Goal: Task Accomplishment & Management: Manage account settings

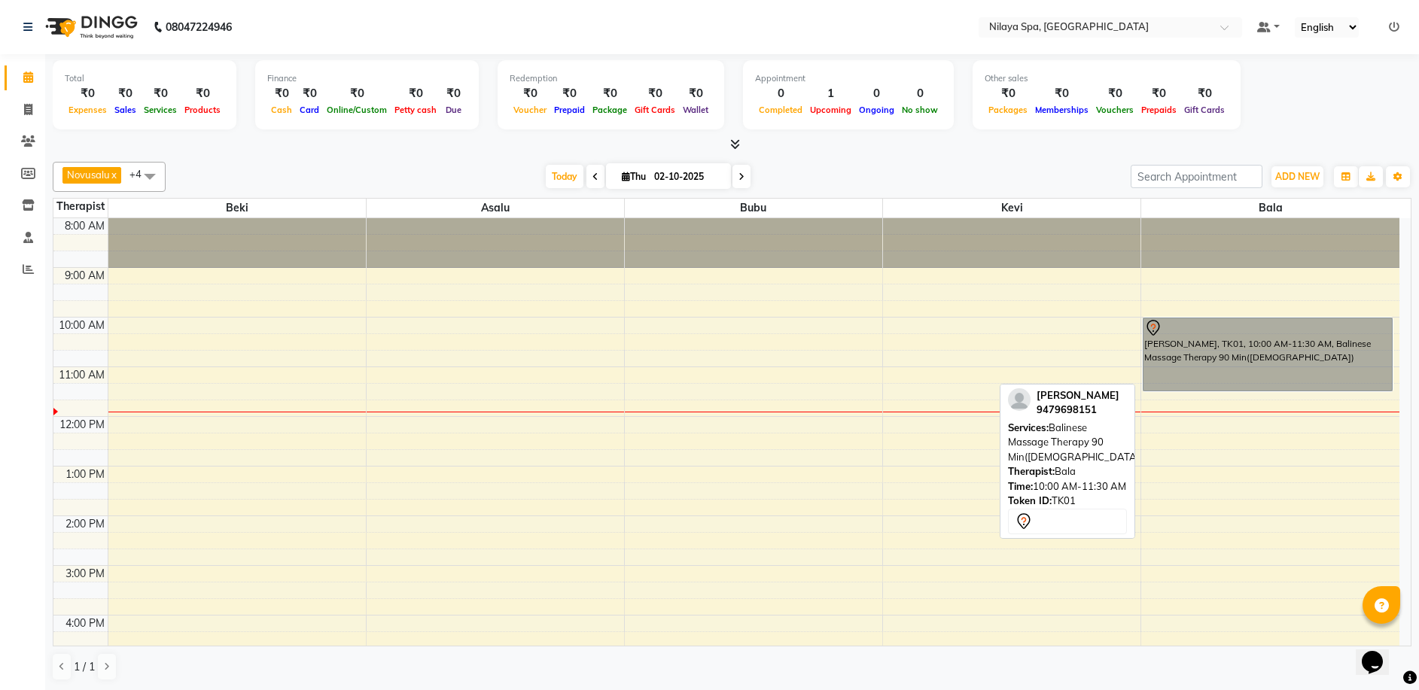
drag, startPoint x: 0, startPoint y: 0, endPoint x: 1187, endPoint y: 344, distance: 1236.3
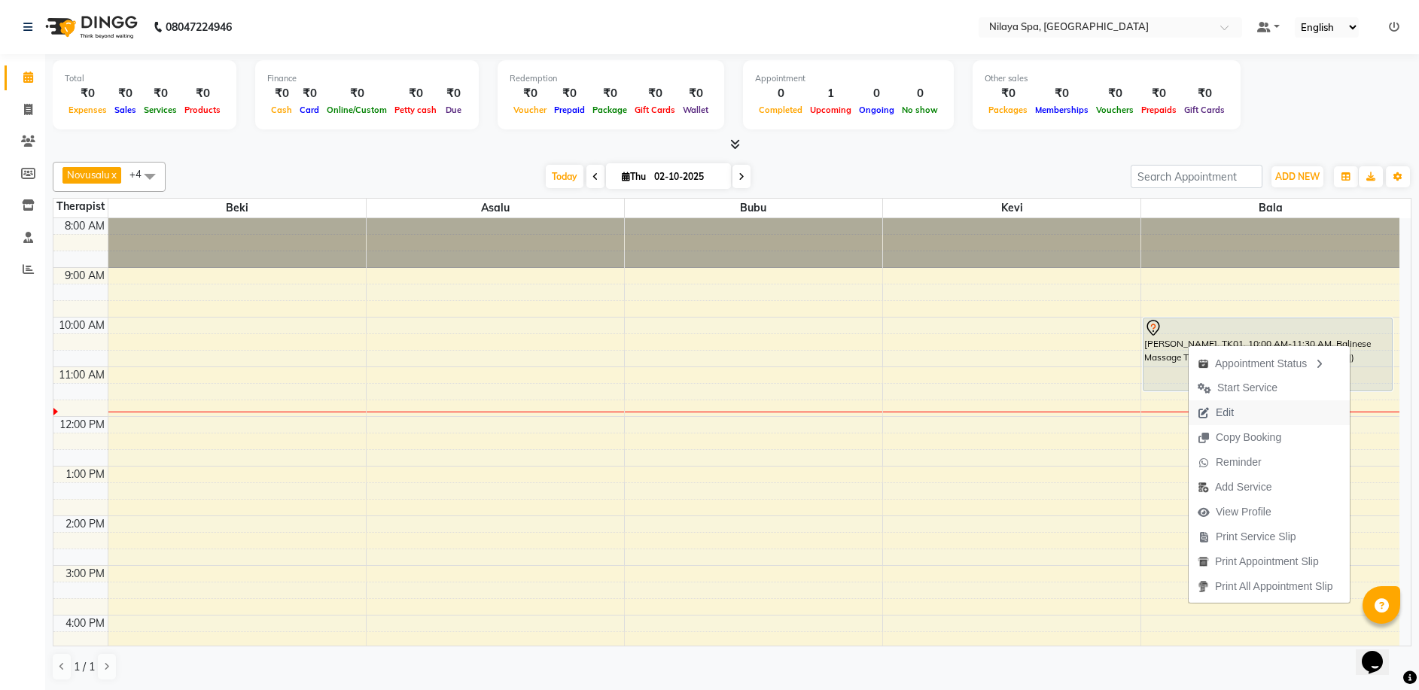
click at [1257, 415] on button "Edit" at bounding box center [1268, 412] width 161 height 25
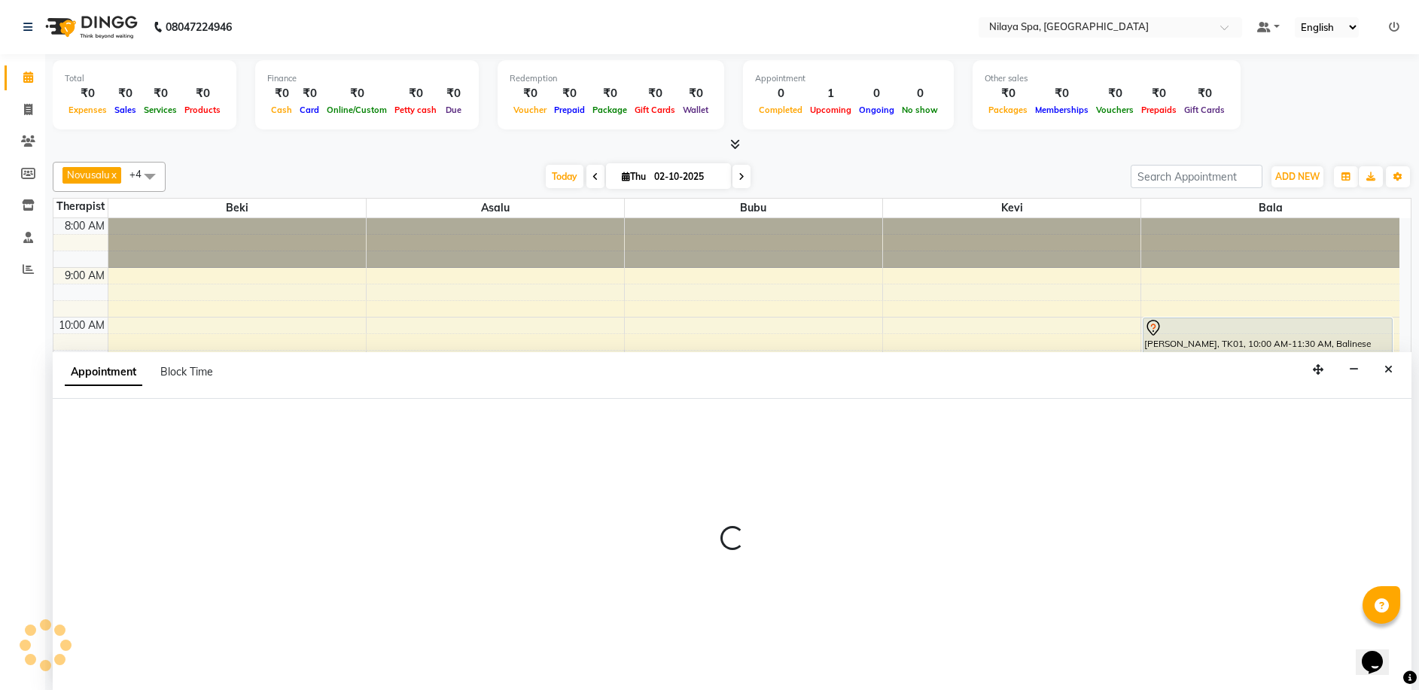
scroll to position [150, 0]
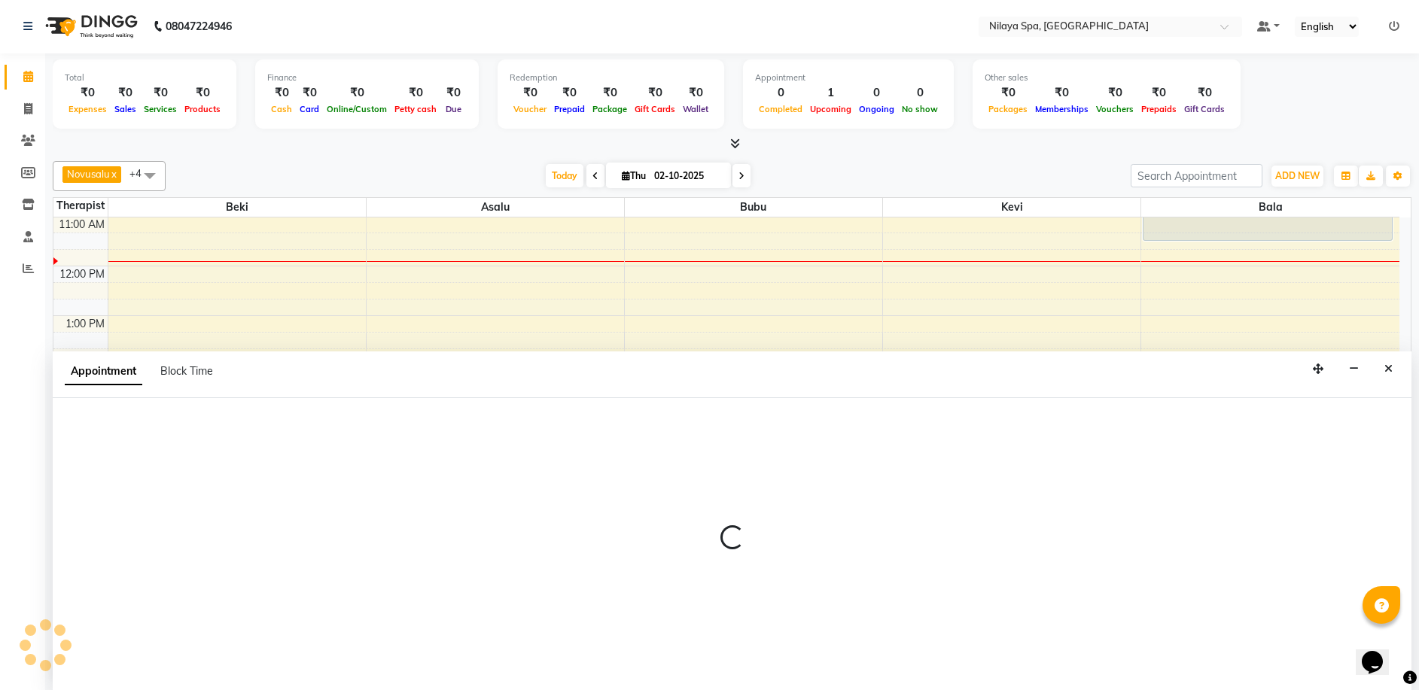
select select "92643"
select select "600"
select select "4564"
select select "tentative"
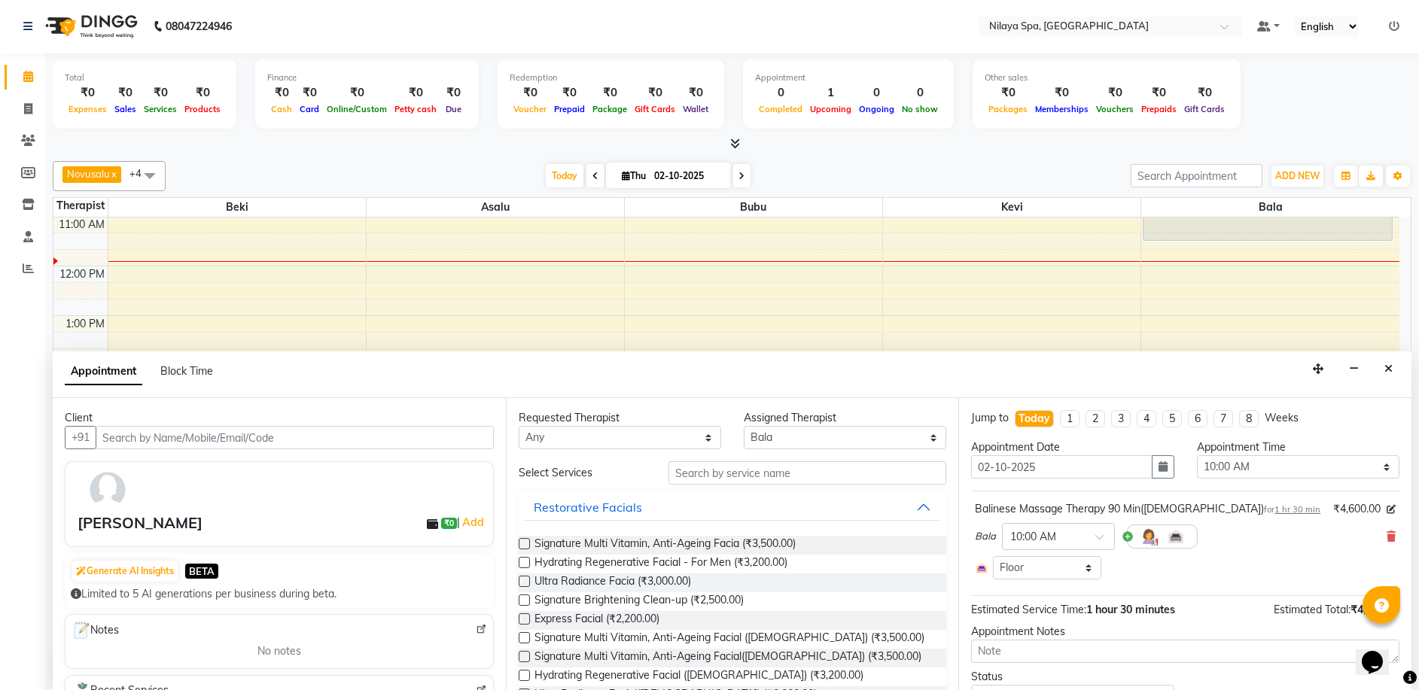
click at [1119, 507] on div "Balinese Massage Therapy 90 Min([DEMOGRAPHIC_DATA]) for 1 hr 30 min" at bounding box center [1147, 509] width 345 height 16
click at [976, 502] on div "Balinese Massage Therapy 90 Min([DEMOGRAPHIC_DATA]) for 1 hr 30 min ₹4,600.00 B…" at bounding box center [1185, 540] width 428 height 86
click at [985, 503] on div "Balinese Massage Therapy 90 Min([DEMOGRAPHIC_DATA]) for 1 hr 30 min" at bounding box center [1147, 509] width 345 height 16
click at [837, 463] on input "text" at bounding box center [807, 472] width 278 height 23
type input "b"
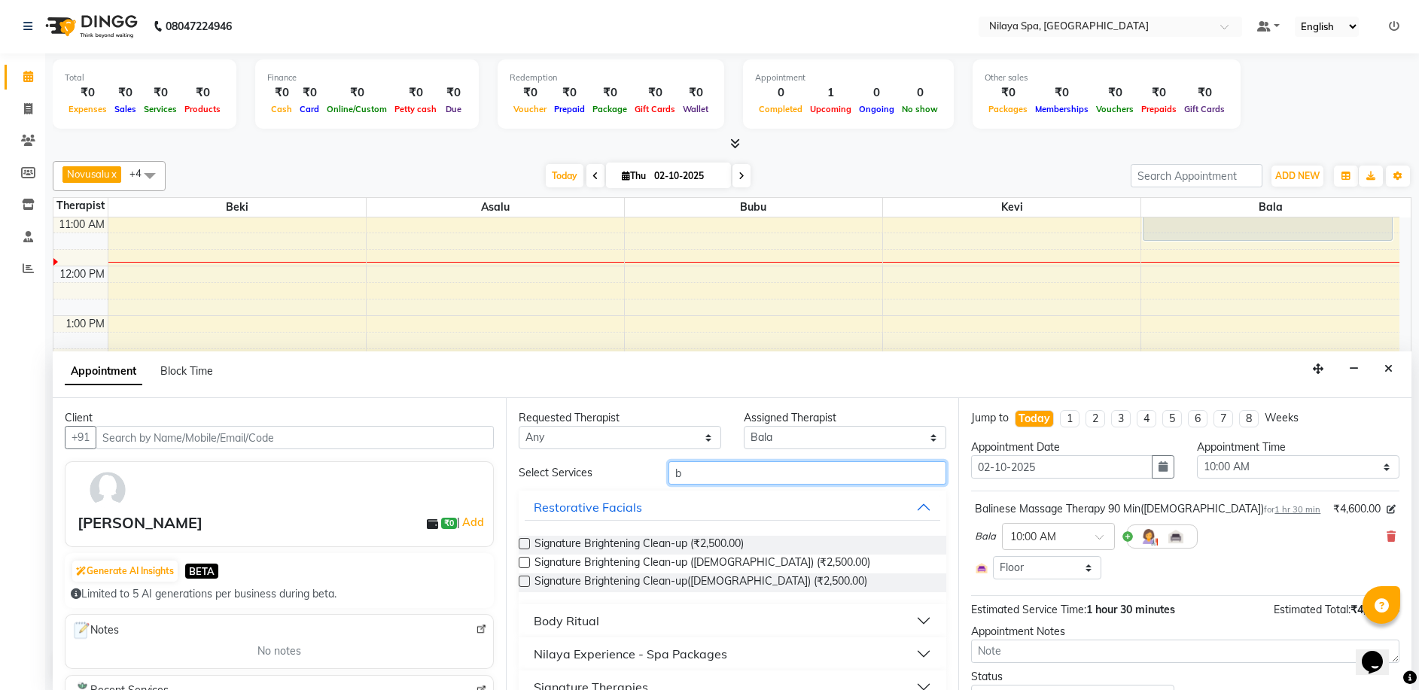
click at [686, 471] on input "b" at bounding box center [807, 472] width 278 height 23
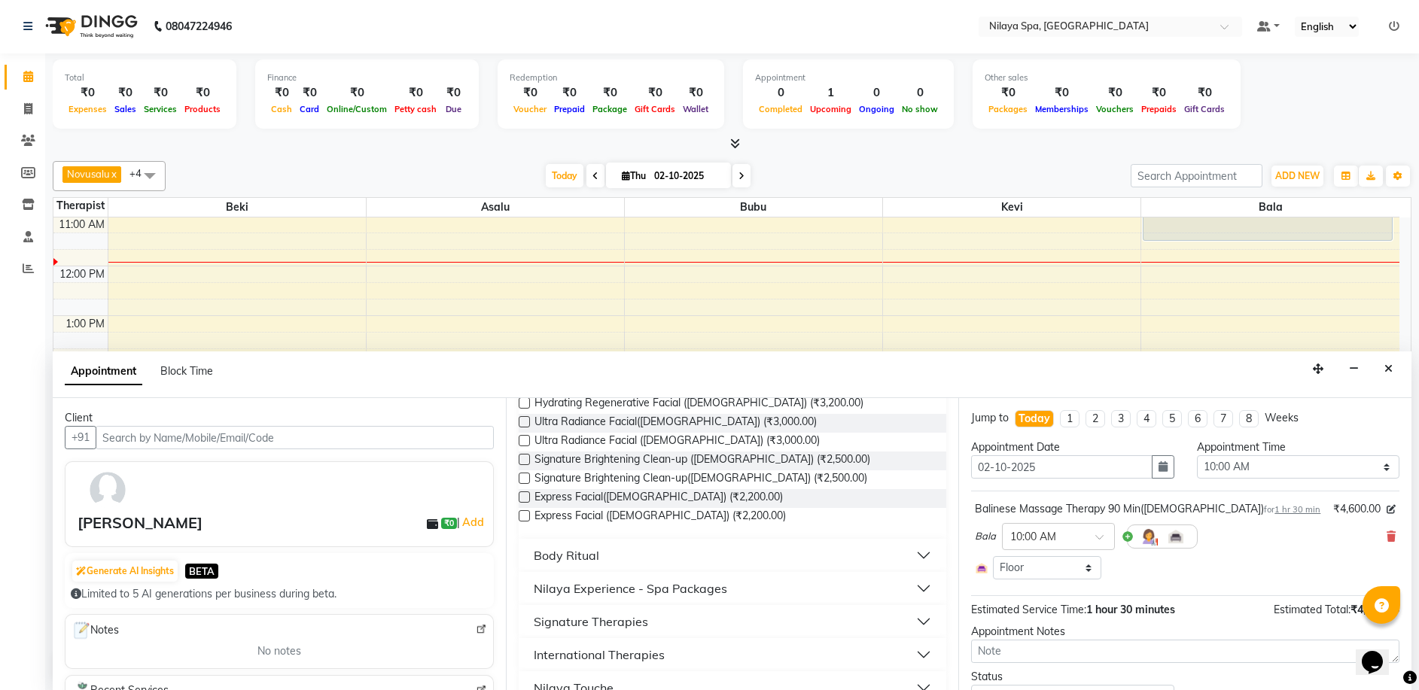
scroll to position [299, 0]
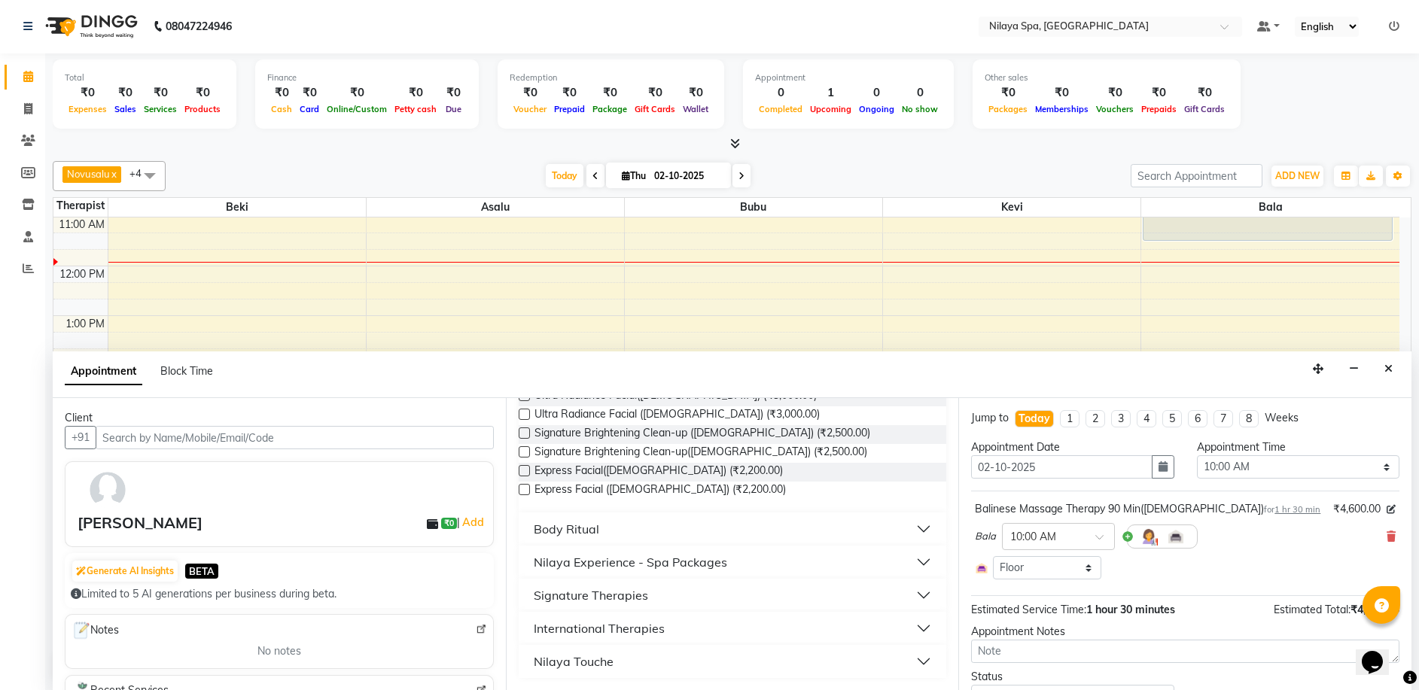
click at [666, 591] on button "Signature Therapies" at bounding box center [733, 595] width 416 height 27
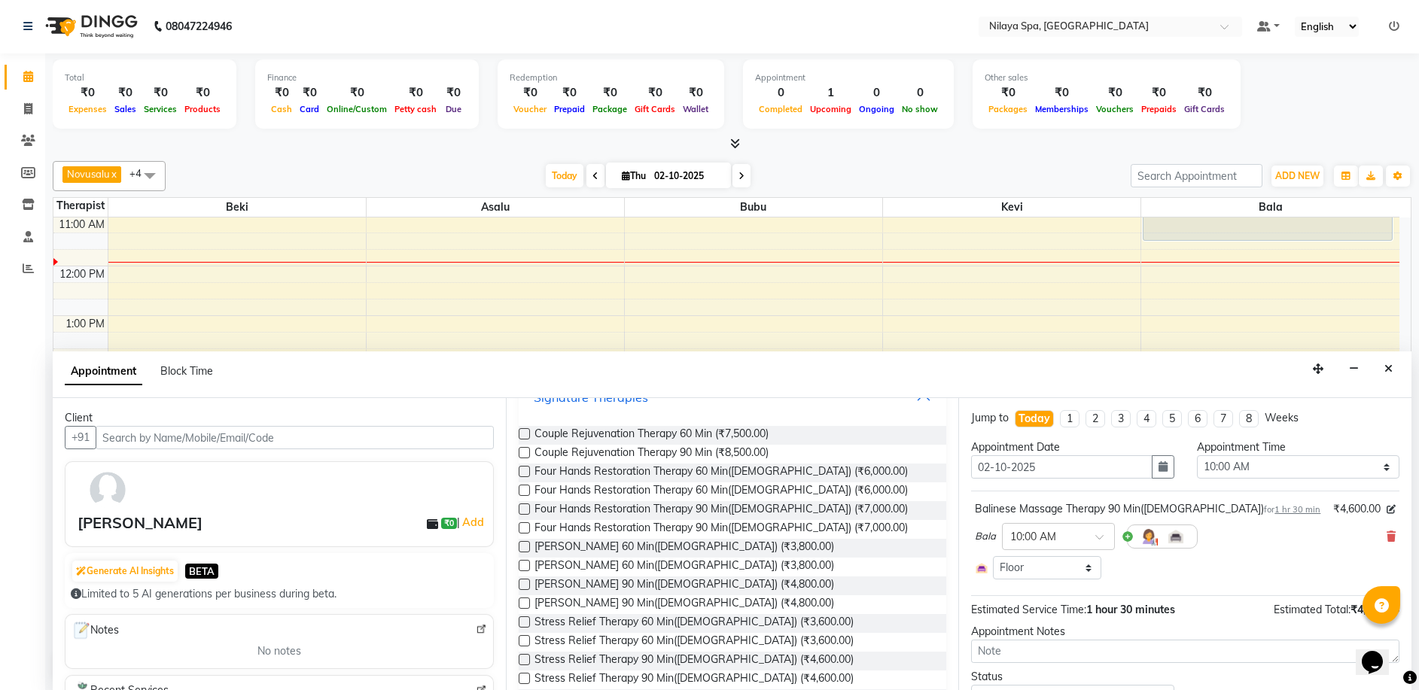
scroll to position [368, 0]
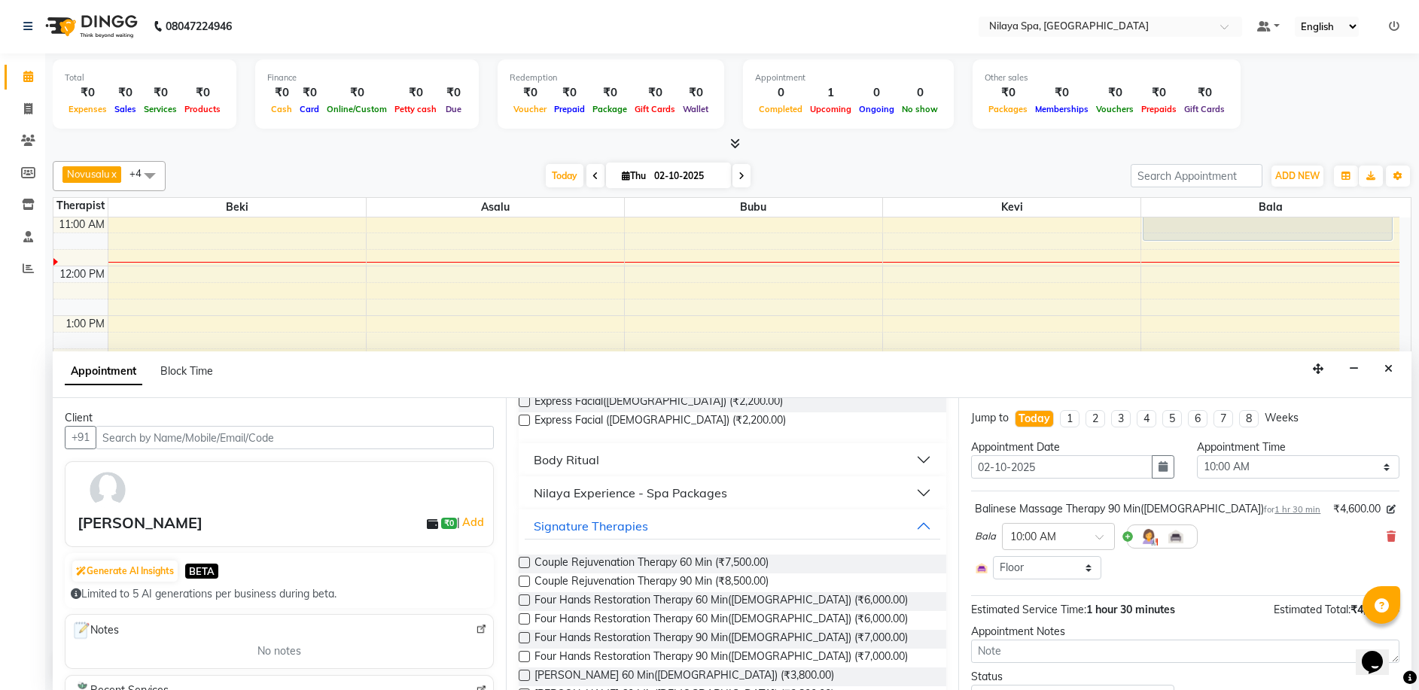
click at [657, 460] on button "Body Ritual" at bounding box center [733, 459] width 416 height 27
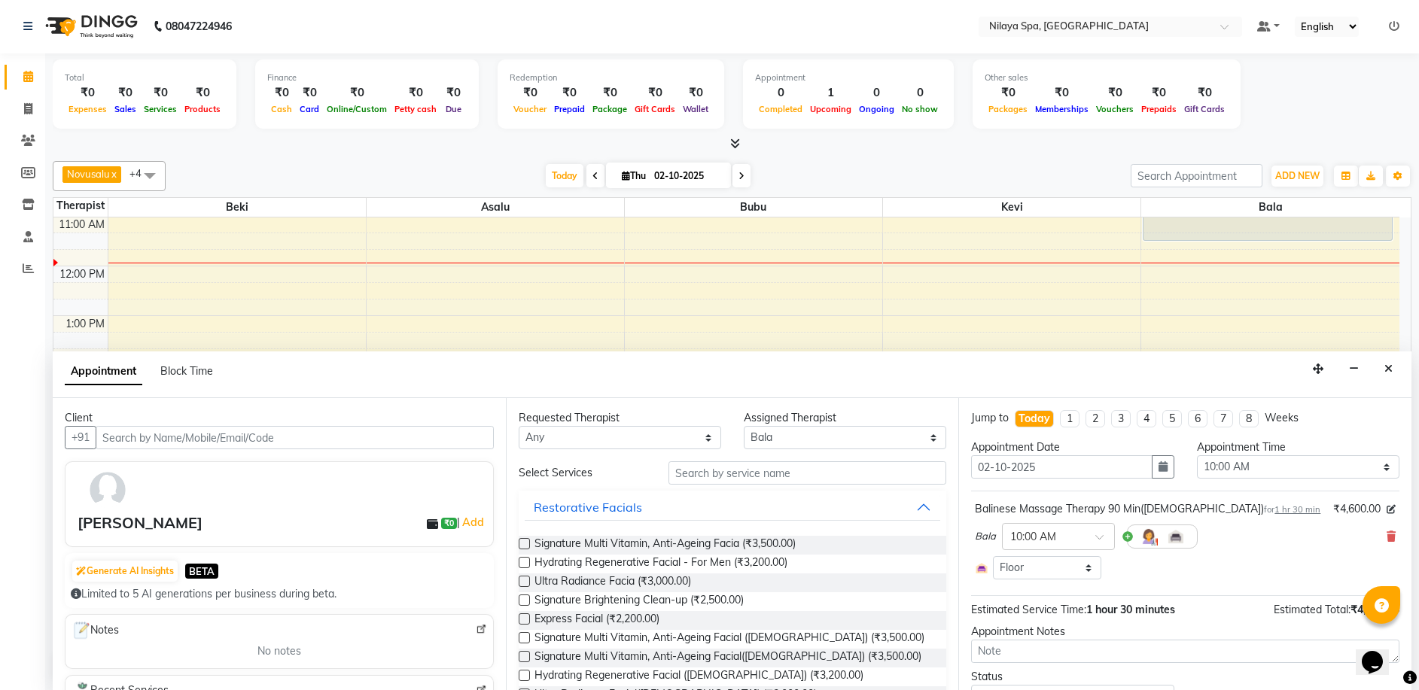
scroll to position [0, 0]
click at [703, 476] on input "text" at bounding box center [807, 473] width 278 height 23
type input "b"
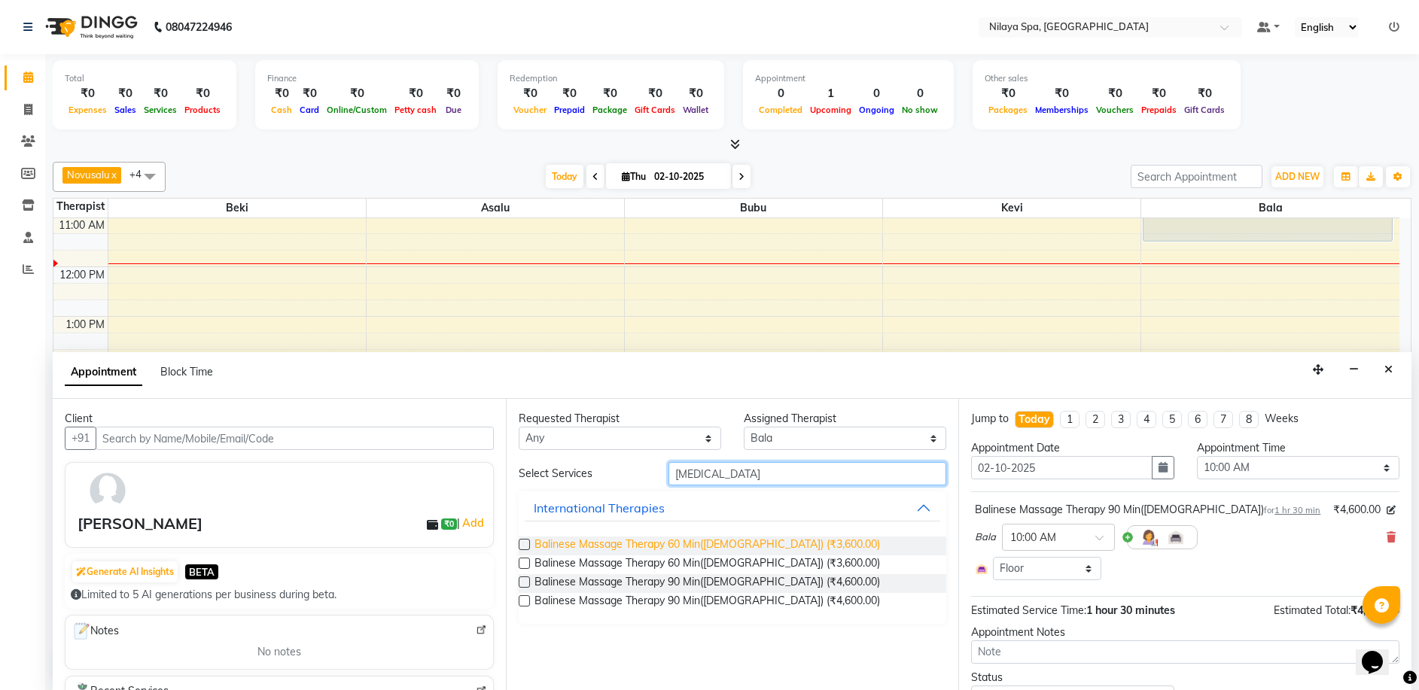
type input "[MEDICAL_DATA]"
click at [590, 552] on span "Balinese Massage Therapy 60 Min([DEMOGRAPHIC_DATA]) (₹3,600.00)" at bounding box center [706, 546] width 345 height 19
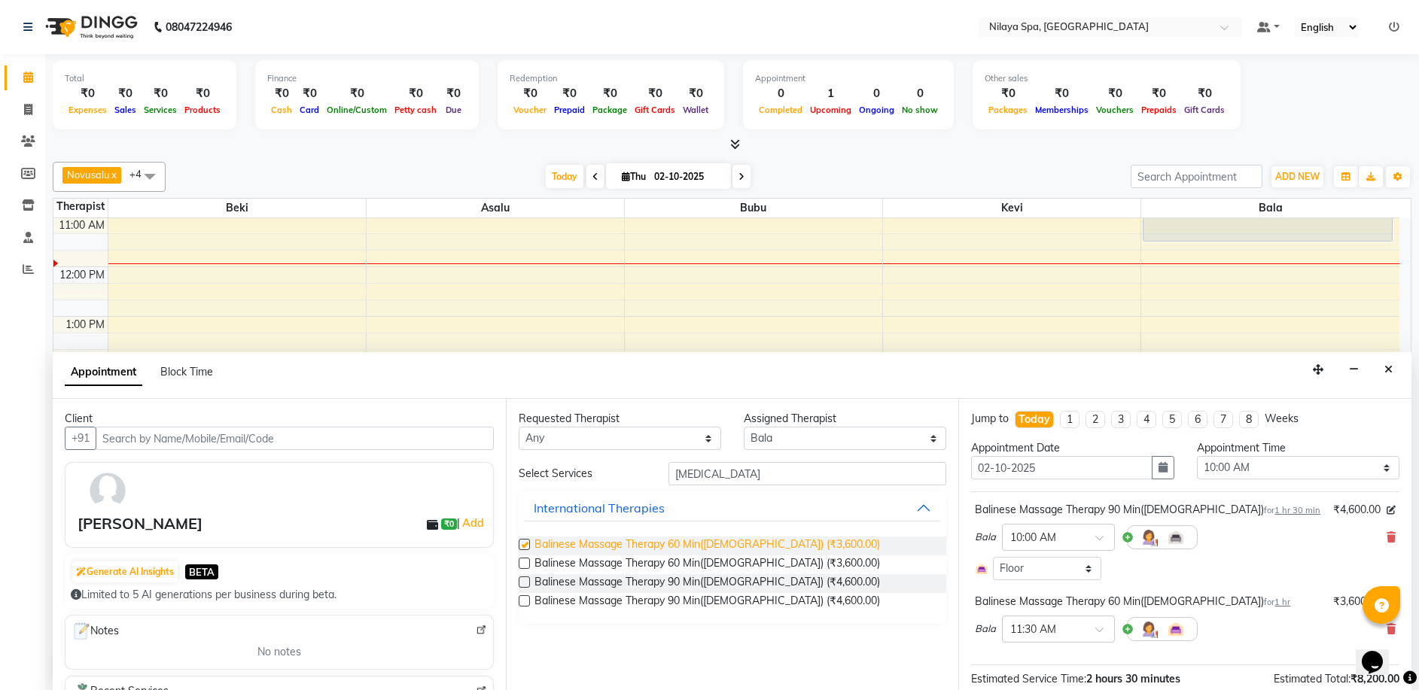
checkbox input "false"
click at [1274, 506] on span "1 hr 30 min" at bounding box center [1297, 510] width 46 height 11
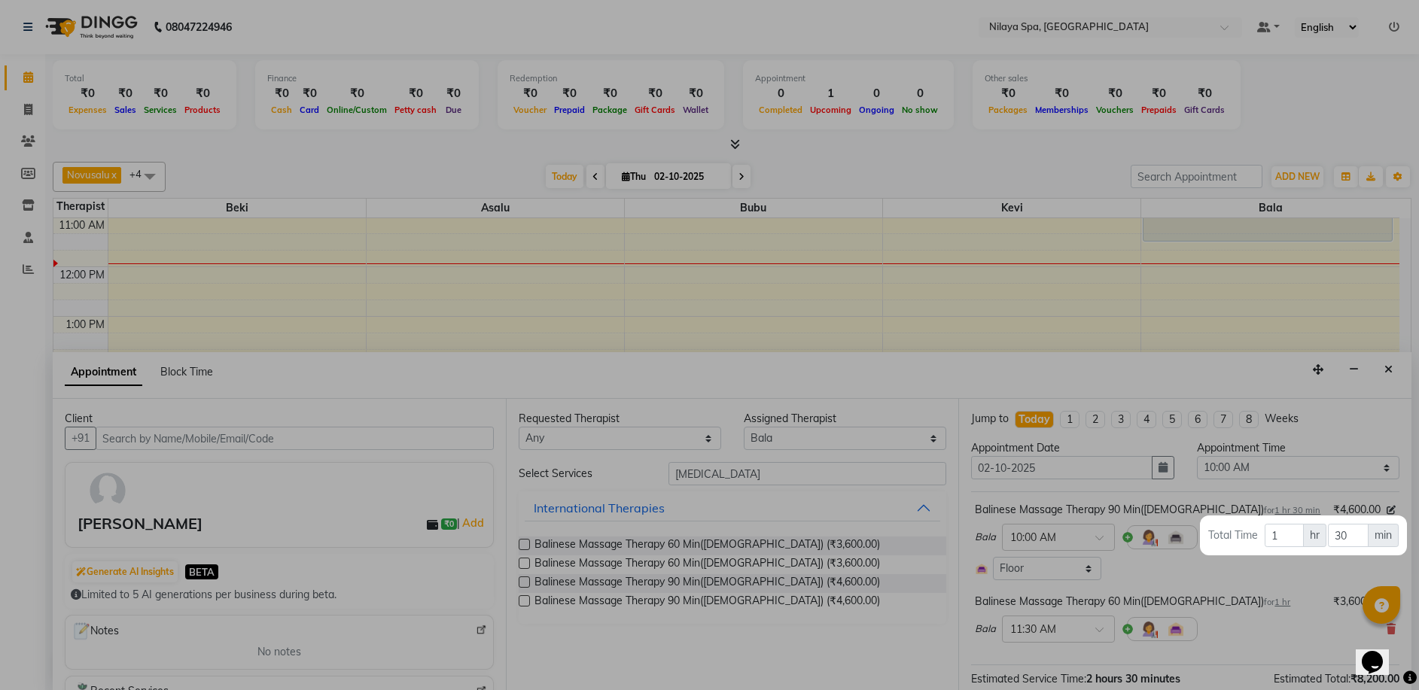
click at [1245, 557] on div at bounding box center [709, 345] width 1419 height 690
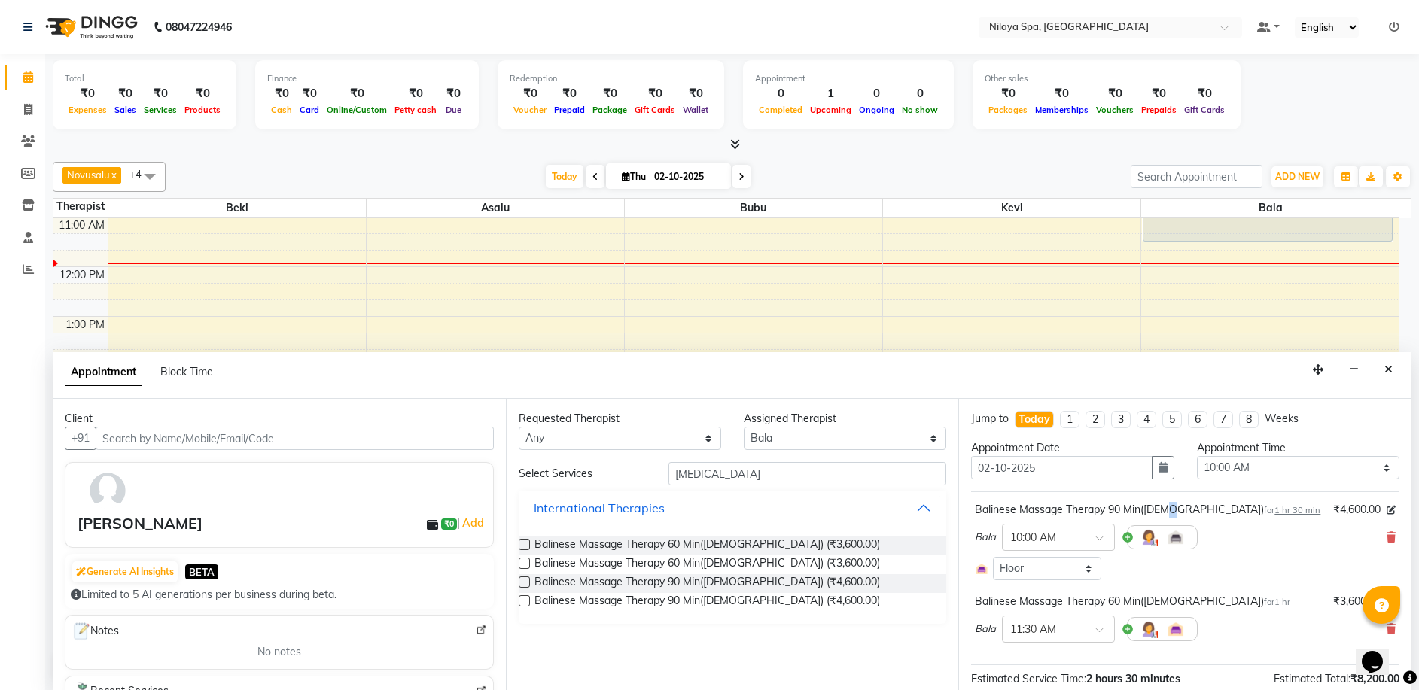
click at [1167, 504] on div "Balinese Massage Therapy 90 Min([DEMOGRAPHIC_DATA]) for 1 hr 30 min" at bounding box center [1147, 510] width 345 height 16
drag, startPoint x: 1184, startPoint y: 508, endPoint x: 978, endPoint y: 515, distance: 207.1
click at [978, 515] on div "Balinese Massage Therapy 90 Min([DEMOGRAPHIC_DATA]) for 1 hr 30 min" at bounding box center [1147, 510] width 345 height 16
click at [1333, 513] on span "₹4,600.00" at bounding box center [1356, 510] width 47 height 16
click at [1384, 540] on div "Balinese Massage Therapy 90 Min([DEMOGRAPHIC_DATA]) for 1 hr 30 min ₹4,600.00 B…" at bounding box center [1185, 541] width 428 height 86
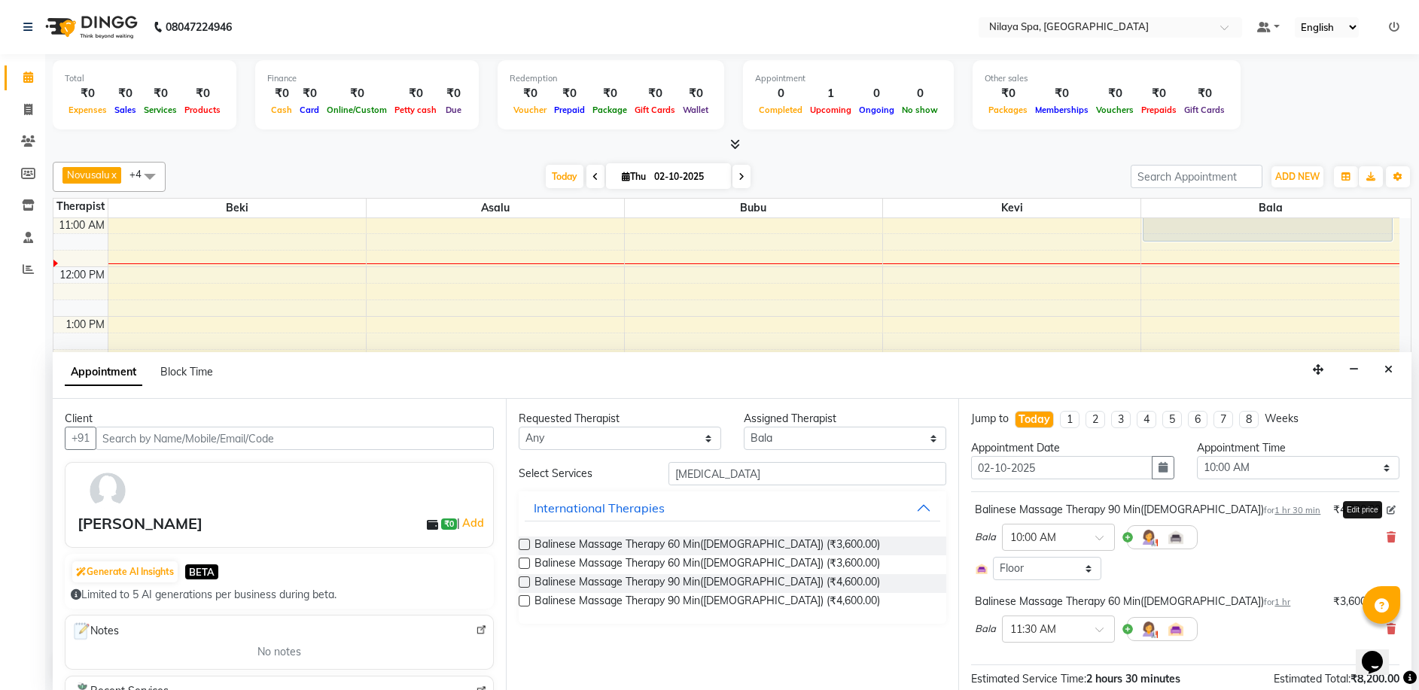
click at [1386, 509] on icon at bounding box center [1390, 510] width 9 height 9
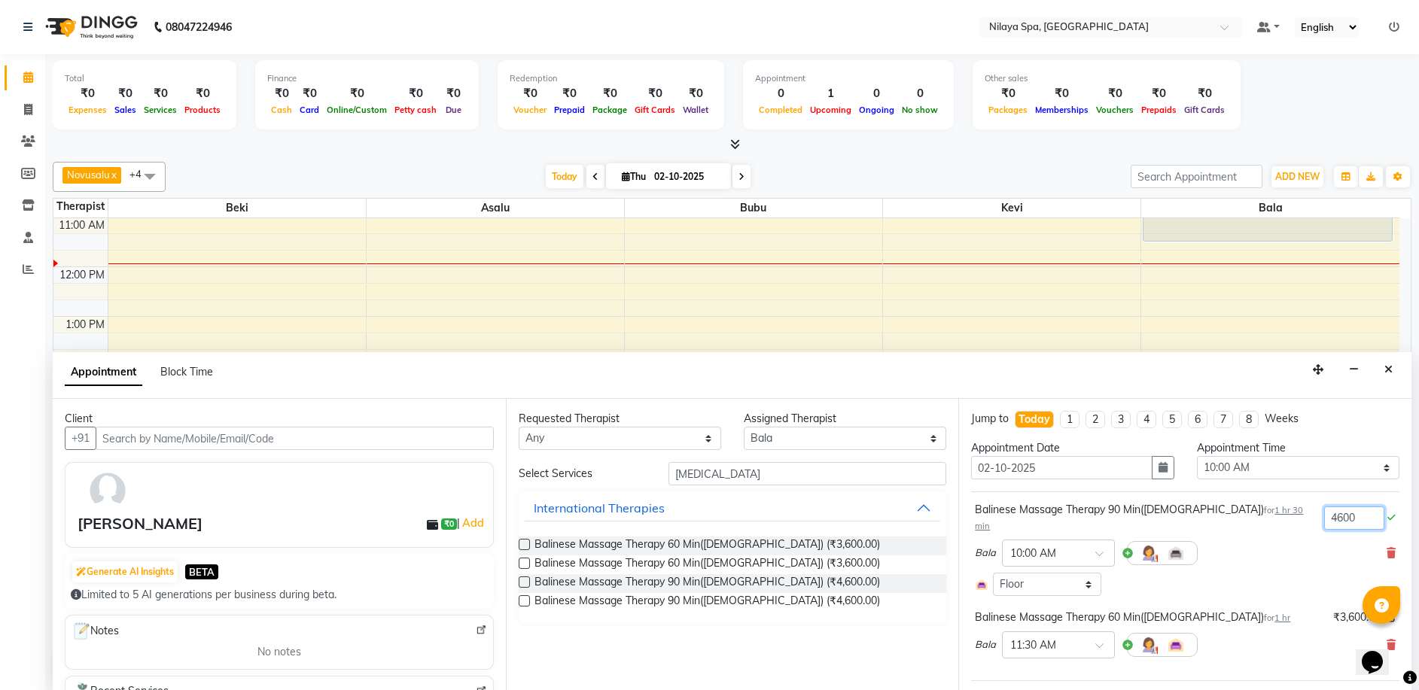
click at [1346, 516] on input "4600" at bounding box center [1354, 517] width 60 height 23
type input "4"
click at [1216, 509] on span "1 hr 30 min" at bounding box center [1139, 518] width 328 height 26
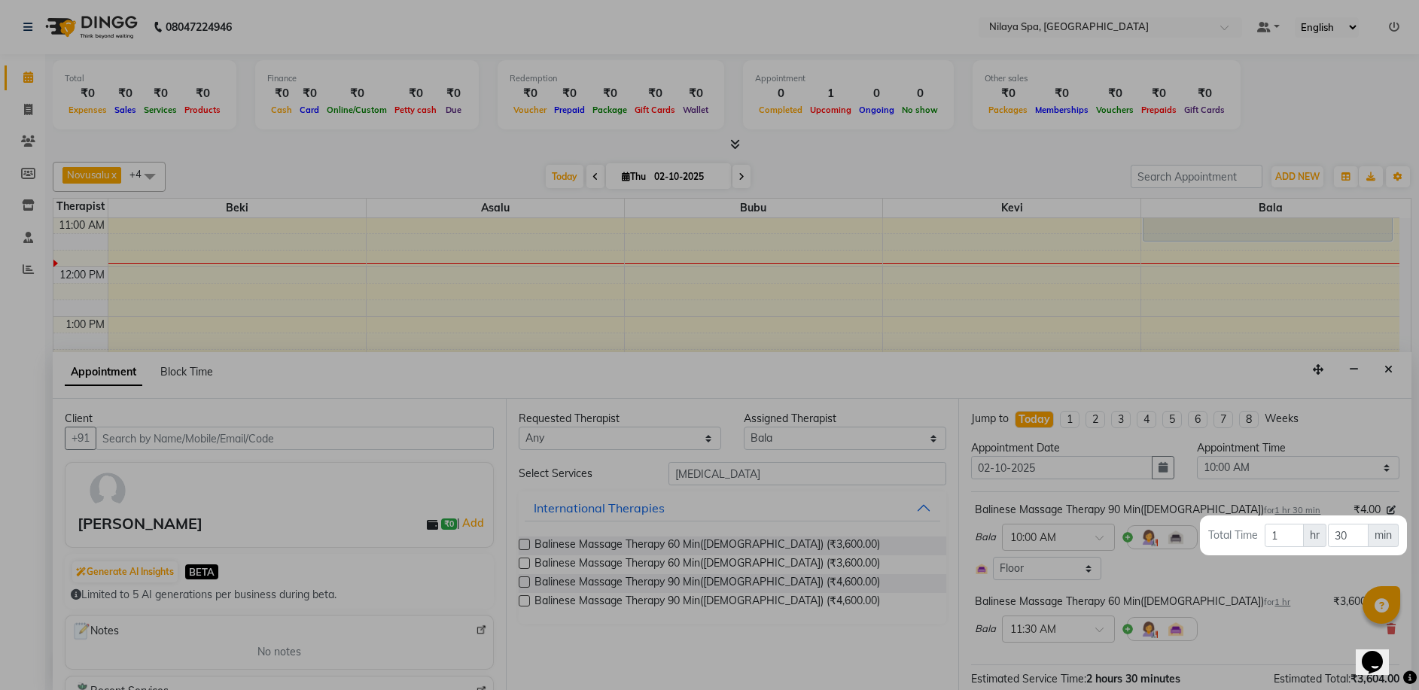
click at [1239, 581] on div at bounding box center [709, 345] width 1419 height 690
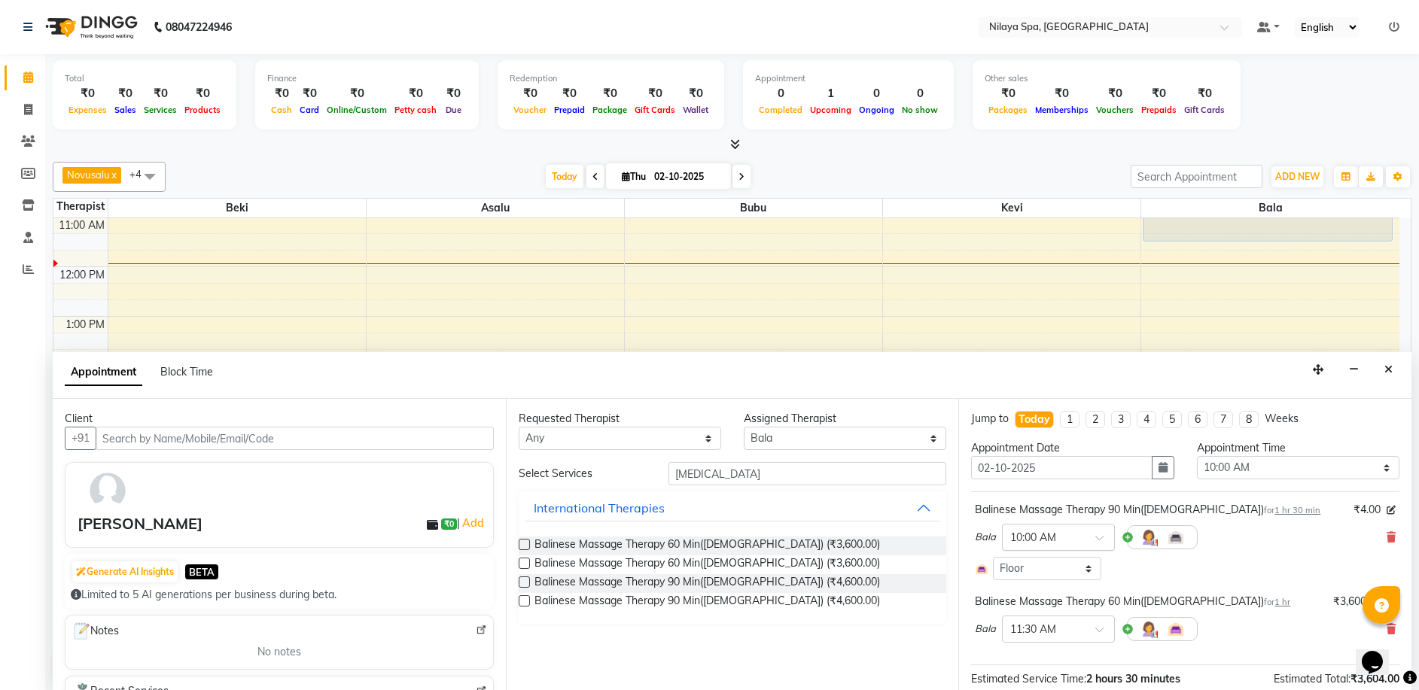
click at [1031, 529] on input "text" at bounding box center [1043, 536] width 66 height 16
click at [1072, 500] on div "Balinese Massage Therapy 90 Min([DEMOGRAPHIC_DATA]) for 1 hr 30 min ₹4.00 Bala …" at bounding box center [1185, 541] width 428 height 86
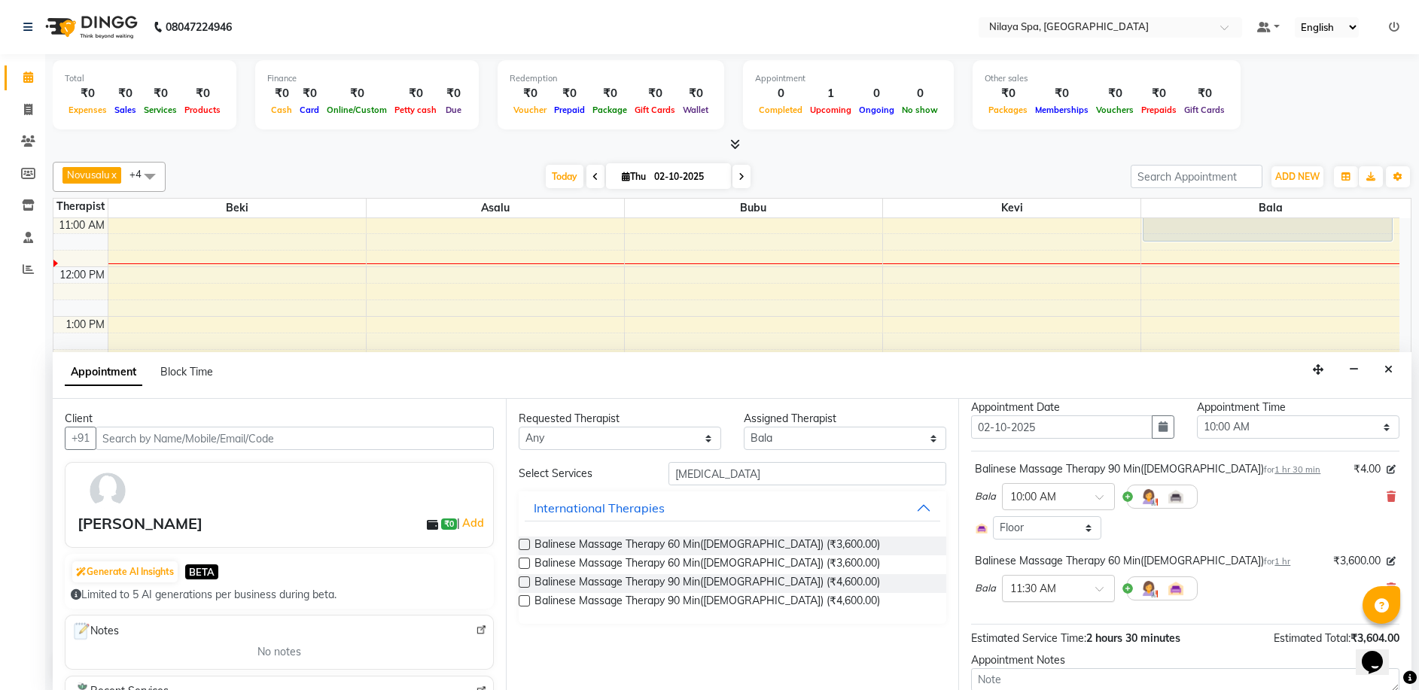
scroll to position [75, 0]
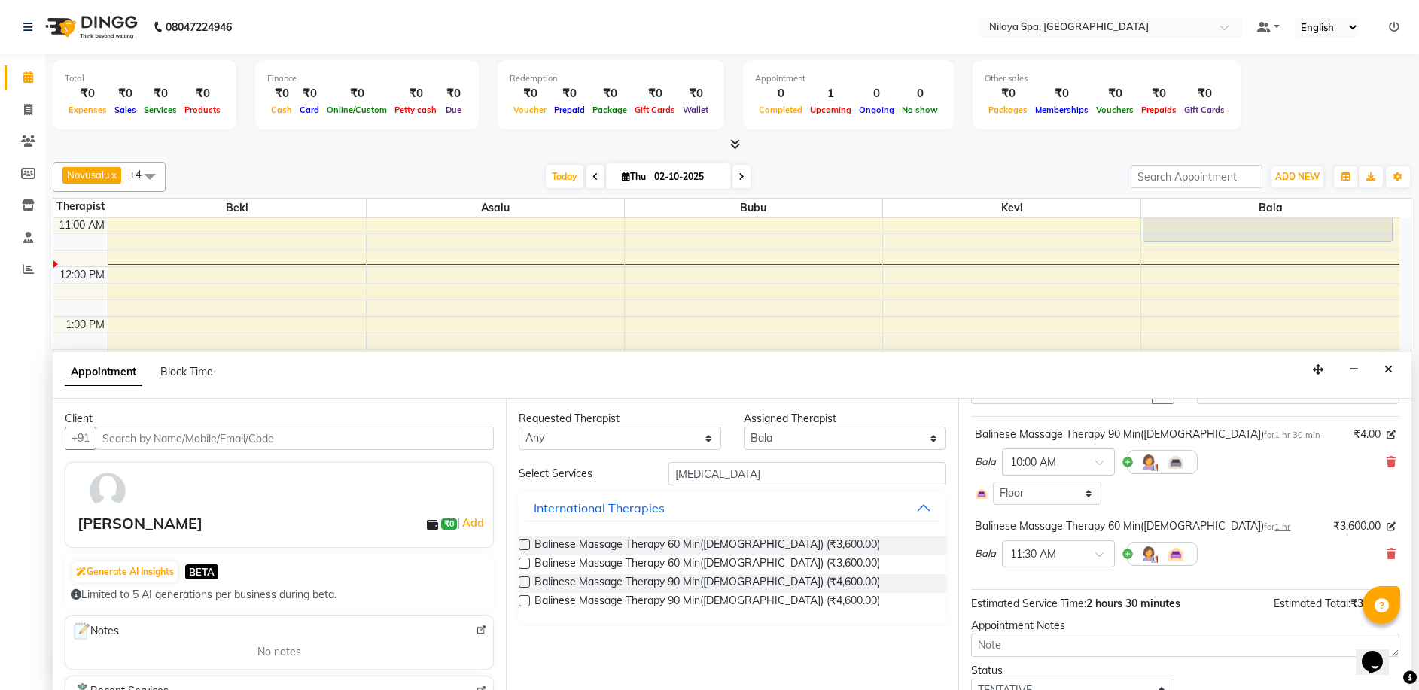
click at [1000, 550] on div "Bala × 11:30 AM" at bounding box center [1086, 553] width 223 height 39
click at [995, 550] on span "Bala" at bounding box center [985, 553] width 21 height 15
click at [996, 557] on div "Bala × 11:30 AM" at bounding box center [1086, 553] width 223 height 39
click at [1143, 553] on img at bounding box center [1148, 554] width 18 height 18
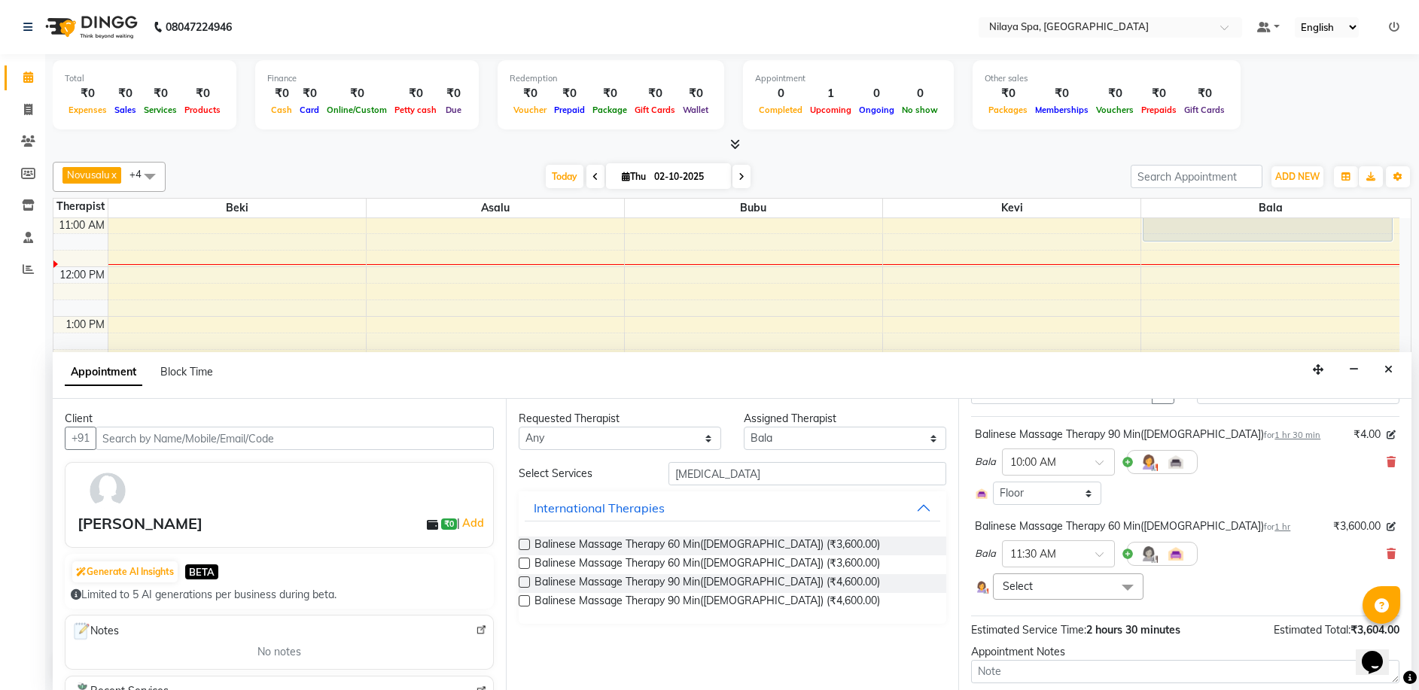
click at [1124, 588] on span at bounding box center [1127, 587] width 30 height 29
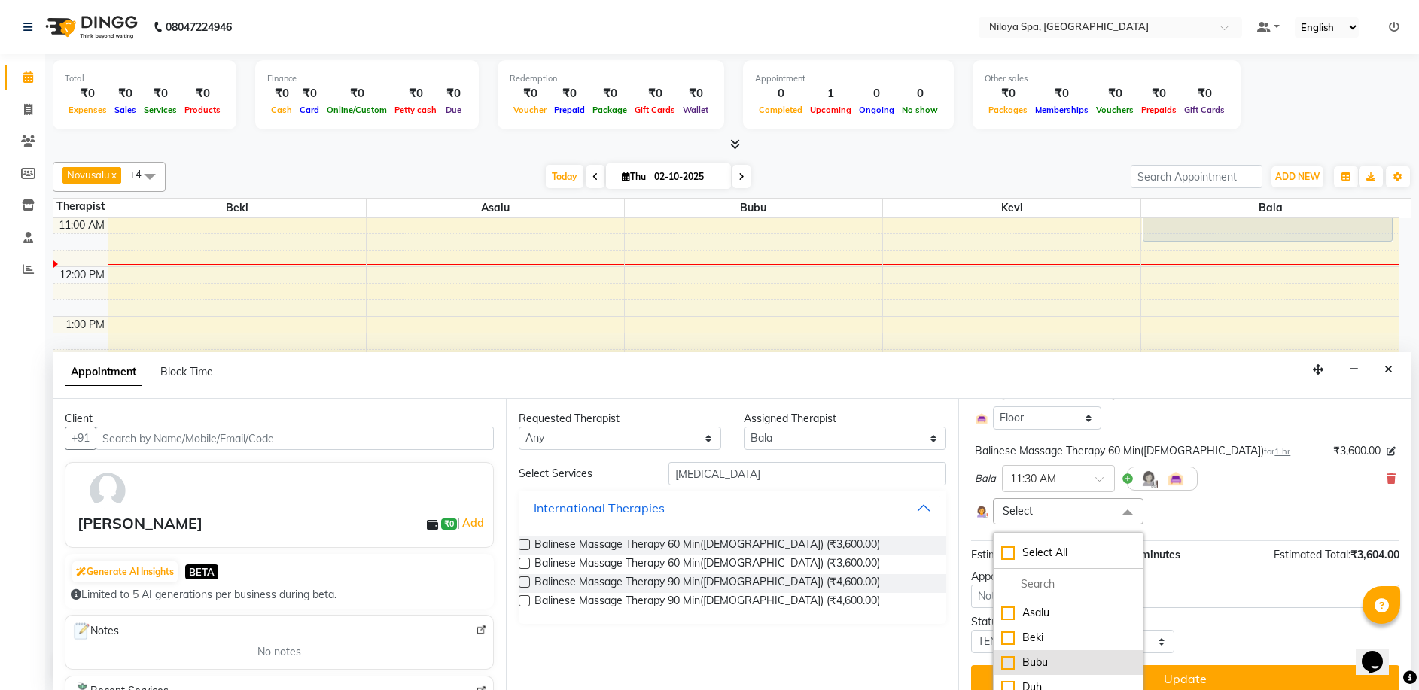
scroll to position [185, 0]
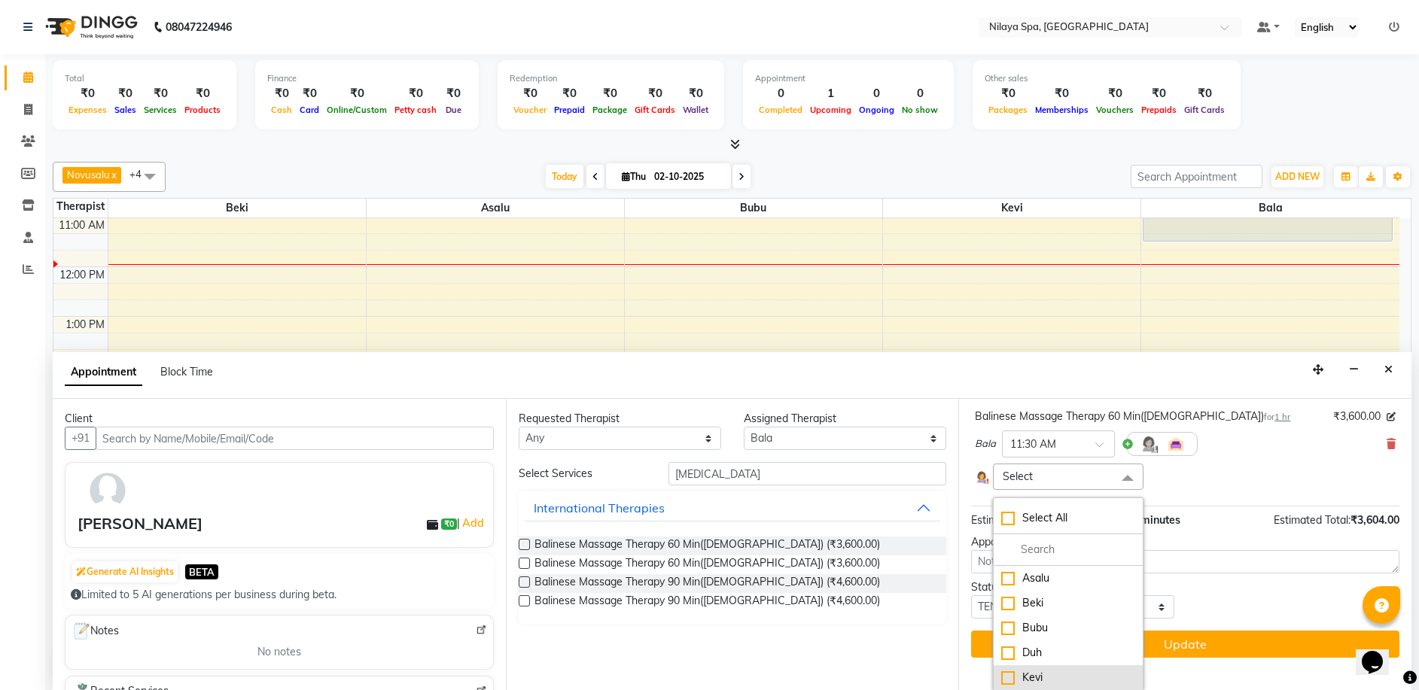
click at [1029, 676] on div "Kevi" at bounding box center [1067, 678] width 133 height 16
checkbox input "true"
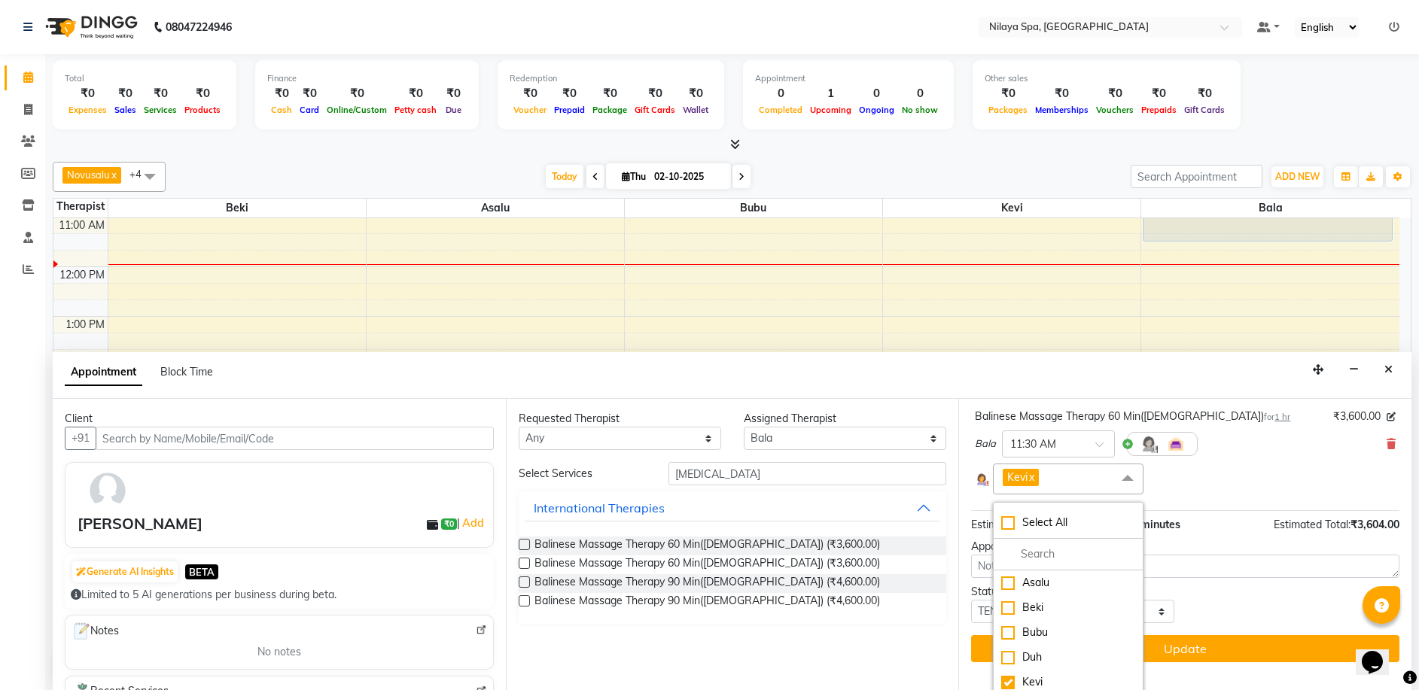
click at [1121, 481] on span at bounding box center [1127, 478] width 30 height 29
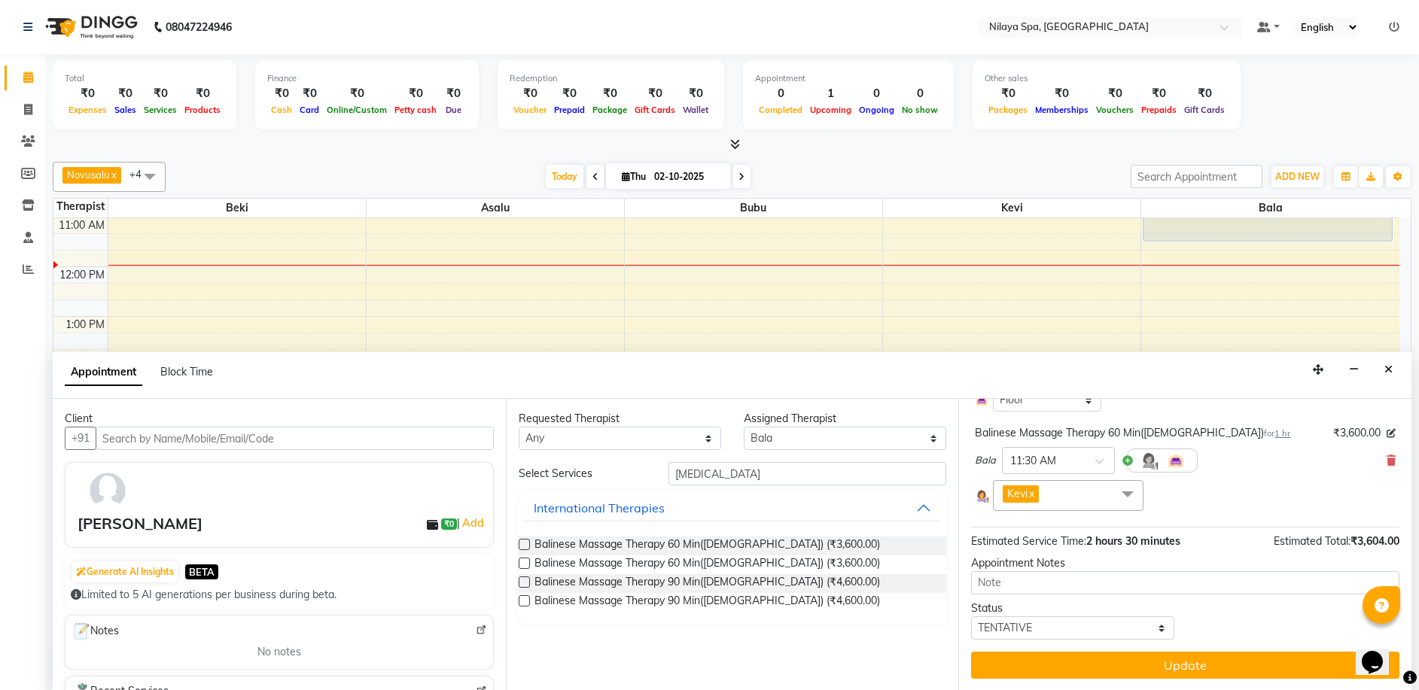
click at [995, 454] on span "Bala" at bounding box center [985, 460] width 21 height 15
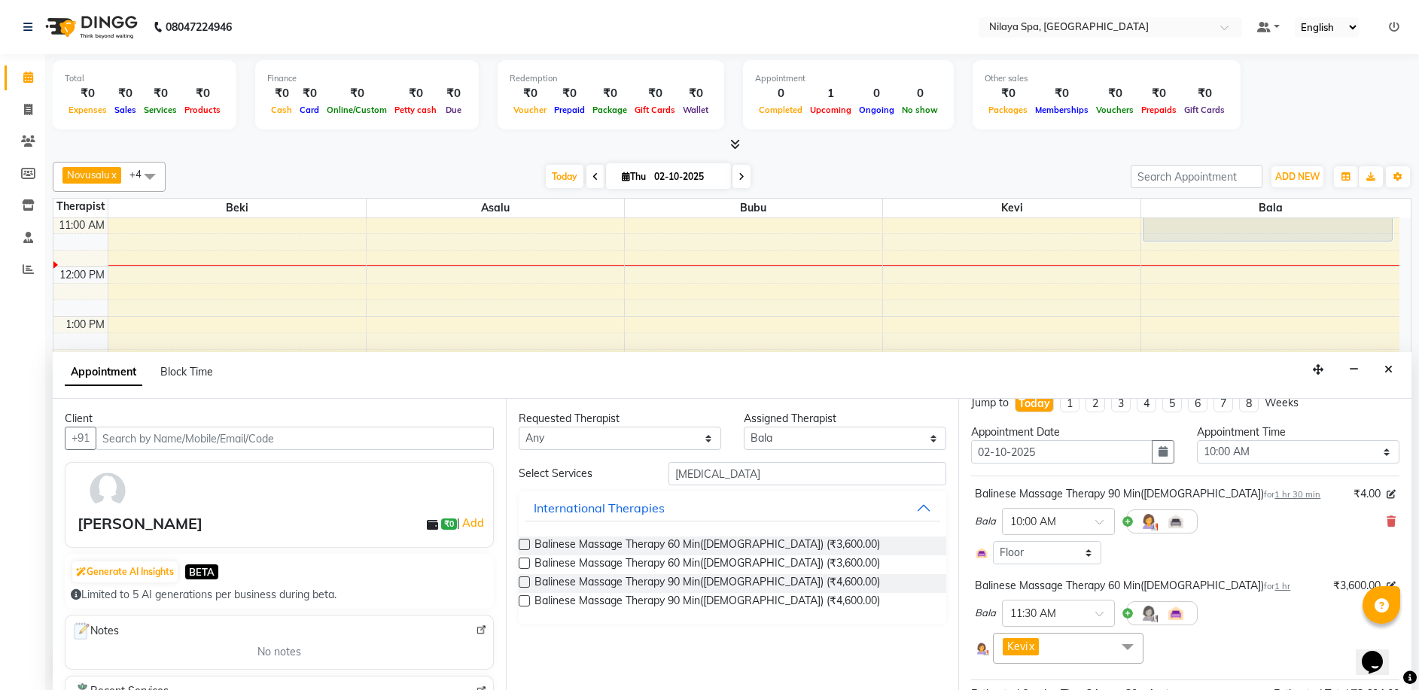
scroll to position [0, 0]
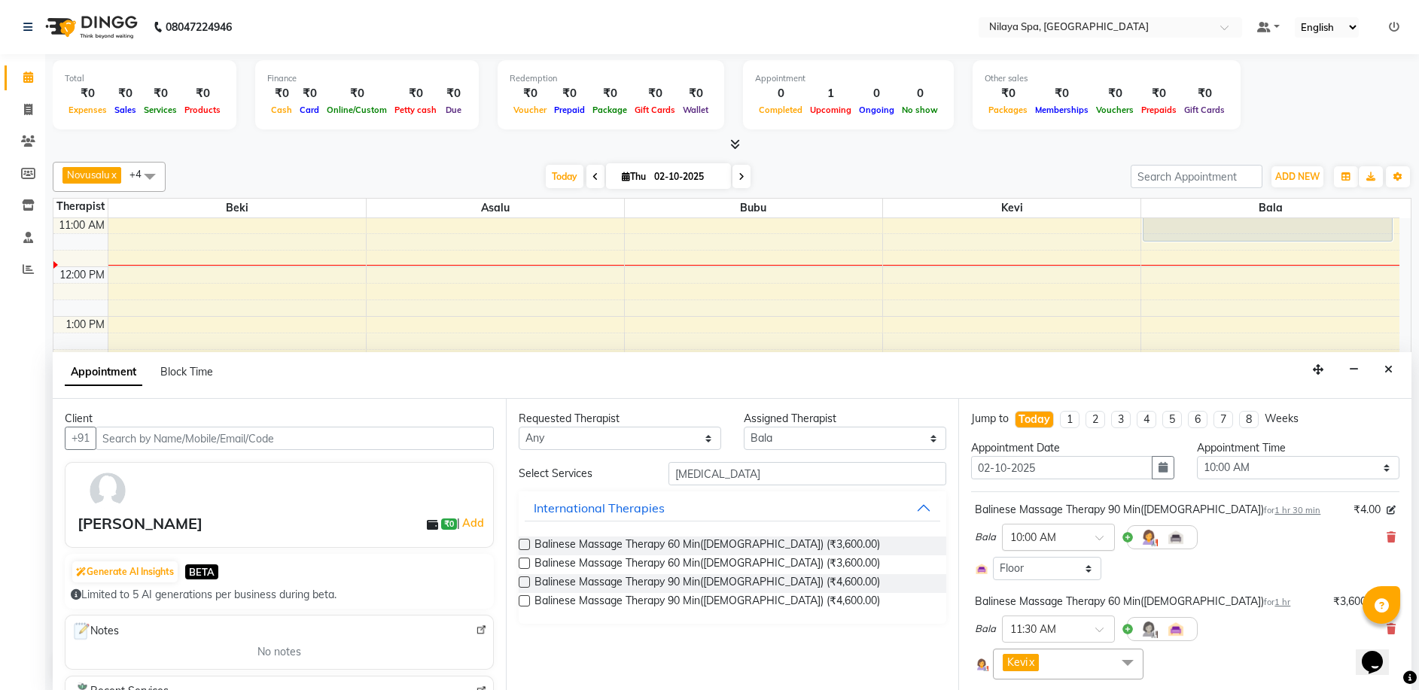
click at [1036, 531] on input "text" at bounding box center [1043, 536] width 66 height 16
click at [1248, 555] on div "Bala × 10:00 AM" at bounding box center [1185, 537] width 421 height 39
click at [1351, 367] on icon "button" at bounding box center [1354, 369] width 10 height 11
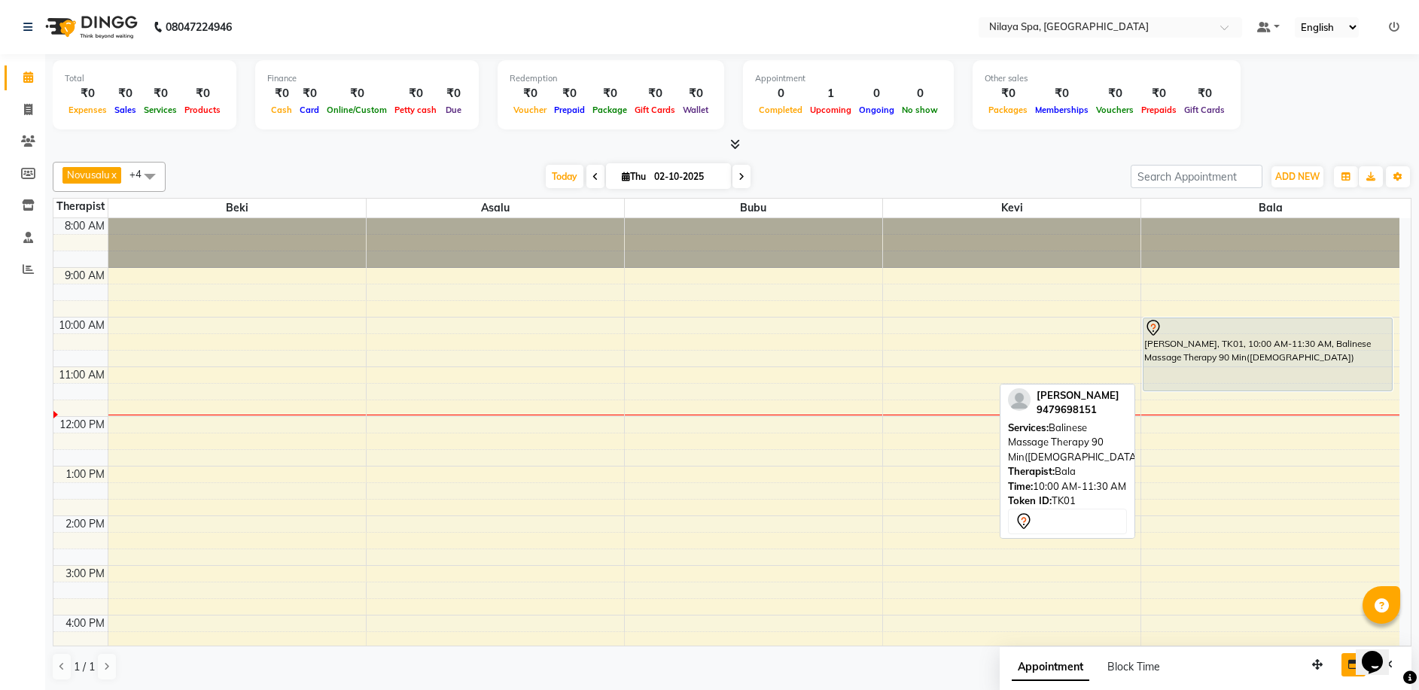
click at [1153, 325] on icon at bounding box center [1153, 328] width 18 height 18
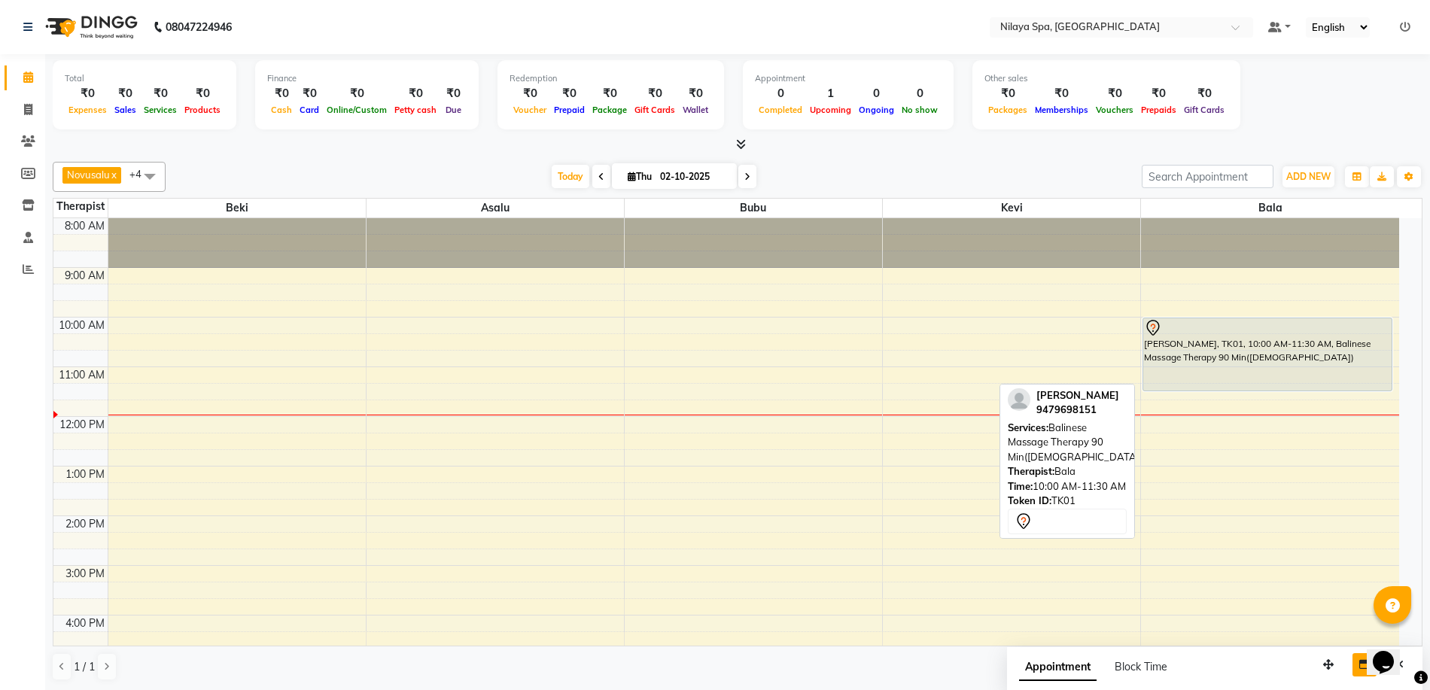
select select "7"
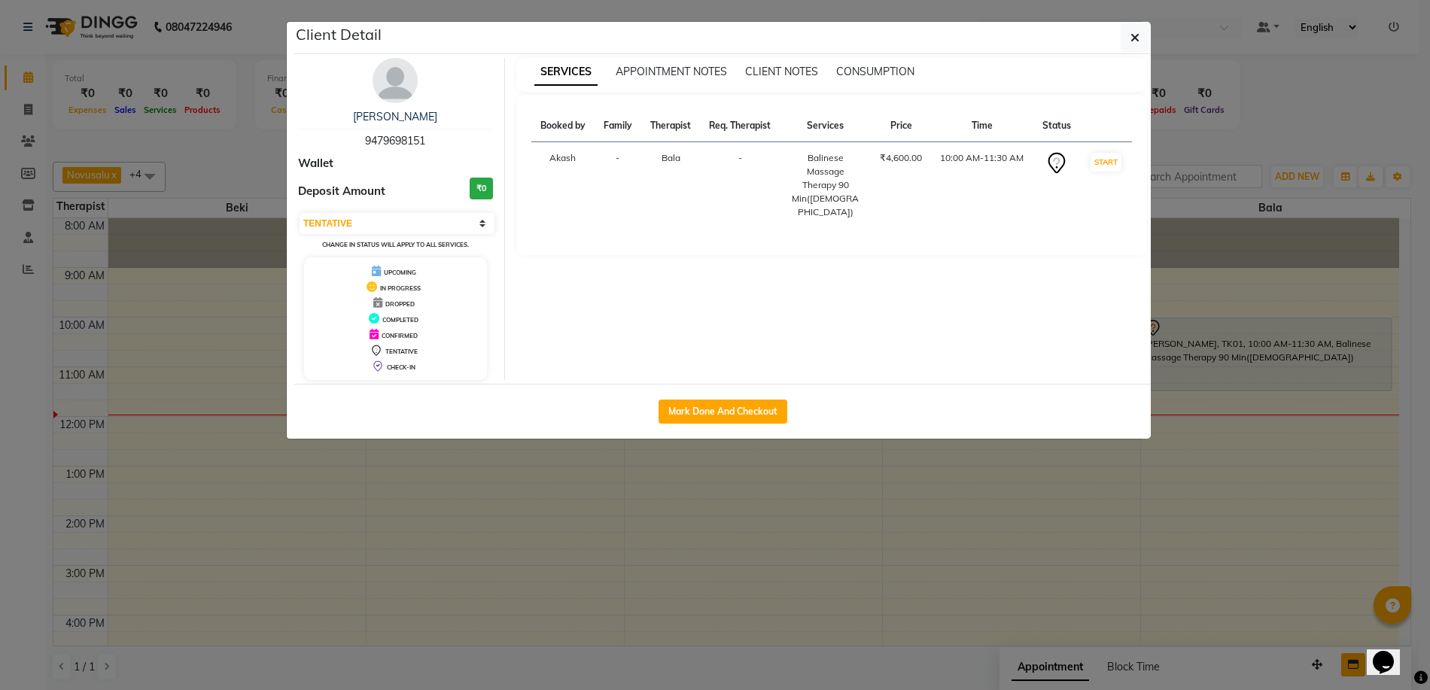
click at [847, 192] on div "Balinese Massage Therapy 90 Min([DEMOGRAPHIC_DATA])" at bounding box center [825, 185] width 72 height 68
click at [1140, 38] on button "button" at bounding box center [1135, 37] width 29 height 29
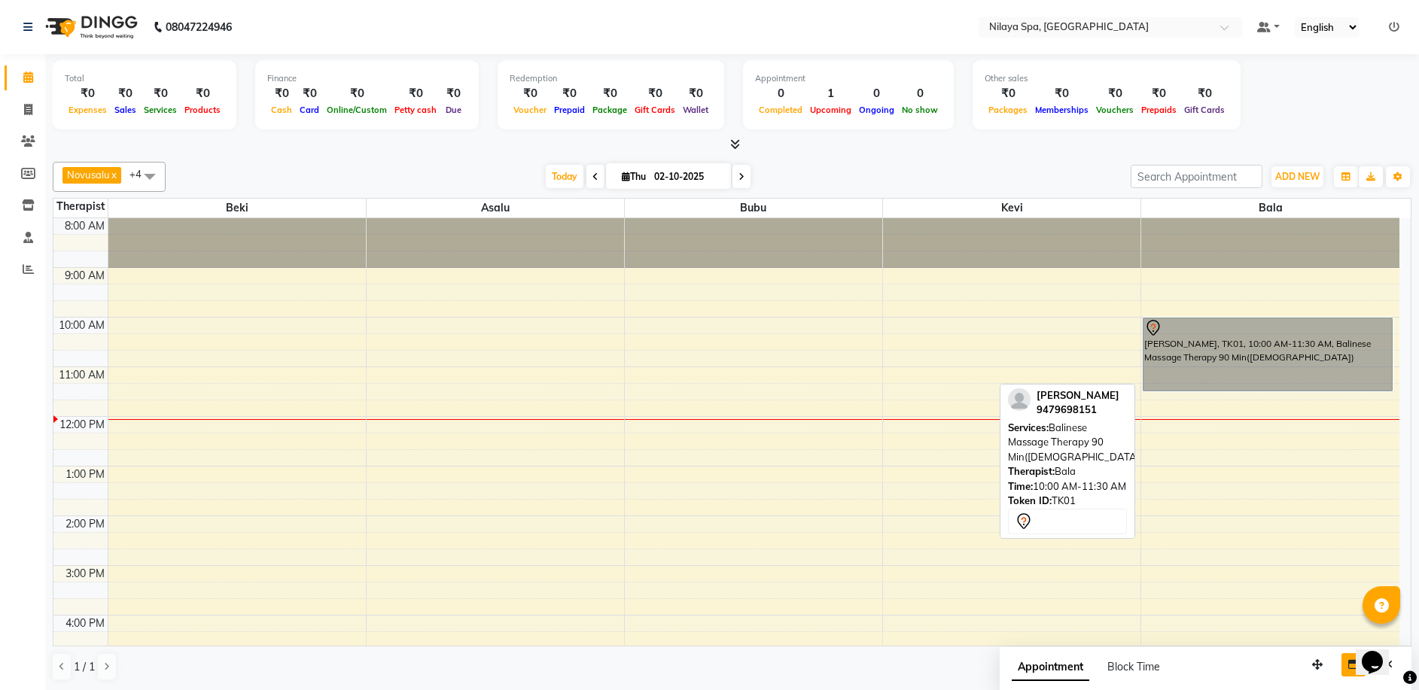
drag, startPoint x: 1297, startPoint y: 351, endPoint x: 1310, endPoint y: 361, distance: 16.1
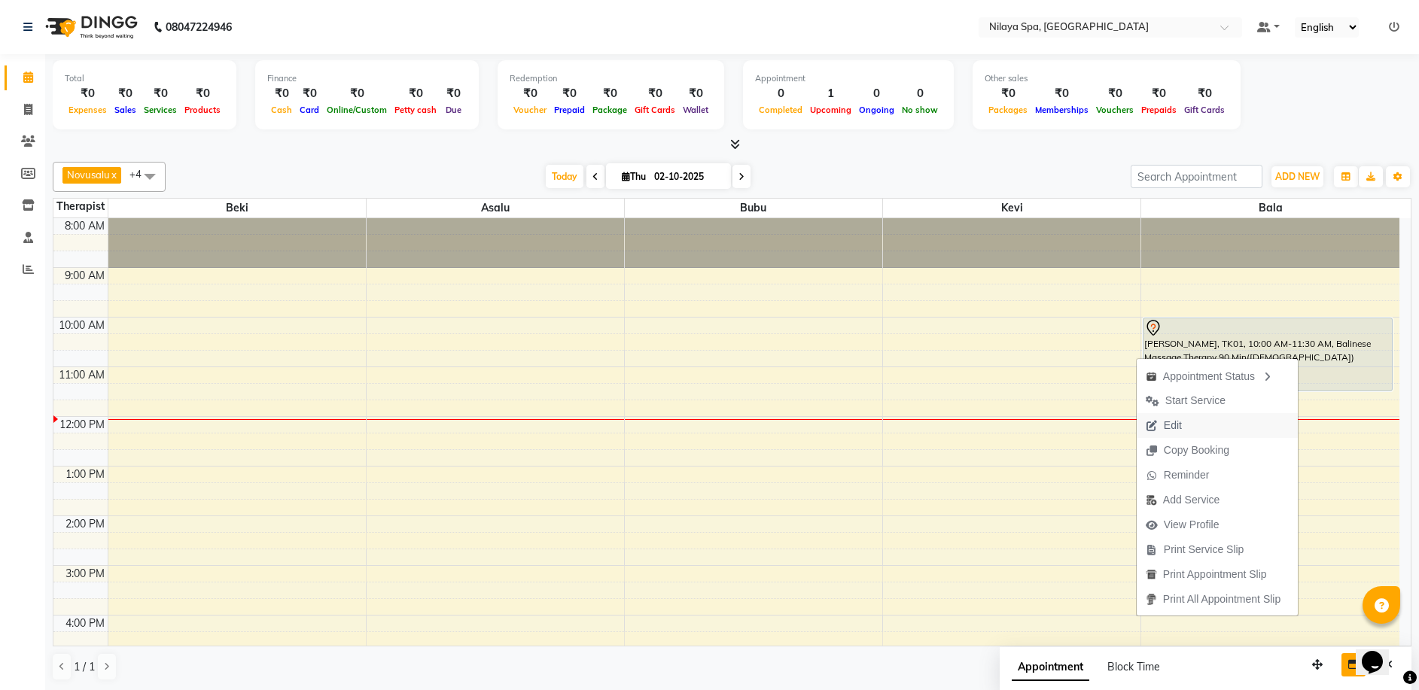
click at [1170, 424] on span "Edit" at bounding box center [1172, 426] width 18 height 16
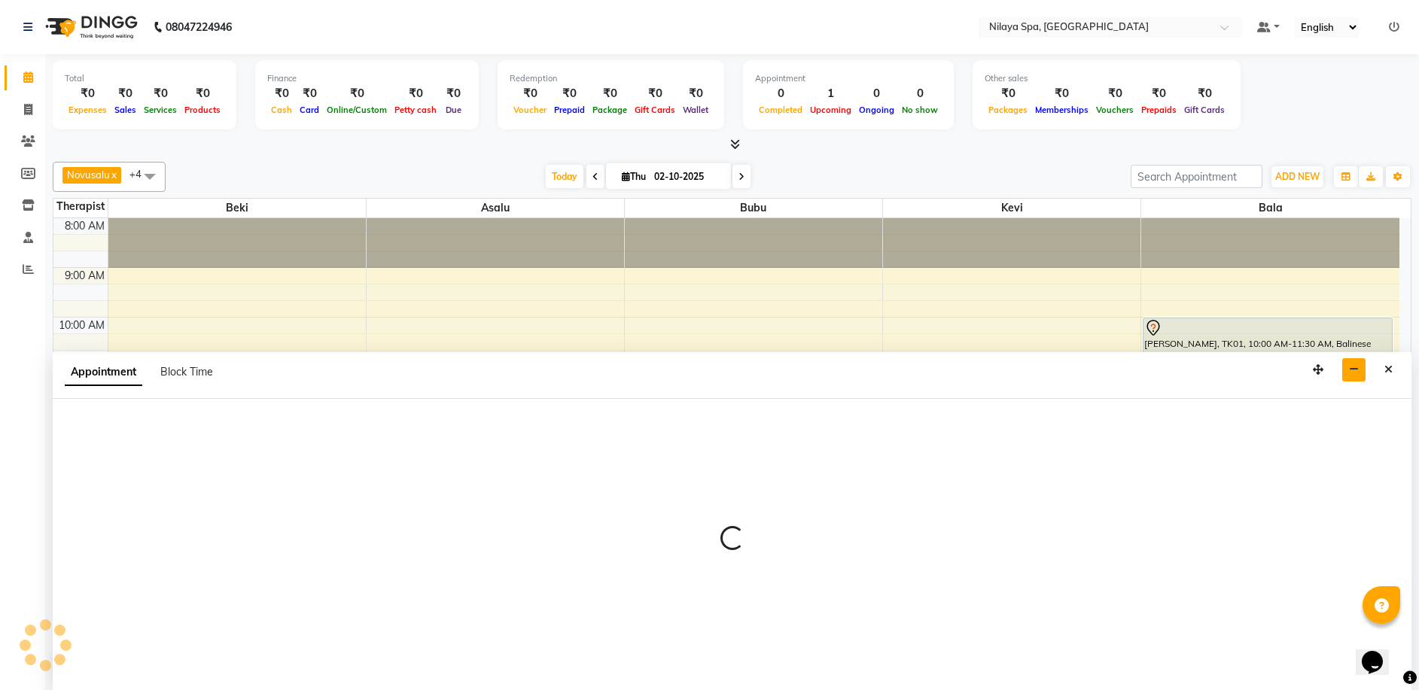
scroll to position [1, 0]
select select "92643"
select select "600"
select select "4564"
select select "tentative"
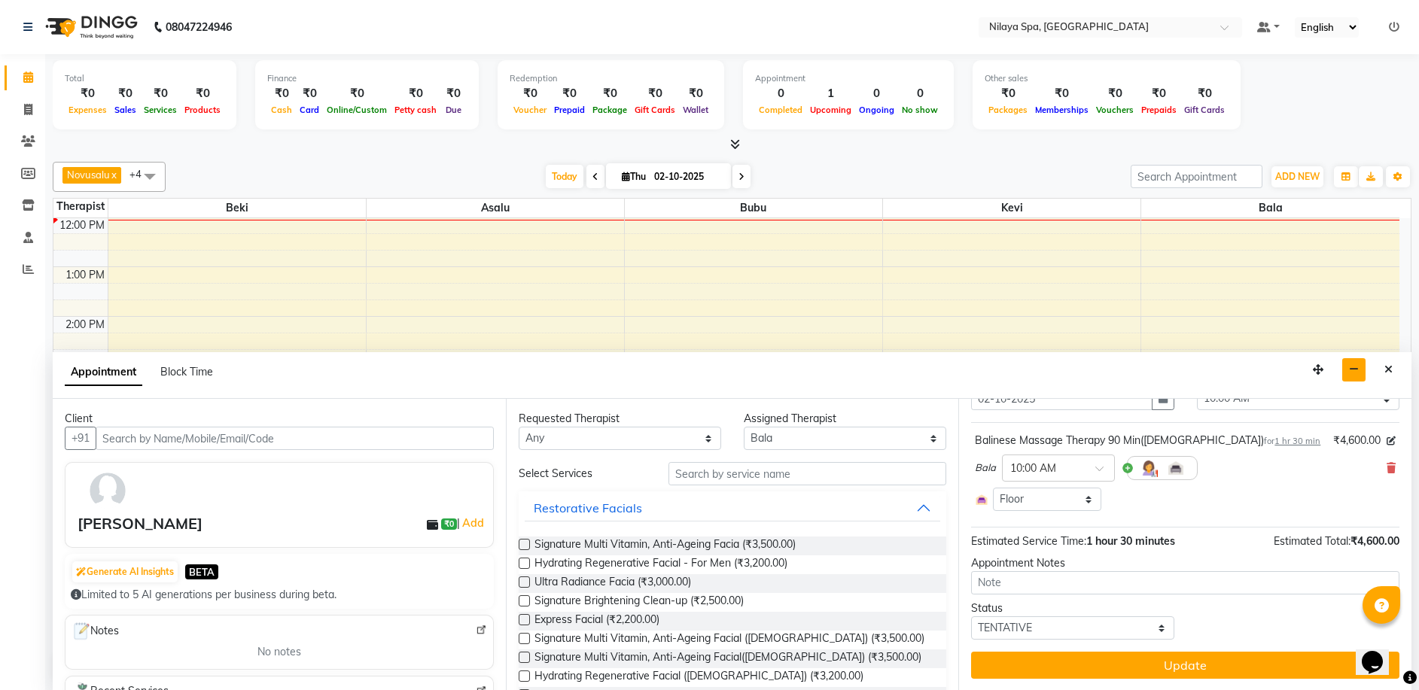
scroll to position [0, 0]
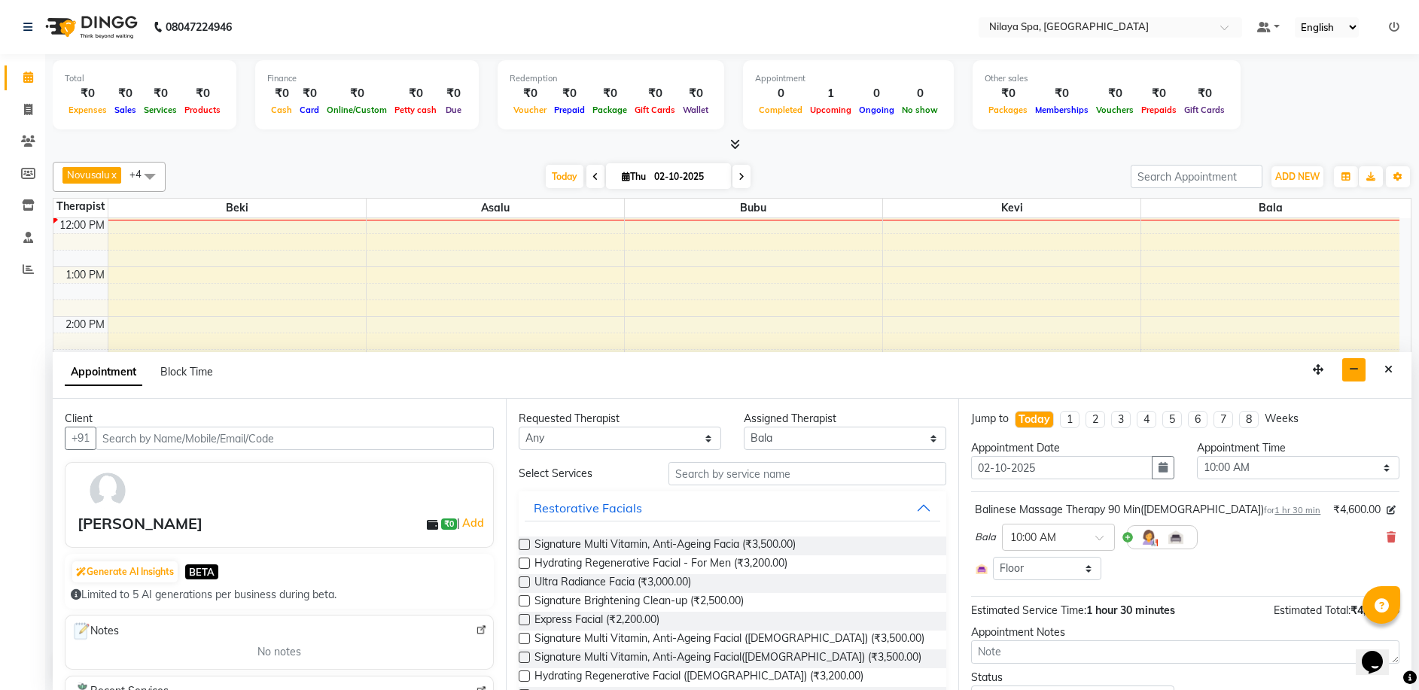
click at [984, 515] on div "Balinese Massage Therapy 90 Min([DEMOGRAPHIC_DATA]) for 1 hr 30 min" at bounding box center [1147, 510] width 345 height 16
click at [1385, 537] on div "Balinese Massage Therapy 90 Min([DEMOGRAPHIC_DATA]) for 1 hr 30 min ₹4,600.00 B…" at bounding box center [1185, 541] width 428 height 86
click at [1386, 537] on icon at bounding box center [1390, 537] width 9 height 11
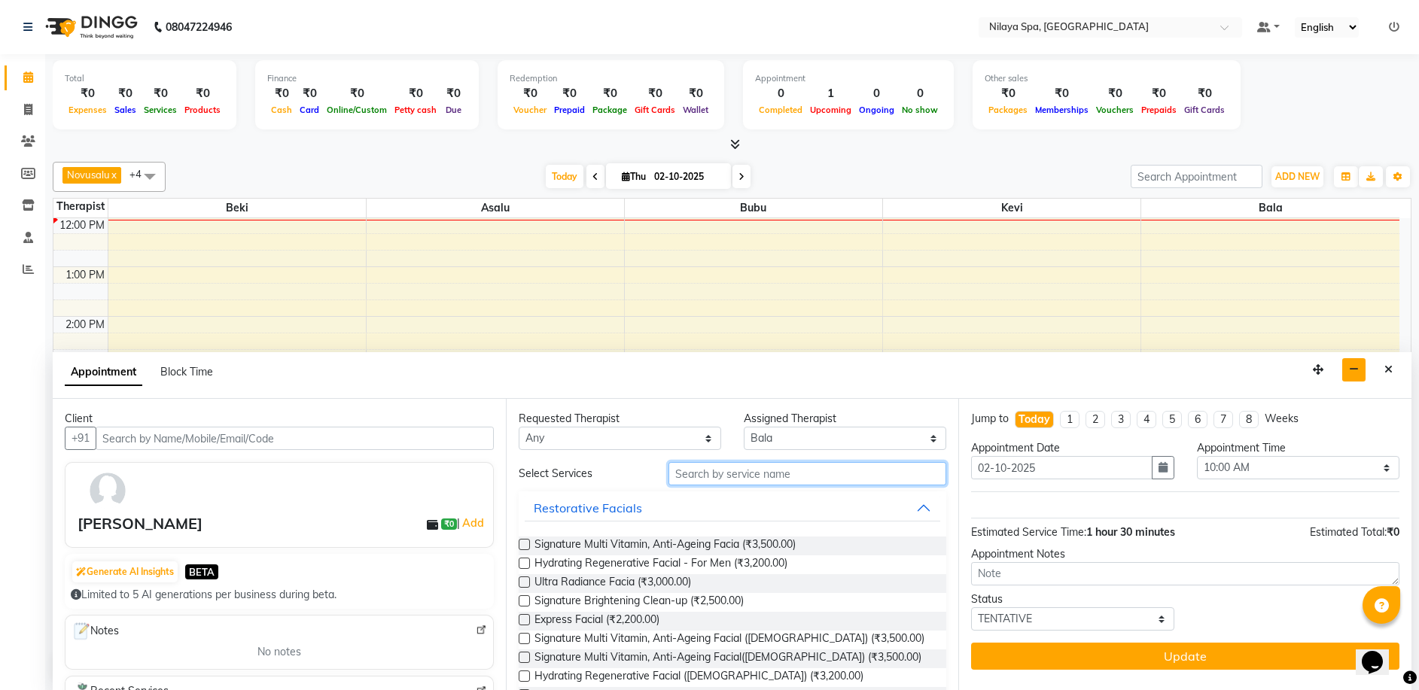
click at [783, 471] on input "text" at bounding box center [807, 473] width 278 height 23
type input "b"
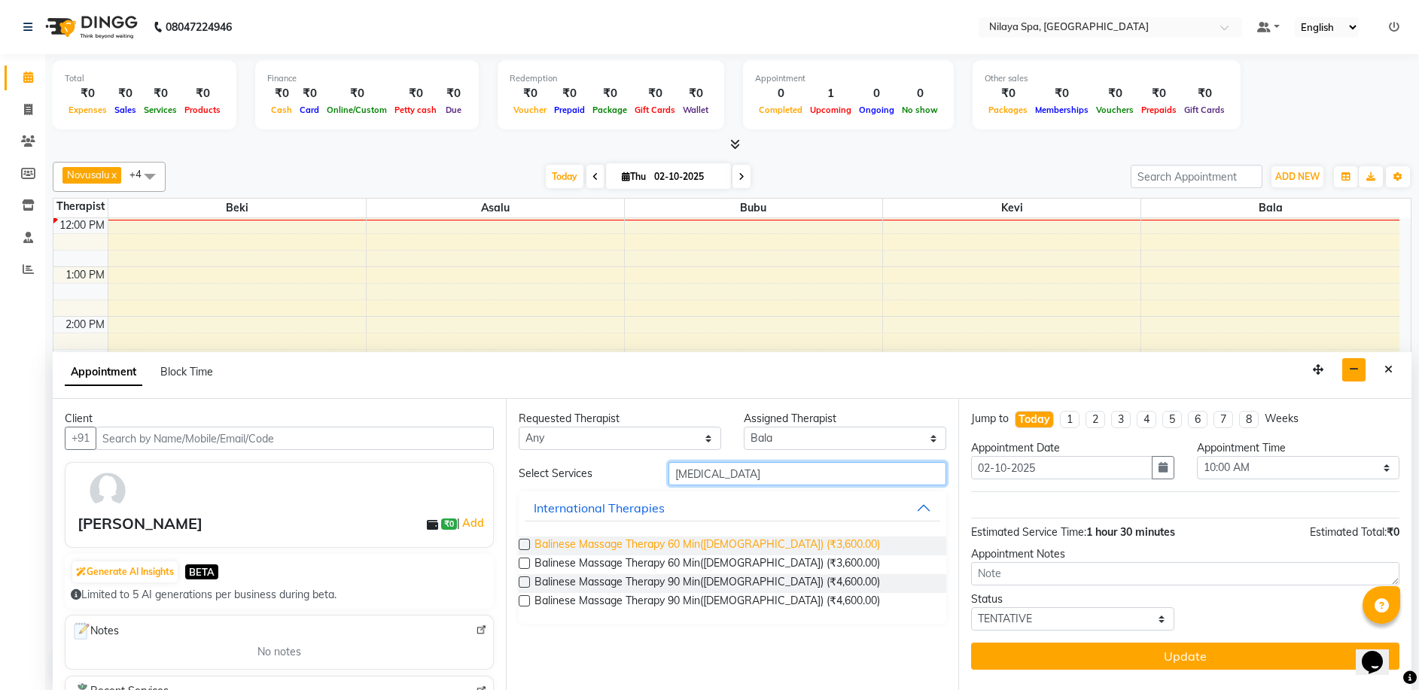
type input "[MEDICAL_DATA]"
click at [680, 543] on span "Balinese Massage Therapy 60 Min([DEMOGRAPHIC_DATA]) (₹3,600.00)" at bounding box center [706, 546] width 345 height 19
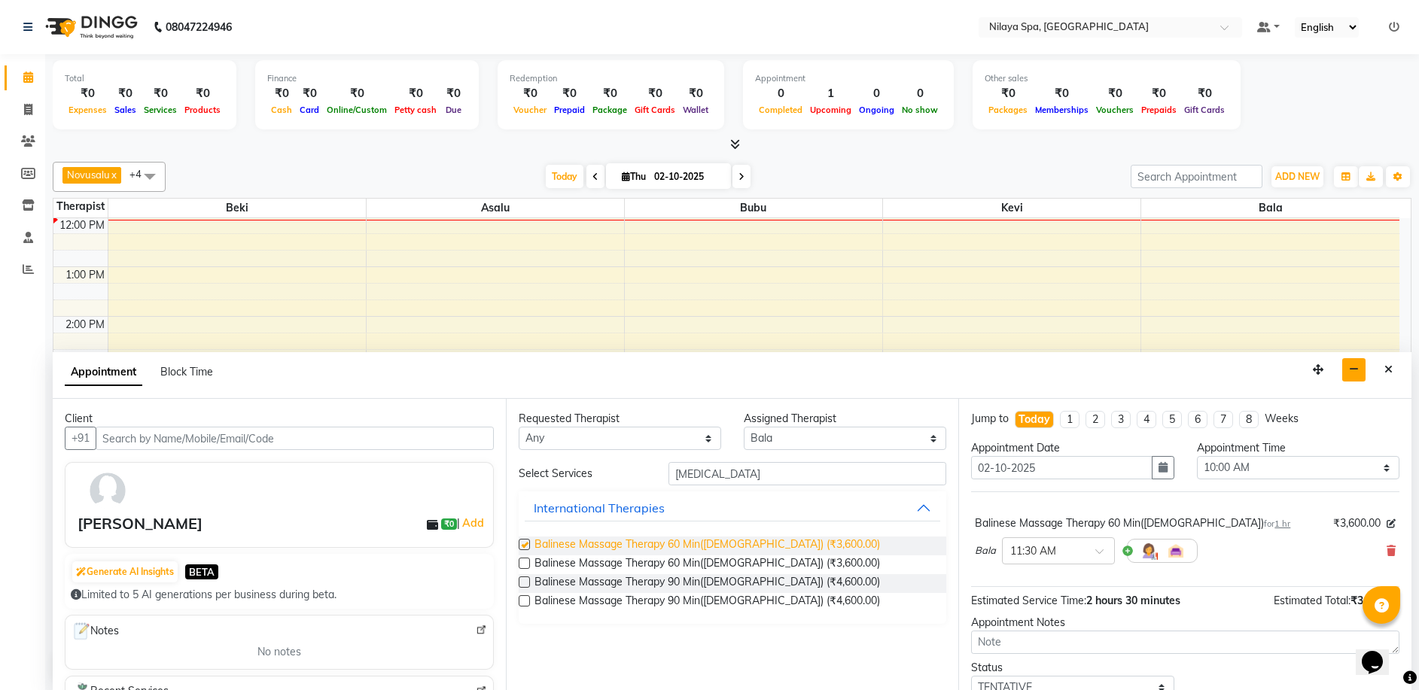
checkbox input "false"
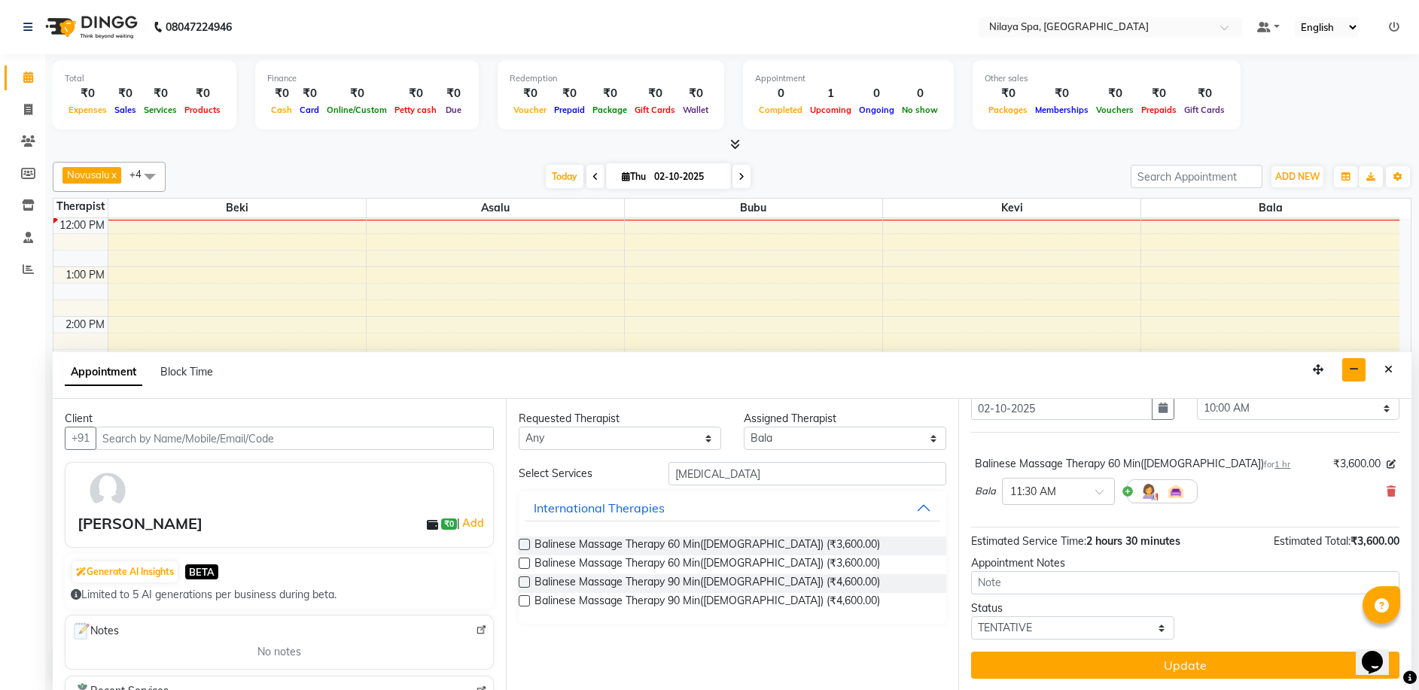
scroll to position [1, 0]
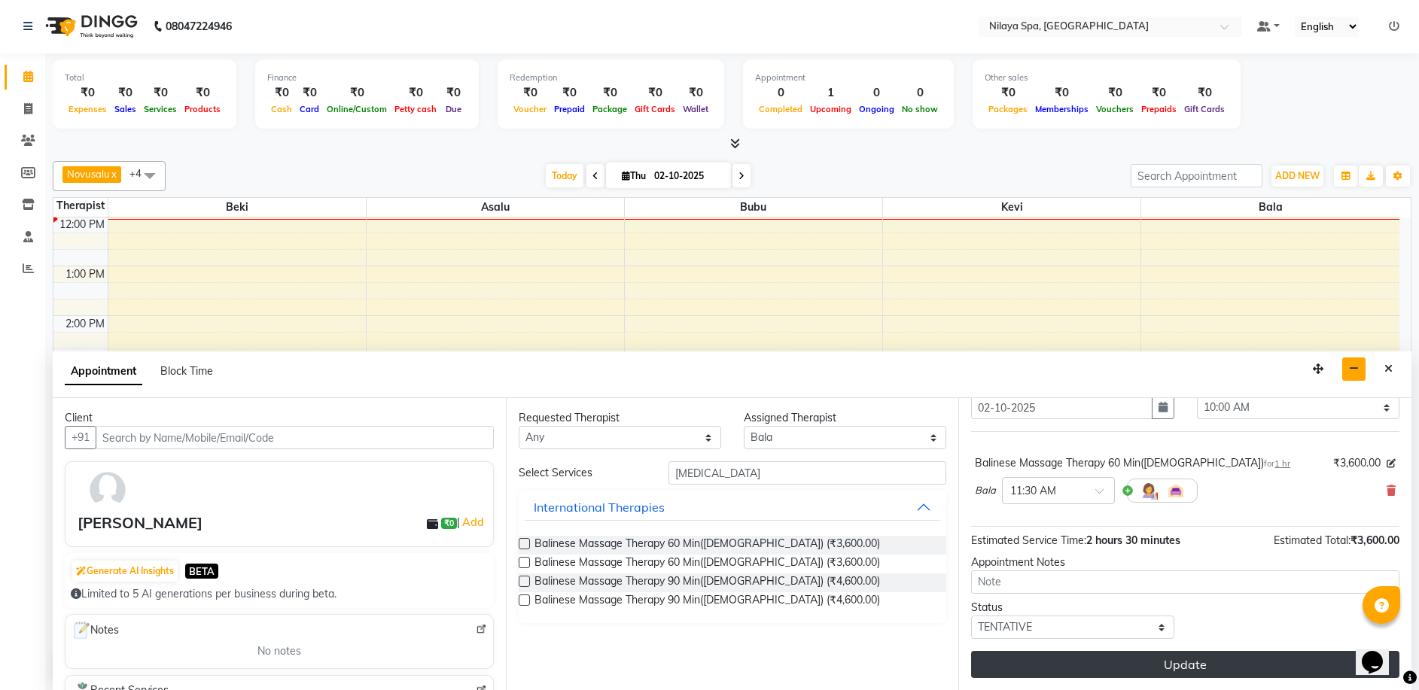
click at [1205, 657] on button "Update" at bounding box center [1185, 664] width 428 height 27
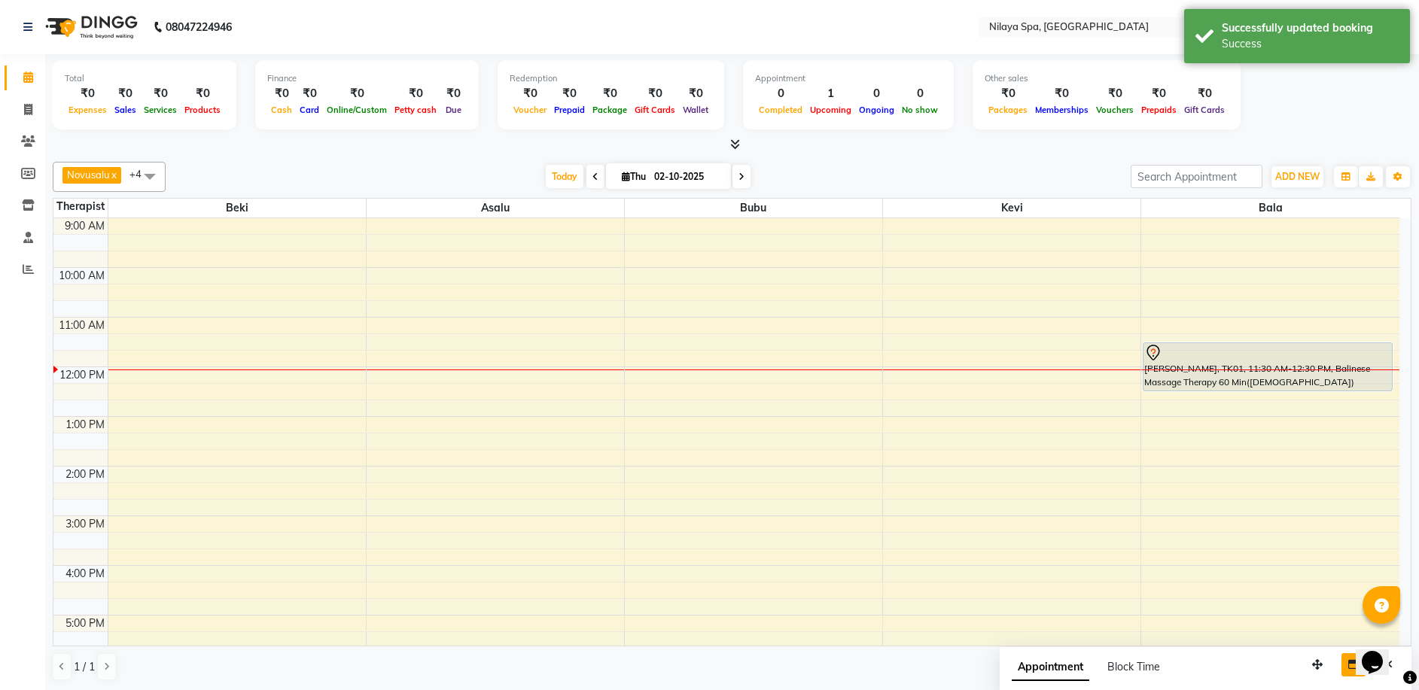
scroll to position [49, 0]
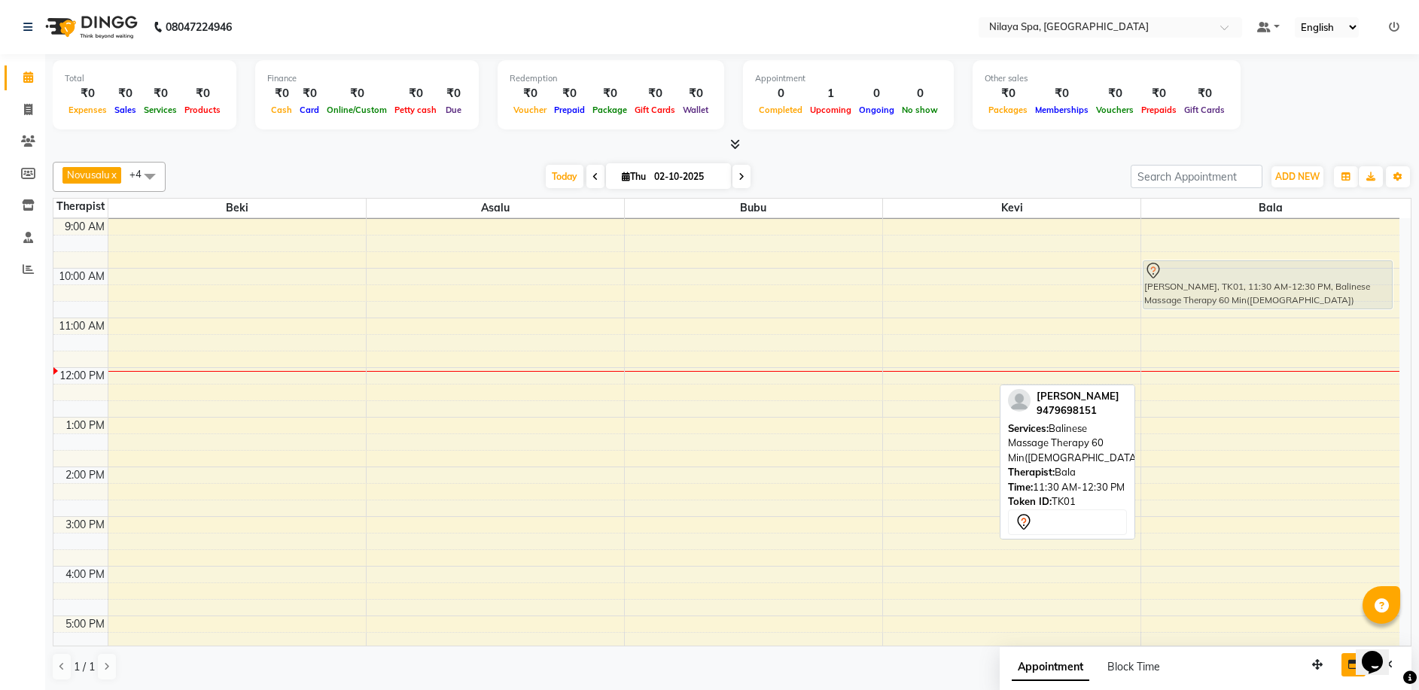
drag, startPoint x: 1184, startPoint y: 359, endPoint x: 1180, endPoint y: 282, distance: 76.9
click at [1180, 282] on div "[PERSON_NAME], TK01, 11:30 AM-12:30 PM, Balinese Massage Therapy 60 Min([DEMOGR…" at bounding box center [1270, 566] width 258 height 794
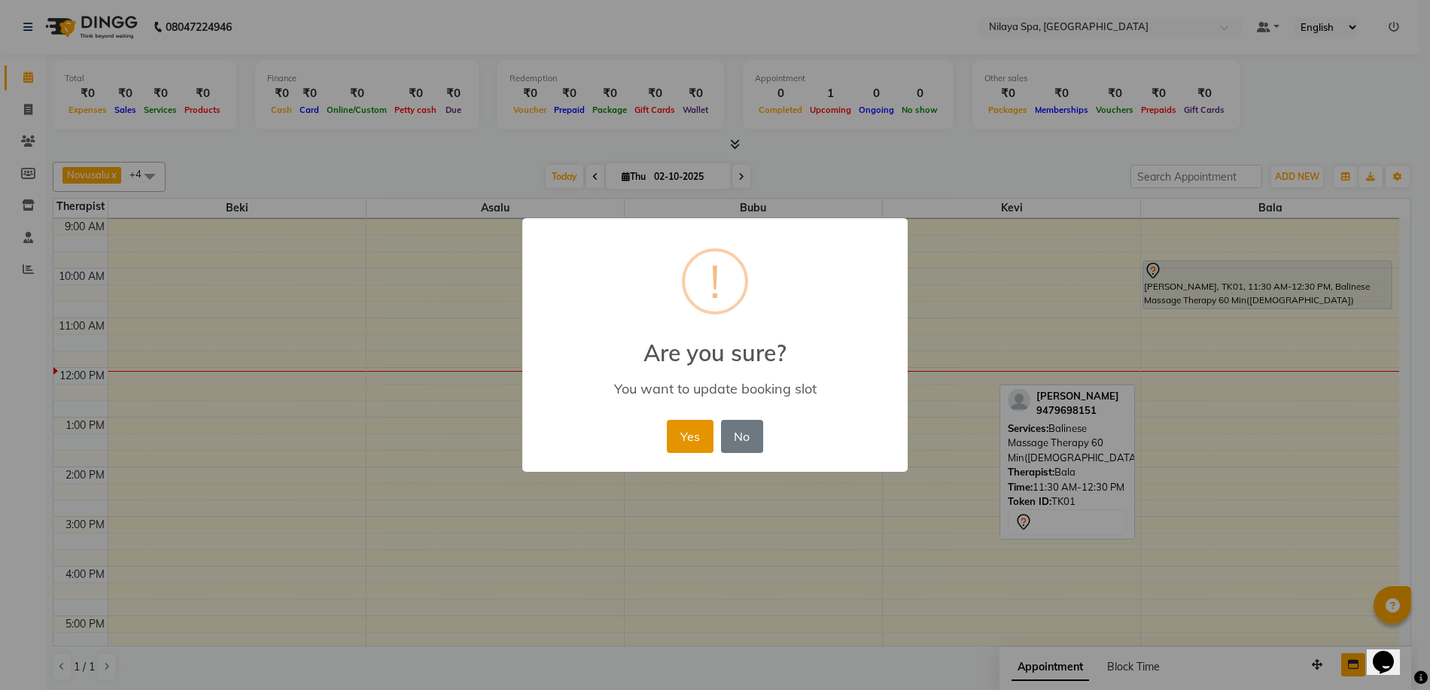
click at [704, 430] on button "Yes" at bounding box center [690, 436] width 46 height 33
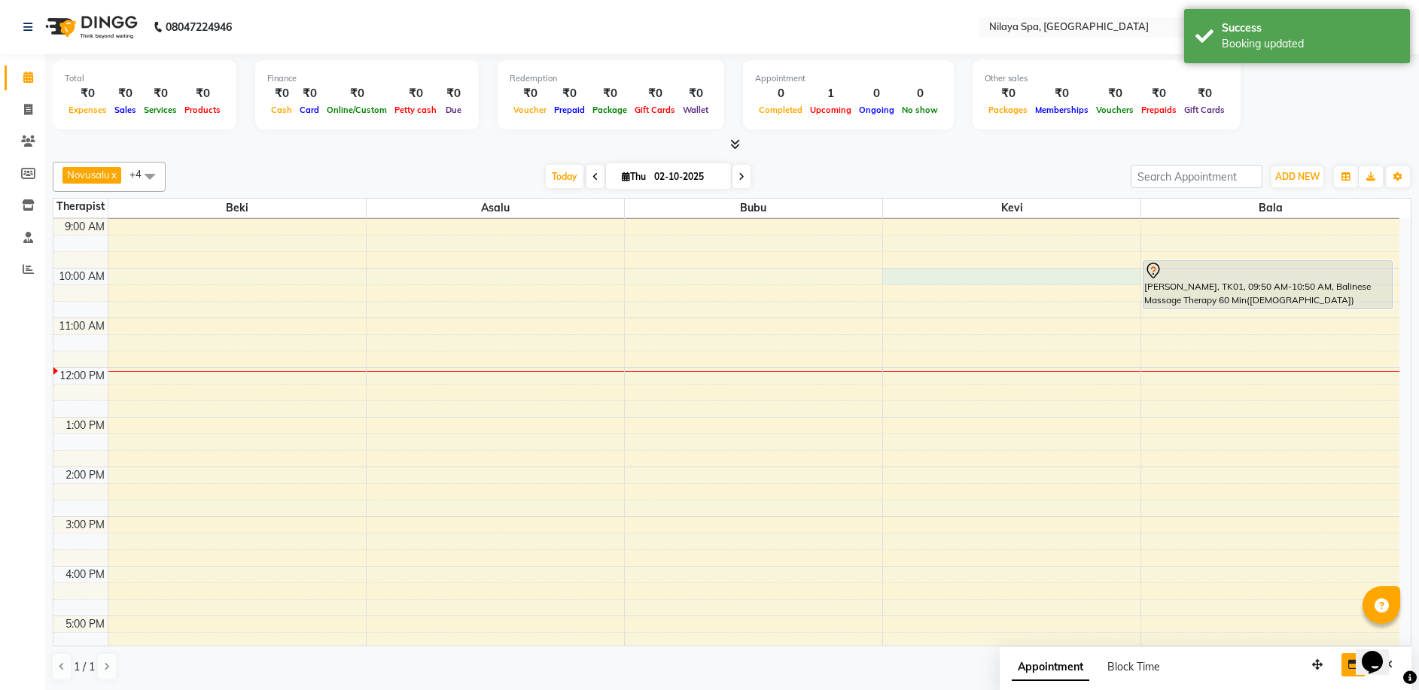
click at [950, 273] on div "8:00 AM 9:00 AM 10:00 AM 11:00 AM 12:00 PM 1:00 PM 2:00 PM 3:00 PM 4:00 PM 5:00…" at bounding box center [726, 566] width 1346 height 794
select select "92602"
select select "600"
select select "tentative"
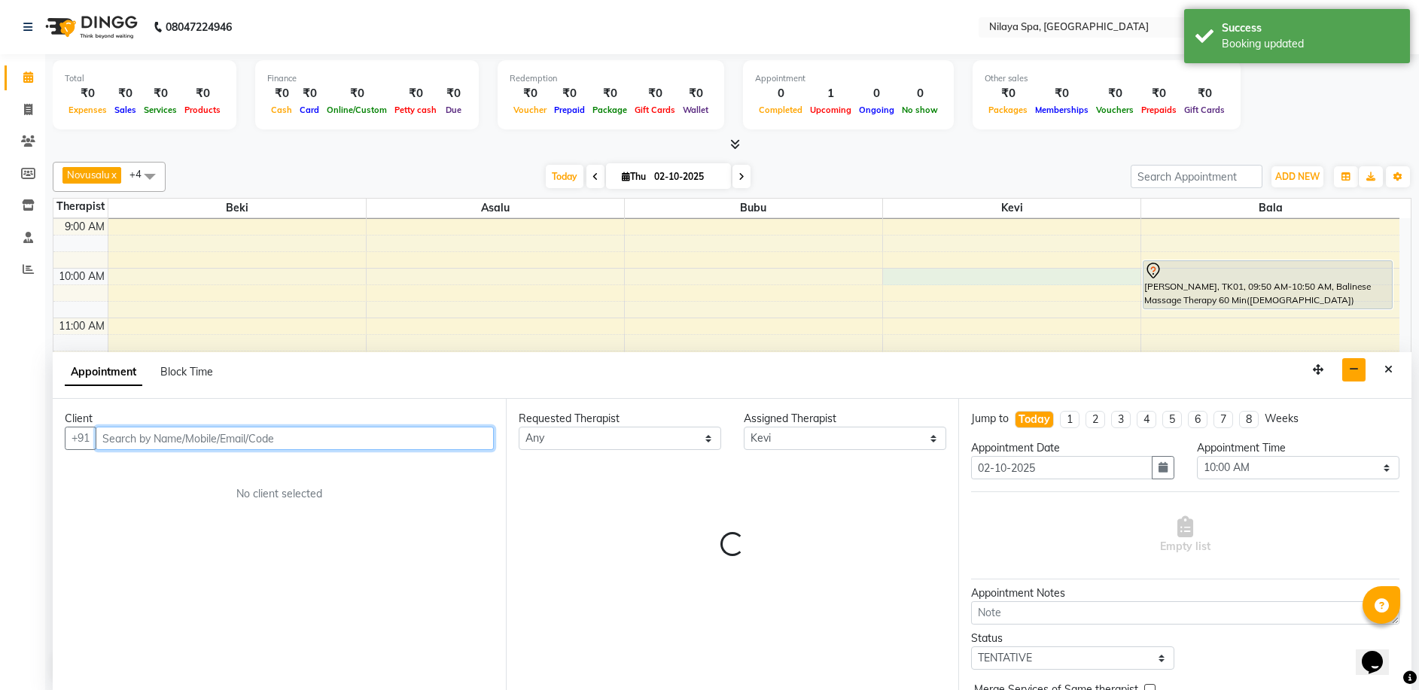
scroll to position [1, 0]
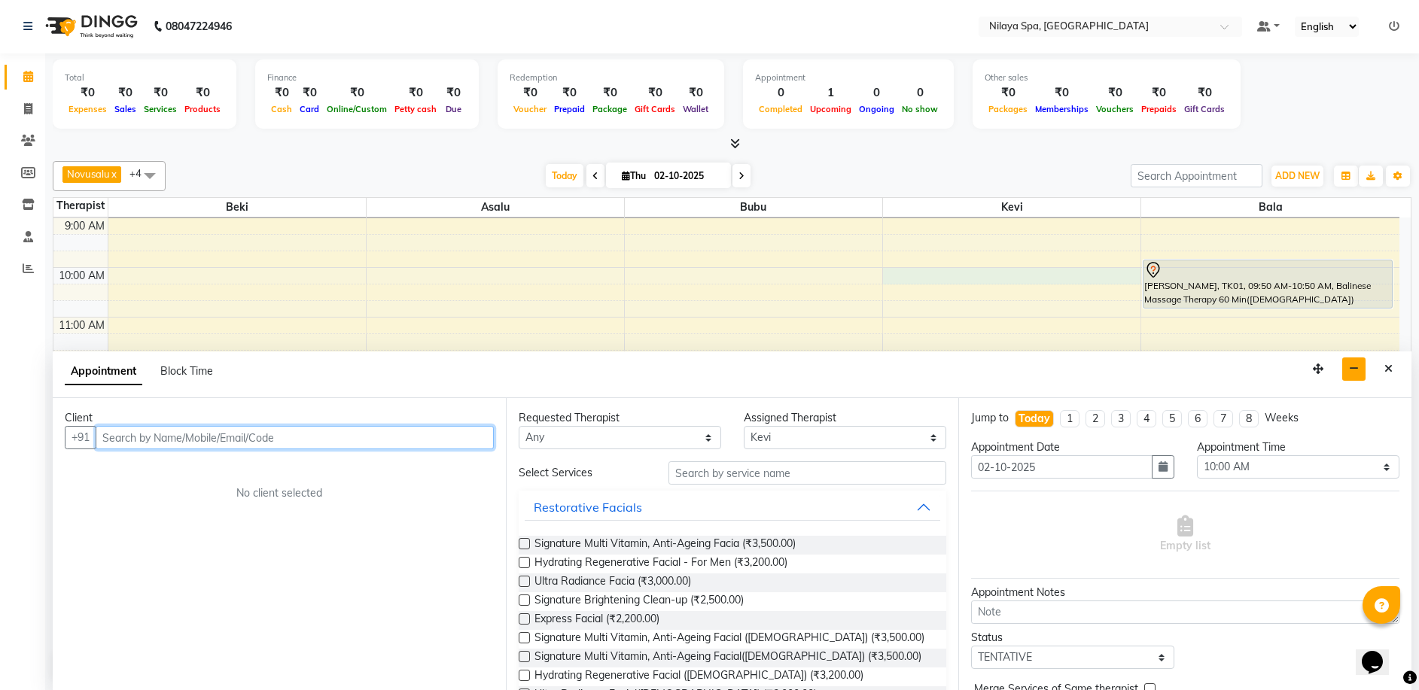
click at [105, 435] on input "text" at bounding box center [295, 437] width 398 height 23
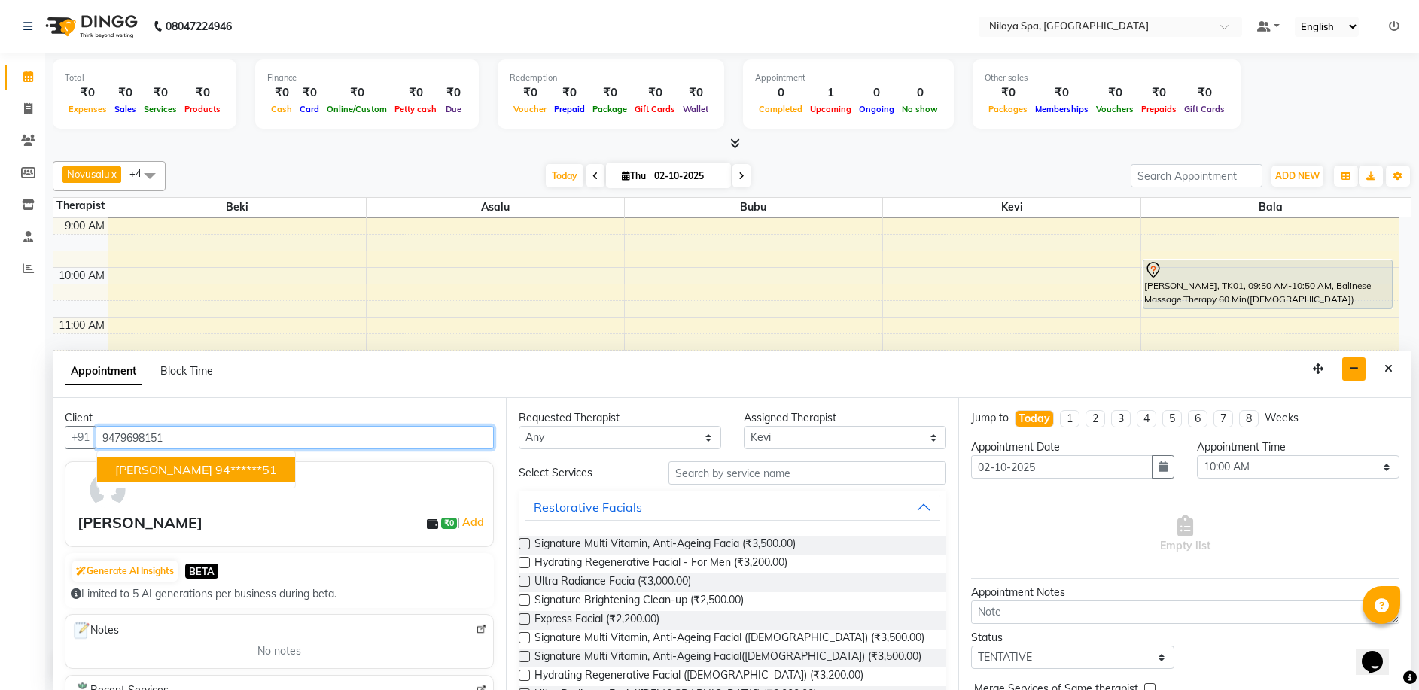
click at [290, 435] on input "9479698151" at bounding box center [295, 437] width 398 height 23
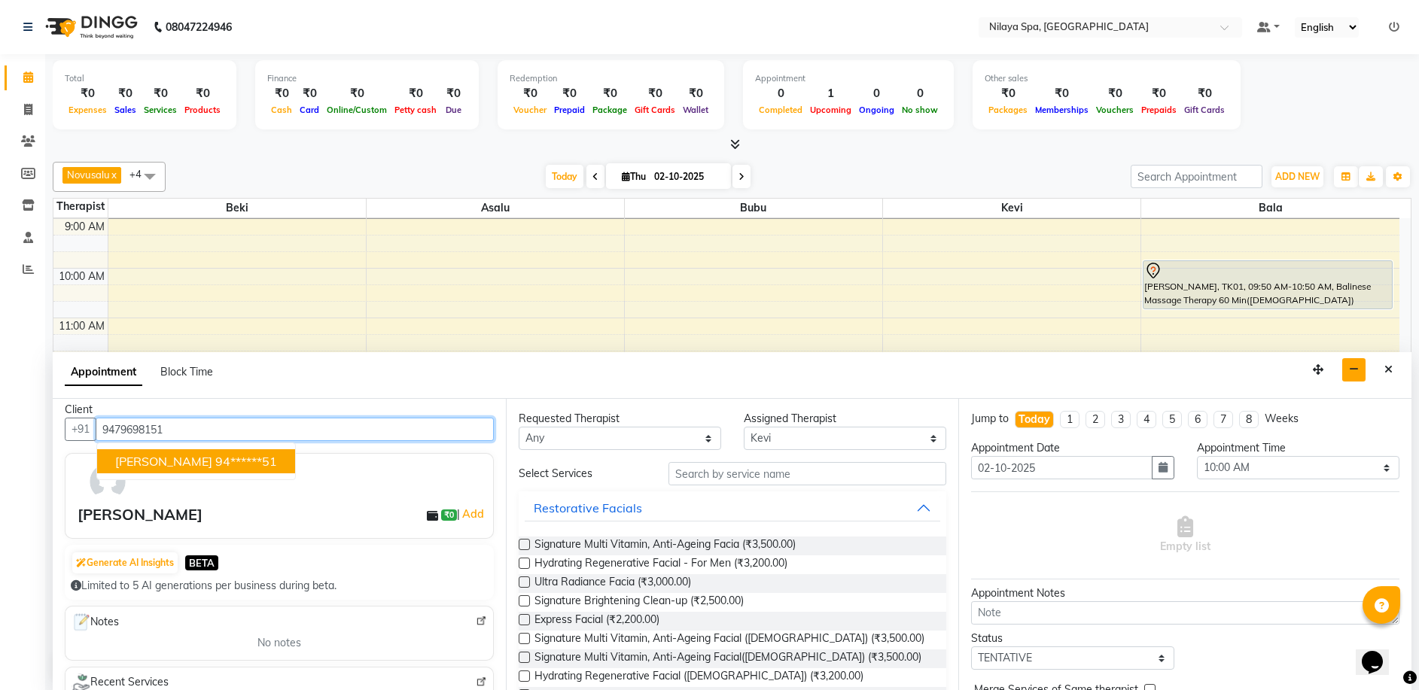
scroll to position [0, 0]
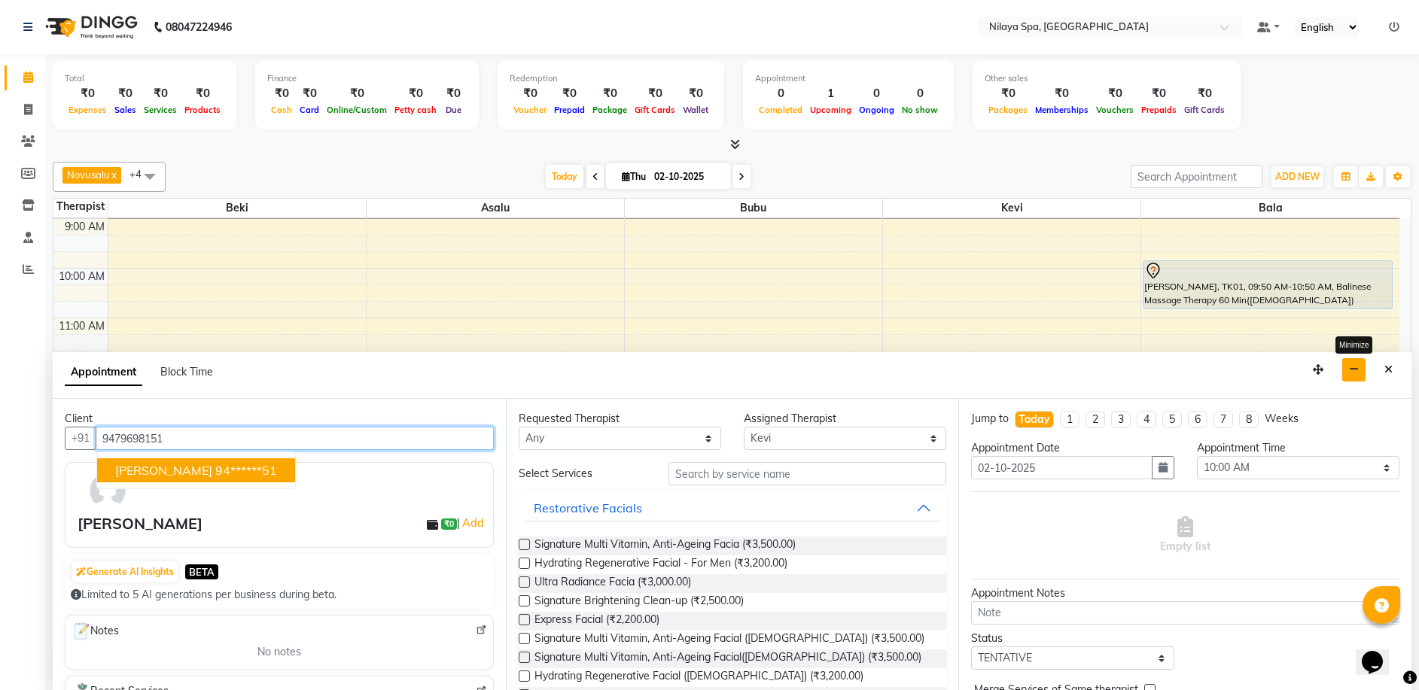
type input "9479698151"
click at [1359, 370] on button "button" at bounding box center [1353, 369] width 23 height 23
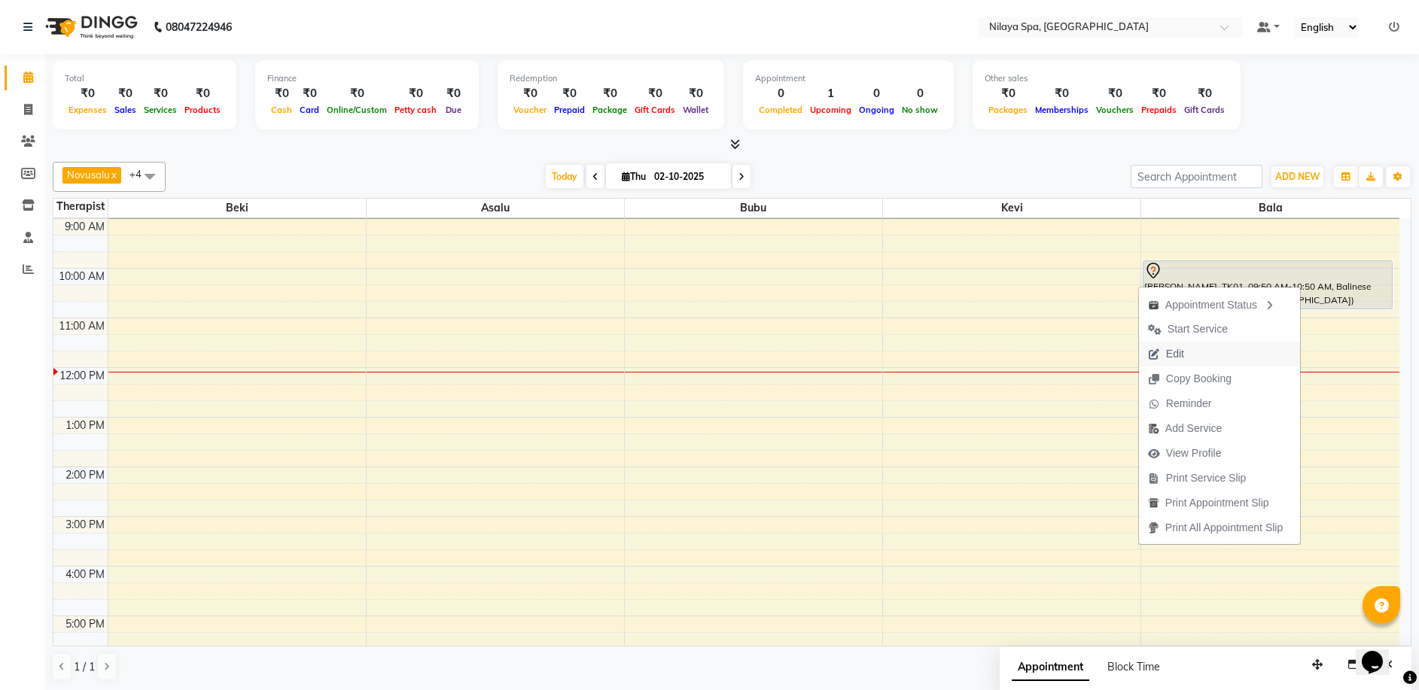
click at [1182, 357] on span "Edit" at bounding box center [1166, 354] width 54 height 25
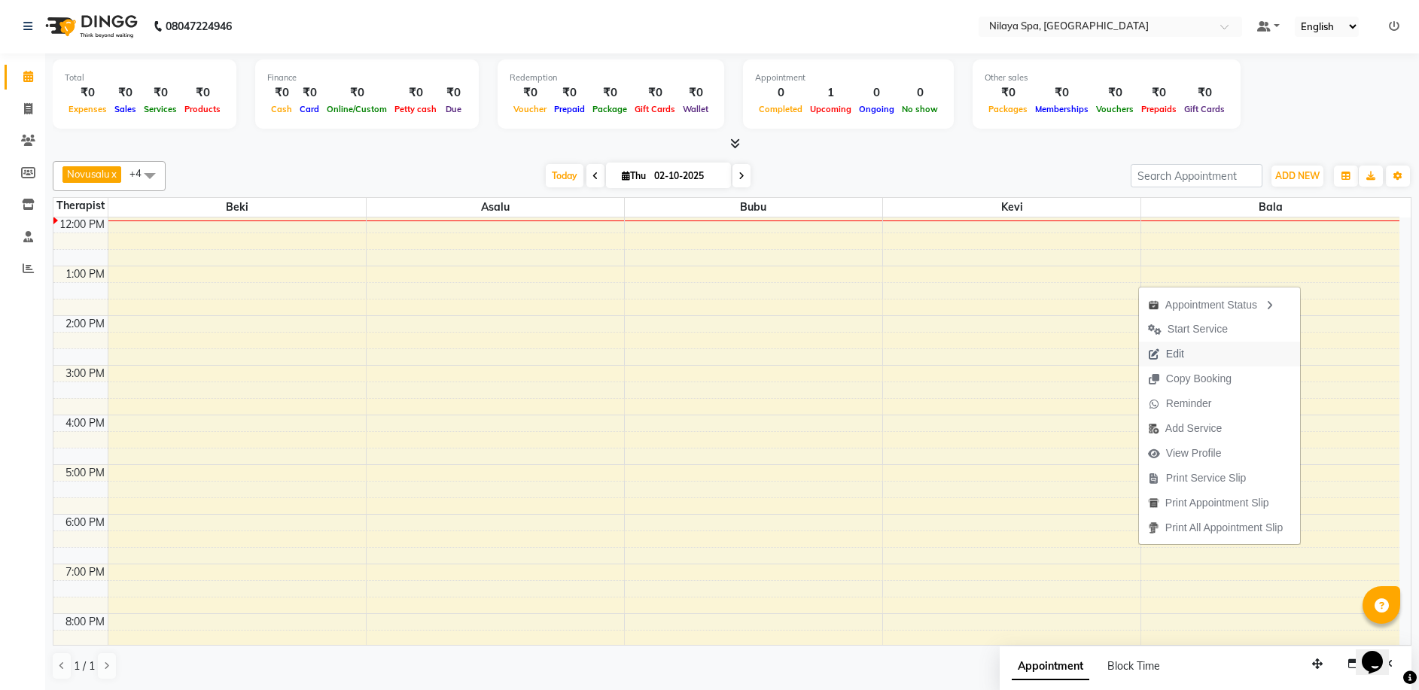
select select "92643"
select select "tentative"
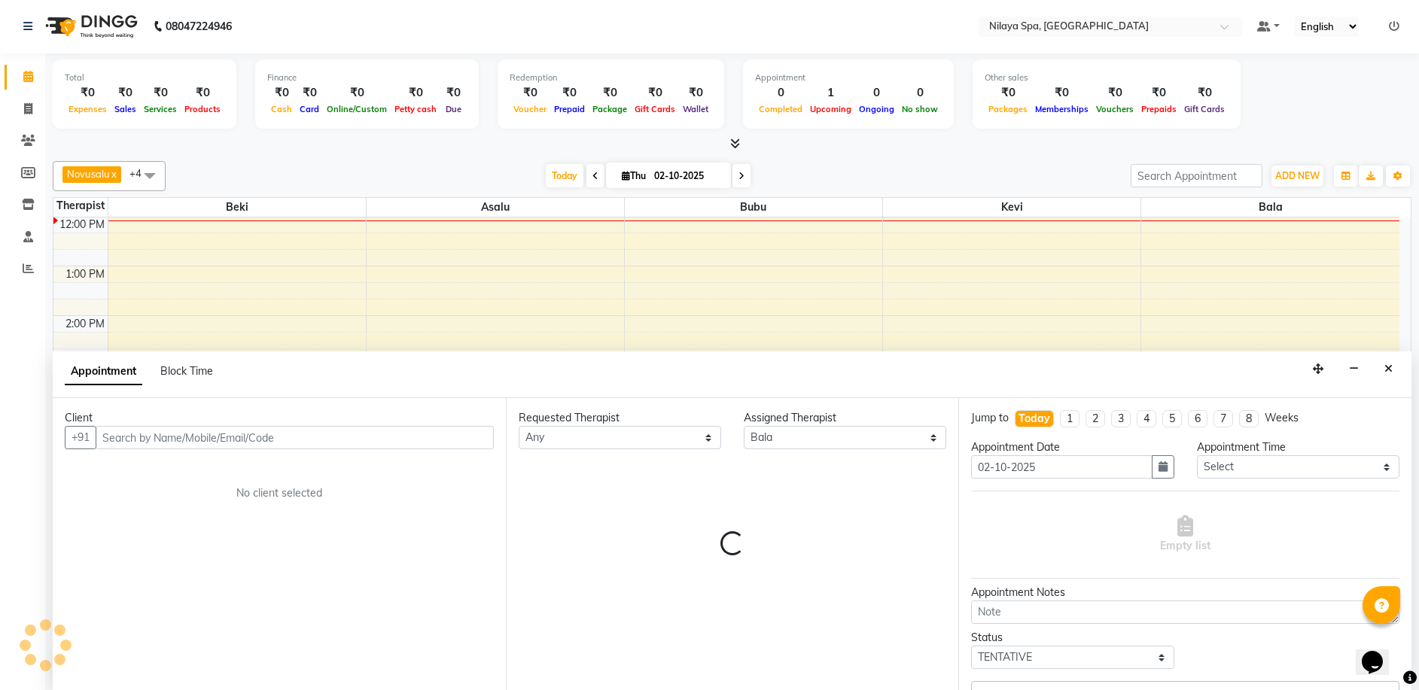
select select "4564"
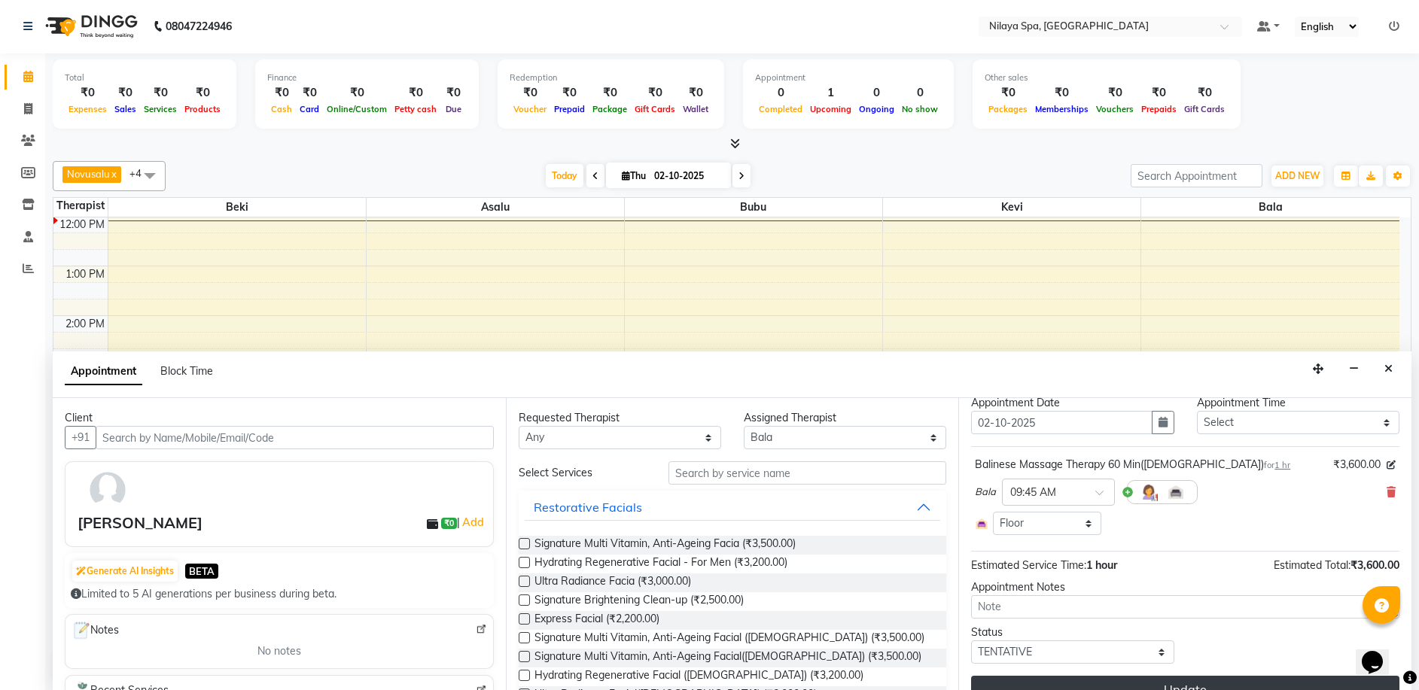
scroll to position [69, 0]
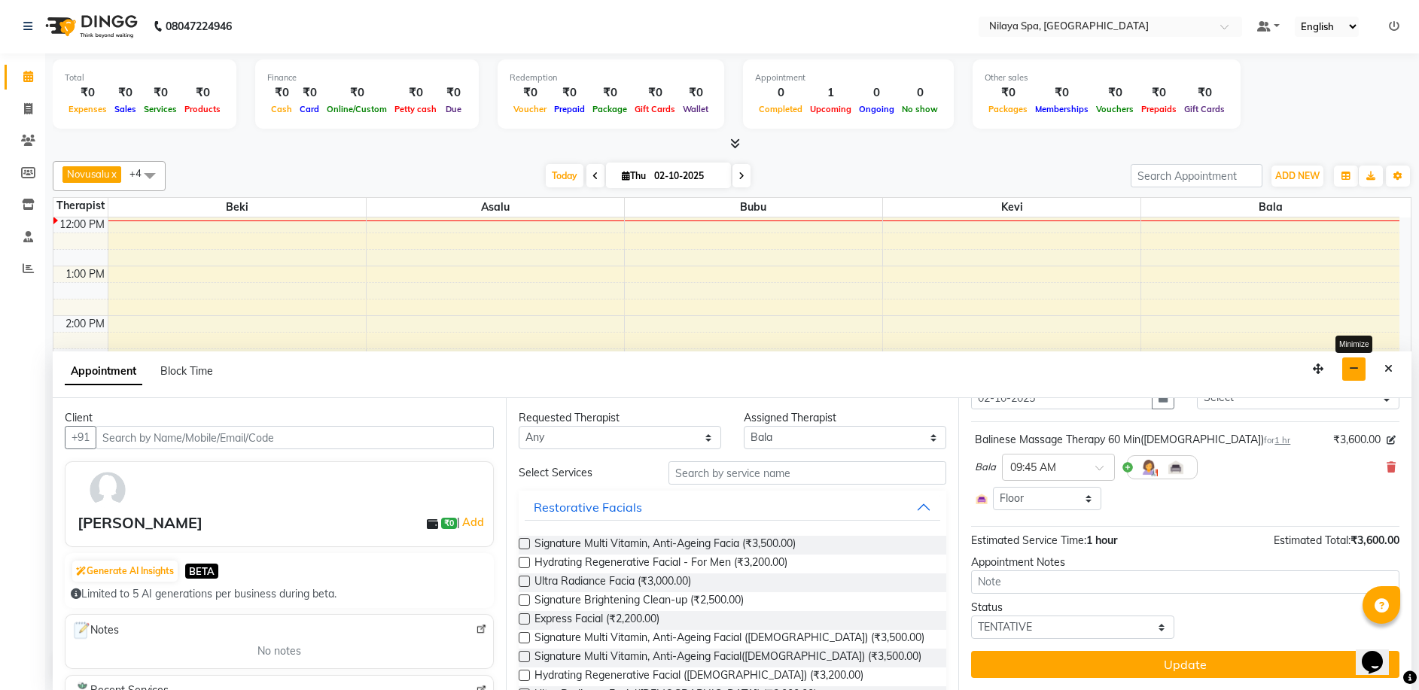
click at [1349, 366] on icon "button" at bounding box center [1354, 368] width 10 height 11
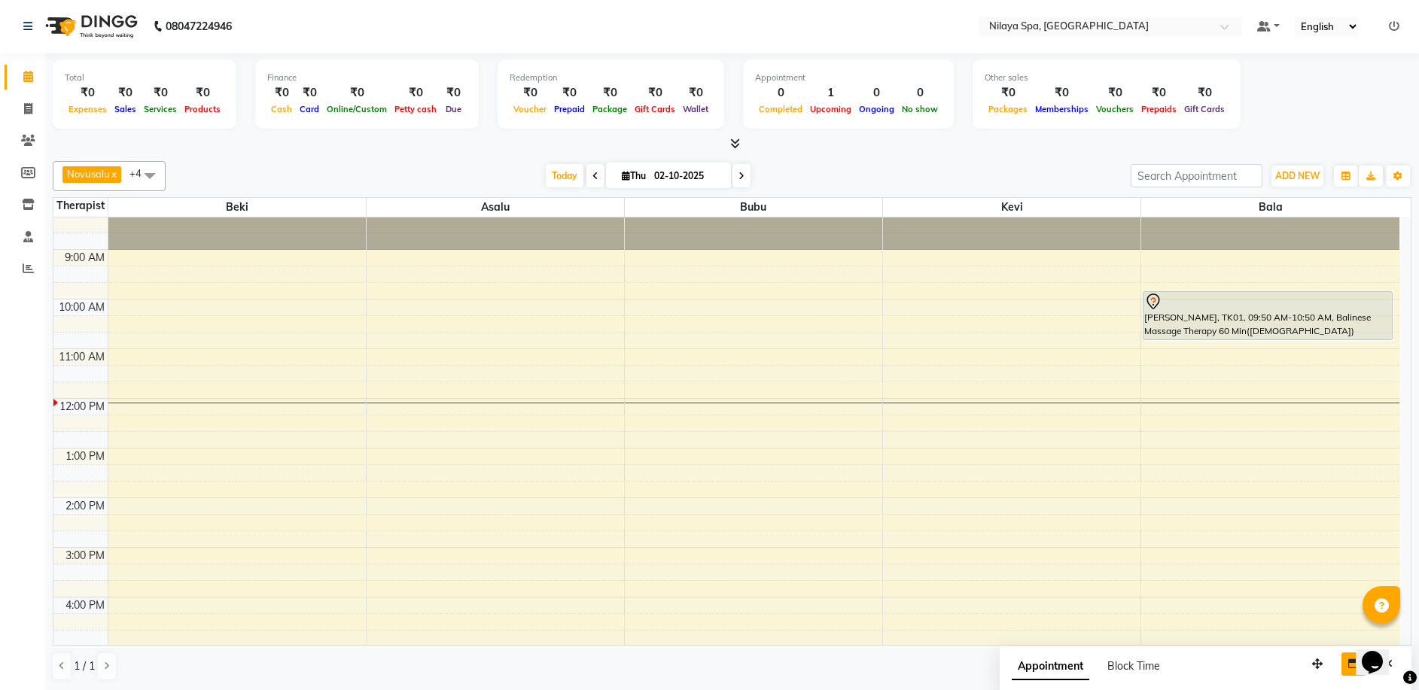
scroll to position [0, 0]
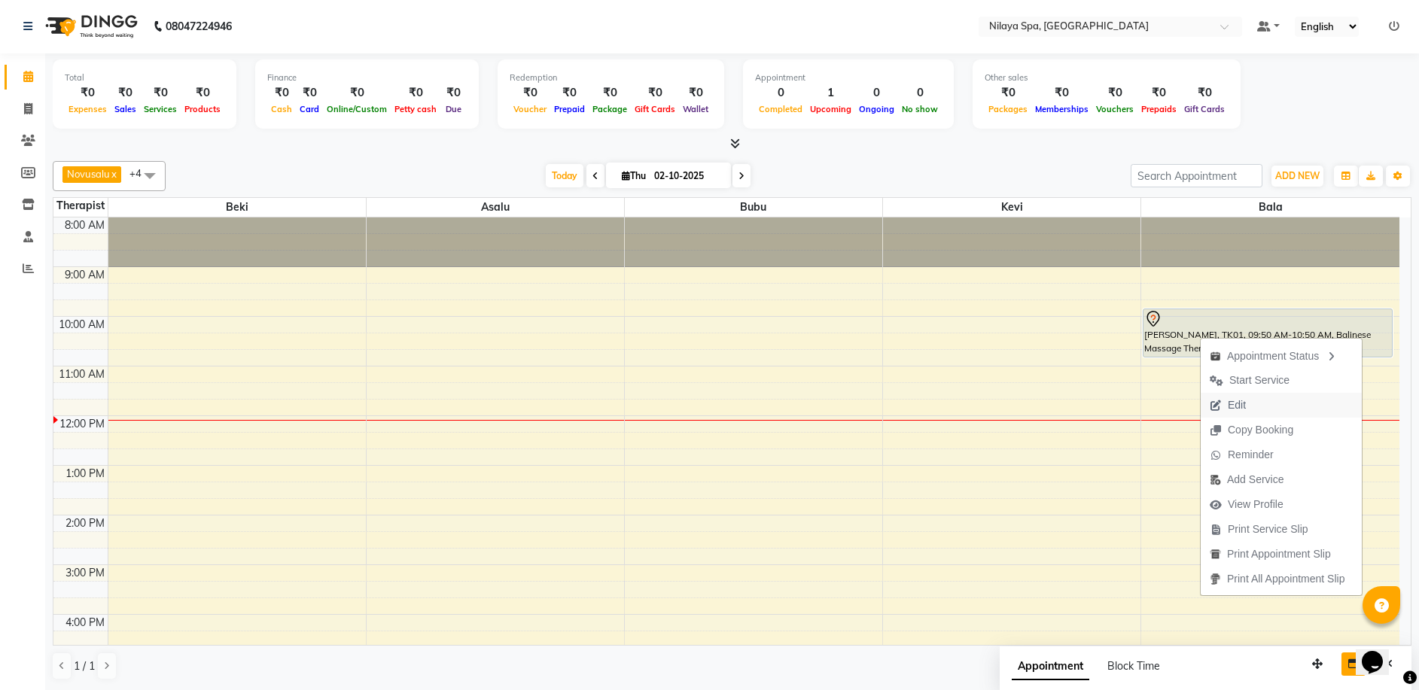
click at [1256, 407] on button "Edit" at bounding box center [1280, 405] width 161 height 25
select select "tentative"
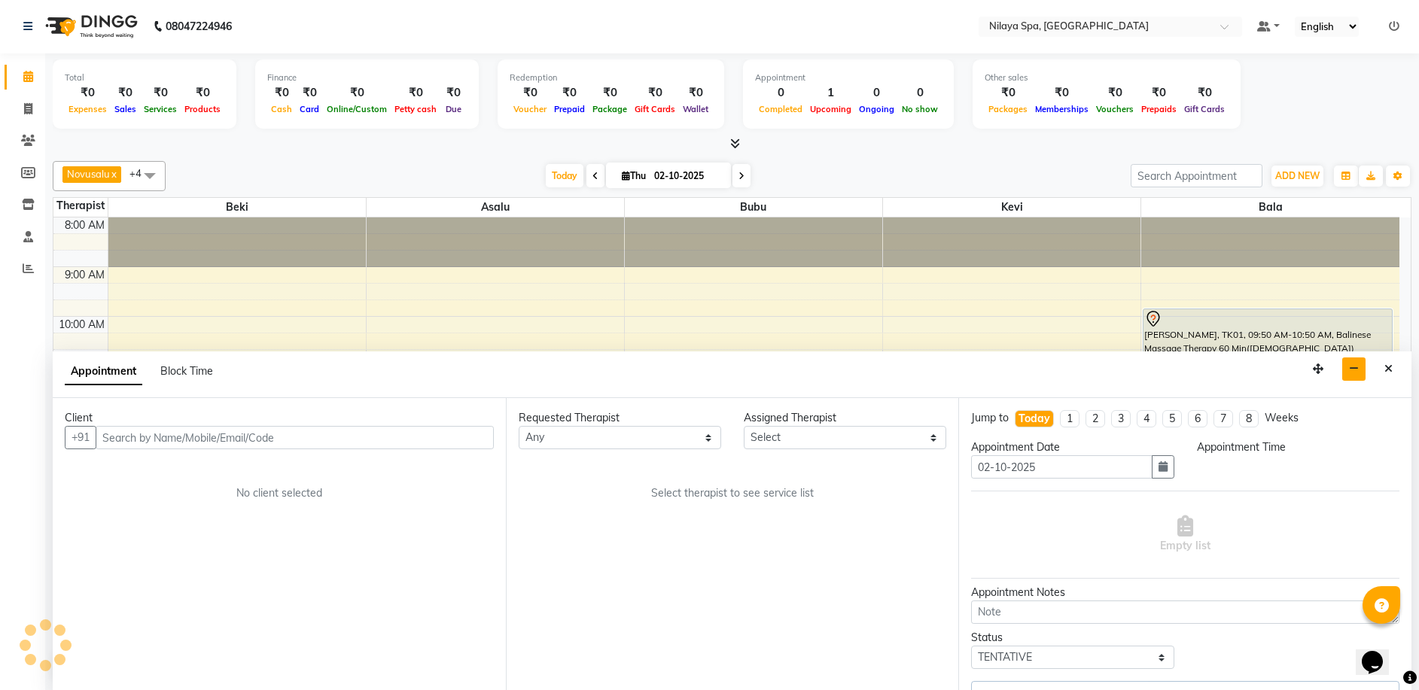
select select "92643"
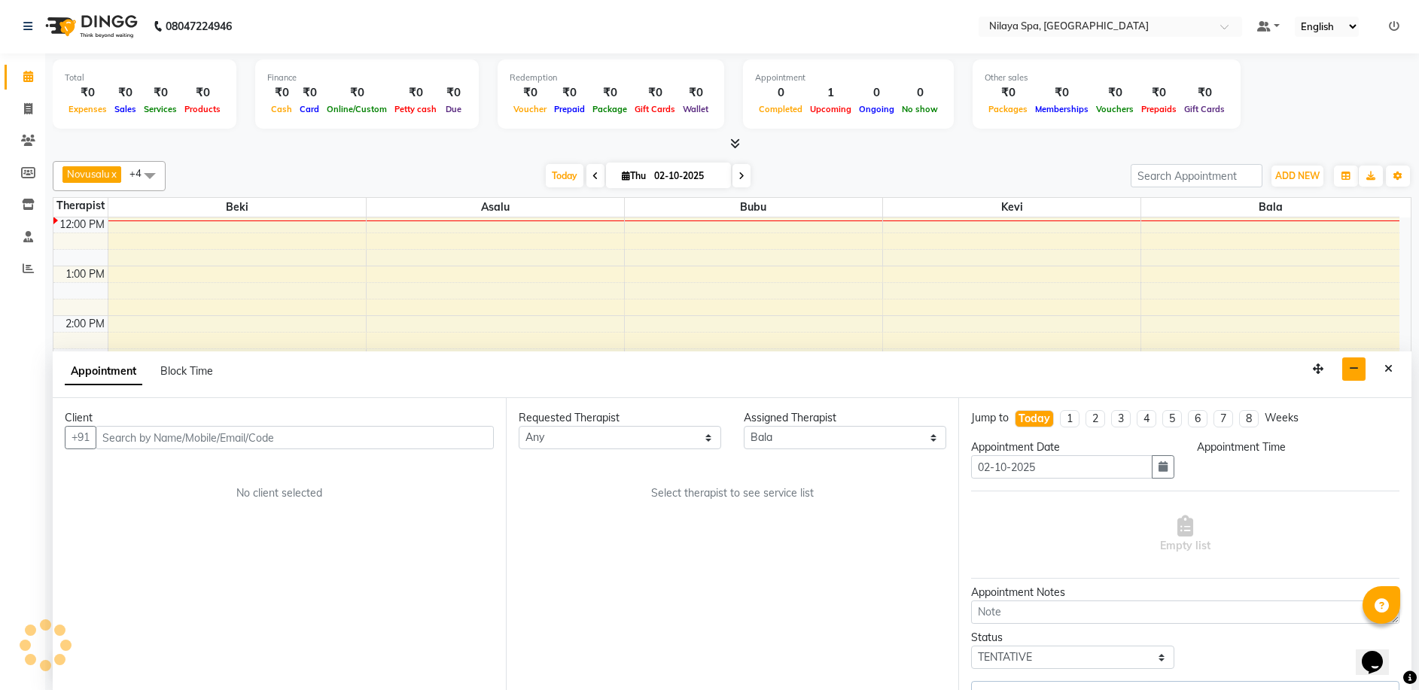
select select "4564"
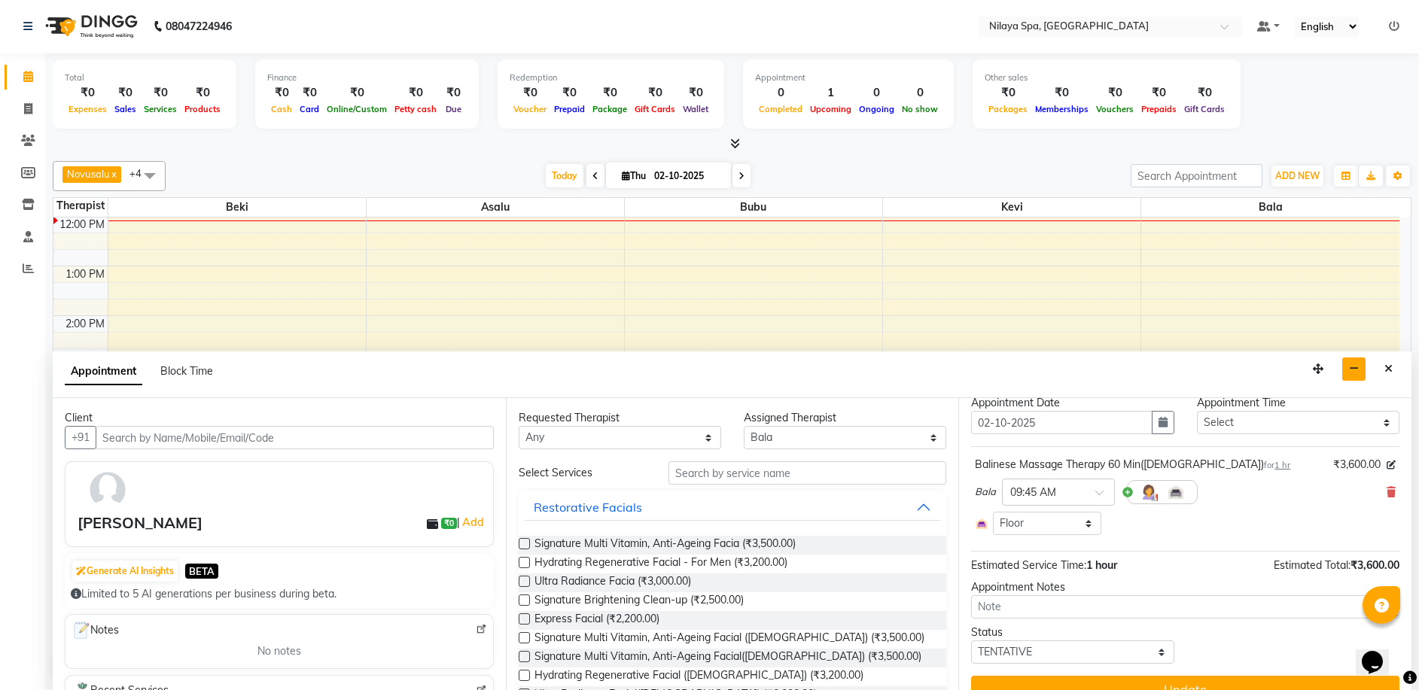
scroll to position [69, 0]
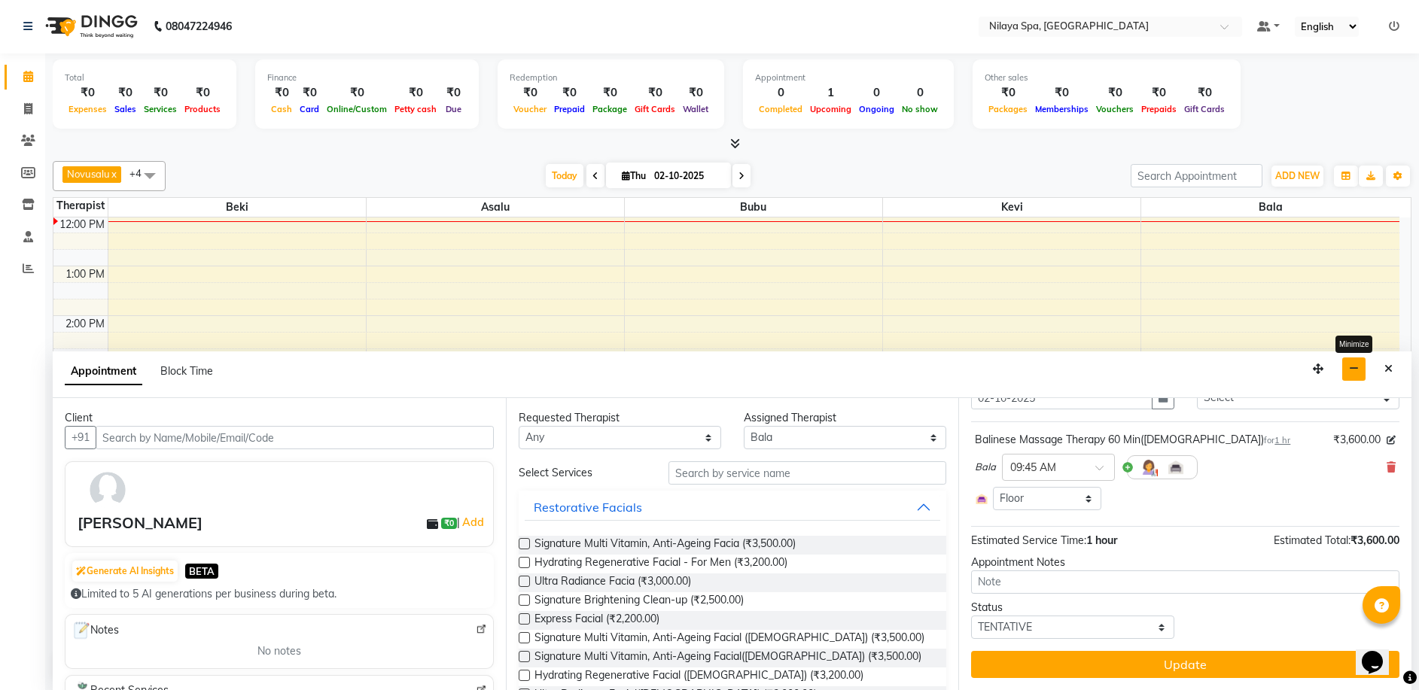
click at [1343, 372] on button "button" at bounding box center [1353, 368] width 23 height 23
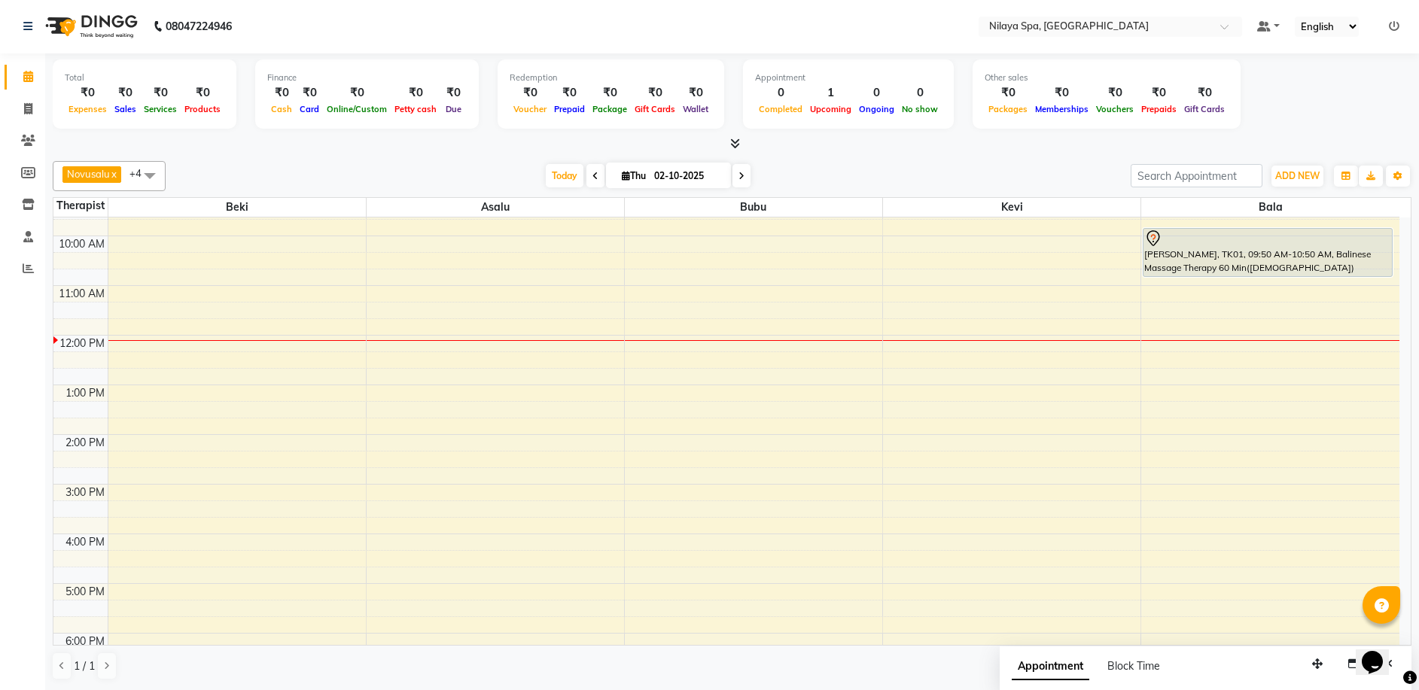
scroll to position [49, 0]
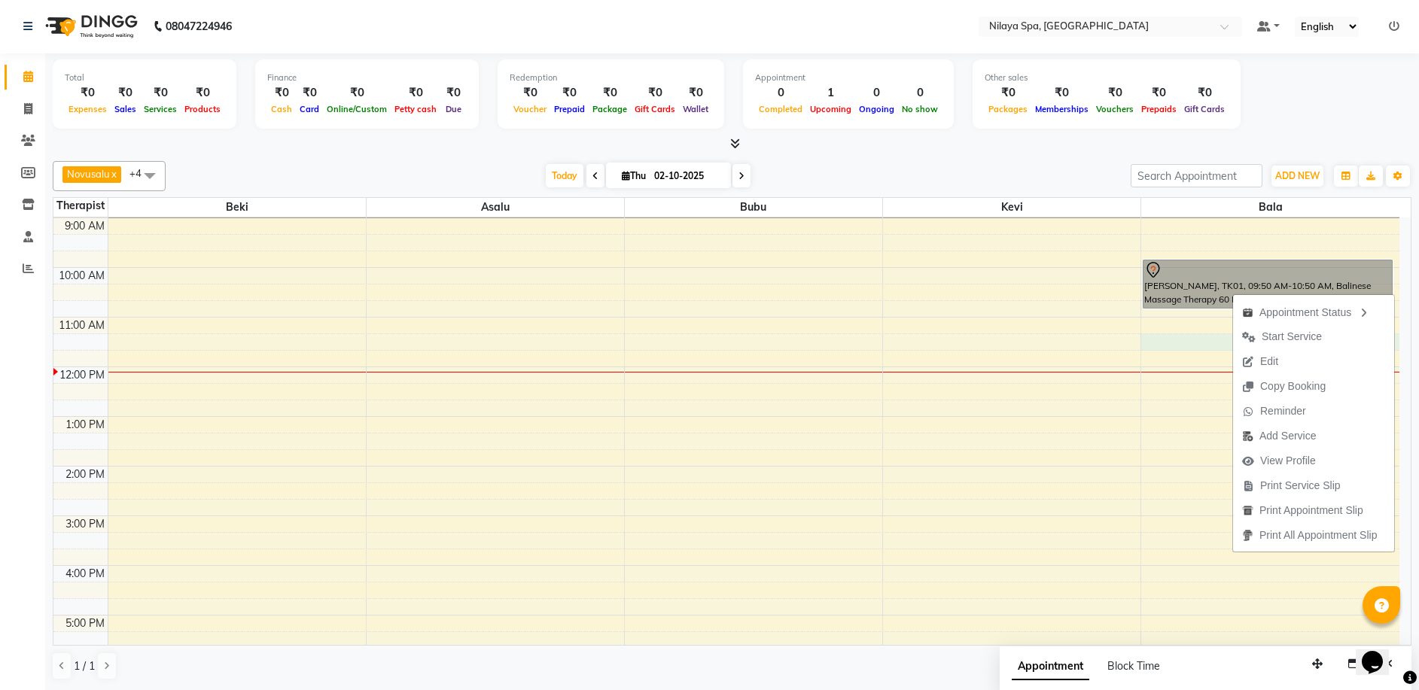
click at [1203, 344] on div "8:00 AM 9:00 AM 10:00 AM 11:00 AM 12:00 PM 1:00 PM 2:00 PM 3:00 PM 4:00 PM 5:00…" at bounding box center [726, 566] width 1346 height 794
select select "92643"
select select "675"
select select "tentative"
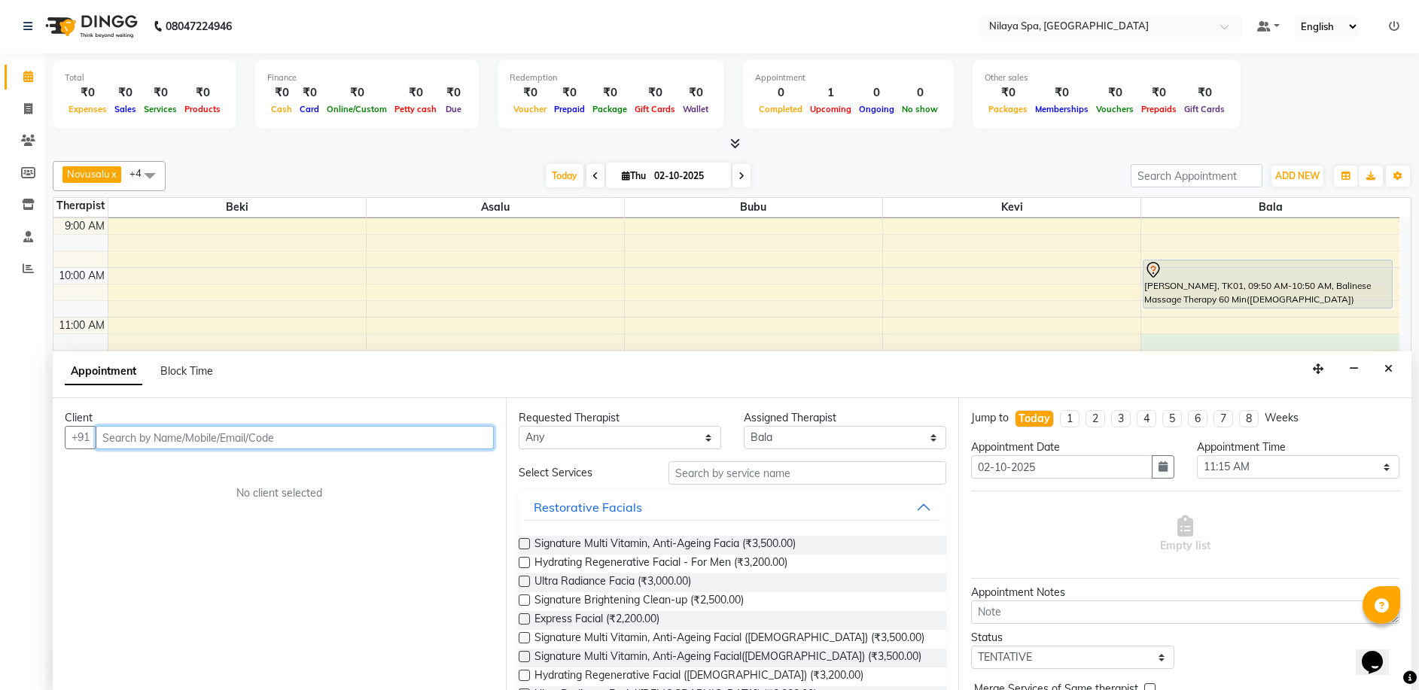
click at [1076, 294] on div "8:00 AM 9:00 AM 10:00 AM 11:00 AM 12:00 PM 1:00 PM 2:00 PM 3:00 PM 4:00 PM 5:00…" at bounding box center [726, 566] width 1346 height 794
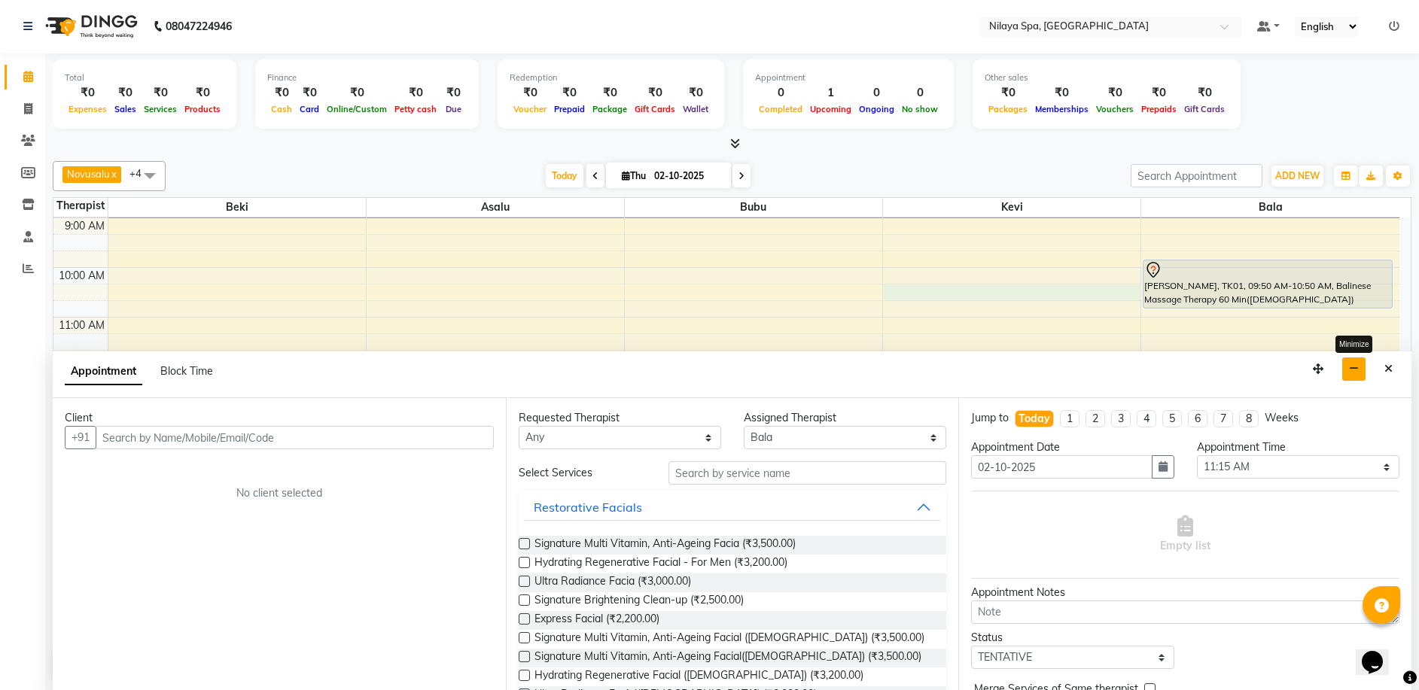
click at [1345, 366] on button "button" at bounding box center [1353, 368] width 23 height 23
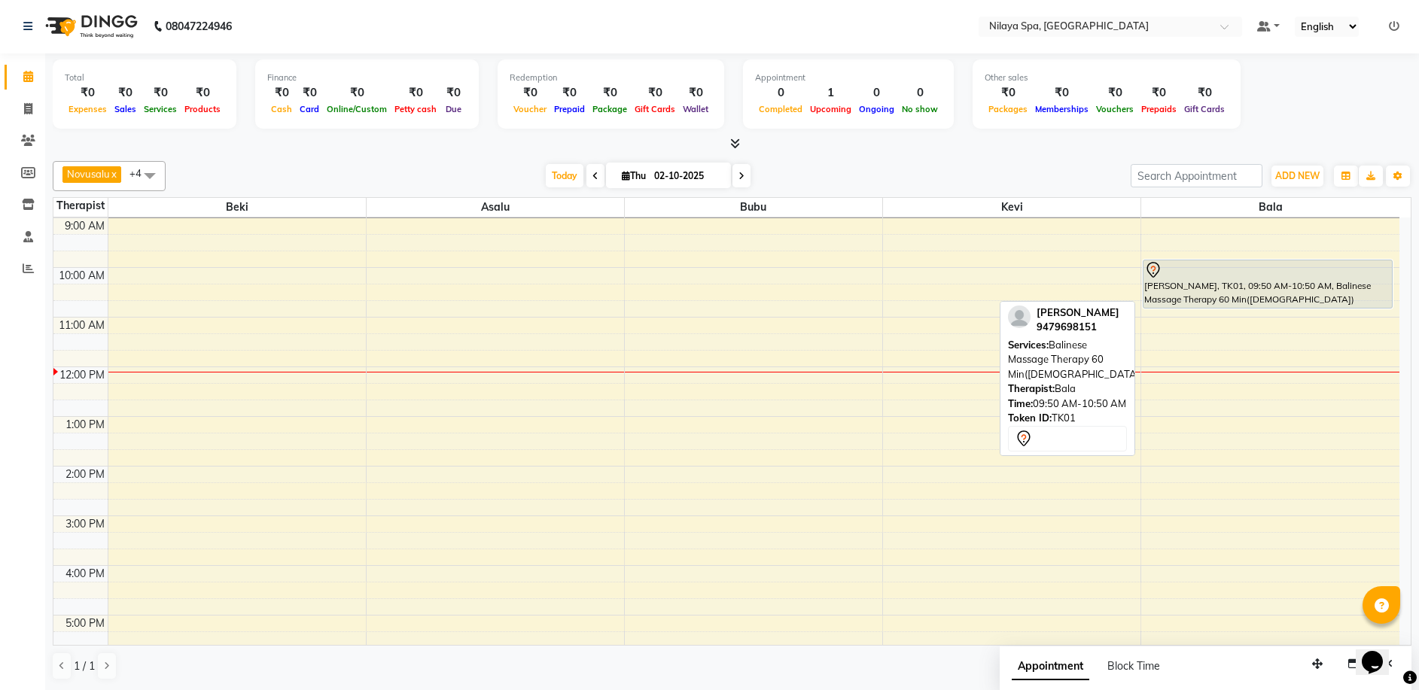
click at [1290, 297] on div "[PERSON_NAME], TK01, 09:50 AM-10:50 AM, Balinese Massage Therapy 60 Min([DEMOGR…" at bounding box center [1267, 283] width 248 height 47
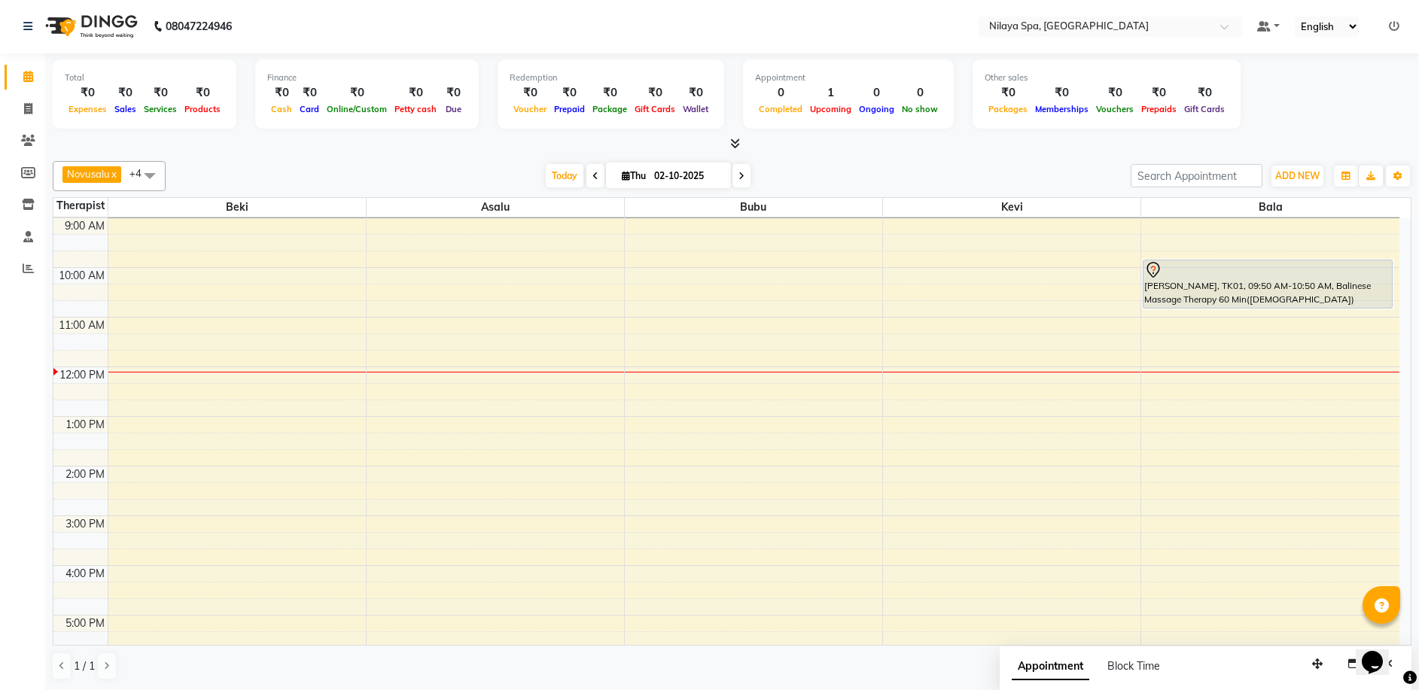
click at [1270, 342] on div "8:00 AM 9:00 AM 10:00 AM 11:00 AM 12:00 PM 1:00 PM 2:00 PM 3:00 PM 4:00 PM 5:00…" at bounding box center [726, 566] width 1346 height 794
select select "92643"
select select "tentative"
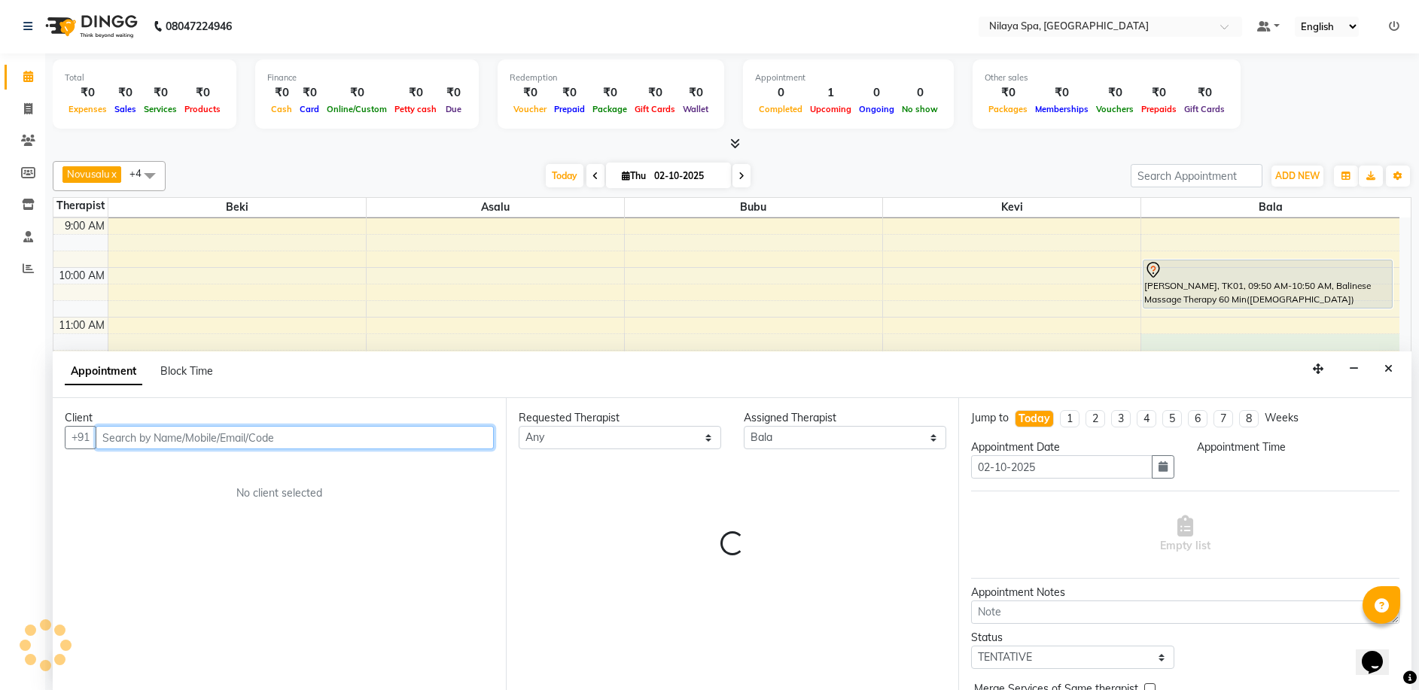
select select "675"
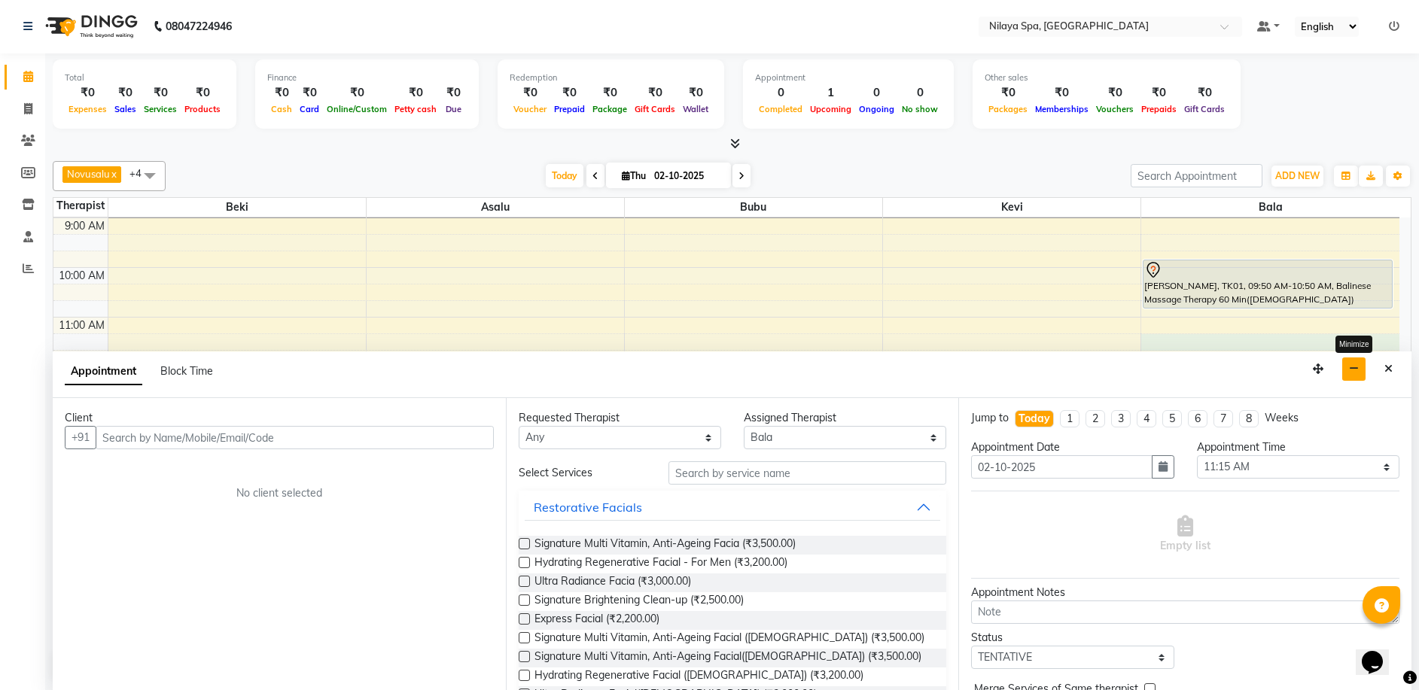
click at [1351, 368] on icon "button" at bounding box center [1354, 368] width 10 height 11
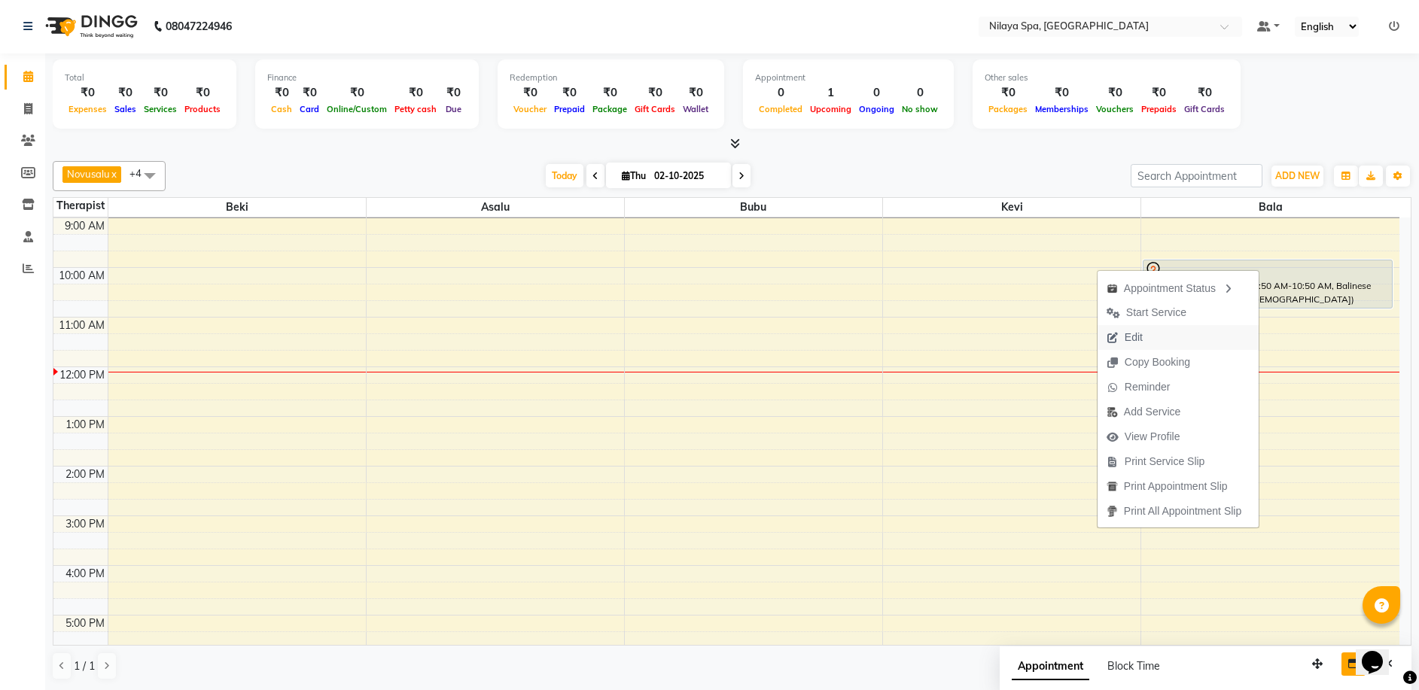
click at [1145, 340] on span "Edit" at bounding box center [1124, 337] width 54 height 25
select select "tentative"
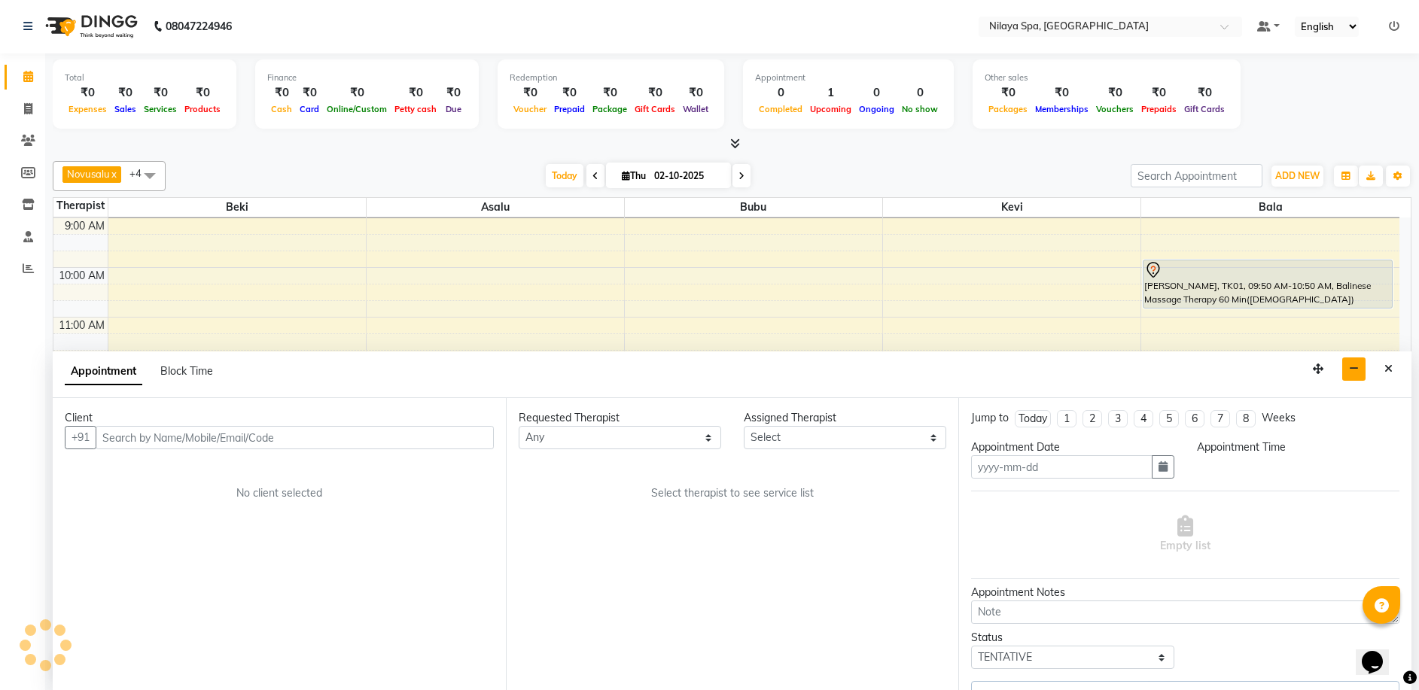
type input "02-10-2025"
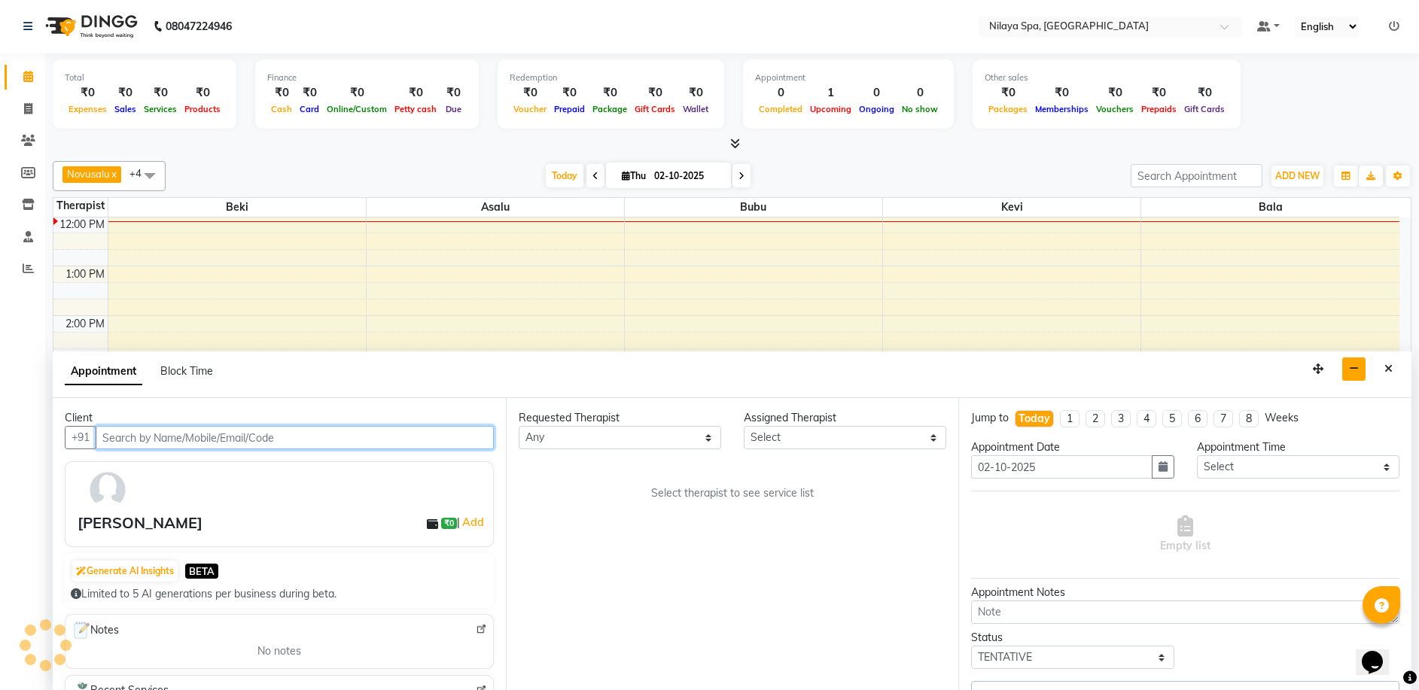
select select "92643"
select select "4564"
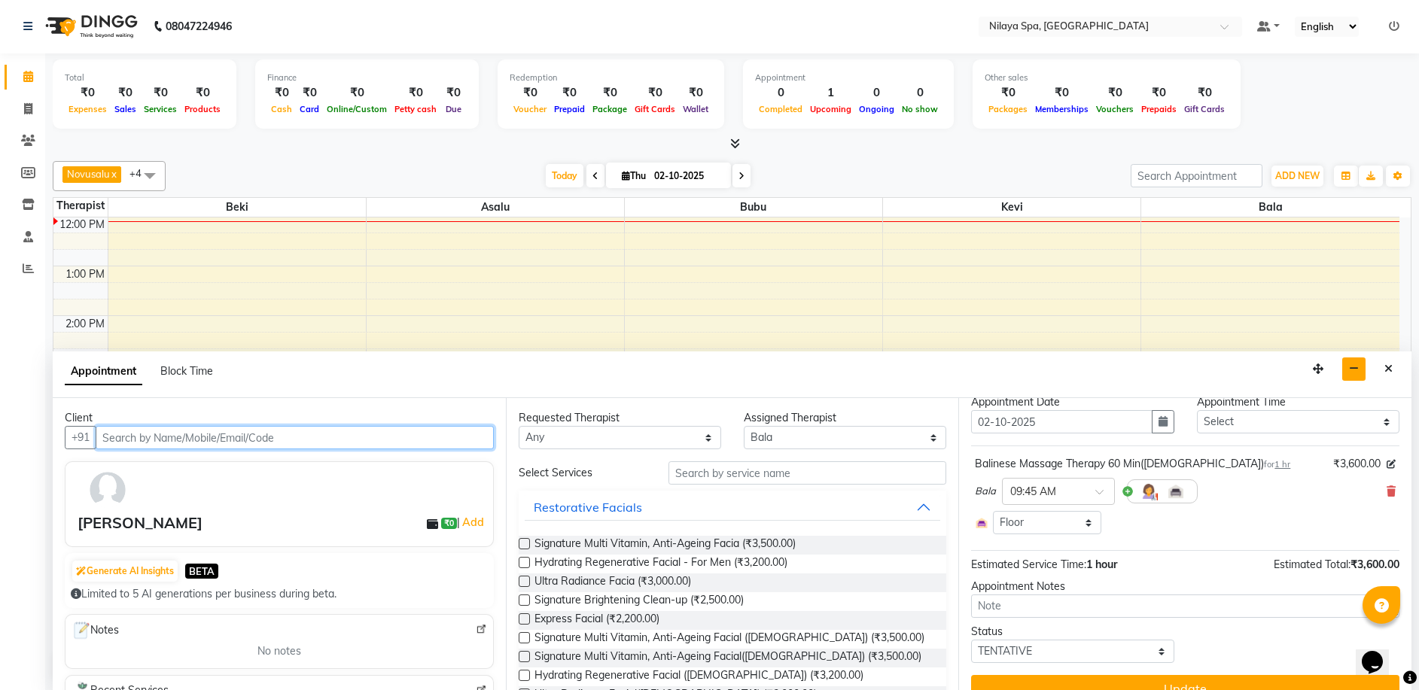
scroll to position [69, 0]
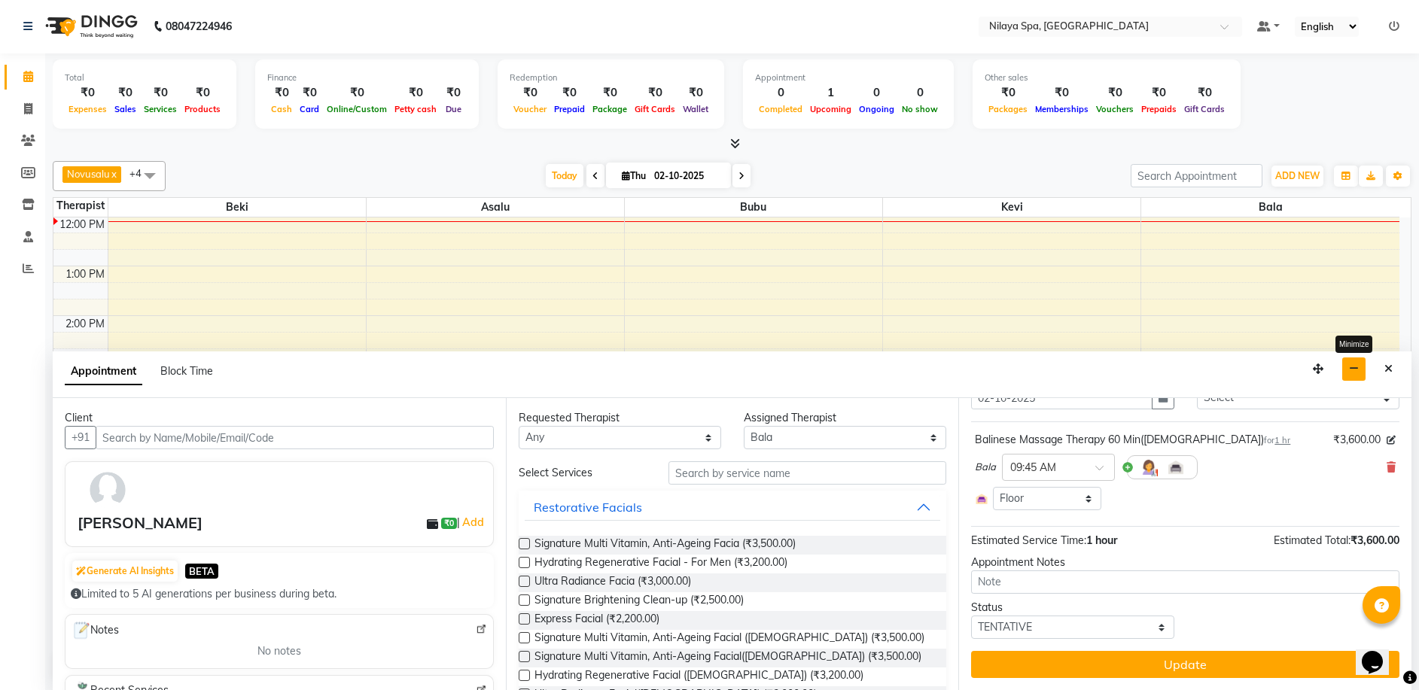
click at [1350, 375] on button "button" at bounding box center [1353, 368] width 23 height 23
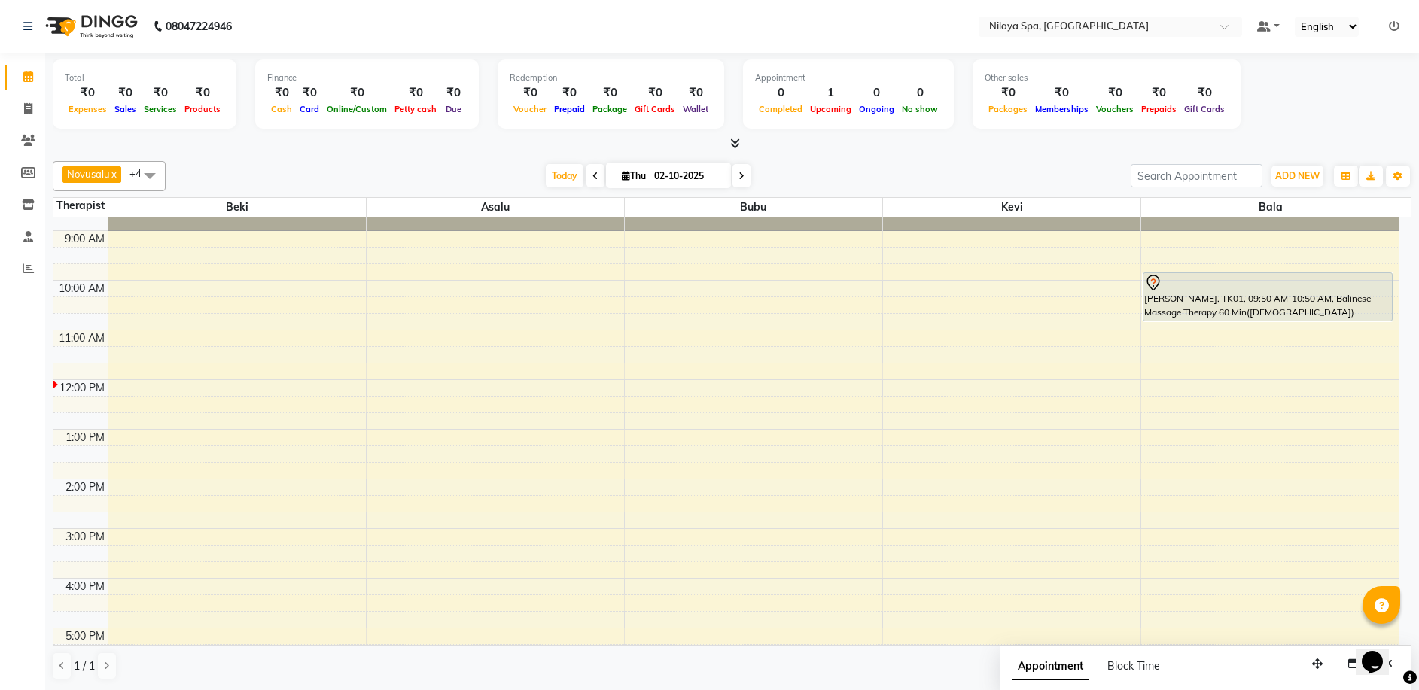
scroll to position [0, 0]
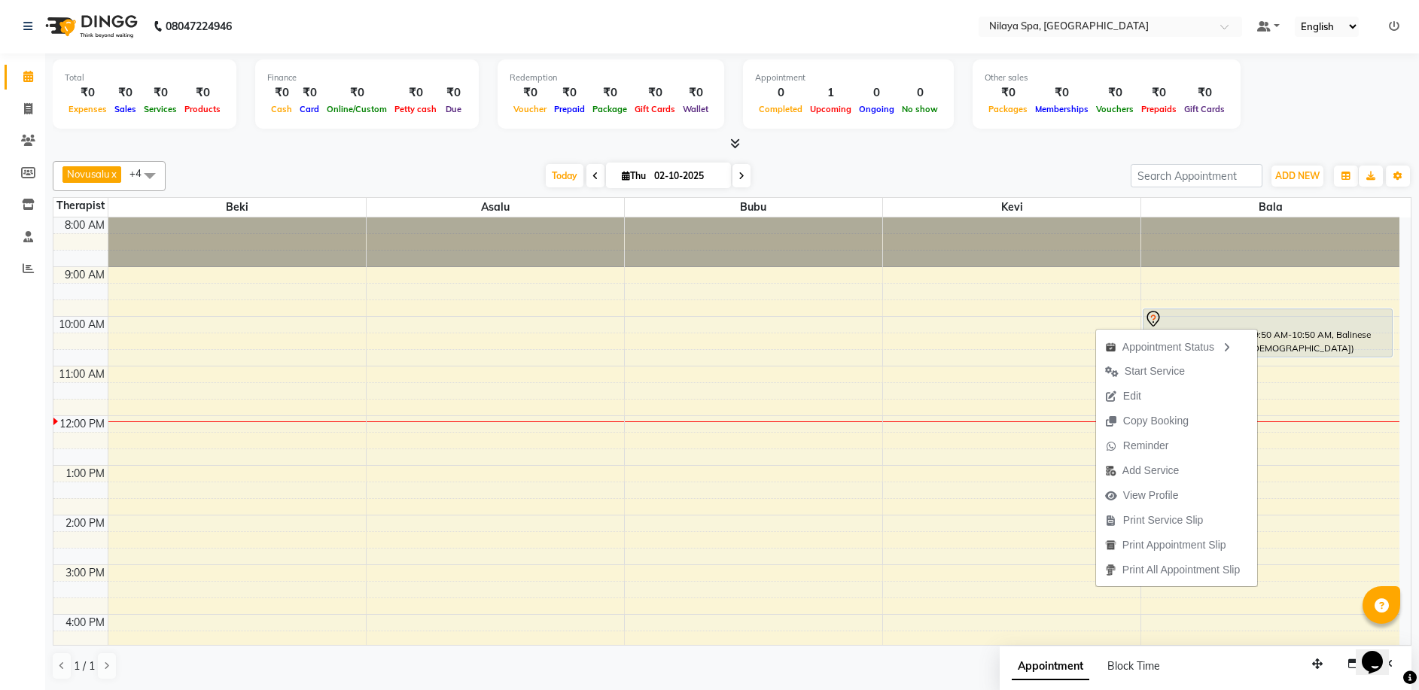
click at [1153, 392] on button "Edit" at bounding box center [1176, 396] width 161 height 25
select select "92643"
select select "tentative"
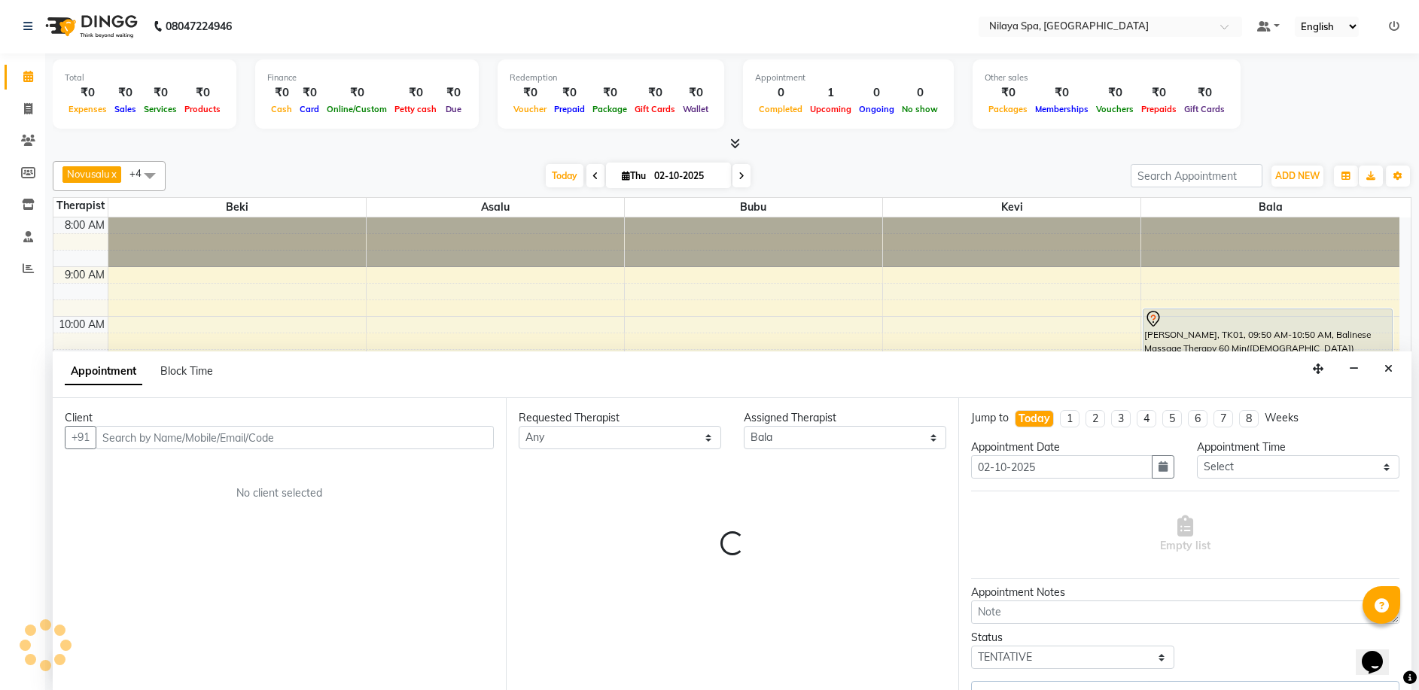
scroll to position [199, 0]
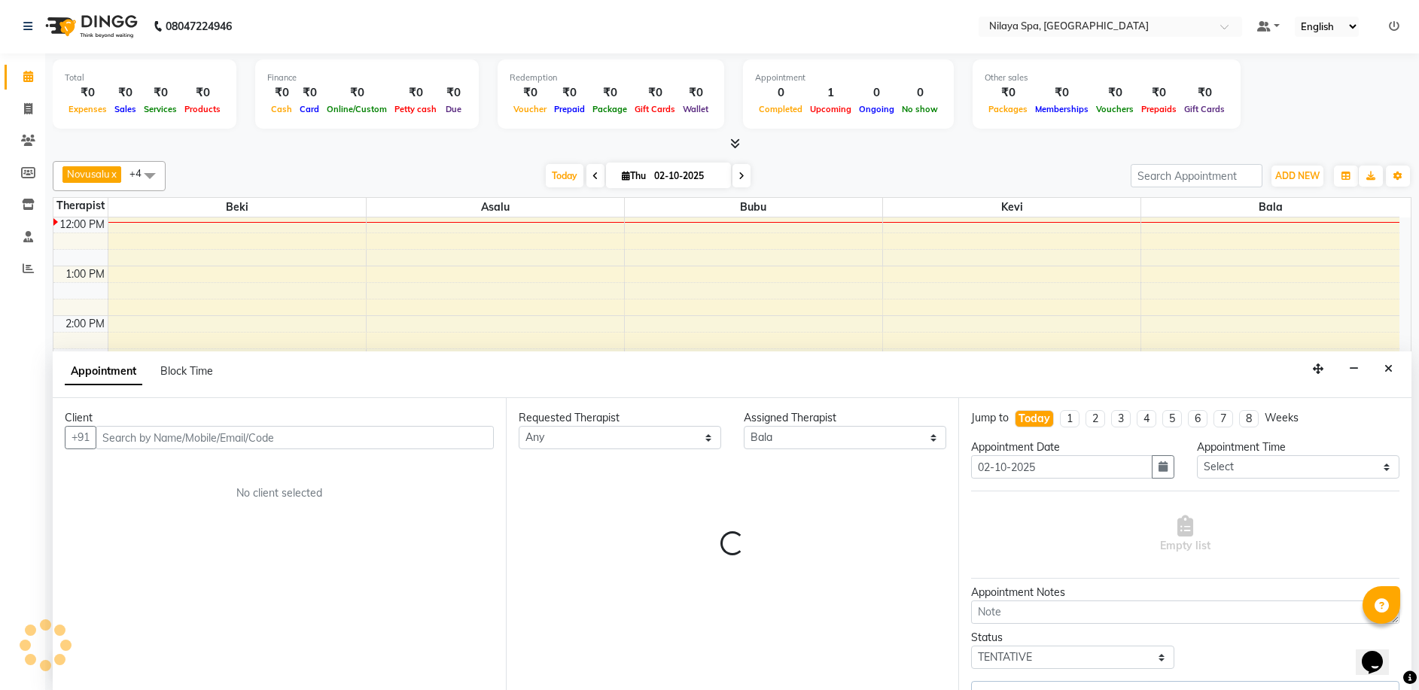
select select "4564"
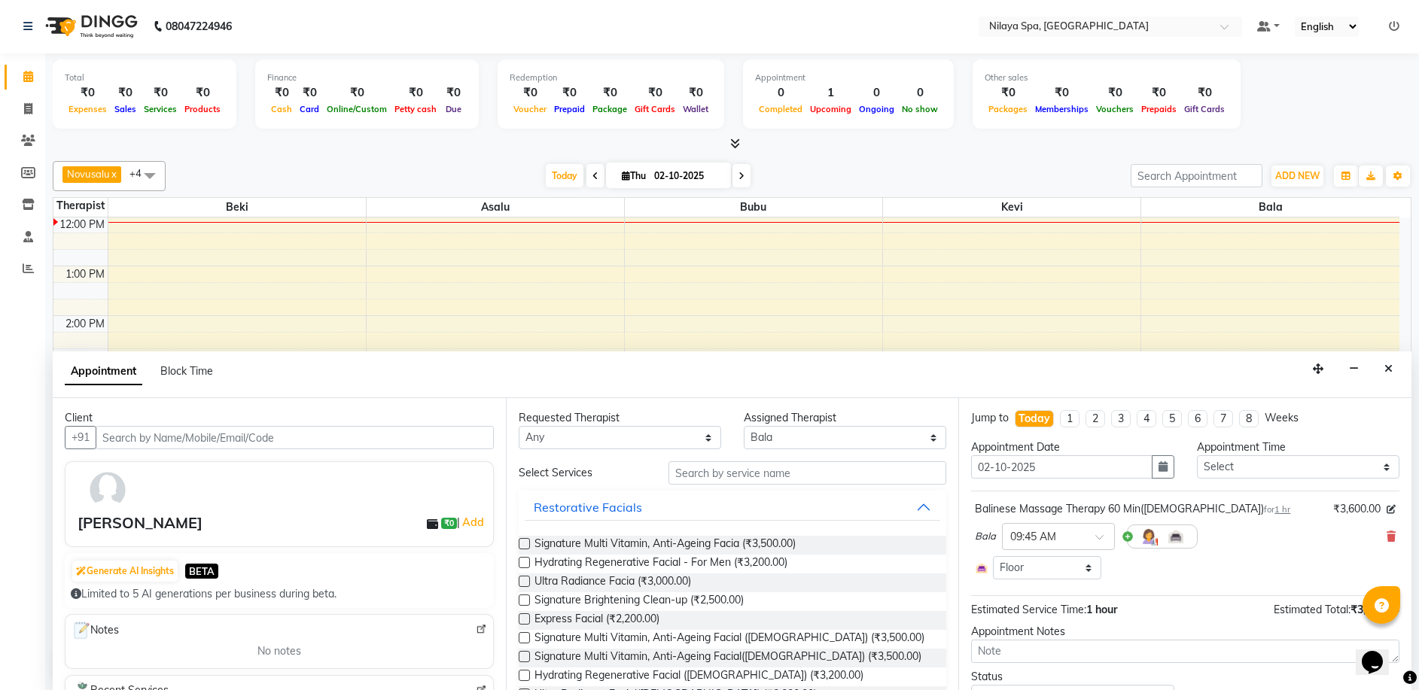
click at [1130, 535] on div at bounding box center [1162, 537] width 71 height 24
click at [1127, 538] on div at bounding box center [1162, 537] width 71 height 24
click at [1145, 537] on img at bounding box center [1148, 537] width 18 height 18
click at [1126, 567] on span at bounding box center [1127, 570] width 30 height 29
click at [1178, 611] on div "Estimated Service Time: 1 hour Estimated Total: ₹3,600.00" at bounding box center [1185, 610] width 428 height 22
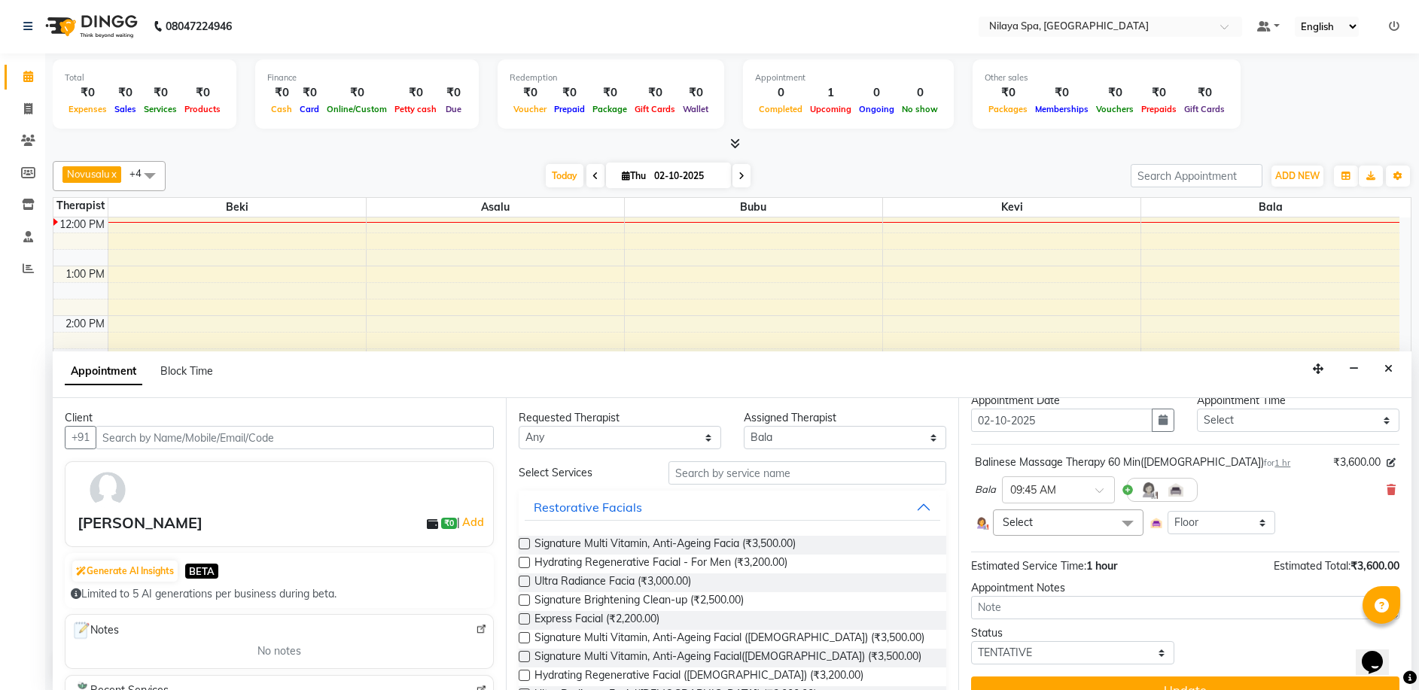
scroll to position [72, 0]
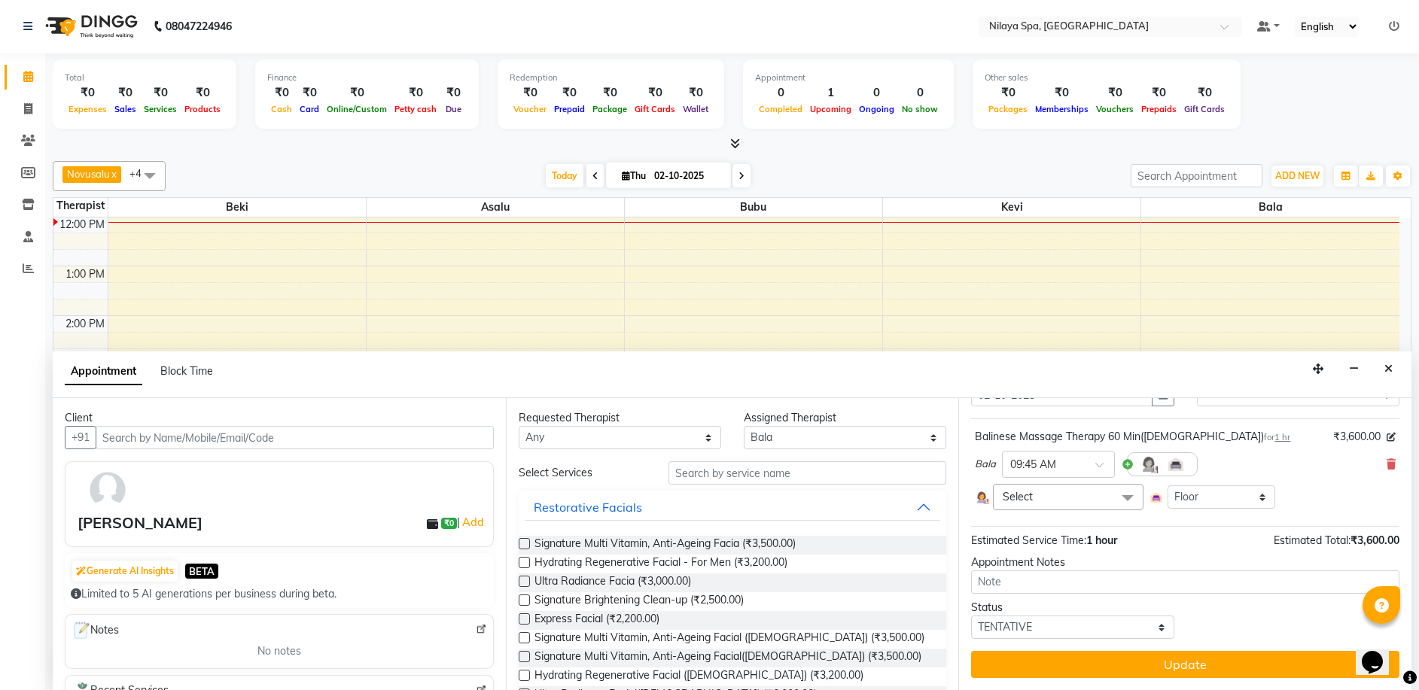
click at [1003, 284] on div "8:00 AM 9:00 AM 10:00 AM 11:00 AM 12:00 PM 1:00 PM 2:00 PM 3:00 PM 4:00 PM 5:00…" at bounding box center [726, 415] width 1346 height 794
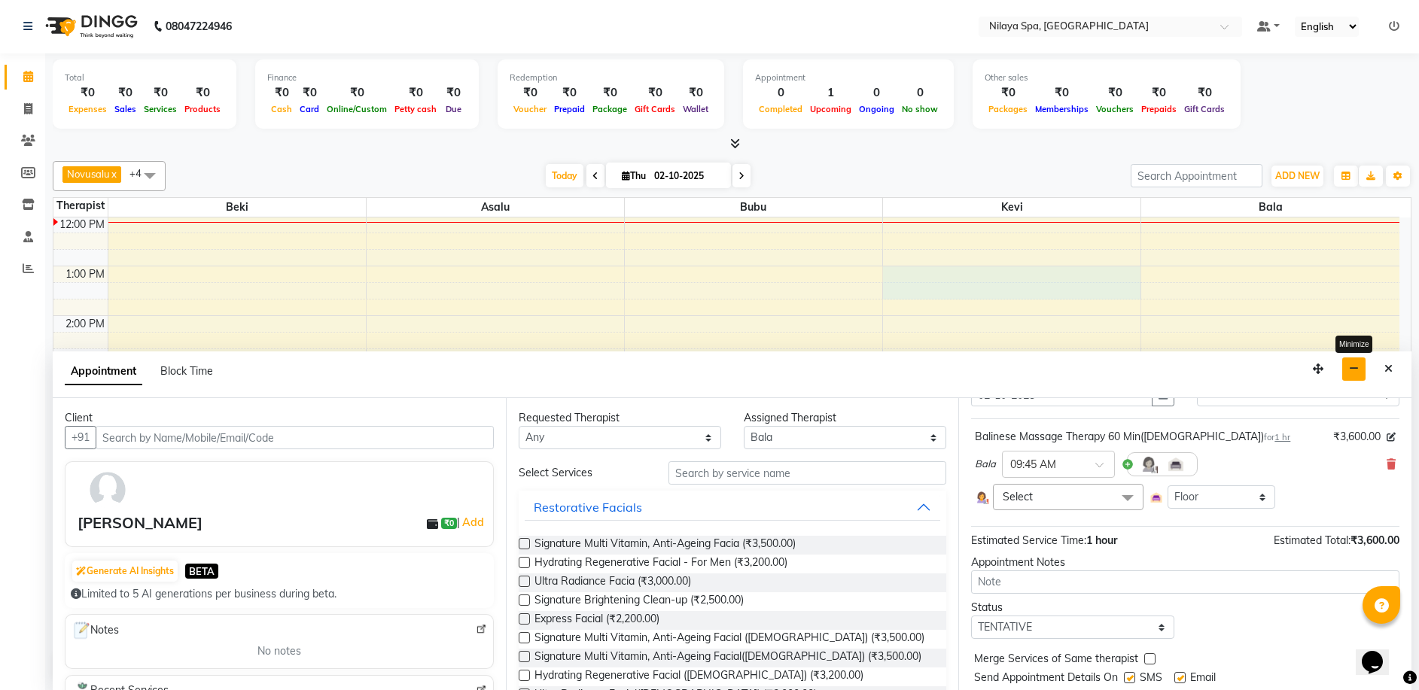
click at [1347, 370] on button "button" at bounding box center [1353, 368] width 23 height 23
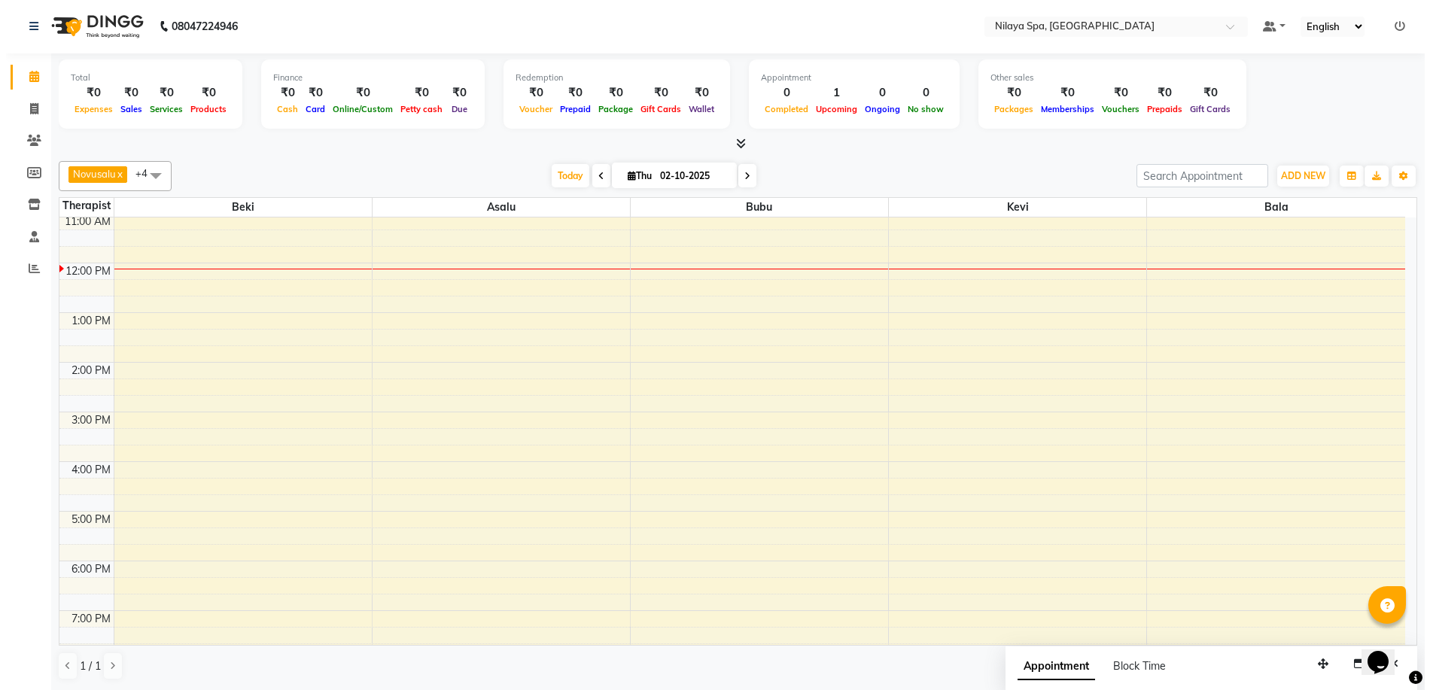
scroll to position [0, 0]
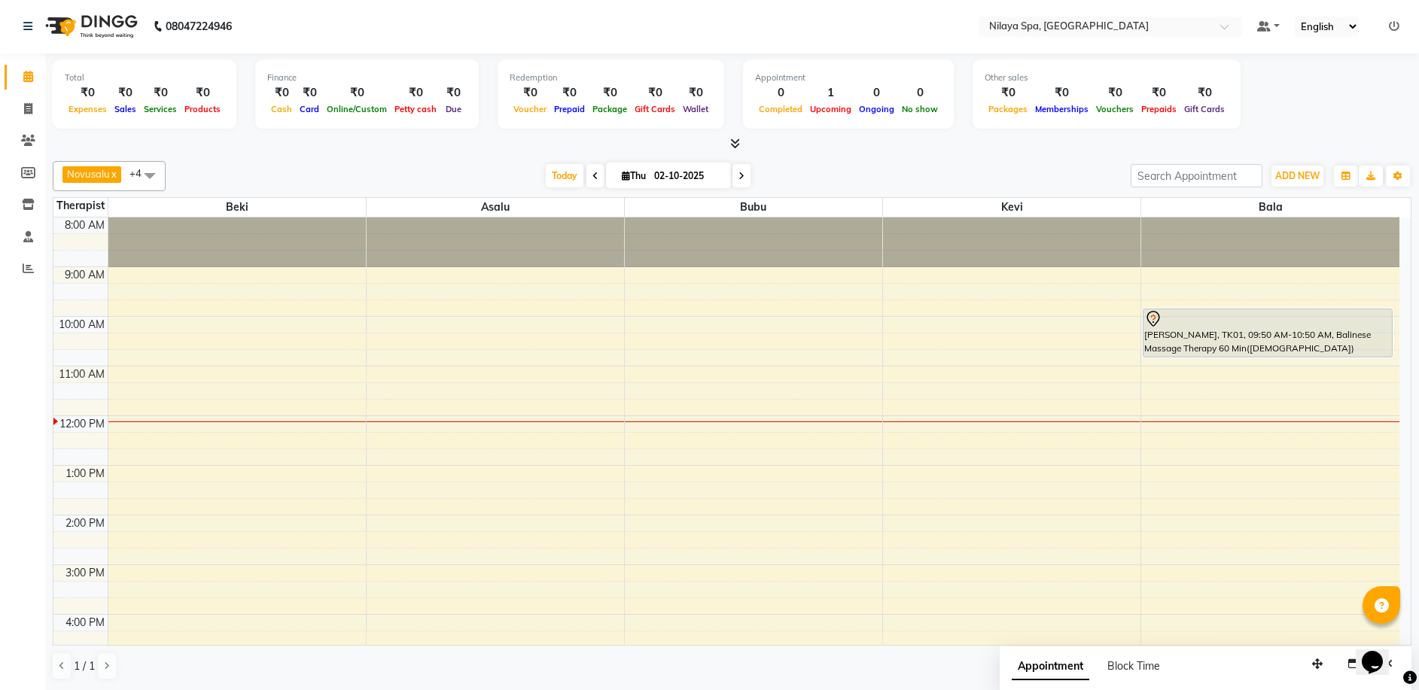
click at [965, 318] on div "8:00 AM 9:00 AM 10:00 AM 11:00 AM 12:00 PM 1:00 PM 2:00 PM 3:00 PM 4:00 PM 5:00…" at bounding box center [726, 614] width 1346 height 794
select select "92602"
select select "tentative"
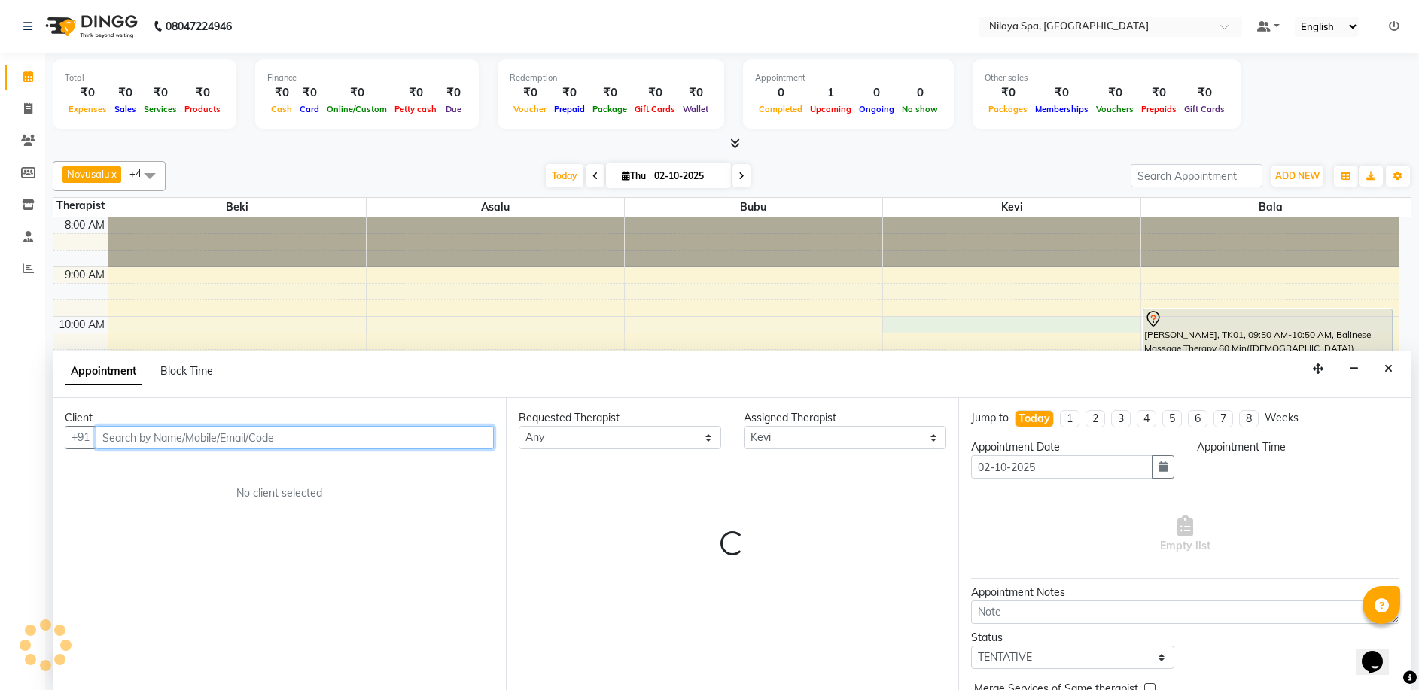
select select "600"
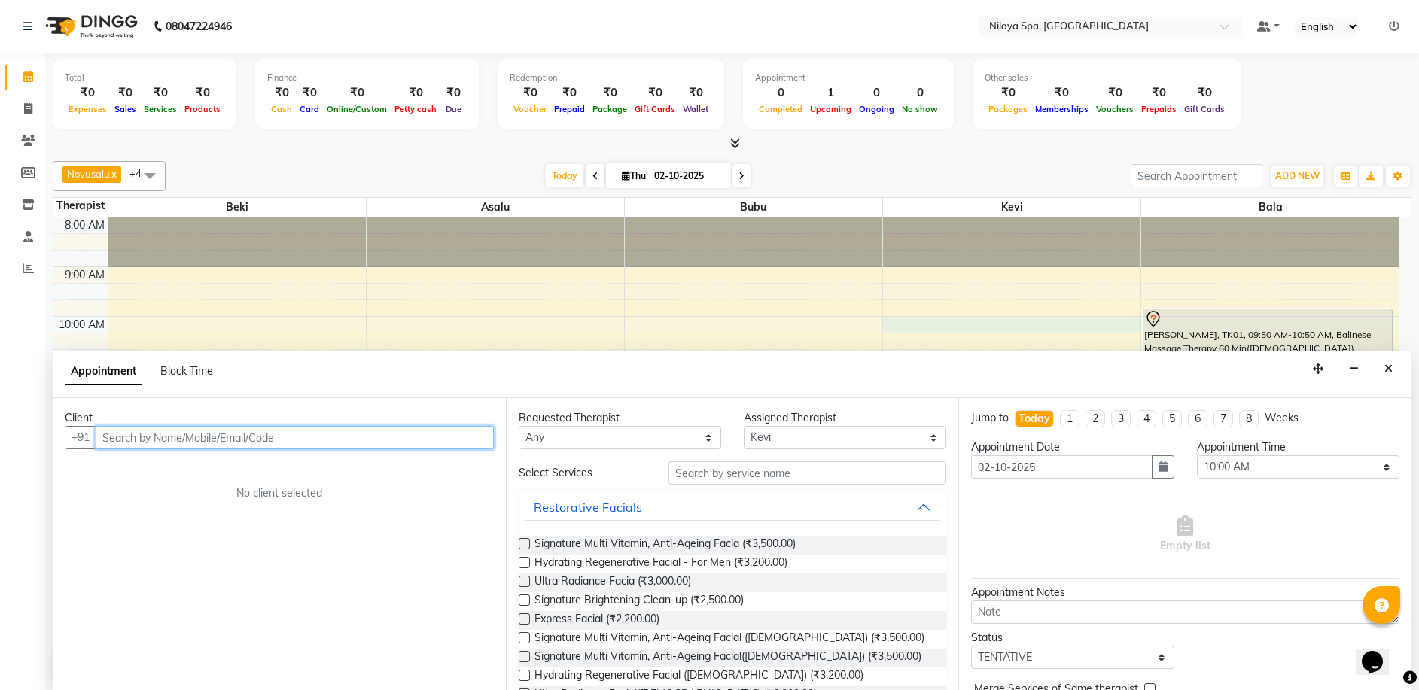
click at [150, 442] on input "text" at bounding box center [295, 437] width 398 height 23
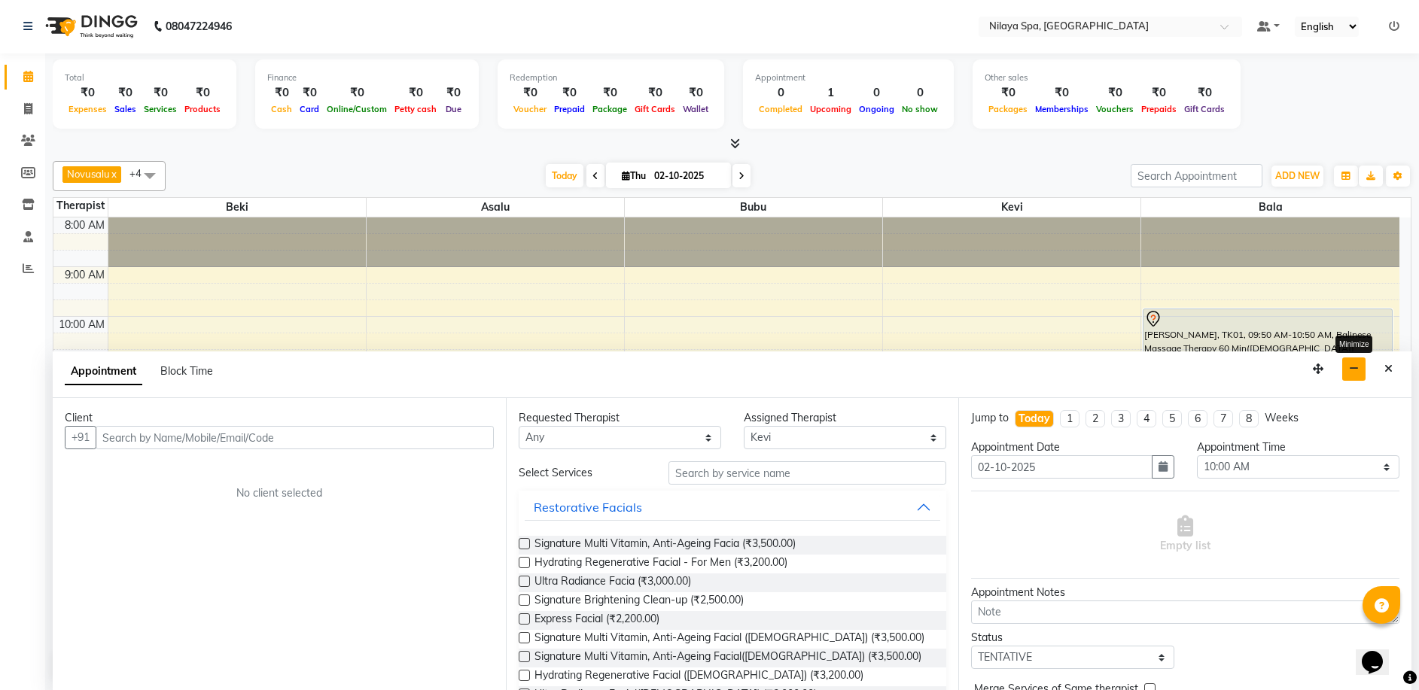
click at [1354, 366] on icon "button" at bounding box center [1354, 368] width 10 height 11
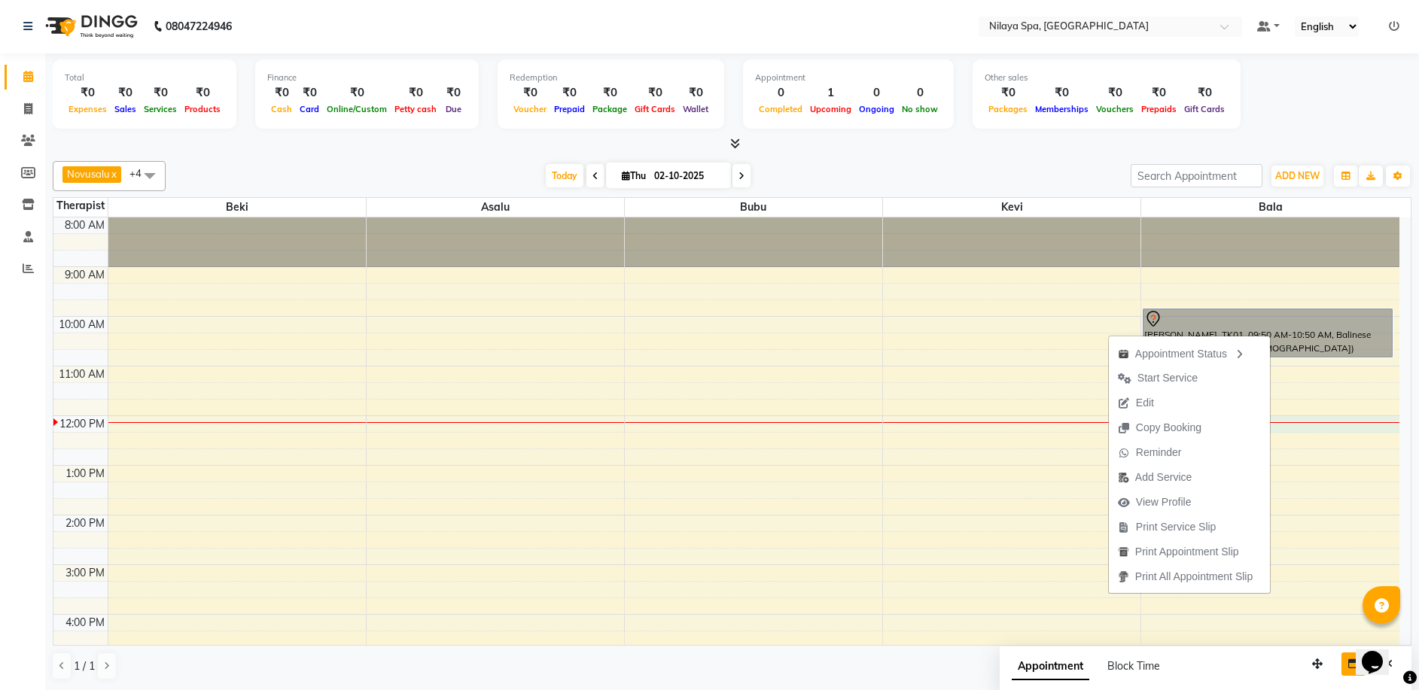
click at [1329, 416] on div "8:00 AM 9:00 AM 10:00 AM 11:00 AM 12:00 PM 1:00 PM 2:00 PM 3:00 PM 4:00 PM 5:00…" at bounding box center [726, 614] width 1346 height 794
select select "92643"
select select "720"
select select "tentative"
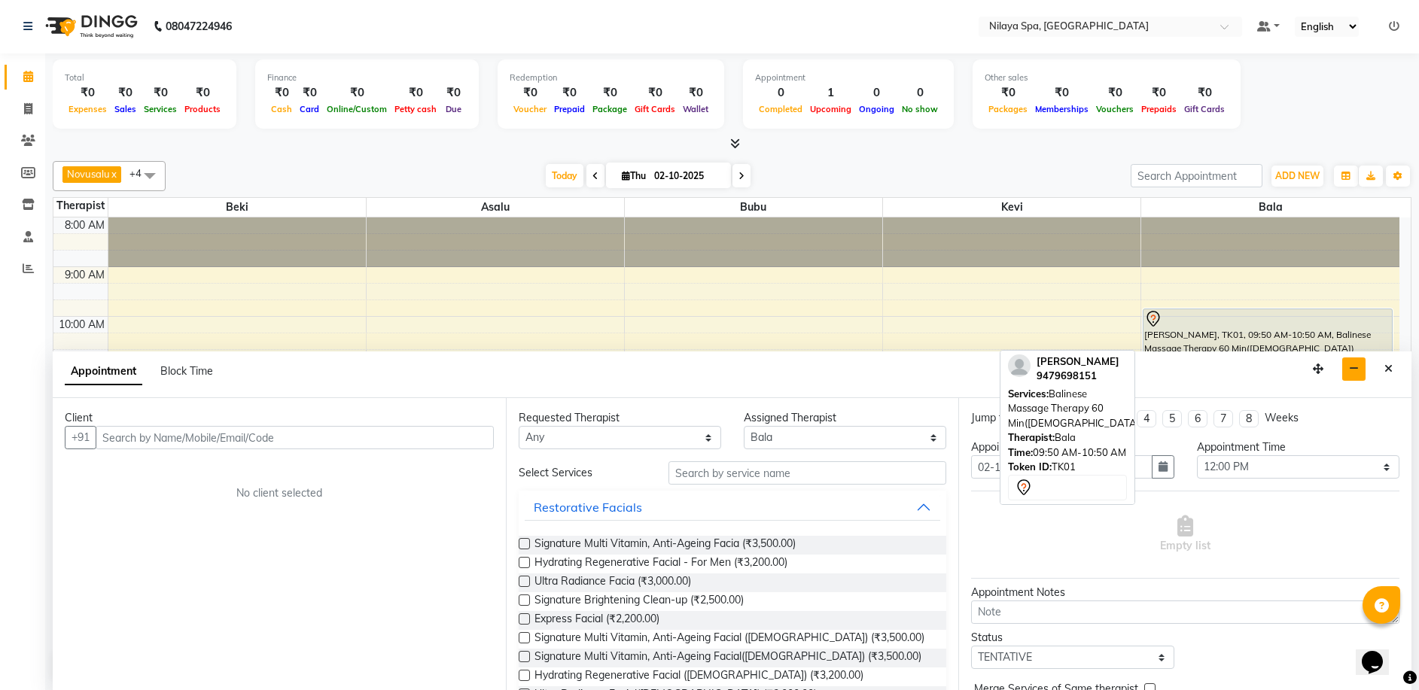
click at [1300, 330] on div "[PERSON_NAME], TK01, 09:50 AM-10:50 AM, Balinese Massage Therapy 60 Min([DEMOGR…" at bounding box center [1267, 332] width 248 height 47
select select "7"
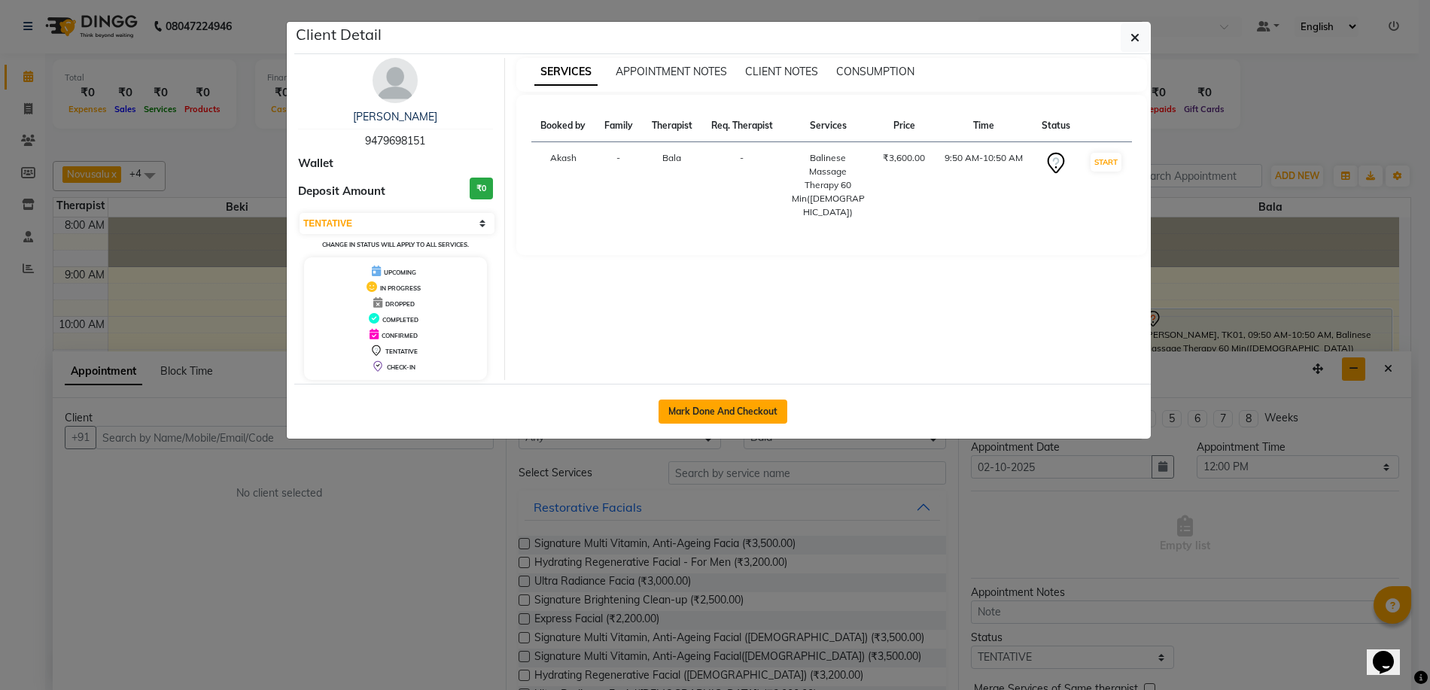
click at [703, 414] on button "Mark Done And Checkout" at bounding box center [722, 412] width 129 height 24
select select "service"
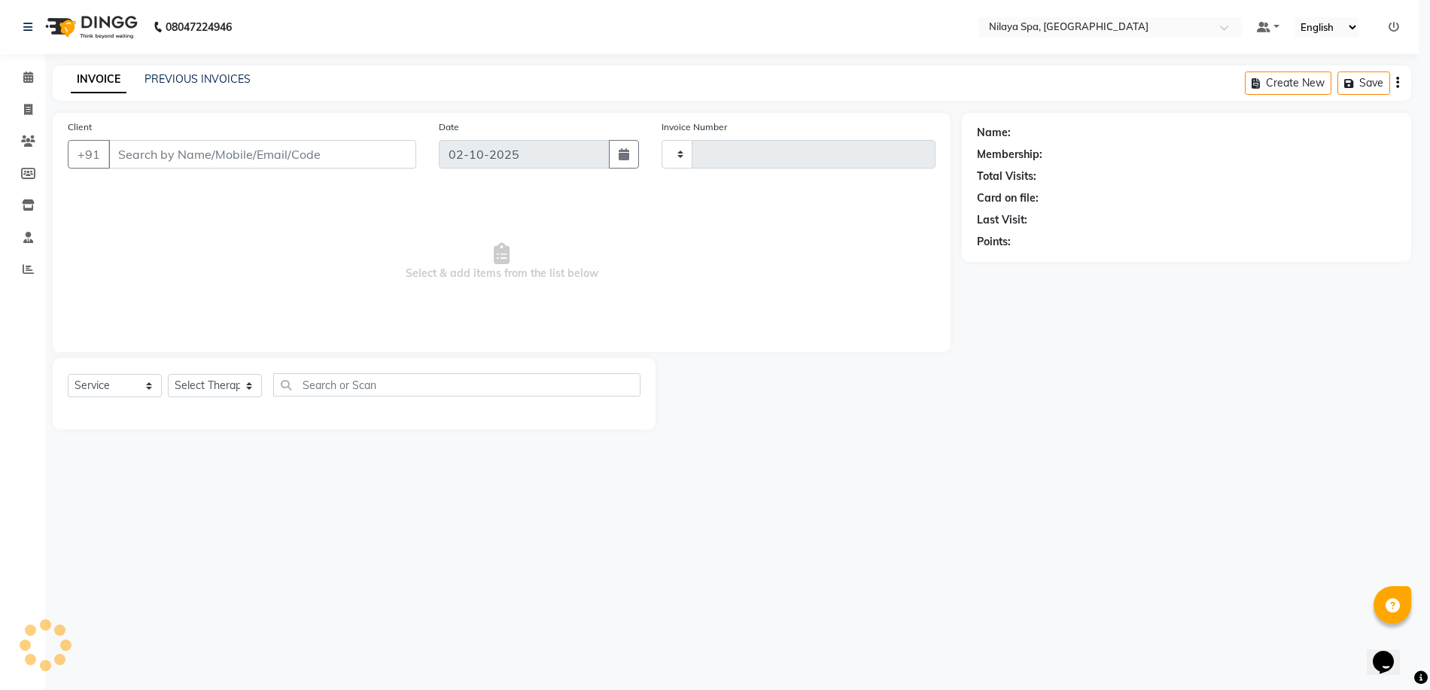
type input "0033"
select select "3"
select select "9038"
type input "94******51"
select select "92643"
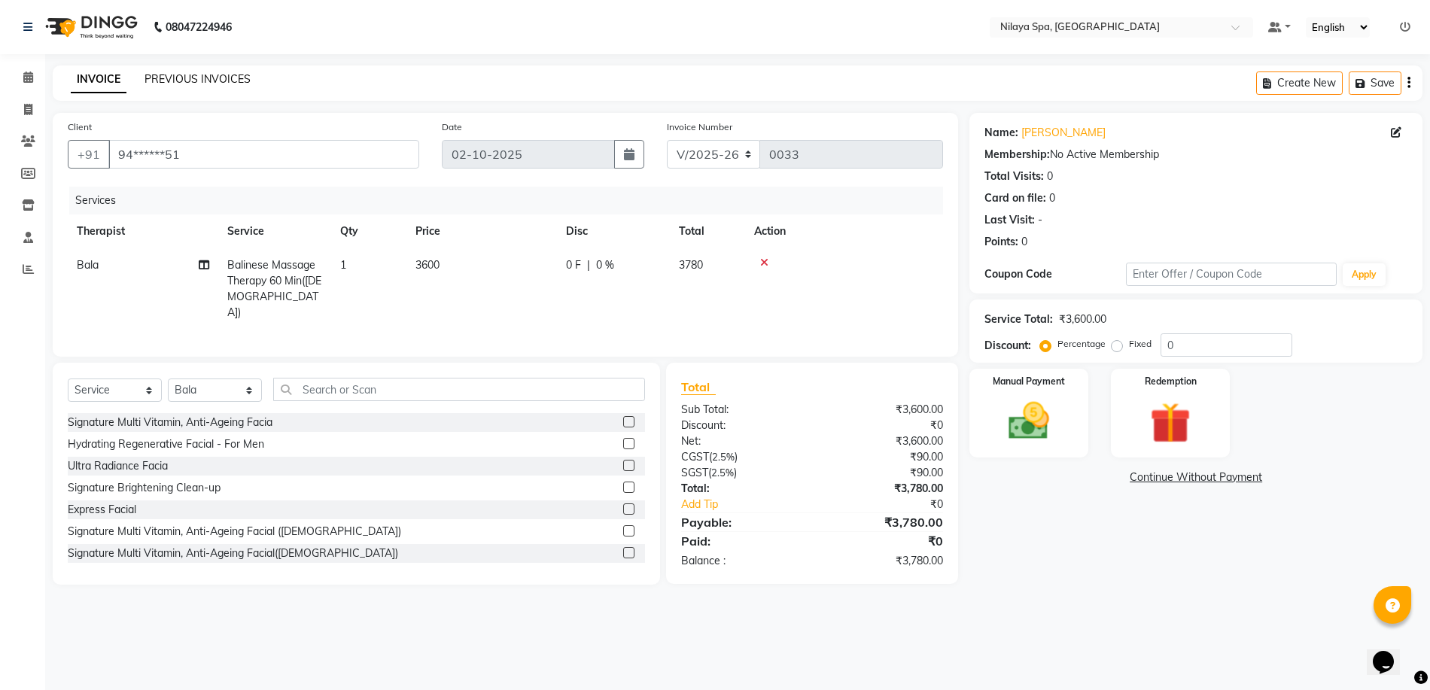
click at [194, 79] on link "PREVIOUS INVOICES" at bounding box center [197, 79] width 106 height 14
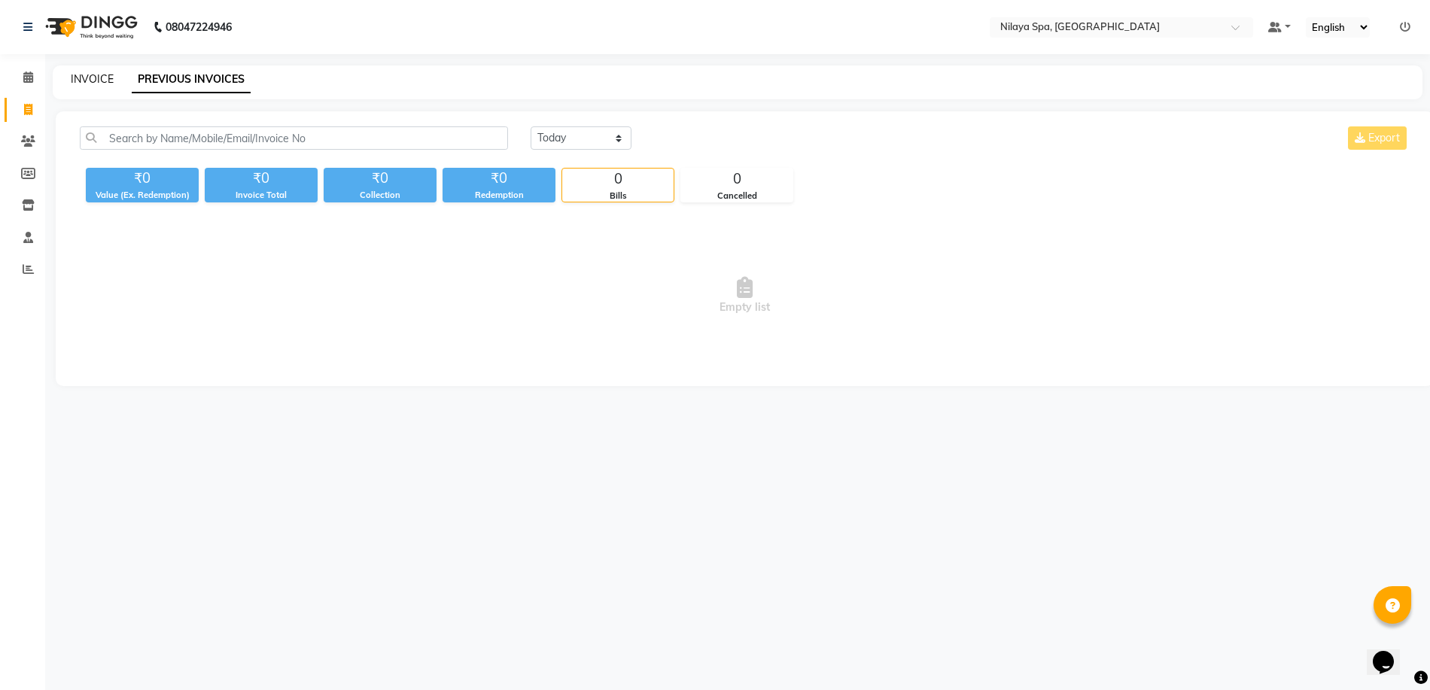
click at [78, 76] on link "INVOICE" at bounding box center [92, 79] width 43 height 14
select select "service"
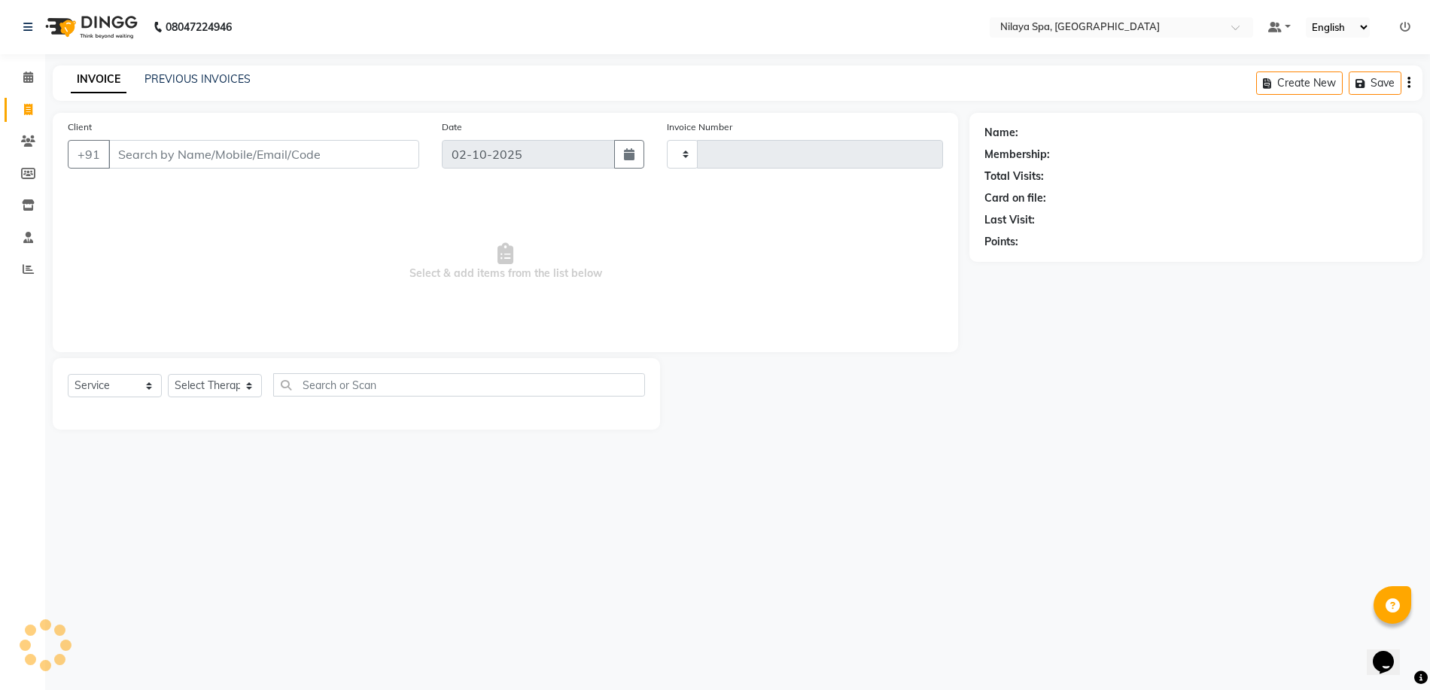
type input "0033"
select select "9038"
click at [26, 106] on icon at bounding box center [28, 109] width 8 height 11
select select "9038"
select select "service"
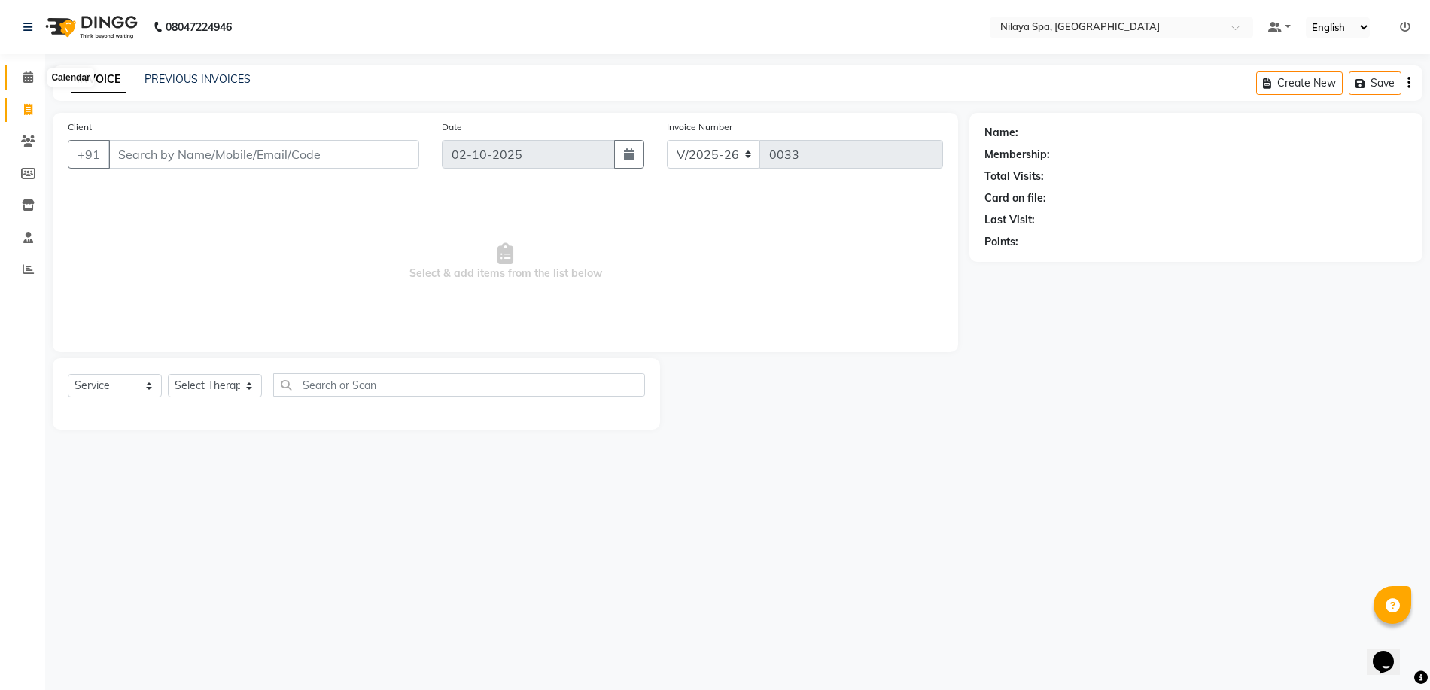
click at [21, 74] on span at bounding box center [28, 77] width 26 height 17
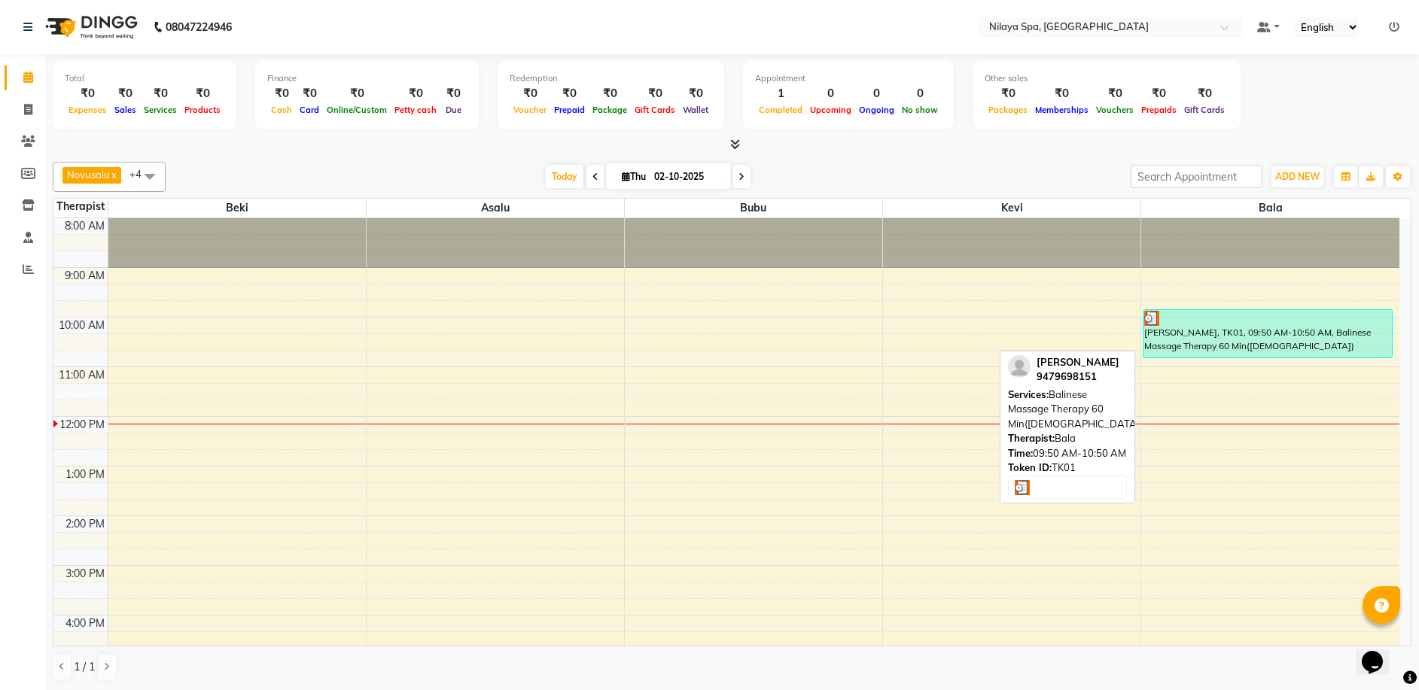
click at [1212, 319] on div at bounding box center [1267, 318] width 247 height 15
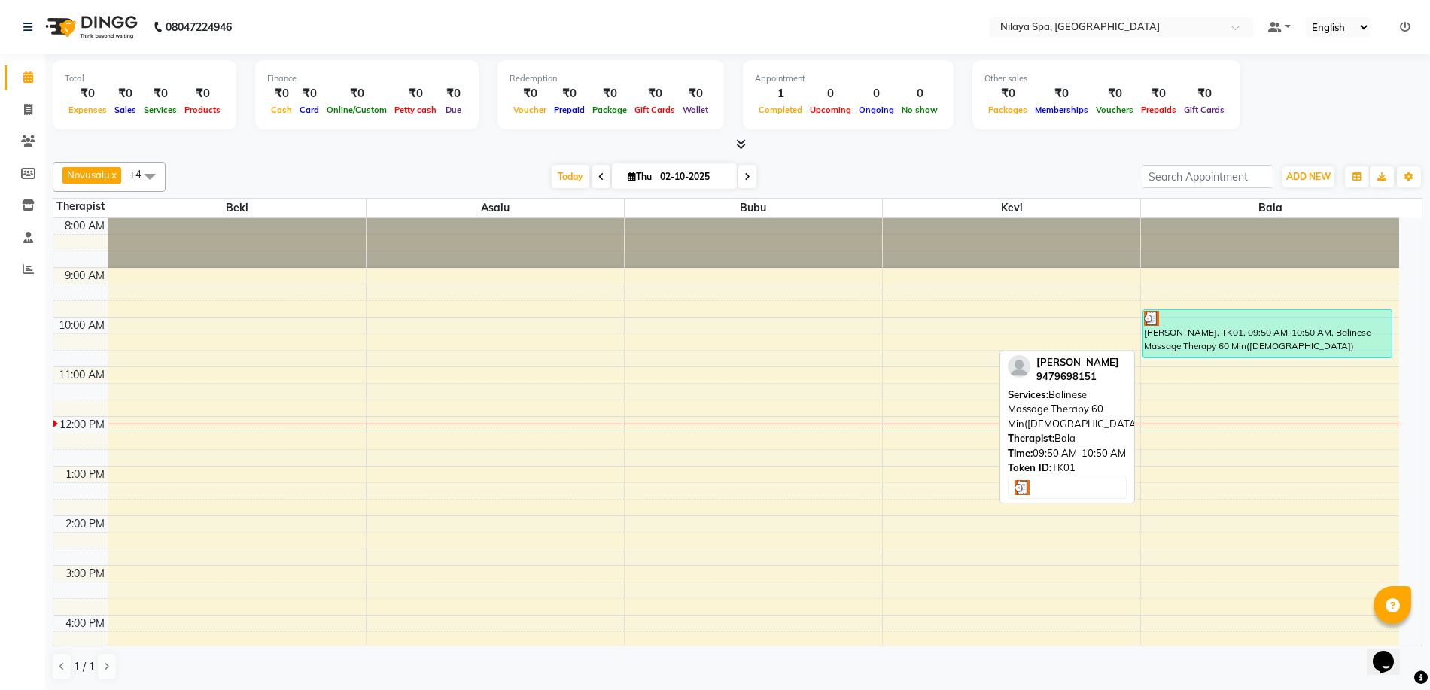
select select "3"
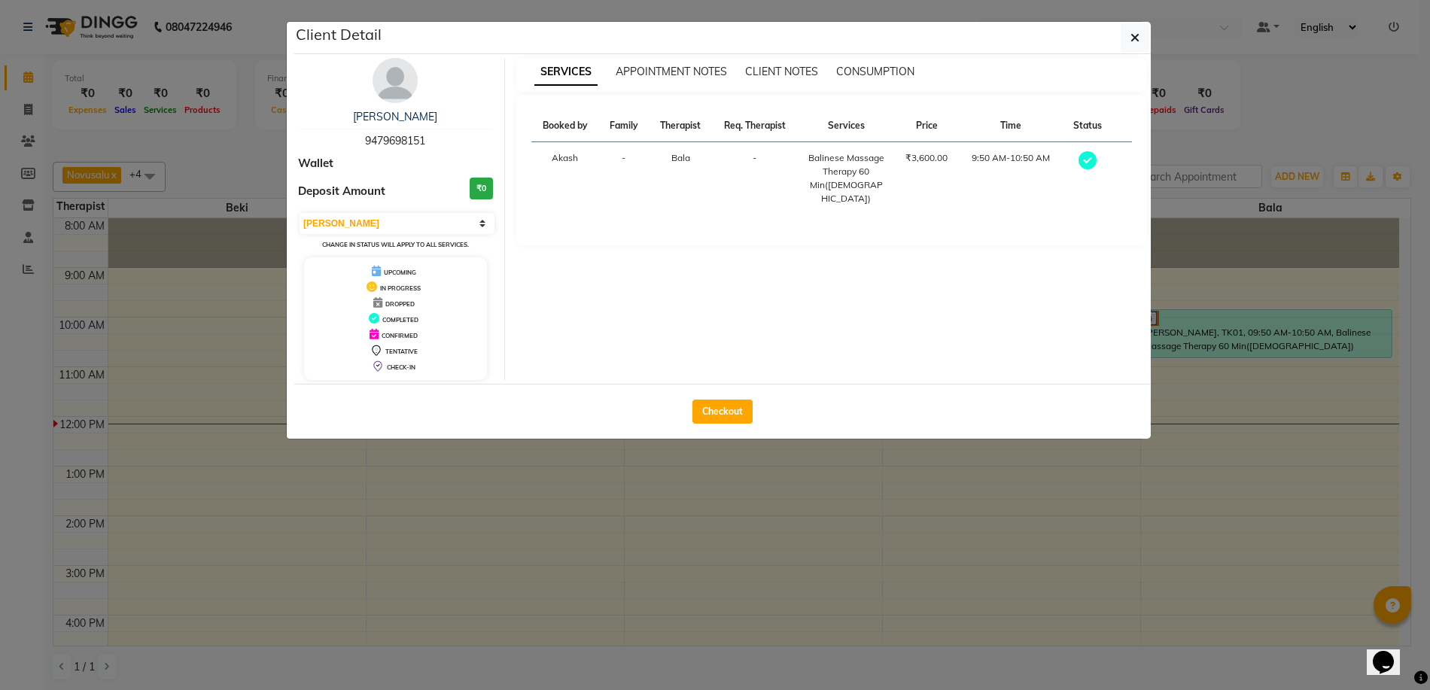
click at [419, 322] on div "COMPLETED" at bounding box center [395, 319] width 171 height 16
click at [412, 322] on span "COMPLETED" at bounding box center [400, 320] width 36 height 8
click at [374, 317] on icon at bounding box center [374, 318] width 11 height 11
click at [415, 232] on select "Select MARK DONE UPCOMING" at bounding box center [397, 223] width 195 height 21
click at [300, 213] on select "Select MARK DONE UPCOMING" at bounding box center [397, 223] width 195 height 21
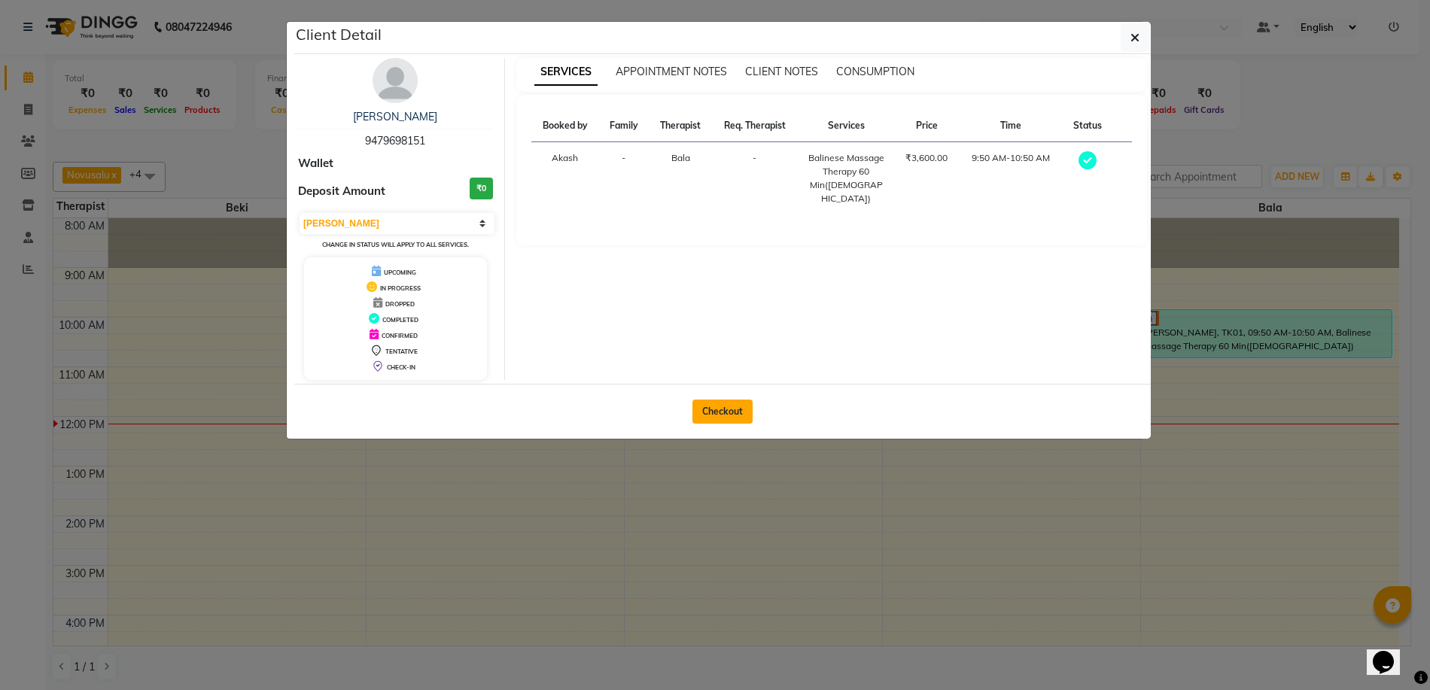
click at [719, 412] on button "Checkout" at bounding box center [722, 412] width 60 height 24
select select "service"
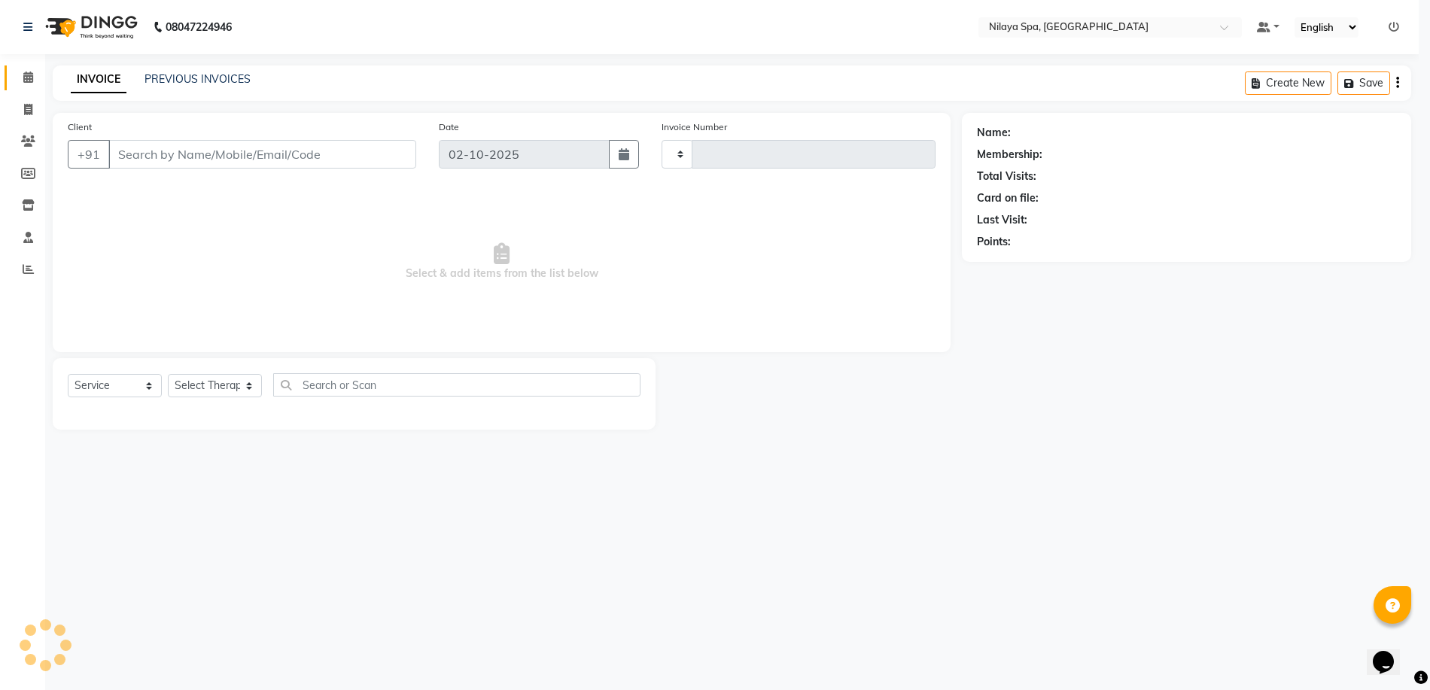
type input "0033"
select select "9038"
type input "94******51"
select select "92643"
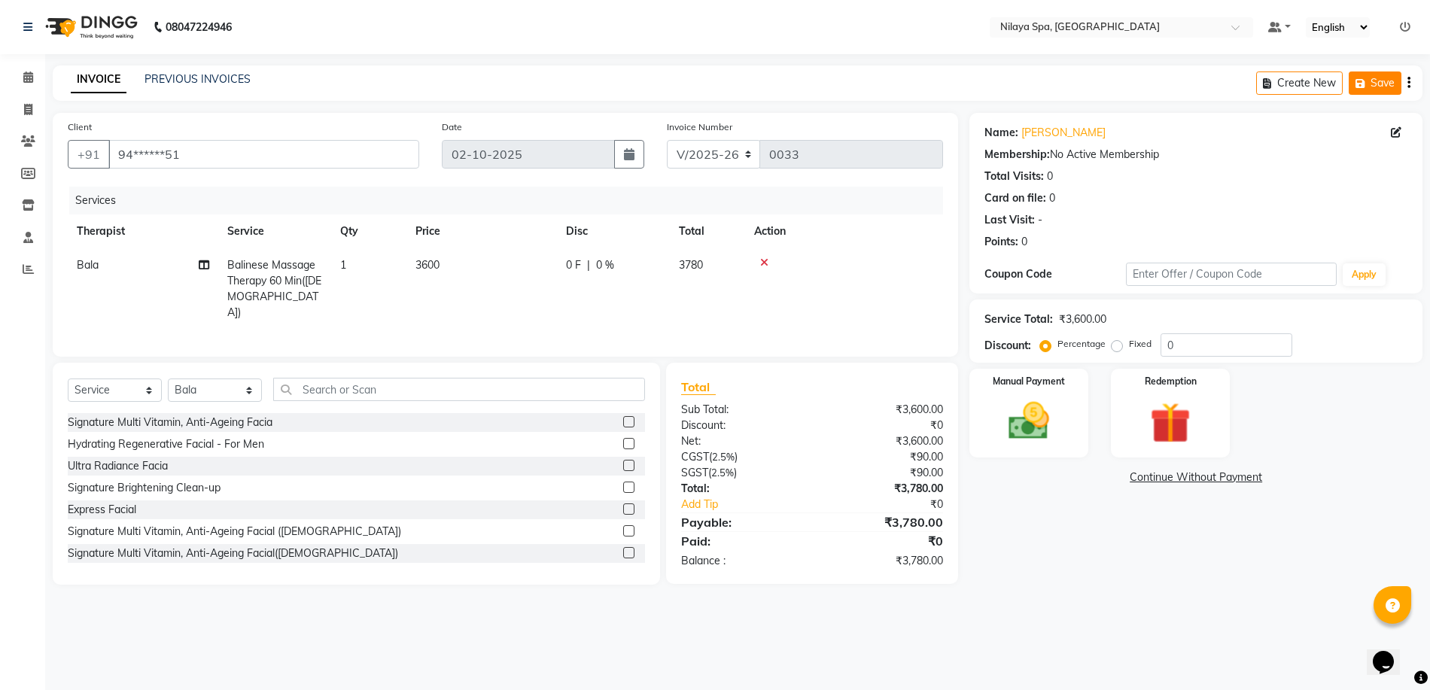
click at [1379, 82] on button "Save" at bounding box center [1375, 82] width 53 height 23
click at [28, 76] on icon at bounding box center [28, 76] width 10 height 11
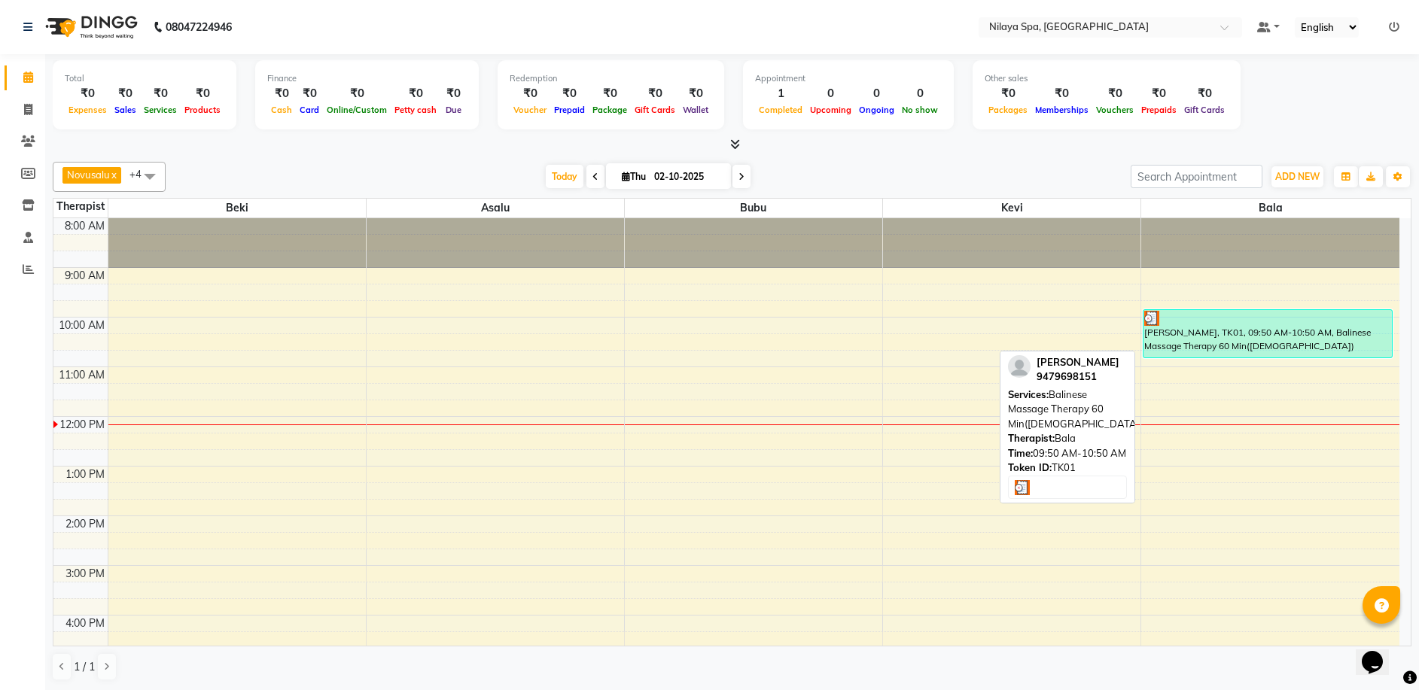
click at [1154, 320] on img at bounding box center [1151, 318] width 15 height 15
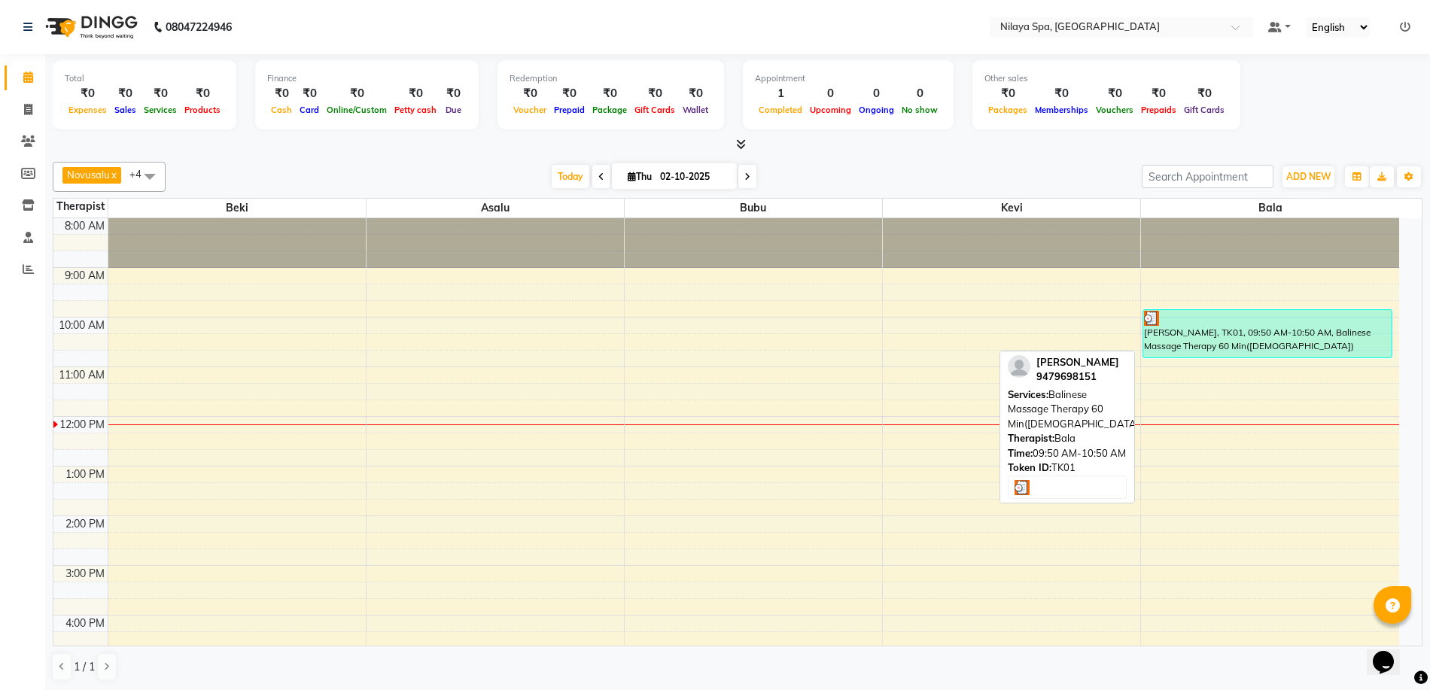
select select "3"
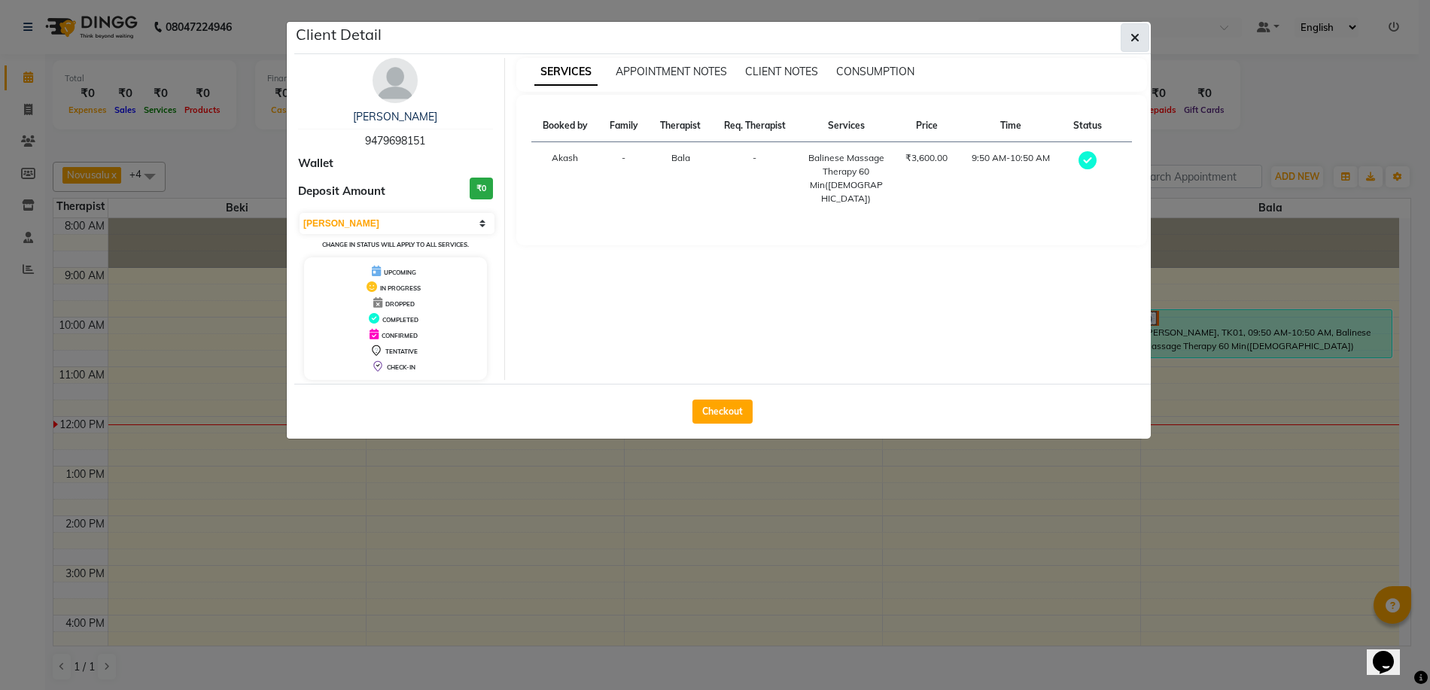
click at [1134, 37] on icon "button" at bounding box center [1134, 38] width 9 height 12
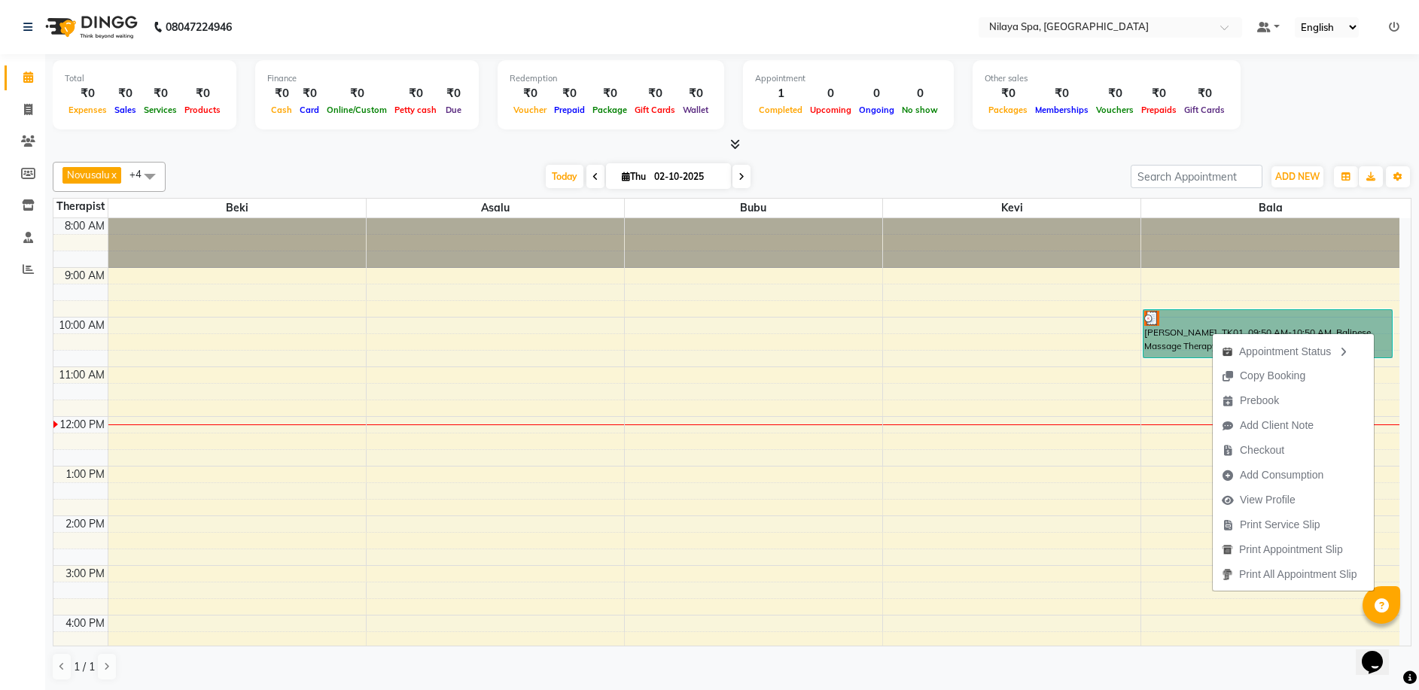
click at [874, 470] on div "8:00 AM 9:00 AM 10:00 AM 11:00 AM 12:00 PM 1:00 PM 2:00 PM 3:00 PM 4:00 PM 5:00…" at bounding box center [726, 615] width 1346 height 794
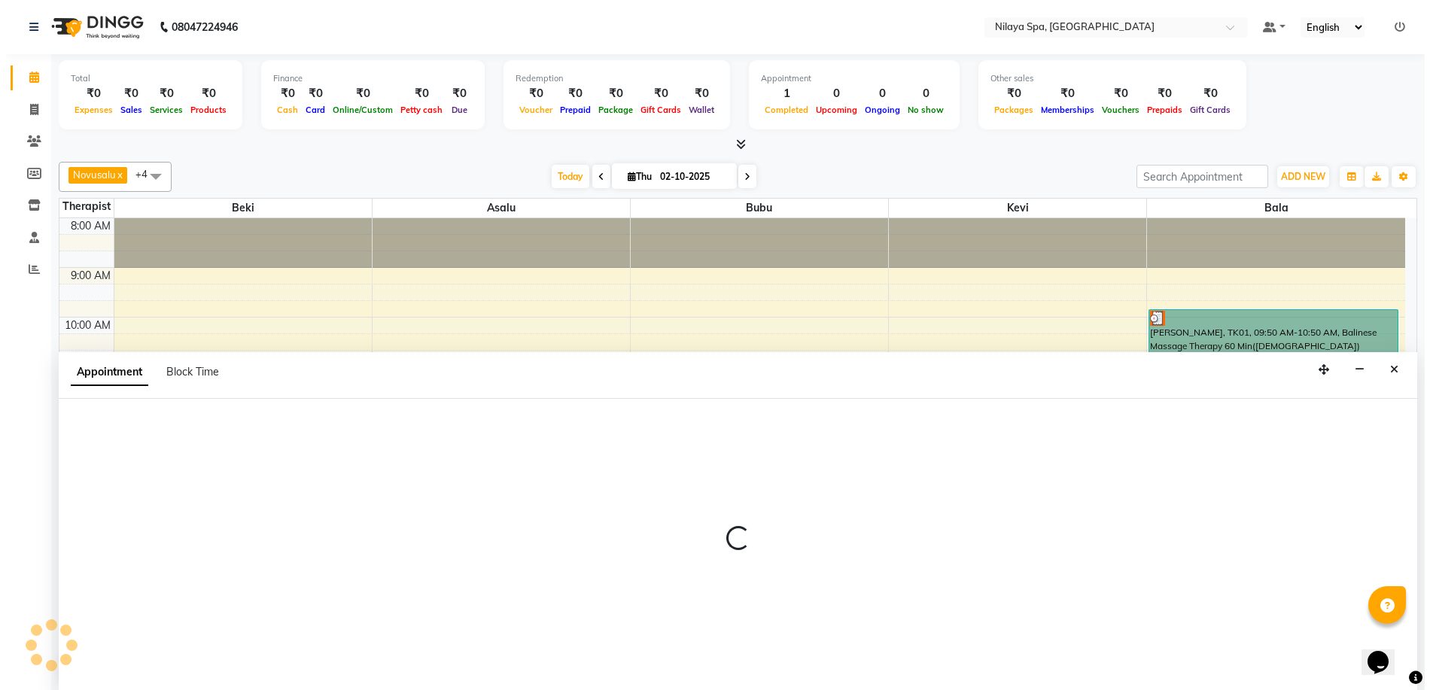
scroll to position [1, 0]
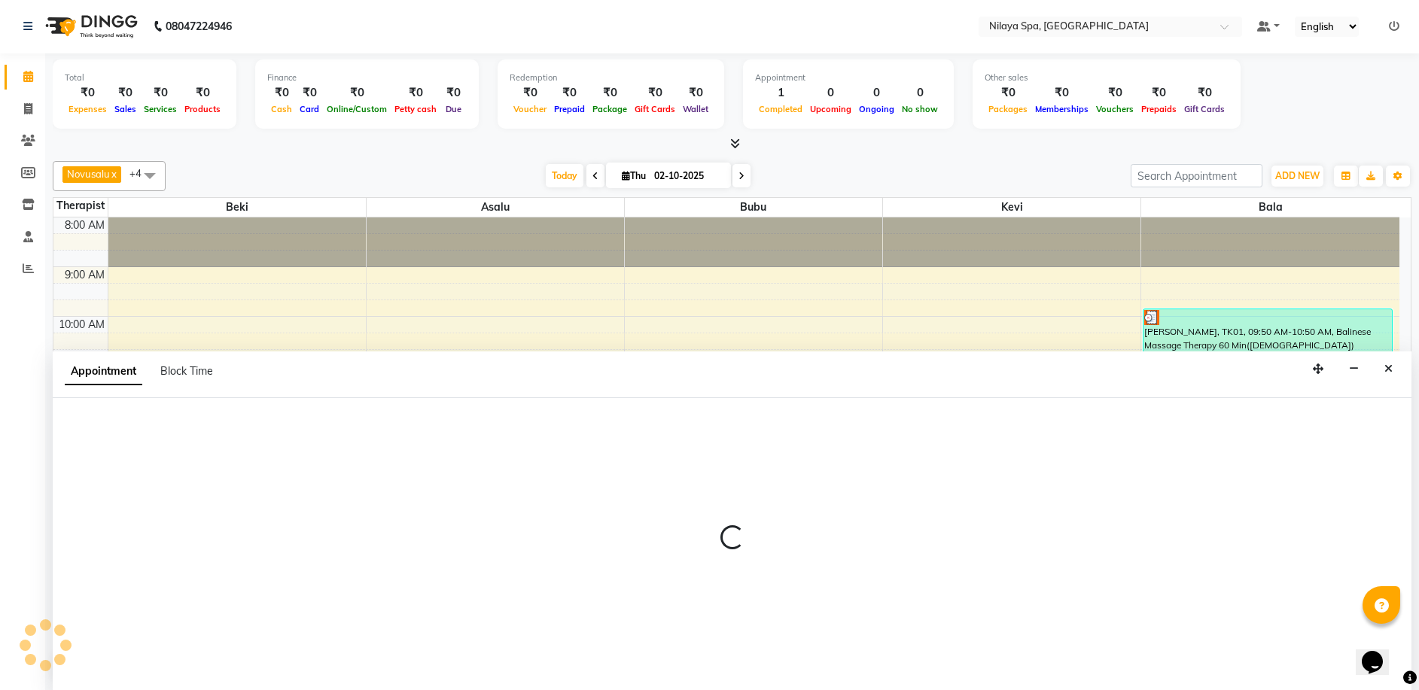
select select "92600"
select select "780"
select select "tentative"
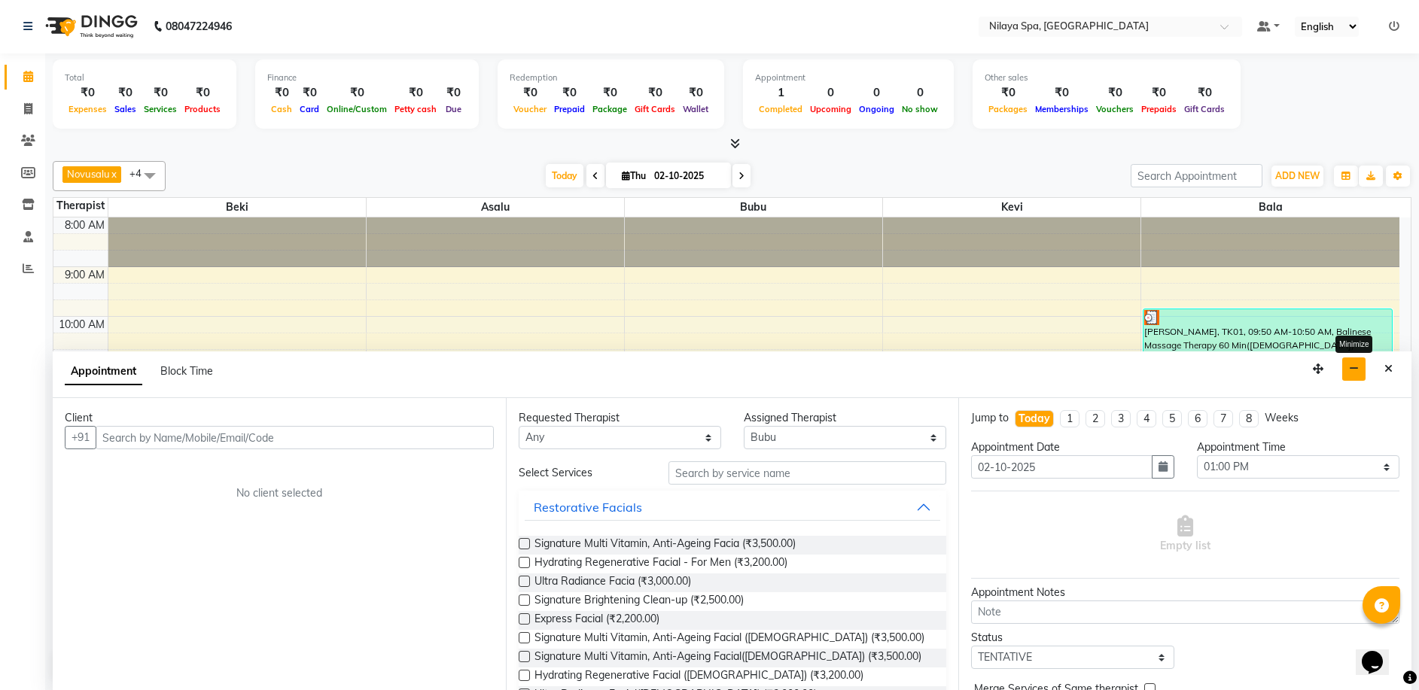
drag, startPoint x: 1355, startPoint y: 371, endPoint x: 1311, endPoint y: 358, distance: 45.5
click at [1352, 372] on icon "button" at bounding box center [1354, 368] width 10 height 11
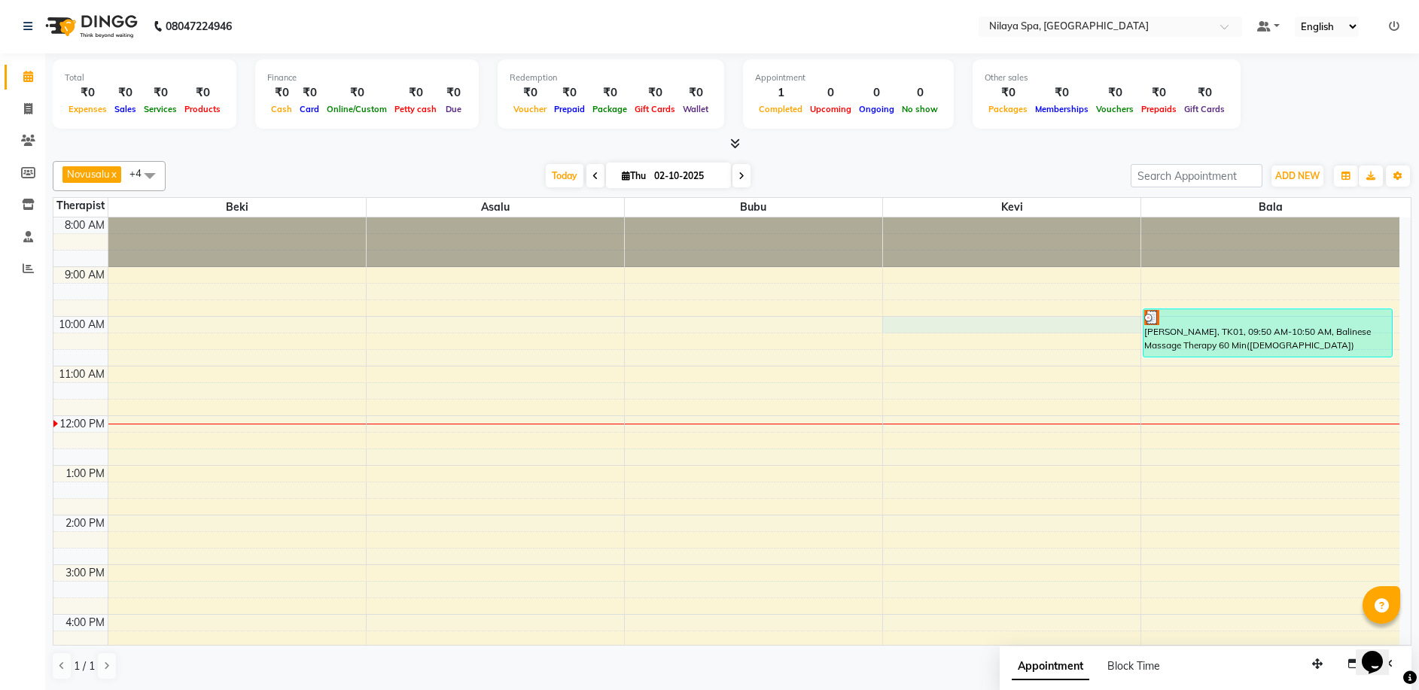
click at [1038, 320] on div "8:00 AM 9:00 AM 10:00 AM 11:00 AM 12:00 PM 1:00 PM 2:00 PM 3:00 PM 4:00 PM 5:00…" at bounding box center [726, 614] width 1346 height 794
select select "92602"
select select "600"
select select "tentative"
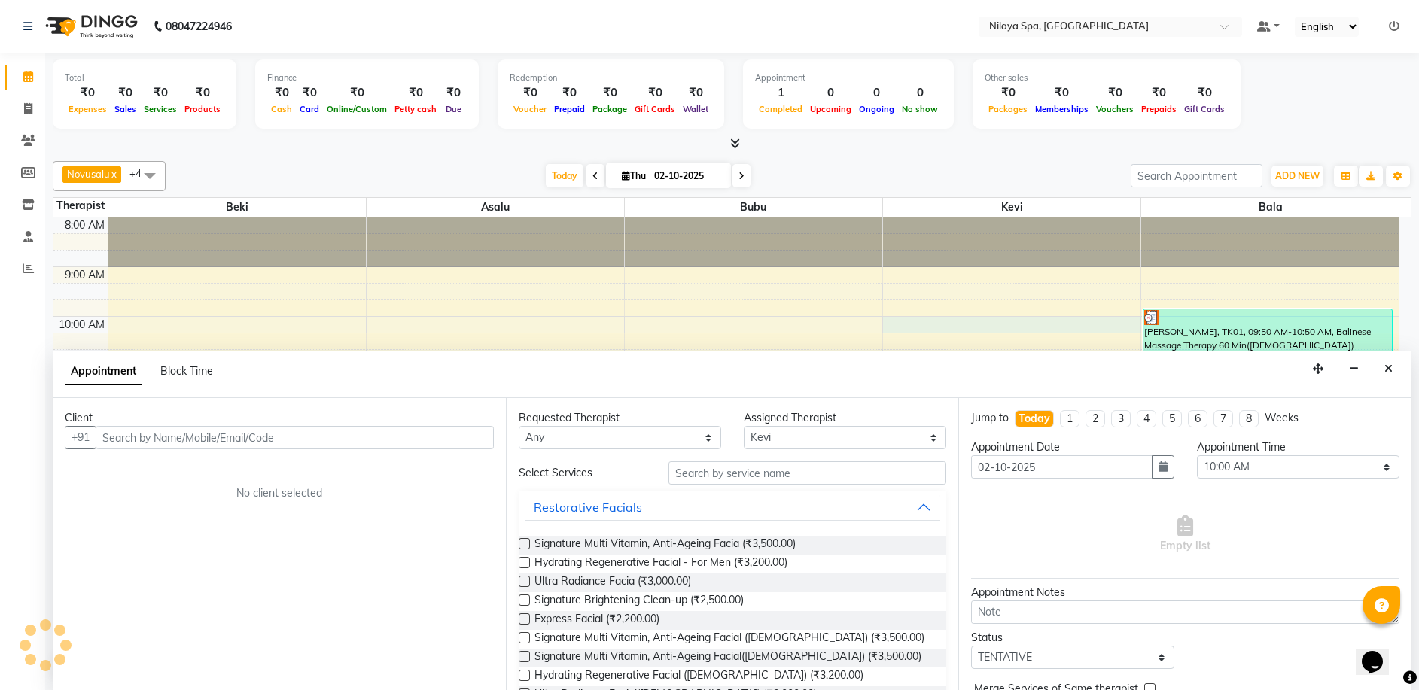
click at [102, 439] on input "text" at bounding box center [295, 437] width 398 height 23
type input "[PERSON_NAME]"
click at [446, 442] on span "Add Client" at bounding box center [462, 437] width 50 height 14
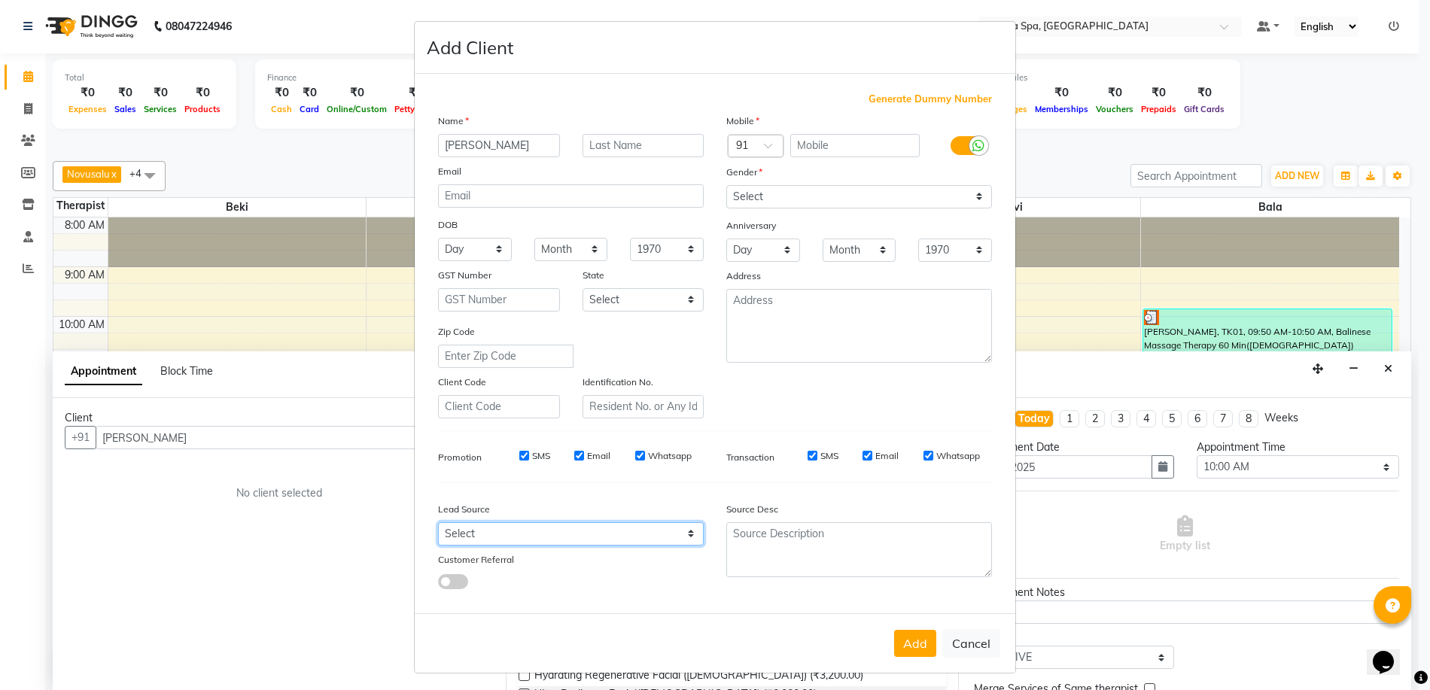
click at [687, 532] on select "Select Walk-in Referral Internet Friend Word of Mouth Advertisement Facebook Ju…" at bounding box center [571, 533] width 266 height 23
select select "57538"
click at [438, 522] on select "Select Walk-in Referral Internet Friend Word of Mouth Advertisement Facebook Ju…" at bounding box center [571, 533] width 266 height 23
click at [973, 197] on select "Select [DEMOGRAPHIC_DATA] [DEMOGRAPHIC_DATA] Other Prefer Not To Say" at bounding box center [859, 196] width 266 height 23
select select "[DEMOGRAPHIC_DATA]"
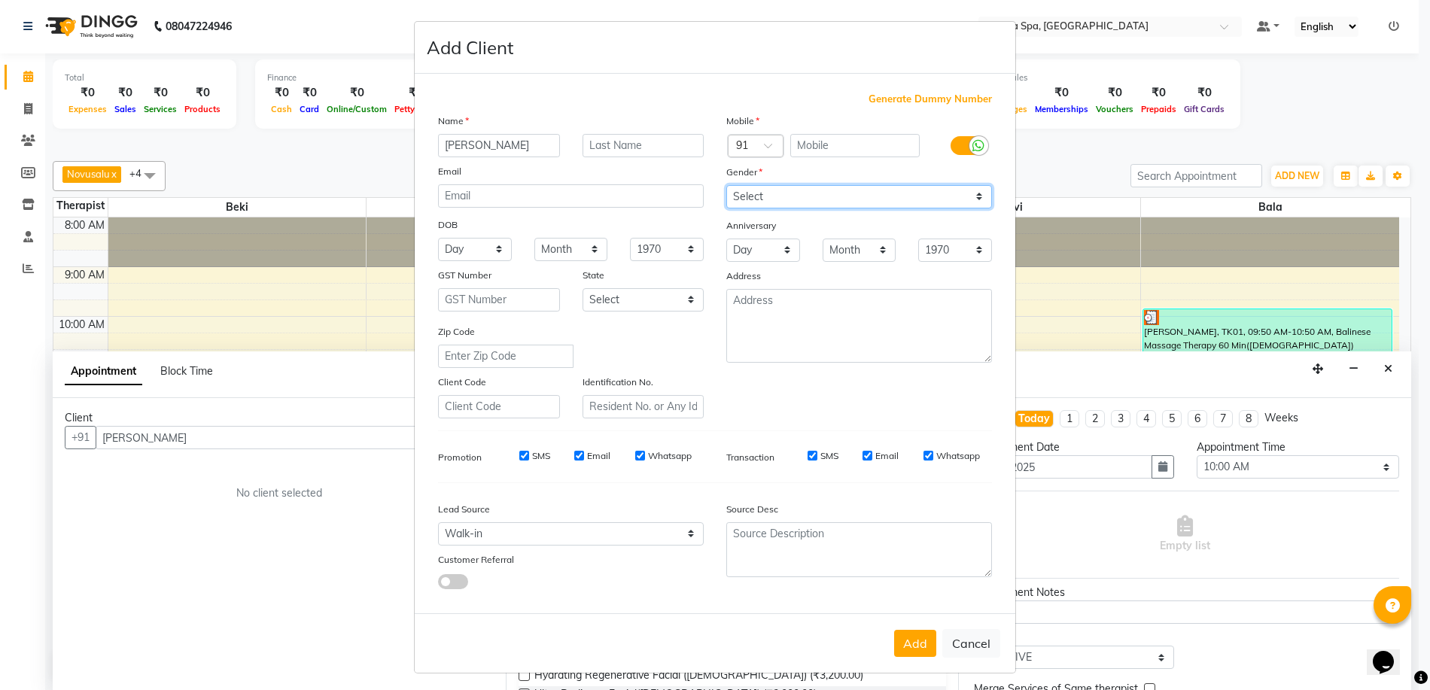
click at [726, 185] on select "Select [DEMOGRAPHIC_DATA] [DEMOGRAPHIC_DATA] Other Prefer Not To Say" at bounding box center [859, 196] width 266 height 23
click at [905, 649] on button "Add" at bounding box center [915, 643] width 42 height 27
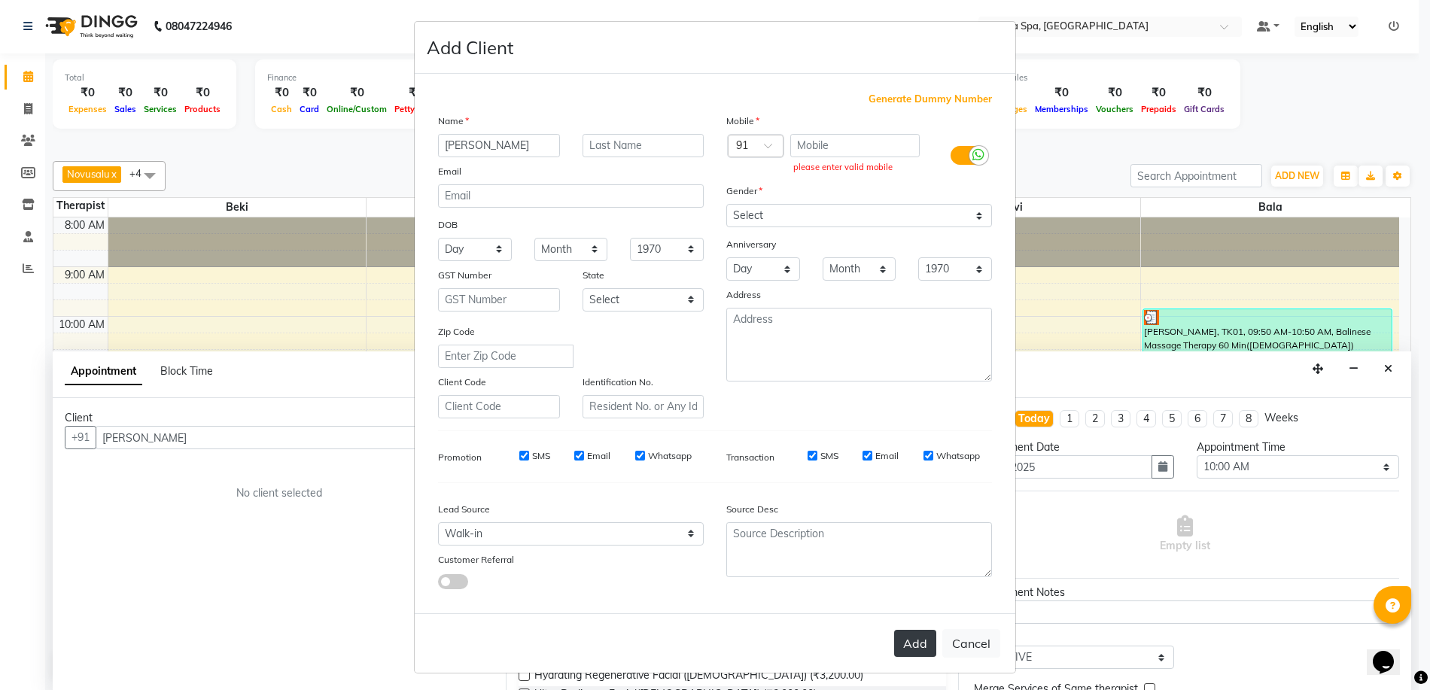
click at [908, 644] on button "Add" at bounding box center [915, 643] width 42 height 27
click at [833, 147] on input "text" at bounding box center [855, 145] width 130 height 23
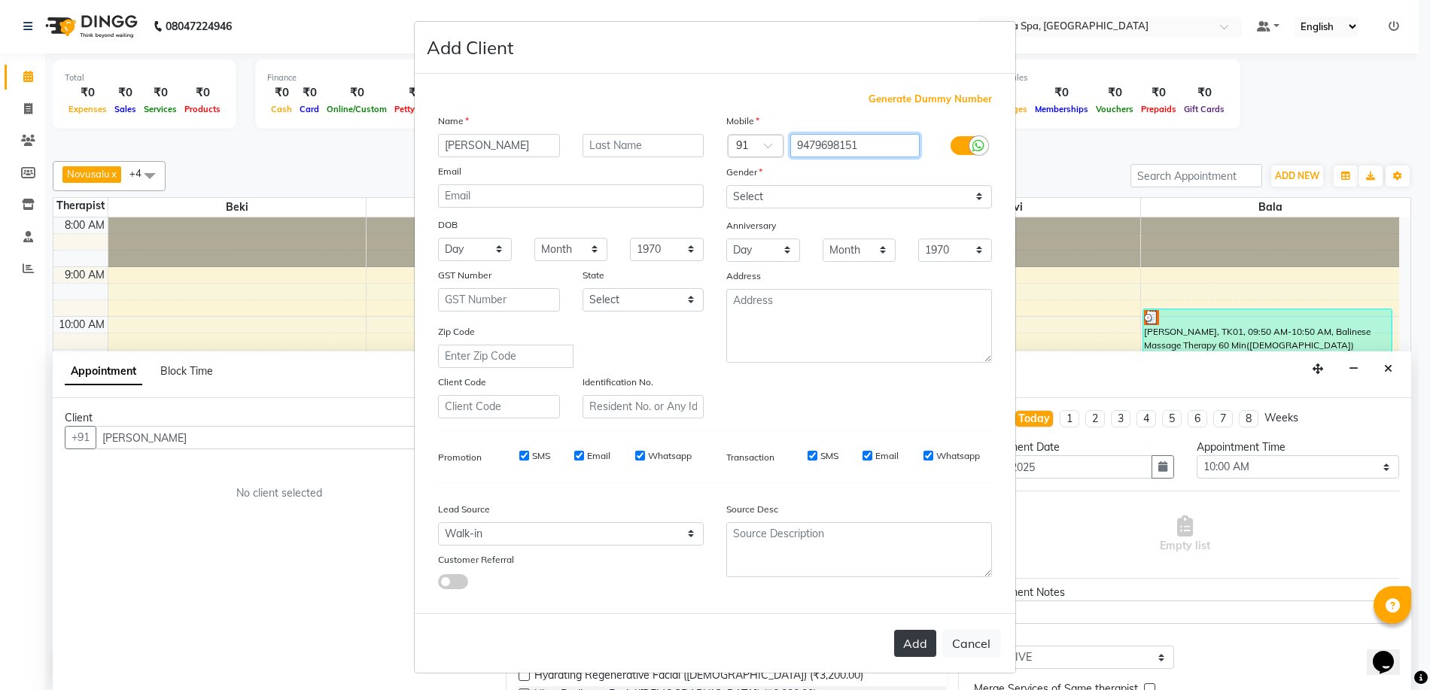
type input "9479698151"
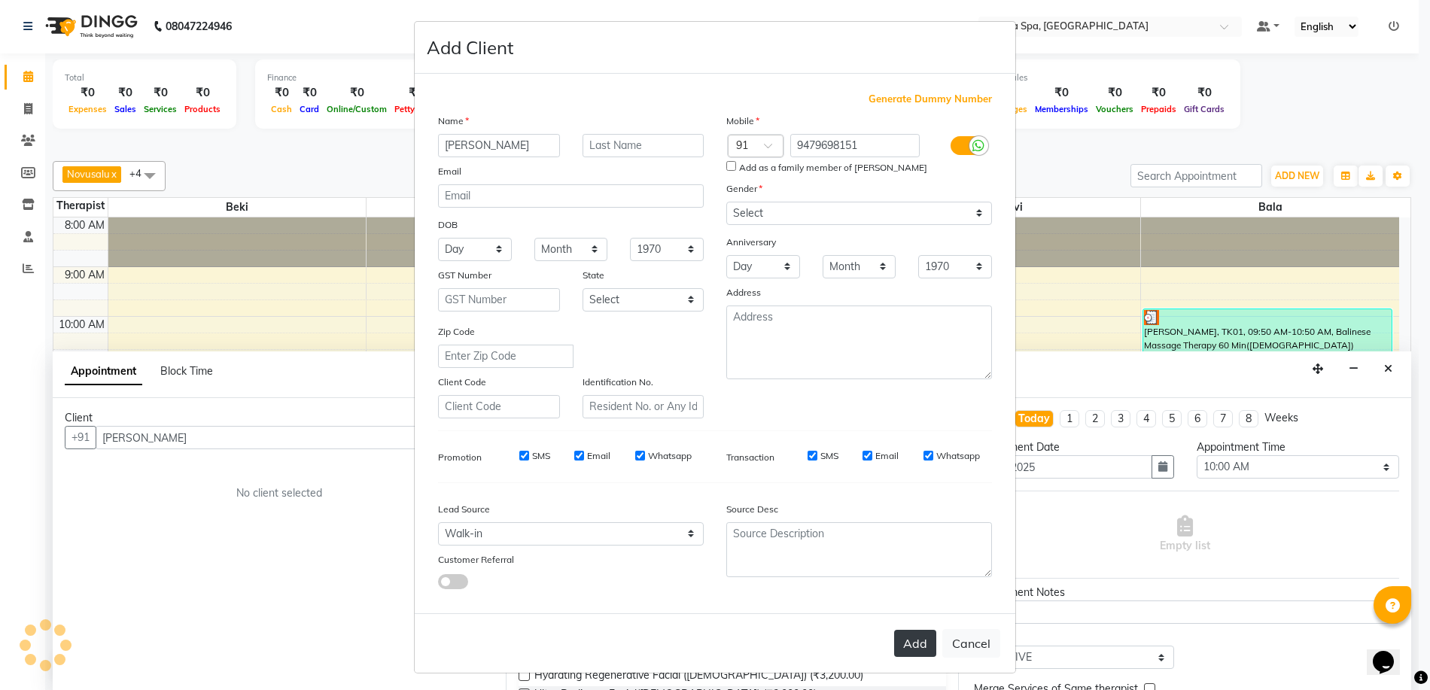
click at [920, 652] on button "Add" at bounding box center [915, 643] width 42 height 27
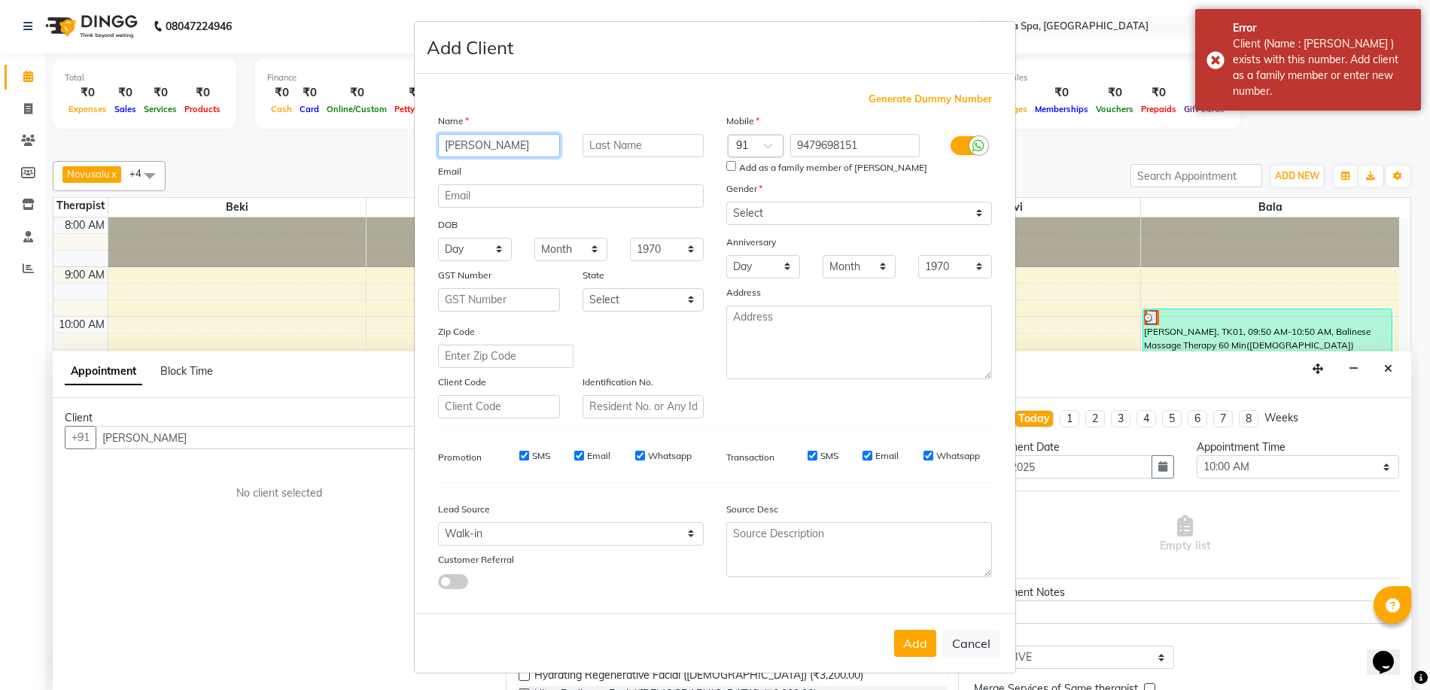
click at [462, 141] on input "[PERSON_NAME]" at bounding box center [499, 145] width 122 height 23
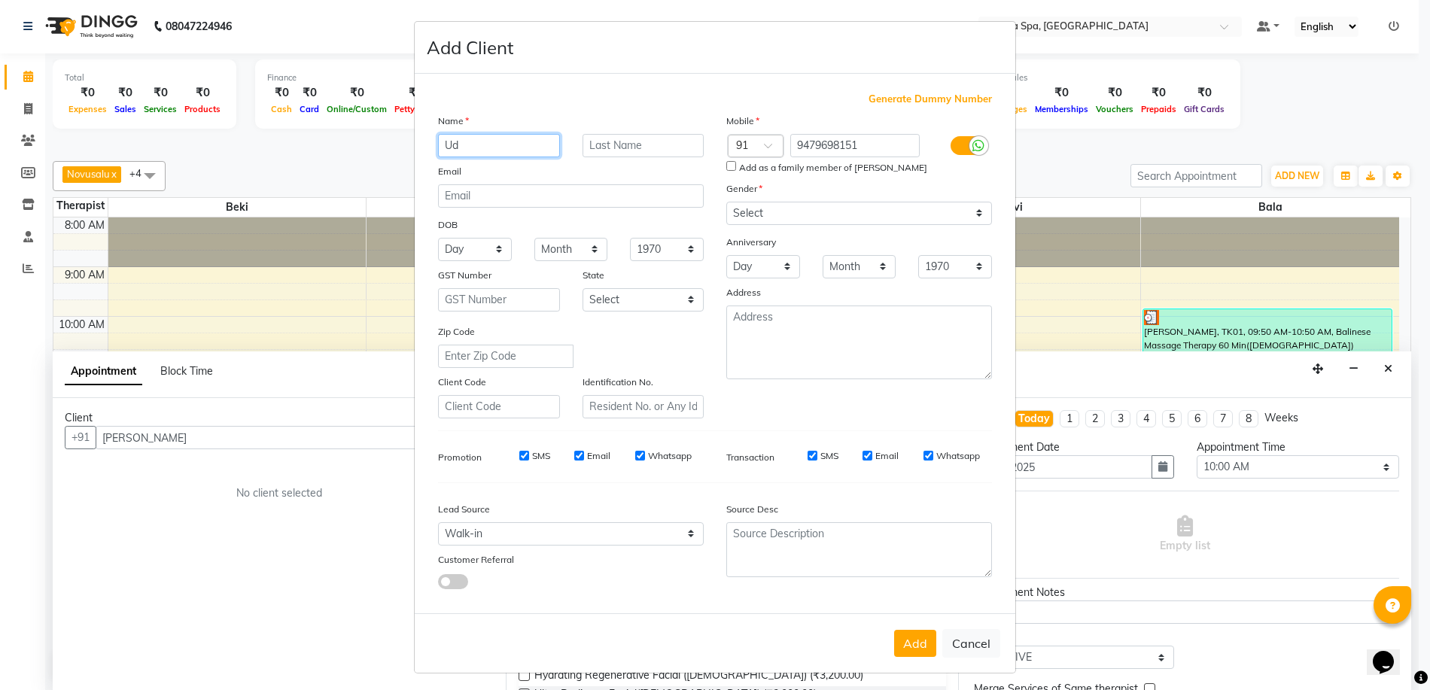
type input "U"
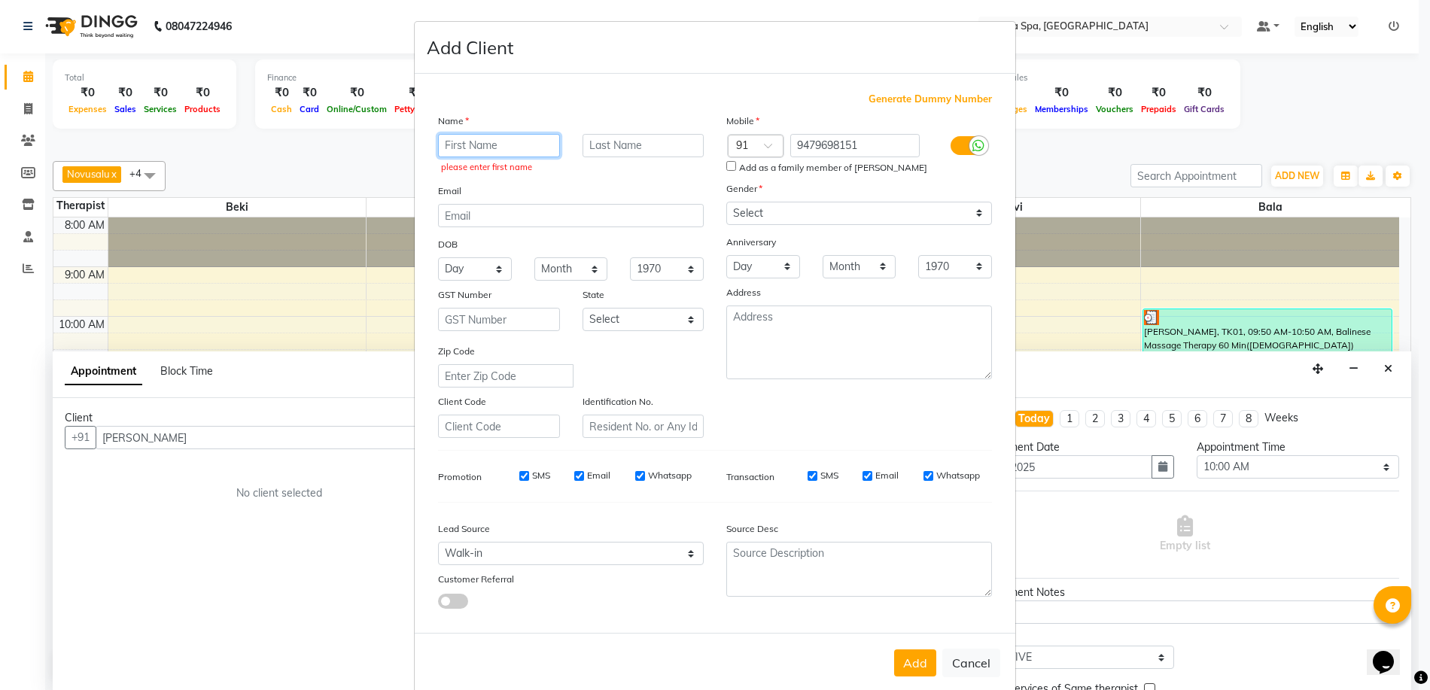
type input "s"
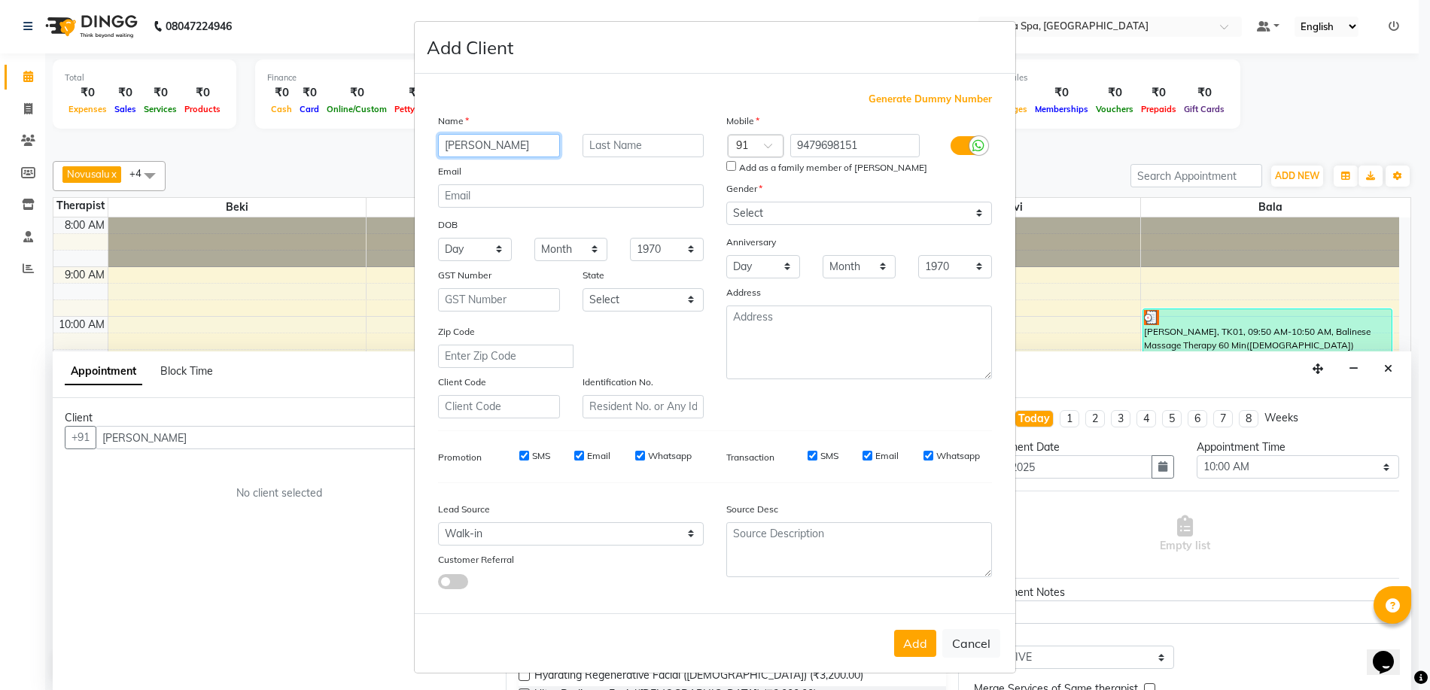
type input "[PERSON_NAME]"
click at [977, 211] on select "Select [DEMOGRAPHIC_DATA] [DEMOGRAPHIC_DATA] Other Prefer Not To Say" at bounding box center [859, 213] width 266 height 23
select select "[DEMOGRAPHIC_DATA]"
click at [726, 202] on select "Select [DEMOGRAPHIC_DATA] [DEMOGRAPHIC_DATA] Other Prefer Not To Say" at bounding box center [859, 213] width 266 height 23
click at [918, 646] on button "Add" at bounding box center [915, 643] width 42 height 27
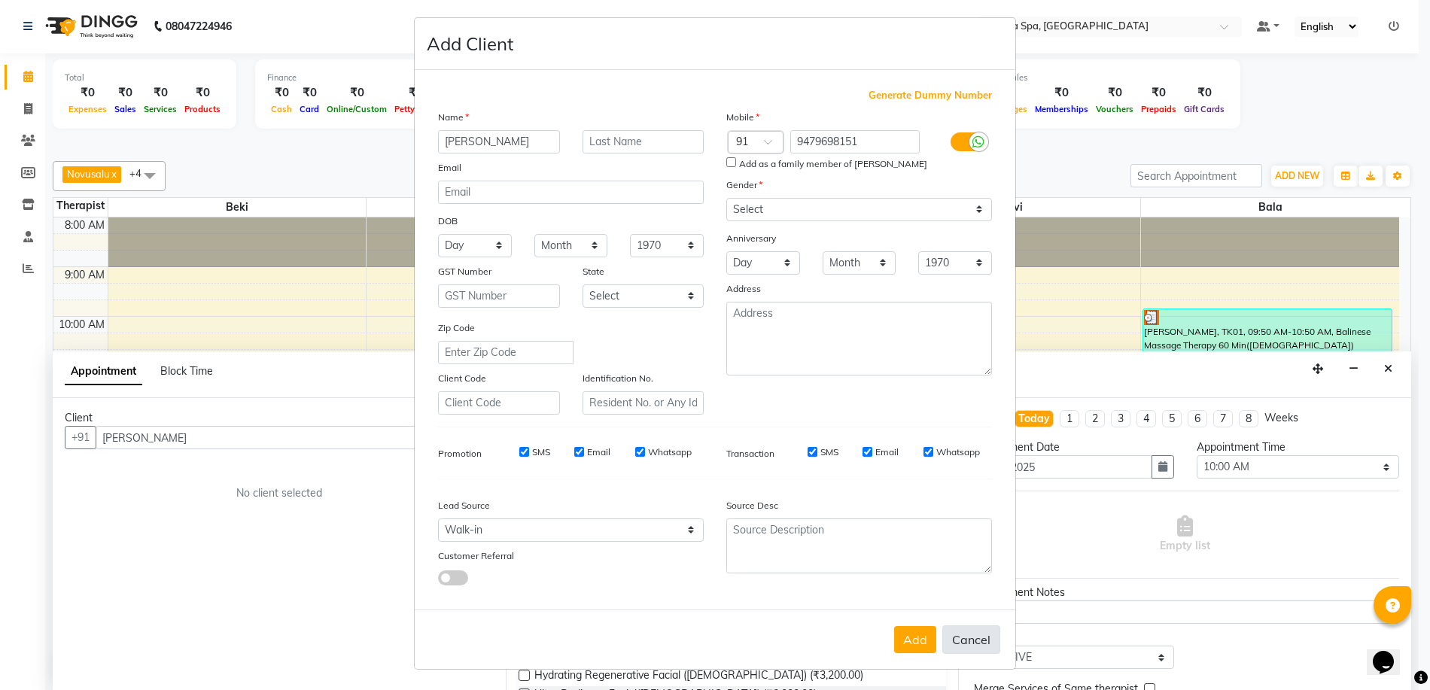
scroll to position [5, 0]
click at [919, 639] on button "Add" at bounding box center [915, 638] width 42 height 27
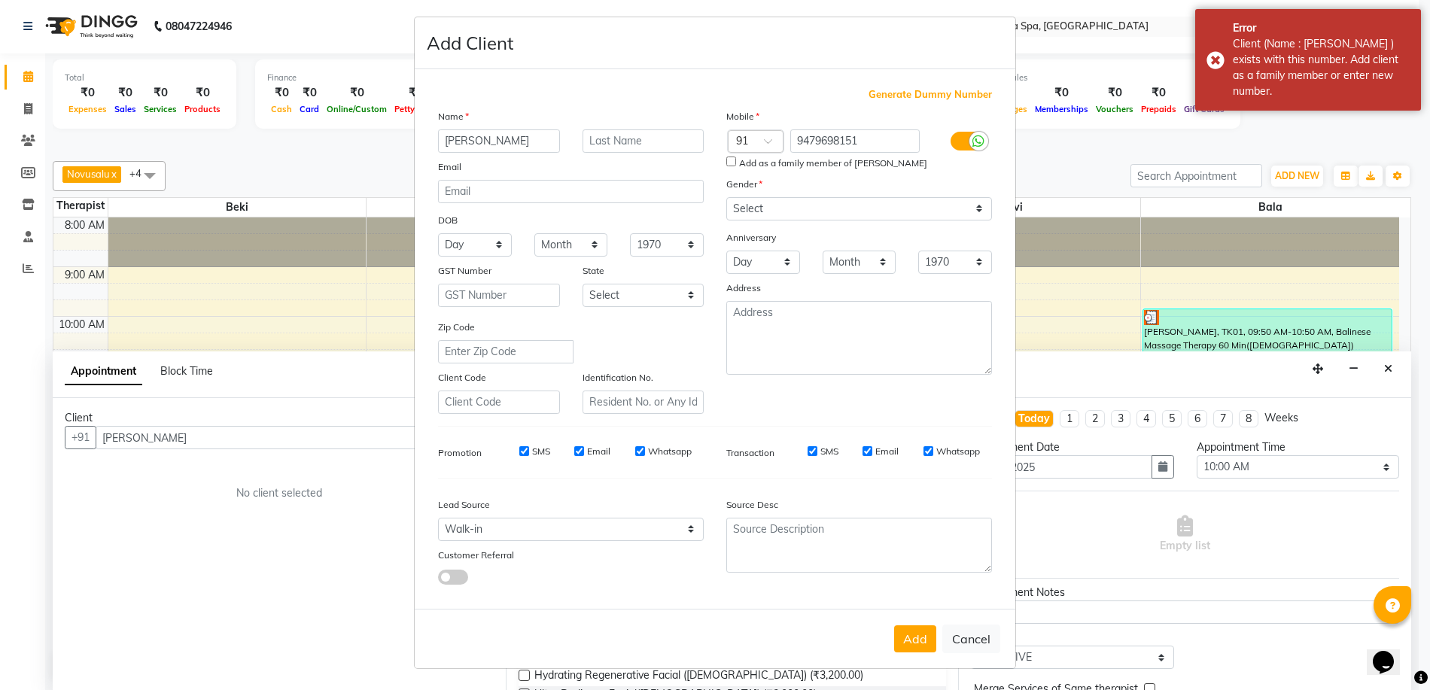
drag, startPoint x: 1384, startPoint y: 0, endPoint x: 1059, endPoint y: 300, distance: 442.0
click at [1049, 310] on ngb-modal-window "Add Client Generate Dummy Number Name [PERSON_NAME] Email DOB Day 01 02 03 04 0…" at bounding box center [715, 345] width 1430 height 690
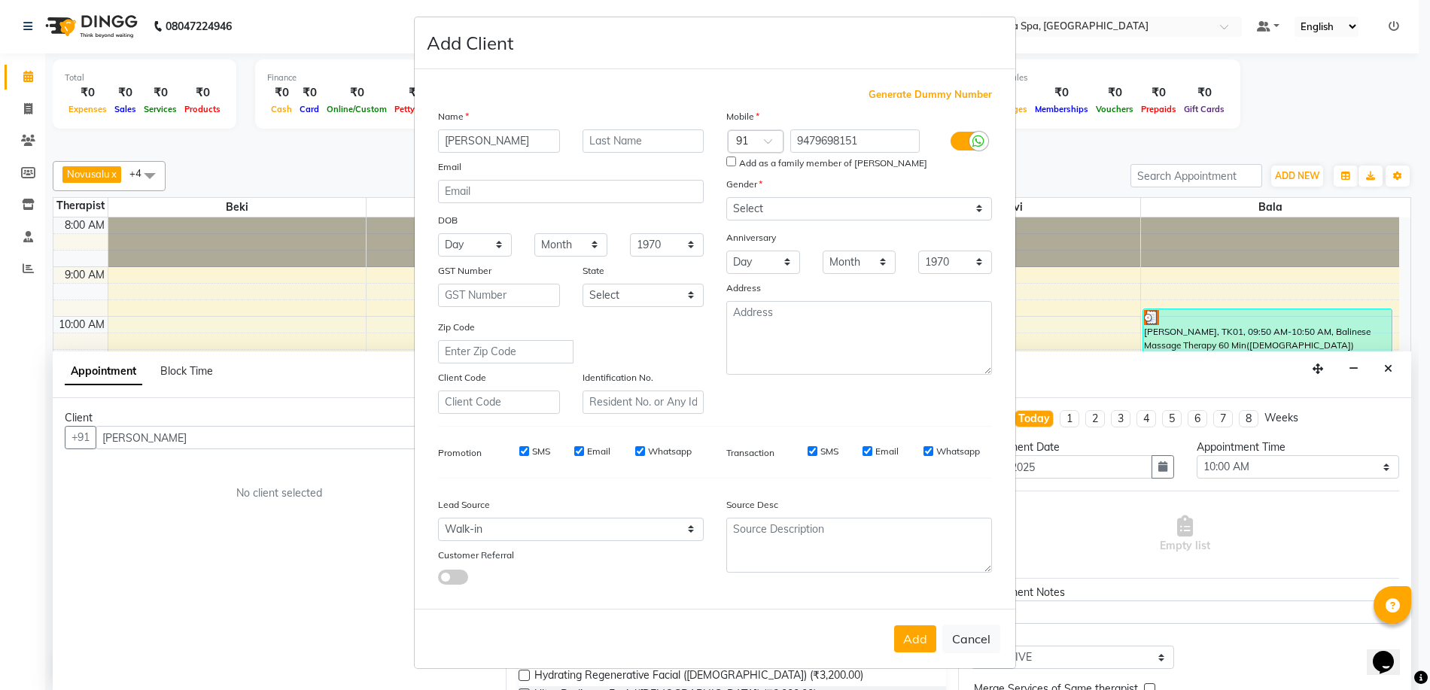
click at [1270, 23] on ngb-modal-window "Add Client Generate Dummy Number Name [PERSON_NAME] Email DOB Day 01 02 03 04 0…" at bounding box center [715, 345] width 1430 height 690
click at [1276, 26] on ngb-modal-window "Add Client Generate Dummy Number Name [PERSON_NAME] Email DOB Day 01 02 03 04 0…" at bounding box center [715, 345] width 1430 height 690
click at [1266, 24] on ngb-modal-window "Add Client Generate Dummy Number Name [PERSON_NAME] Email DOB Day 01 02 03 04 0…" at bounding box center [715, 345] width 1430 height 690
drag, startPoint x: 1221, startPoint y: 279, endPoint x: 1184, endPoint y: 267, distance: 39.5
click at [1198, 275] on ngb-modal-window "Add Client Generate Dummy Number Name [PERSON_NAME] Email DOB Day 01 02 03 04 0…" at bounding box center [715, 345] width 1430 height 690
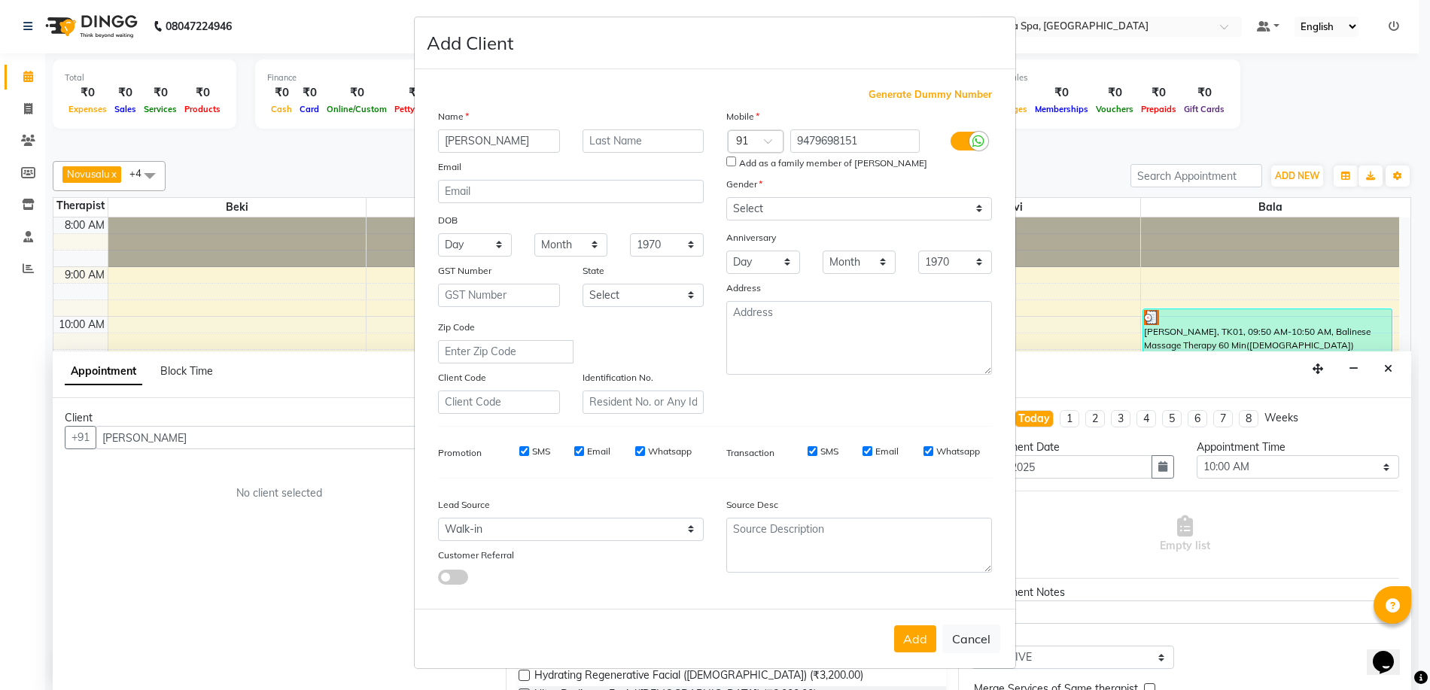
click at [1073, 159] on ngb-modal-window "Add Client Generate Dummy Number Name [PERSON_NAME] Email DOB Day 01 02 03 04 0…" at bounding box center [715, 345] width 1430 height 690
click at [962, 639] on button "Cancel" at bounding box center [971, 639] width 58 height 29
select select
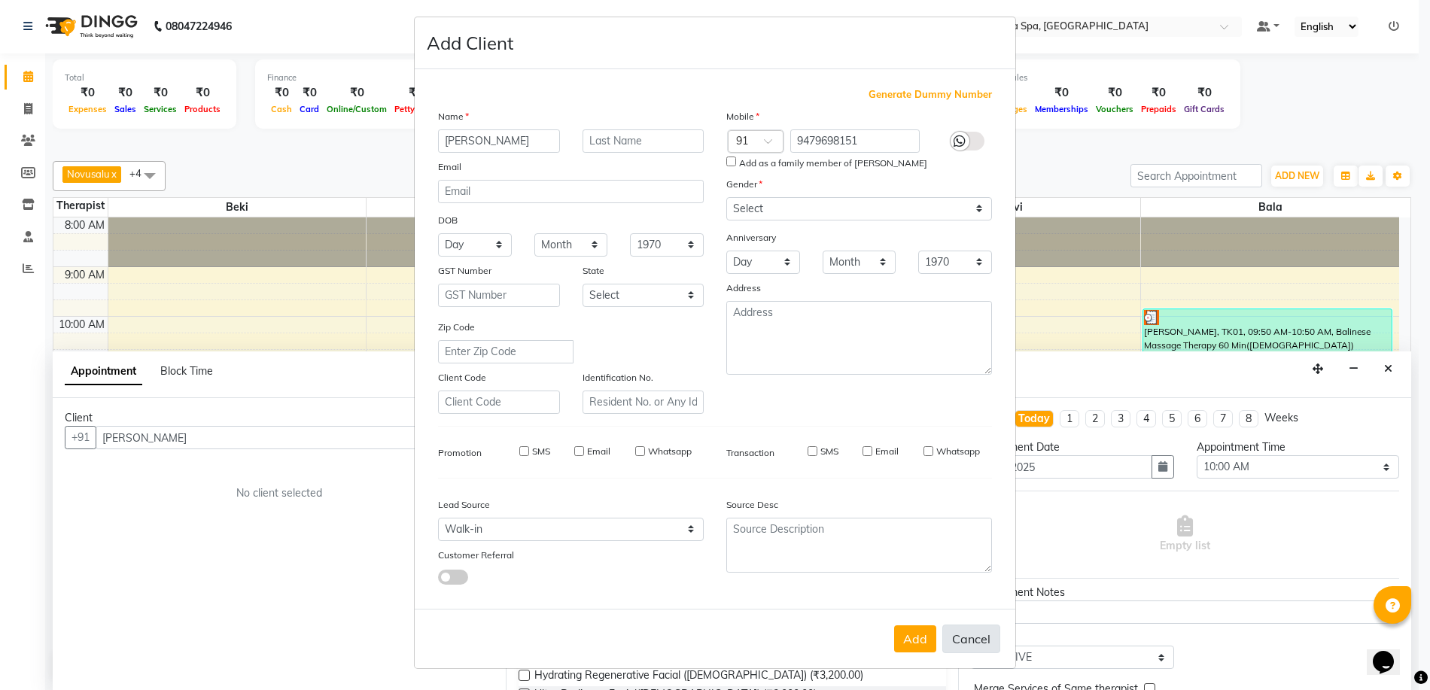
select select
checkbox input "false"
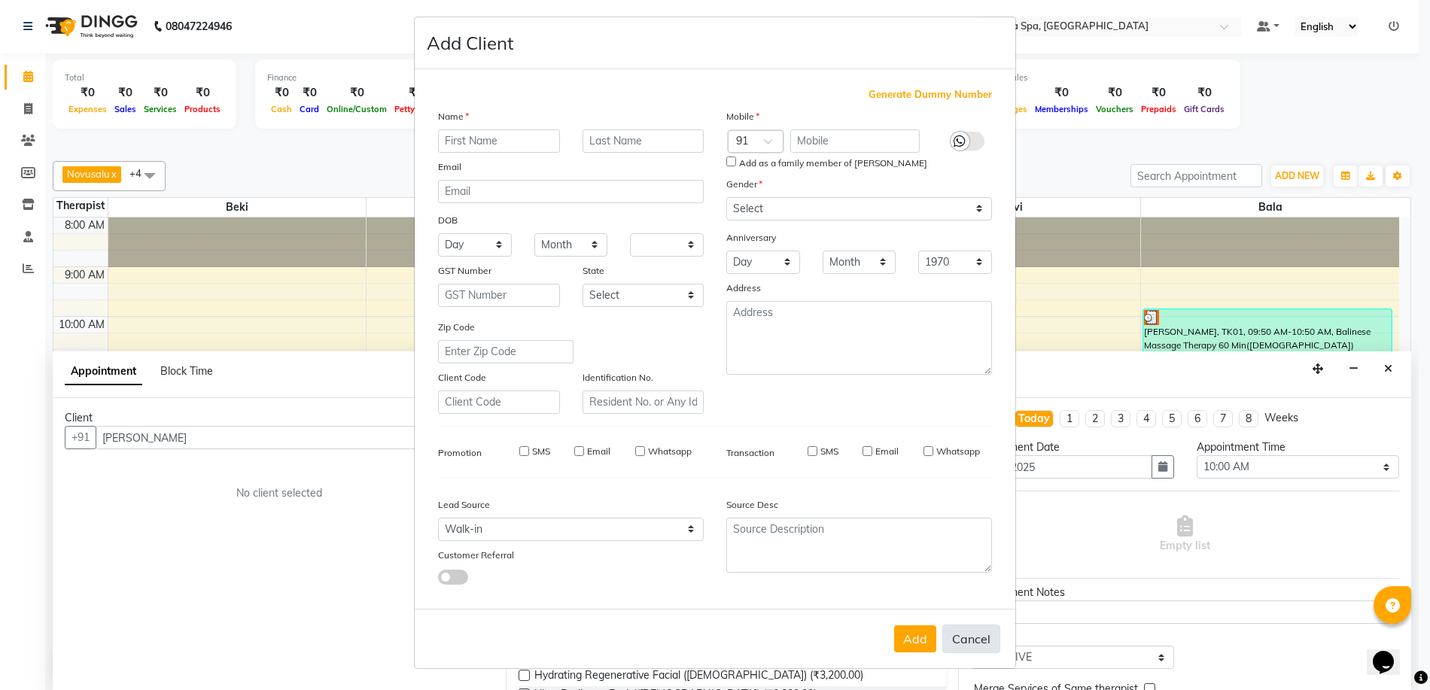
checkbox input "false"
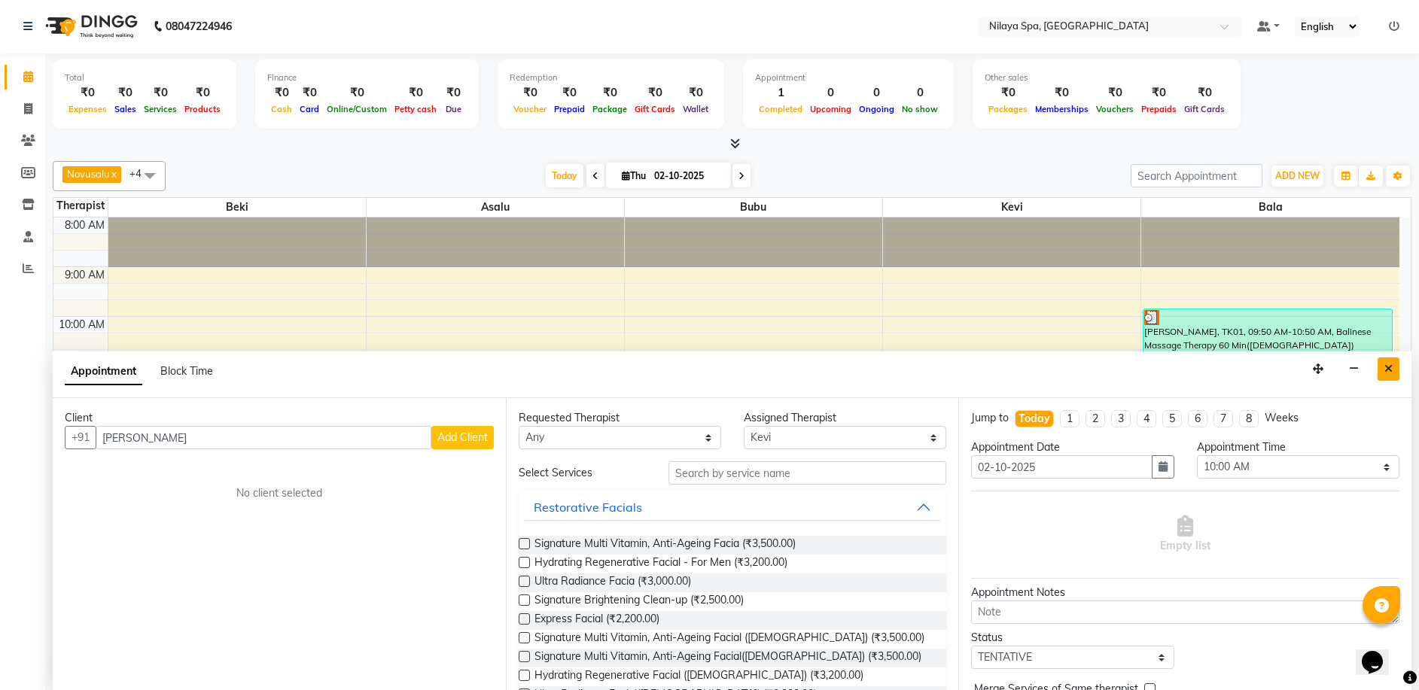
click at [1391, 369] on icon "Close" at bounding box center [1388, 368] width 8 height 11
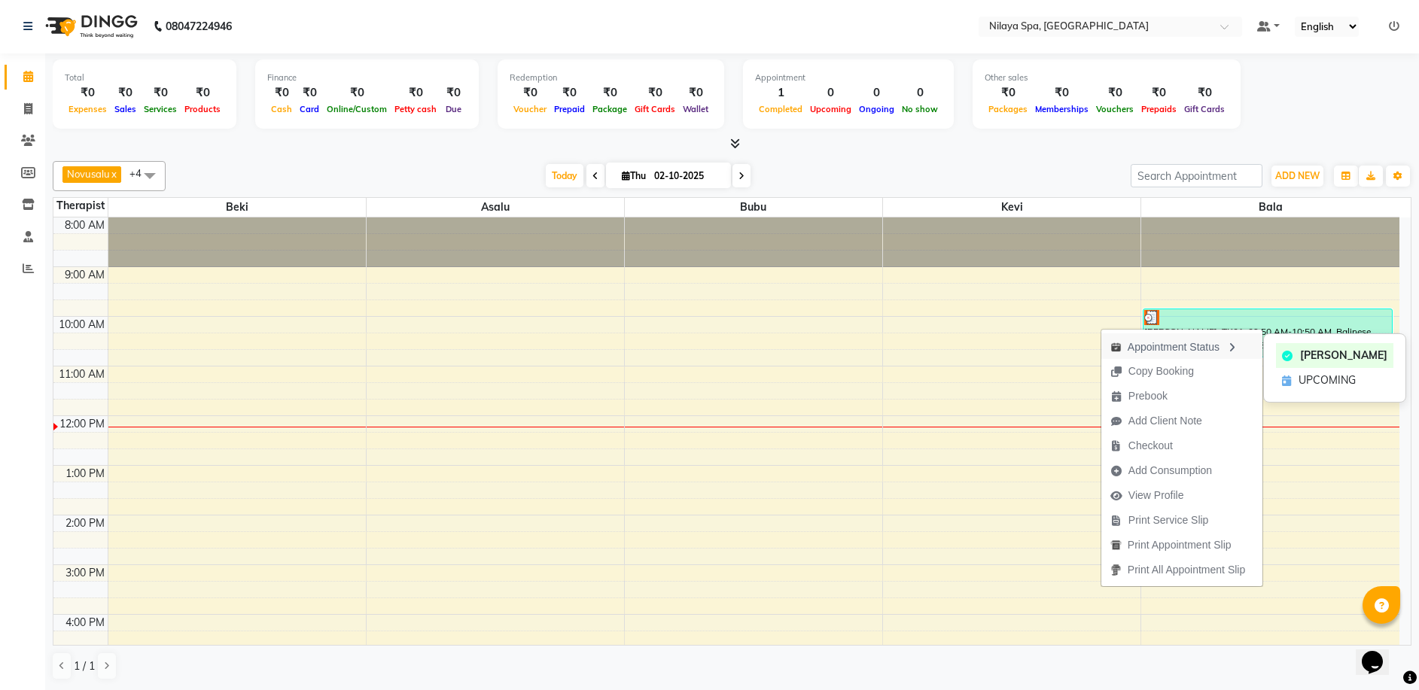
click at [1230, 345] on icon "button" at bounding box center [1231, 347] width 12 height 11
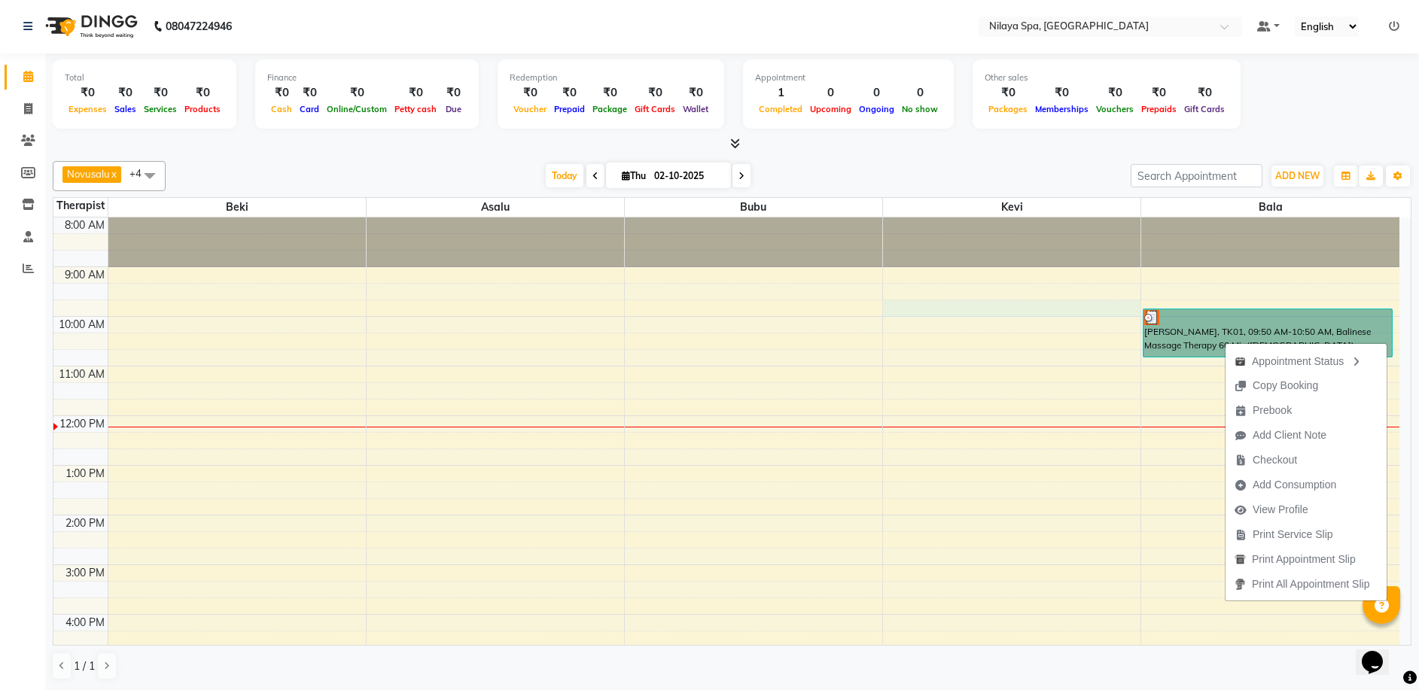
click at [1021, 315] on div "8:00 AM 9:00 AM 10:00 AM 11:00 AM 12:00 PM 1:00 PM 2:00 PM 3:00 PM 4:00 PM 5:00…" at bounding box center [726, 614] width 1346 height 794
select select "92602"
select select "585"
select select "tentative"
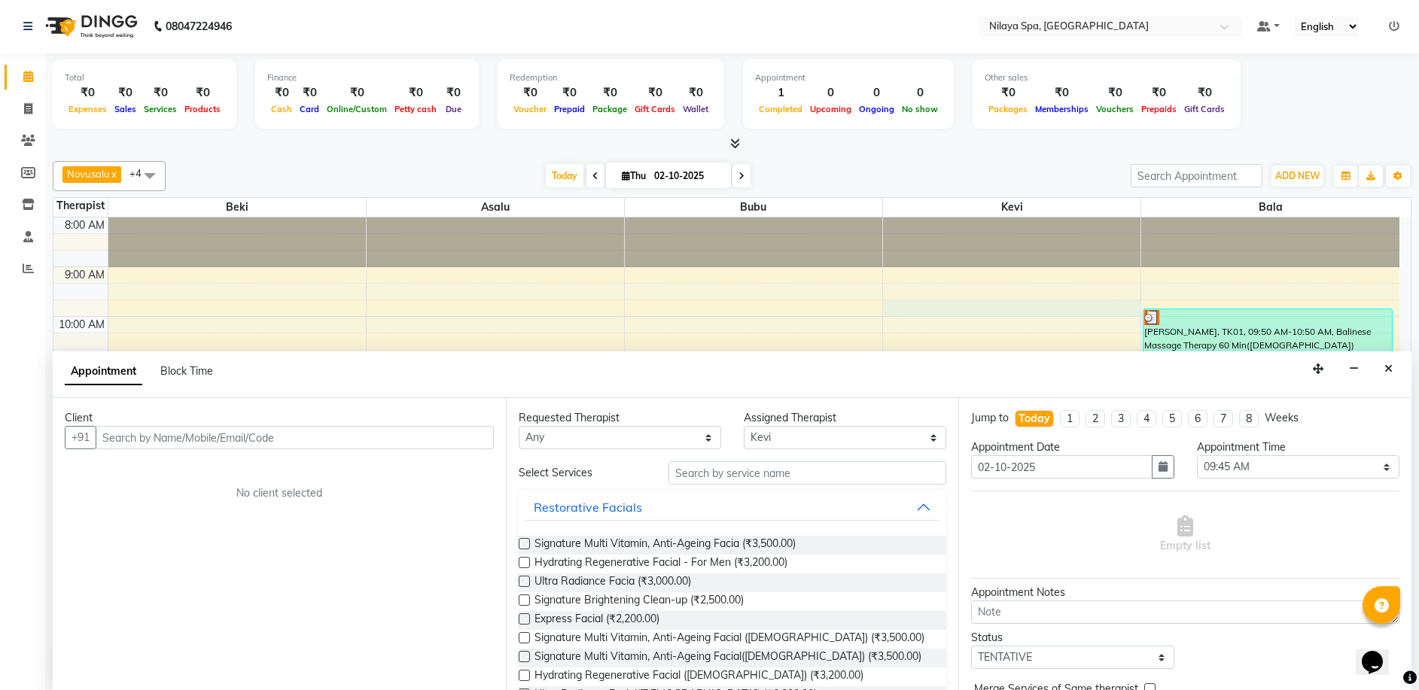
click at [1041, 327] on div "8:00 AM 9:00 AM 10:00 AM 11:00 AM 12:00 PM 1:00 PM 2:00 PM 3:00 PM 4:00 PM 5:00…" at bounding box center [726, 614] width 1346 height 794
click at [1358, 363] on icon "button" at bounding box center [1354, 368] width 10 height 11
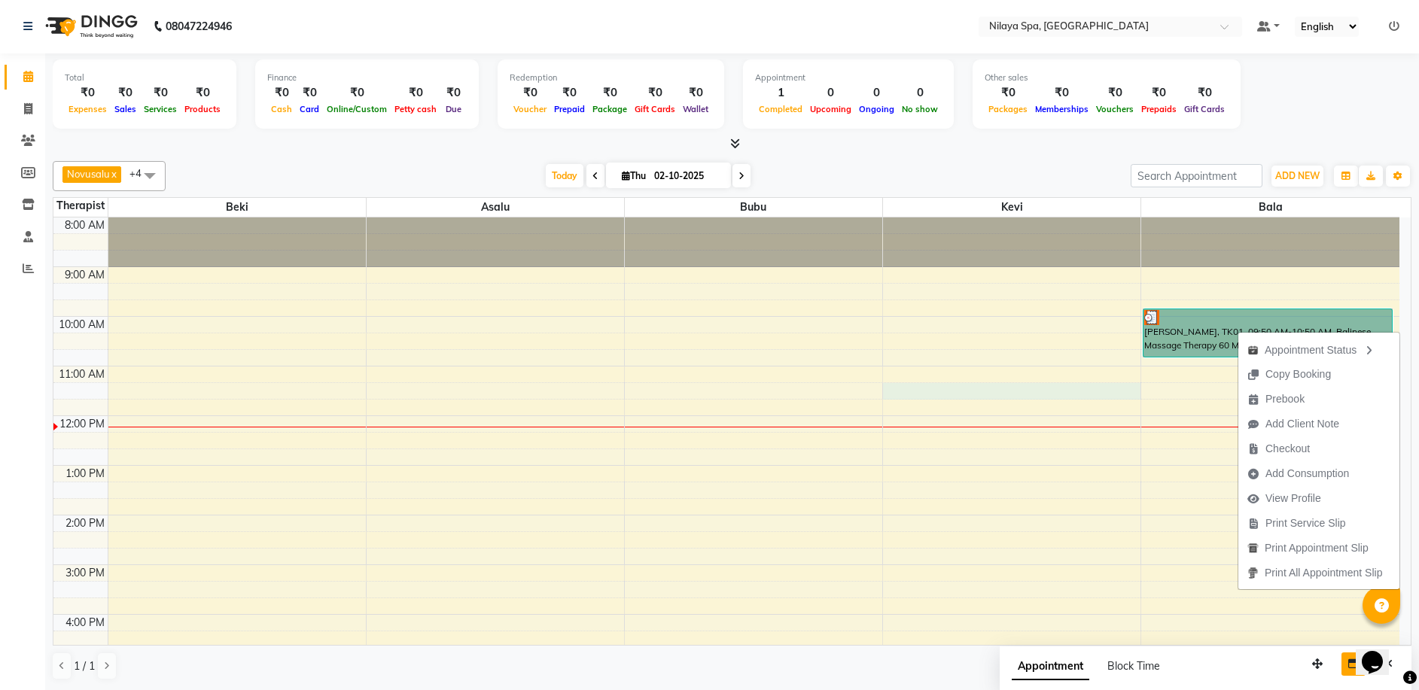
click at [1140, 386] on div "8:00 AM 9:00 AM 10:00 AM 11:00 AM 12:00 PM 1:00 PM 2:00 PM 3:00 PM 4:00 PM 5:00…" at bounding box center [726, 614] width 1346 height 794
select select "92602"
select select "675"
select select "tentative"
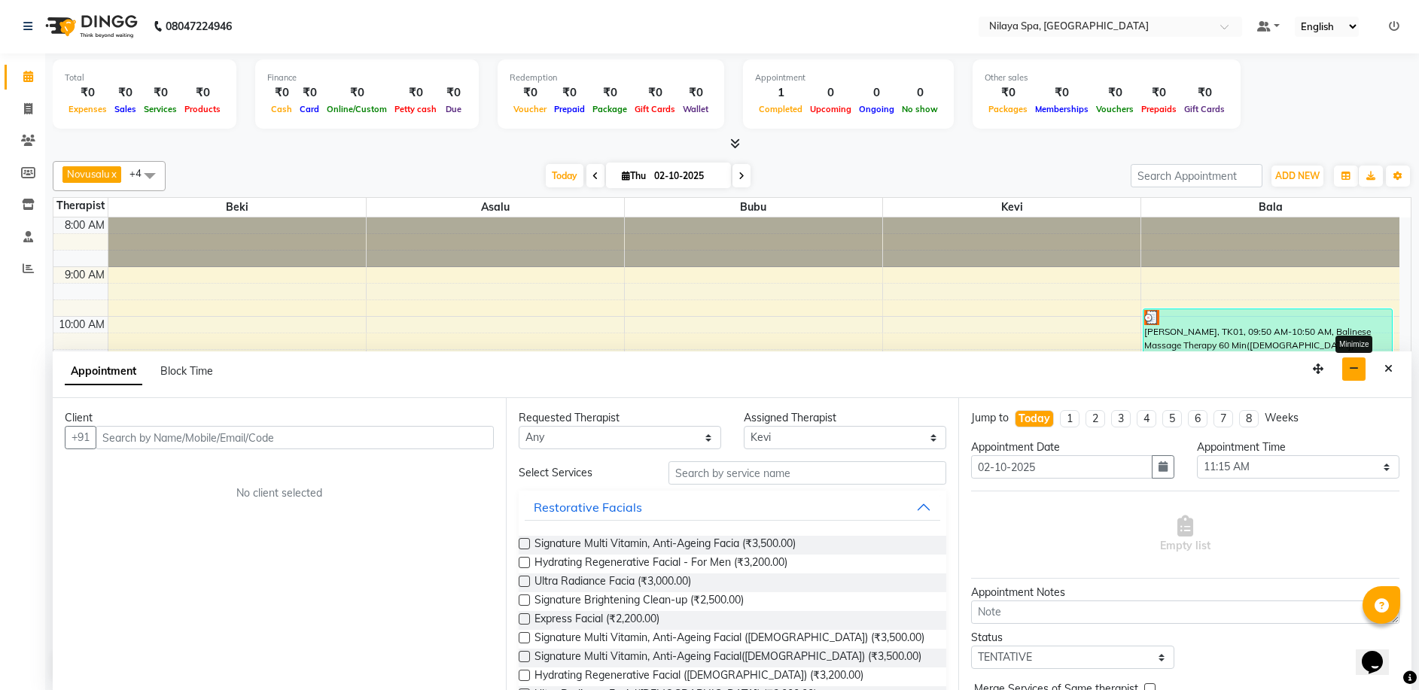
click at [1352, 376] on button "button" at bounding box center [1353, 368] width 23 height 23
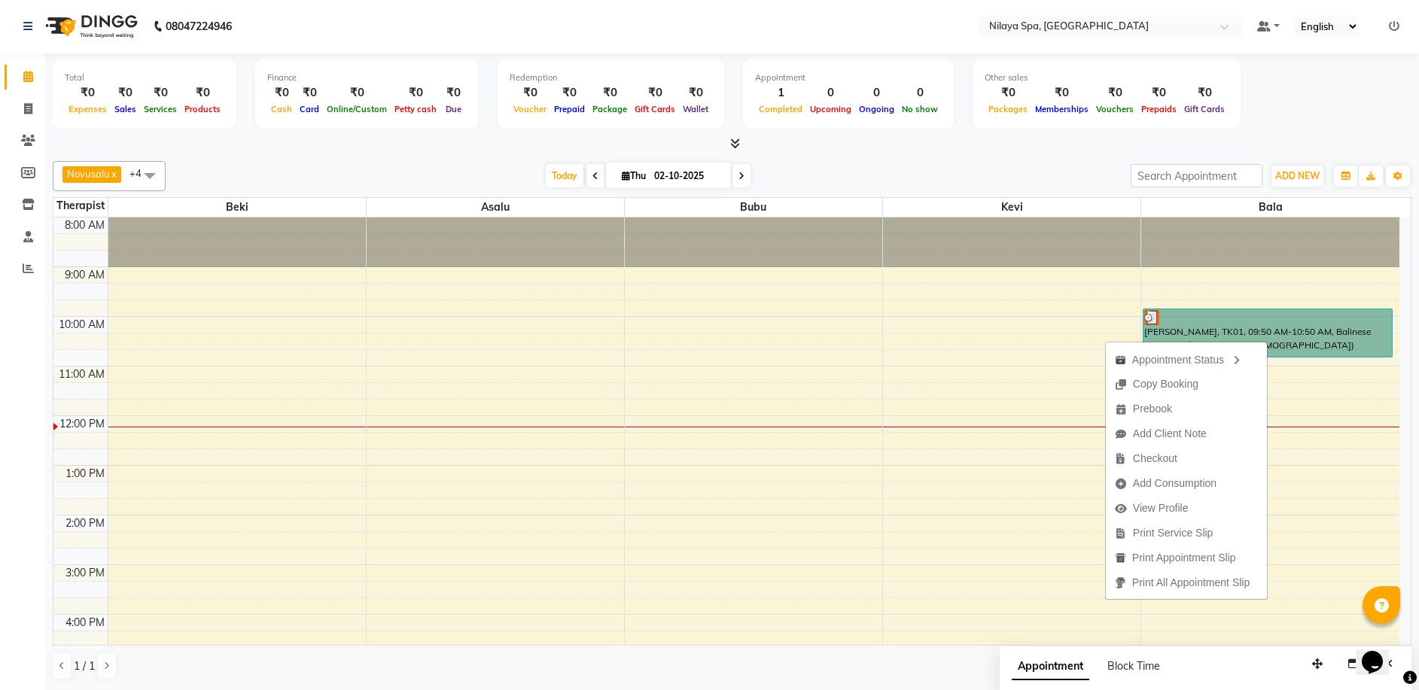
click at [985, 337] on div "8:00 AM 9:00 AM 10:00 AM 11:00 AM 12:00 PM 1:00 PM 2:00 PM 3:00 PM 4:00 PM 5:00…" at bounding box center [726, 614] width 1346 height 794
select select "92602"
select select "615"
select select "tentative"
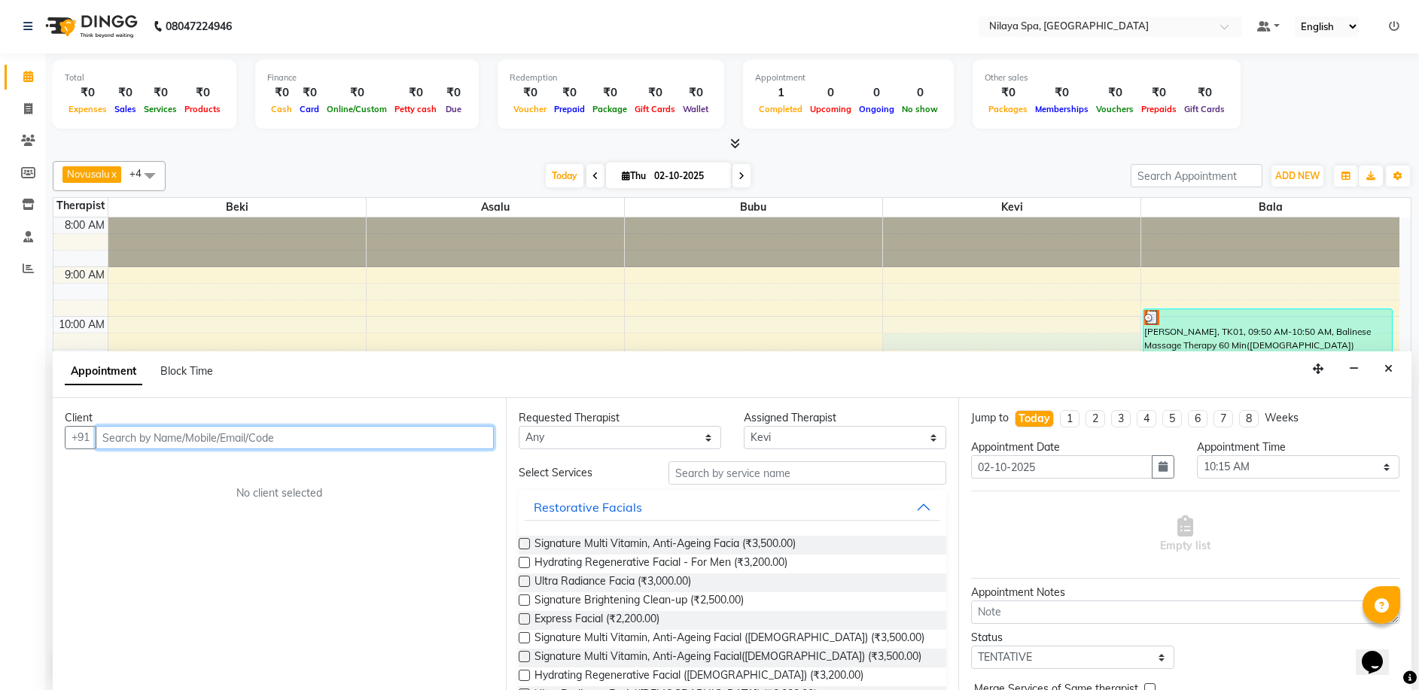
click at [1006, 313] on div "8:00 AM 9:00 AM 10:00 AM 11:00 AM 12:00 PM 1:00 PM 2:00 PM 3:00 PM 4:00 PM 5:00…" at bounding box center [726, 614] width 1346 height 794
click at [1030, 321] on div "8:00 AM 9:00 AM 10:00 AM 11:00 AM 12:00 PM 1:00 PM 2:00 PM 3:00 PM 4:00 PM 5:00…" at bounding box center [726, 614] width 1346 height 794
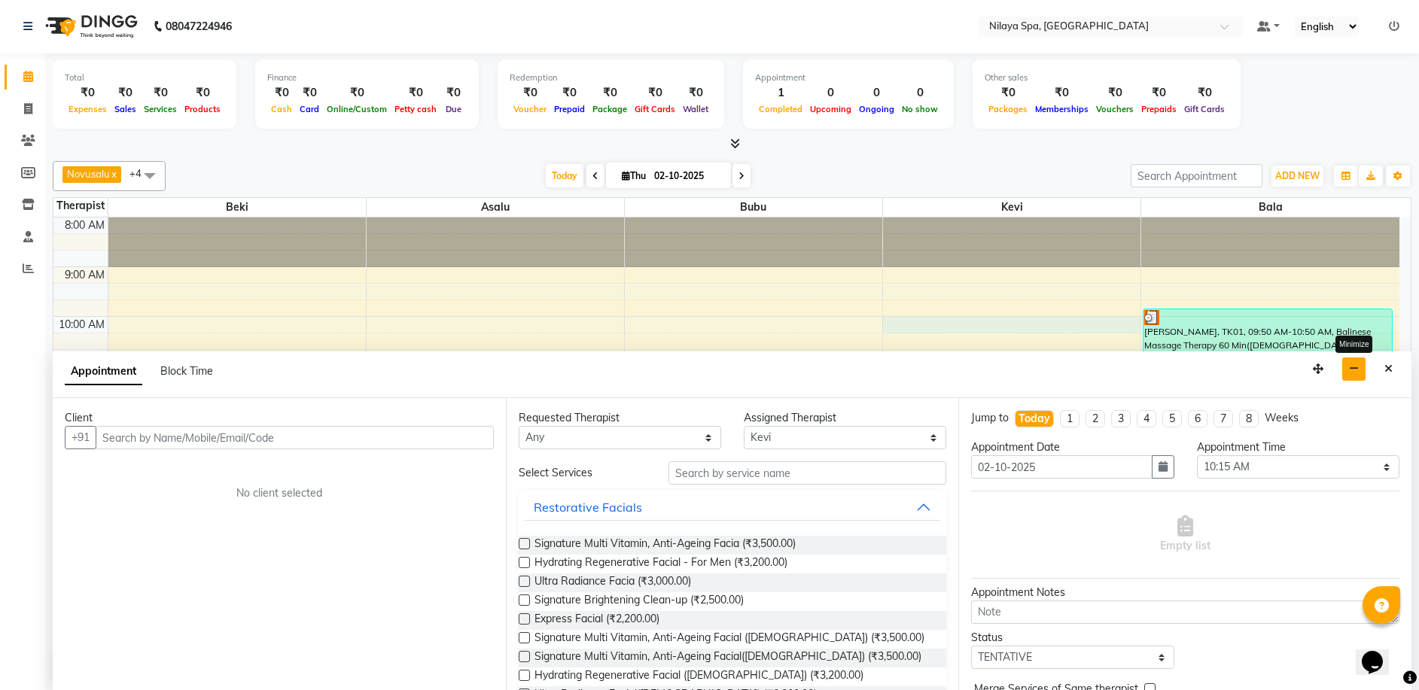
click at [1345, 368] on button "button" at bounding box center [1353, 368] width 23 height 23
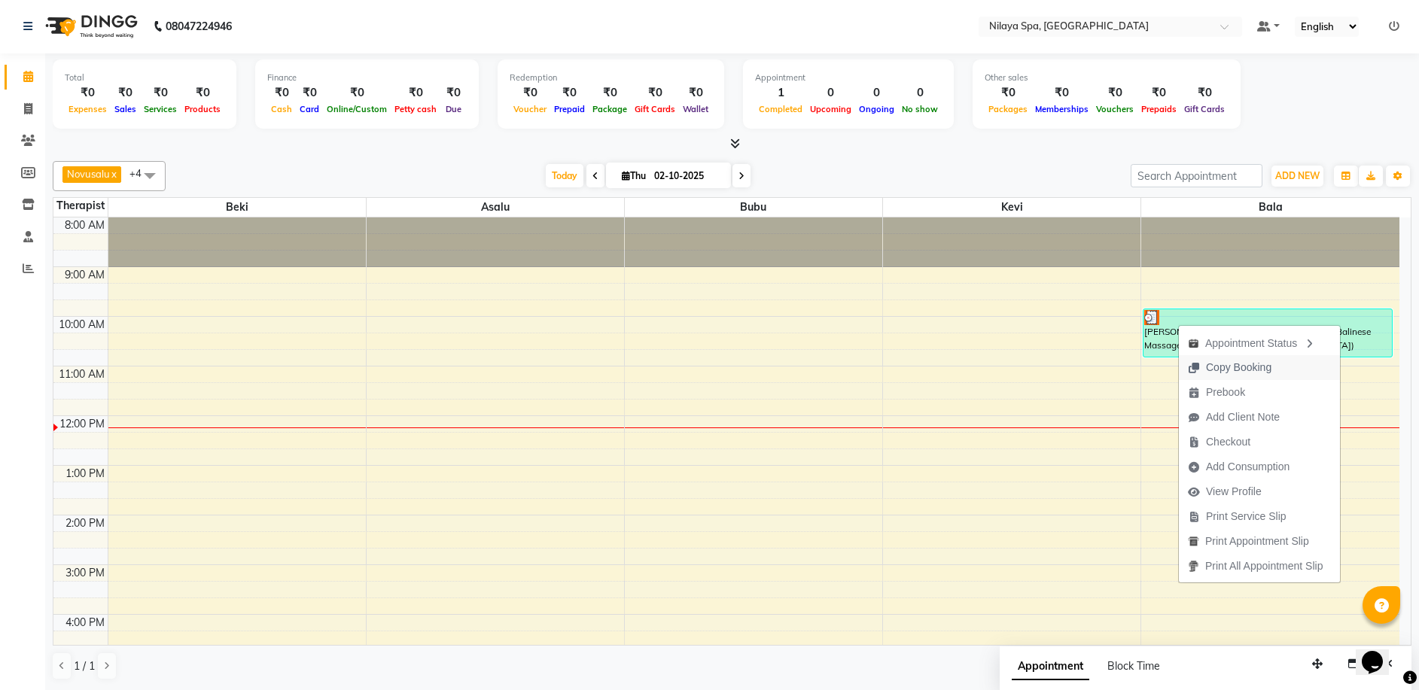
click at [1266, 367] on span "Copy Booking" at bounding box center [1238, 368] width 65 height 16
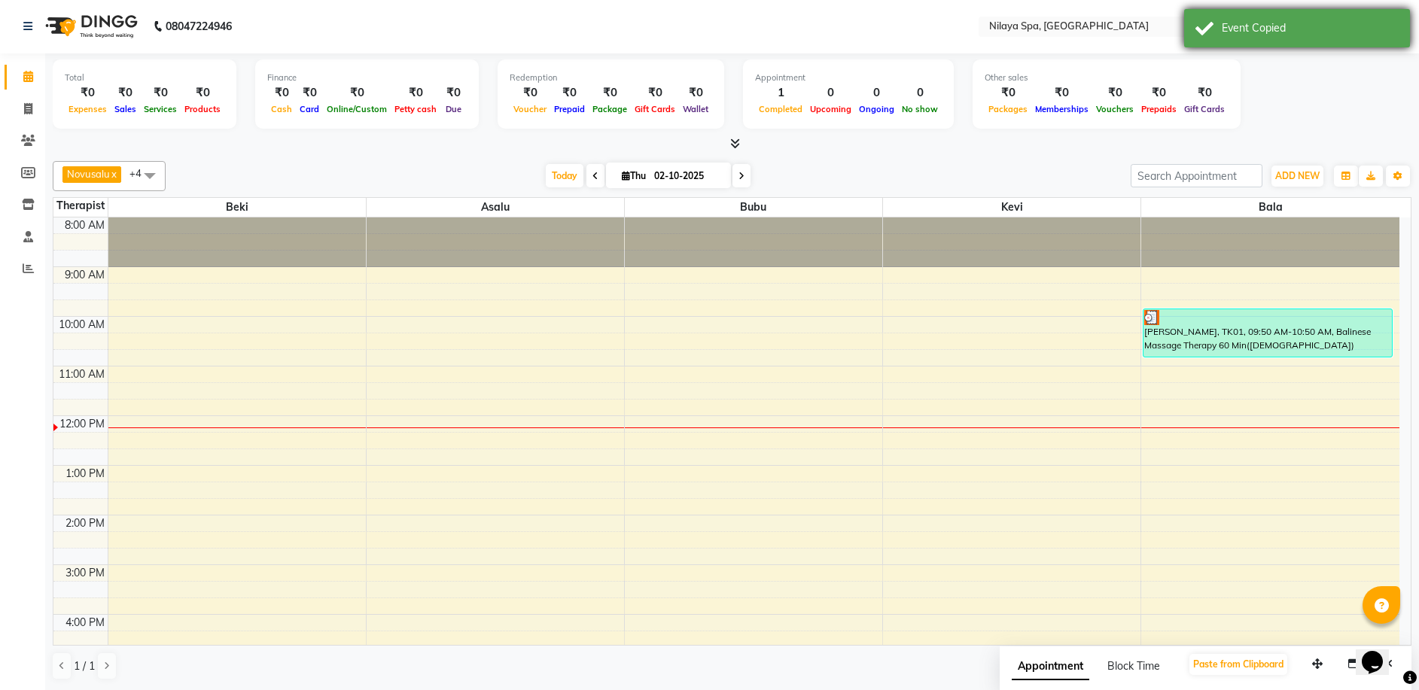
click at [1240, 25] on div "Event Copied" at bounding box center [1309, 28] width 177 height 16
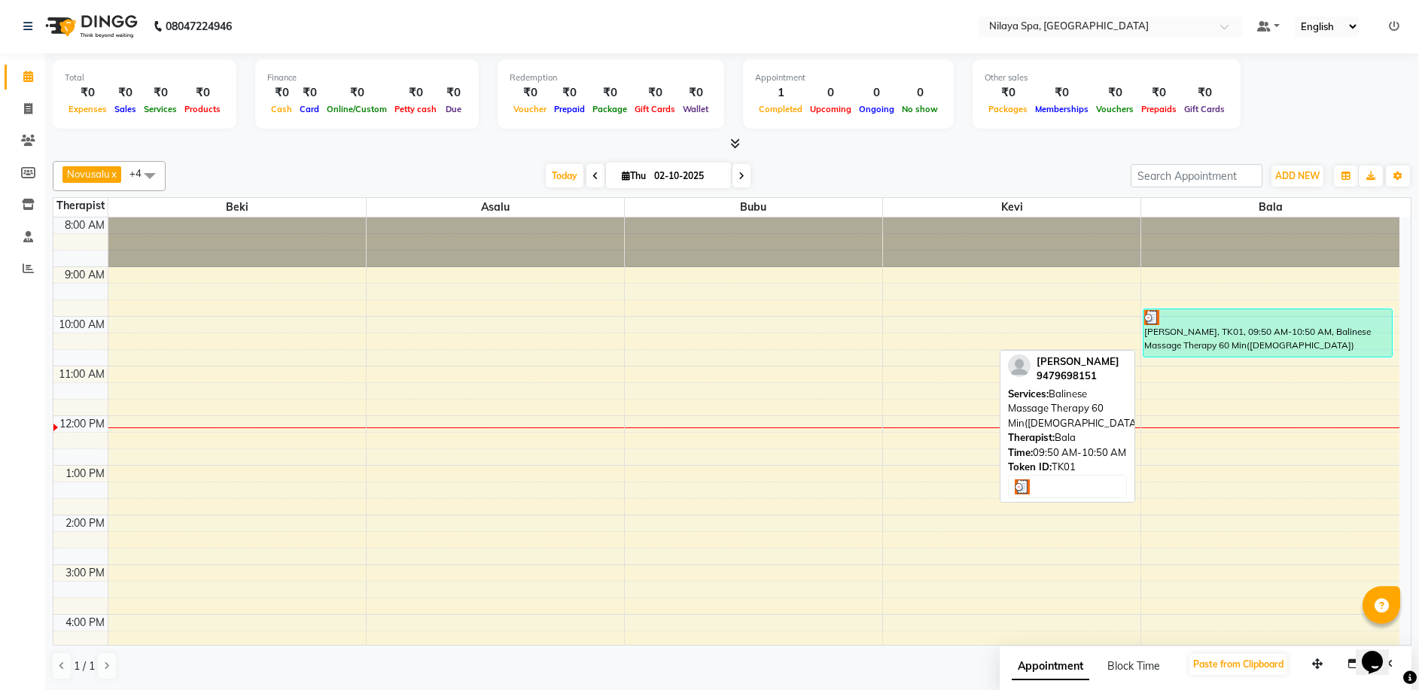
click at [1229, 327] on div "[PERSON_NAME], TK01, 09:50 AM-10:50 AM, Balinese Massage Therapy 60 Min([DEMOGR…" at bounding box center [1267, 332] width 248 height 47
select select "3"
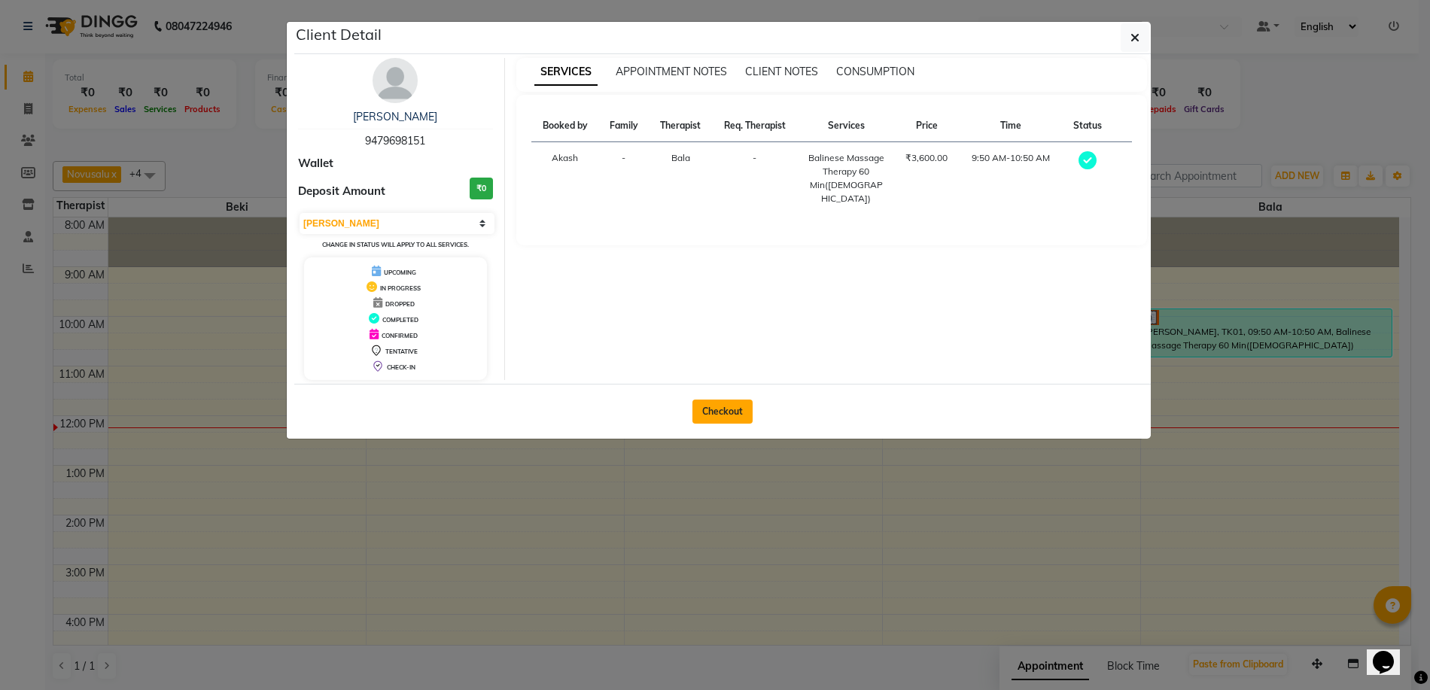
click at [716, 403] on button "Checkout" at bounding box center [722, 412] width 60 height 24
select select "service"
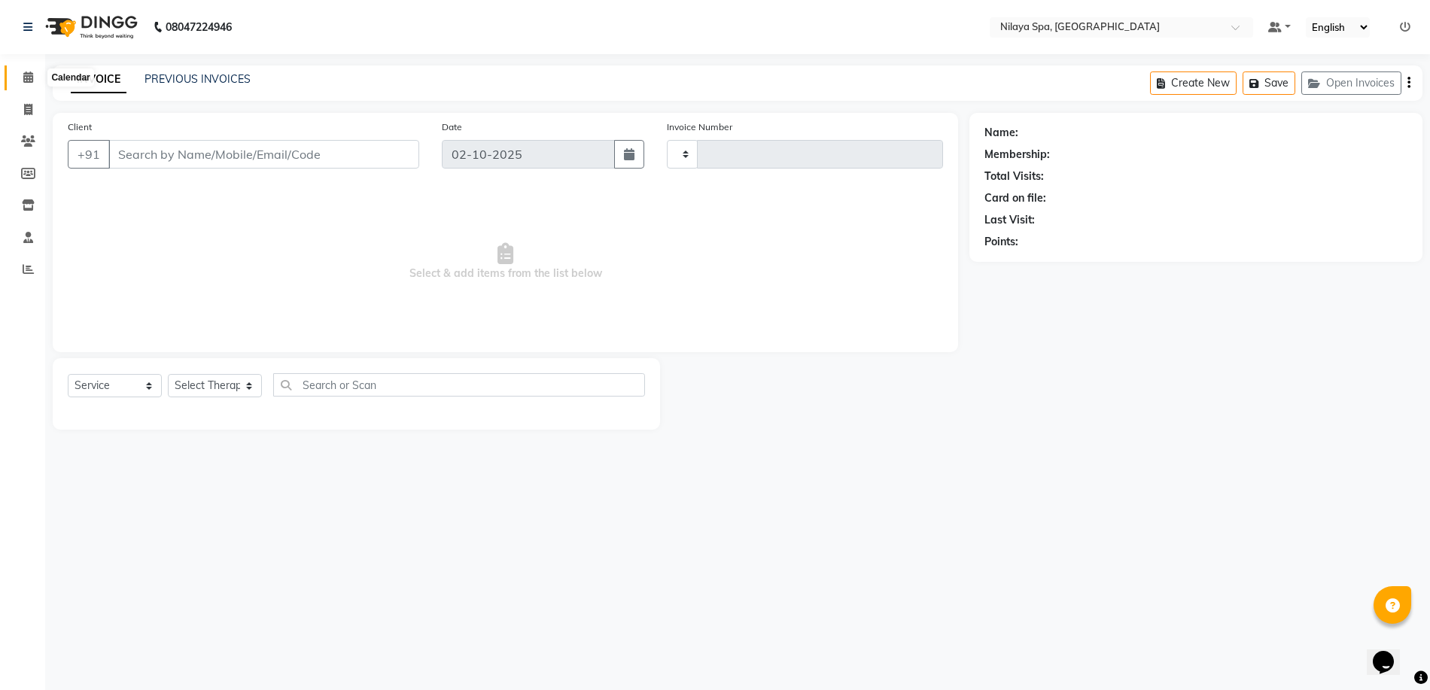
click at [32, 76] on icon at bounding box center [28, 76] width 10 height 11
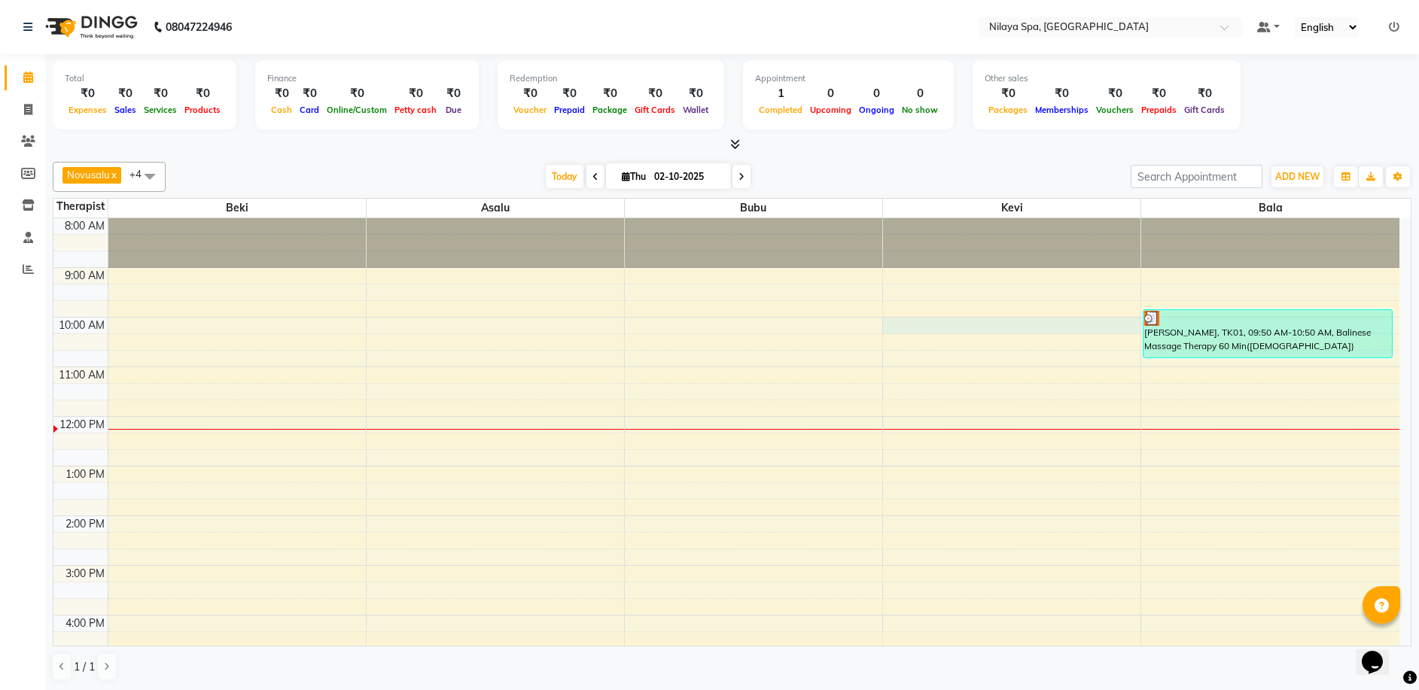
click at [1010, 321] on div "8:00 AM 9:00 AM 10:00 AM 11:00 AM 12:00 PM 1:00 PM 2:00 PM 3:00 PM 4:00 PM 5:00…" at bounding box center [726, 615] width 1346 height 794
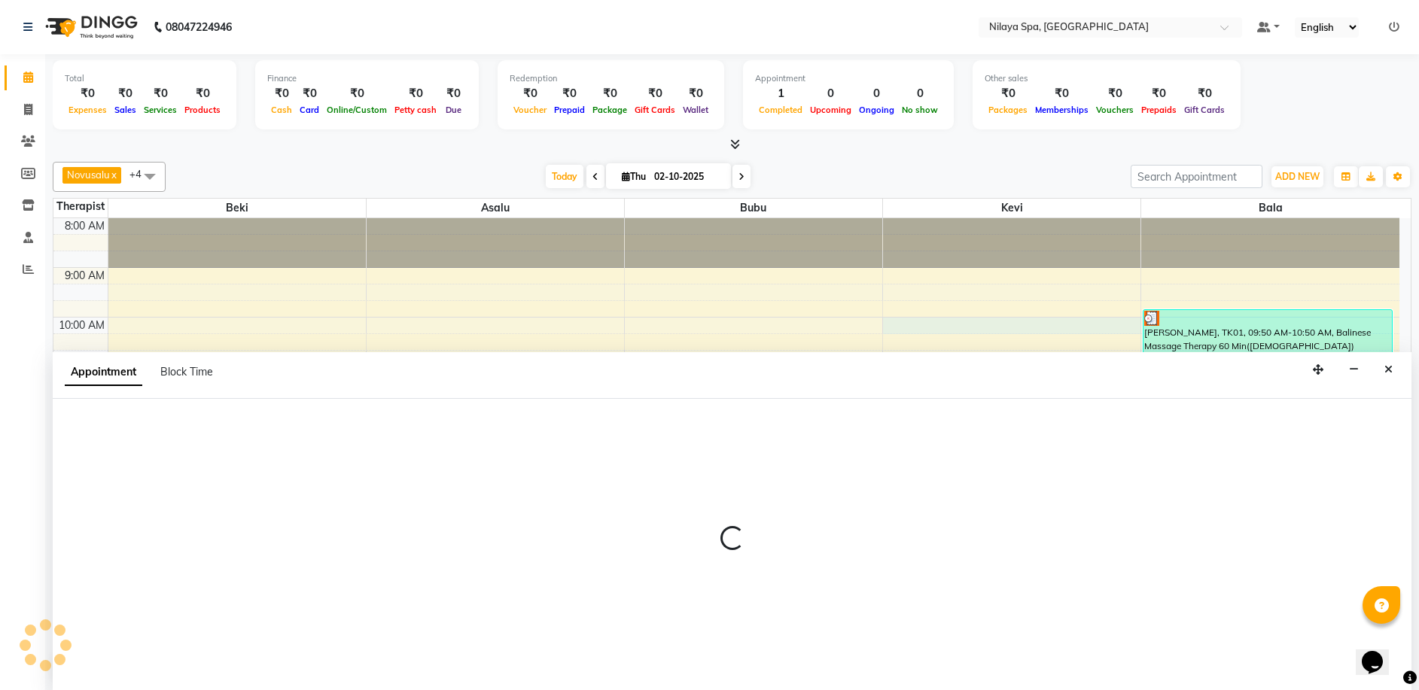
scroll to position [1, 0]
select select "92602"
select select "600"
select select "tentative"
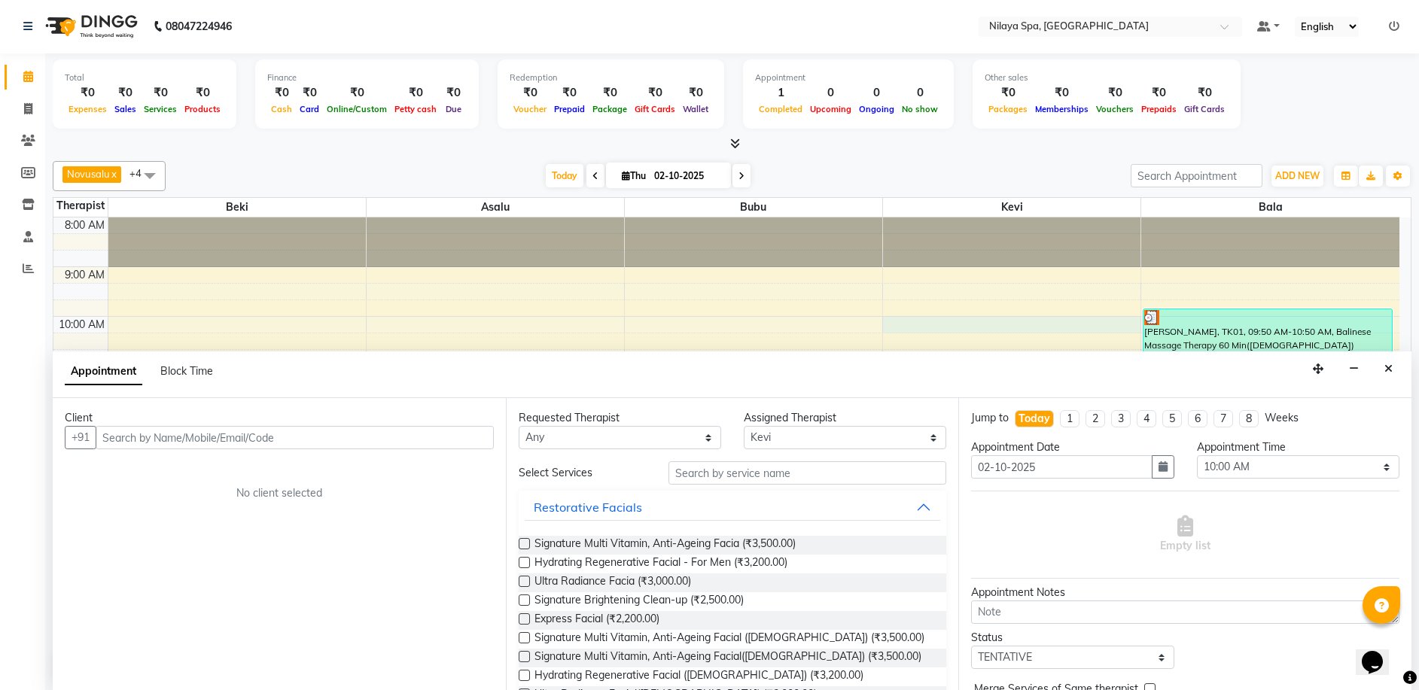
click at [104, 438] on input "text" at bounding box center [295, 437] width 398 height 23
click at [102, 438] on input "text" at bounding box center [295, 437] width 398 height 23
click at [105, 444] on input "text" at bounding box center [295, 437] width 398 height 23
drag, startPoint x: 108, startPoint y: 438, endPoint x: 116, endPoint y: 442, distance: 9.1
click at [116, 442] on input "text" at bounding box center [295, 437] width 398 height 23
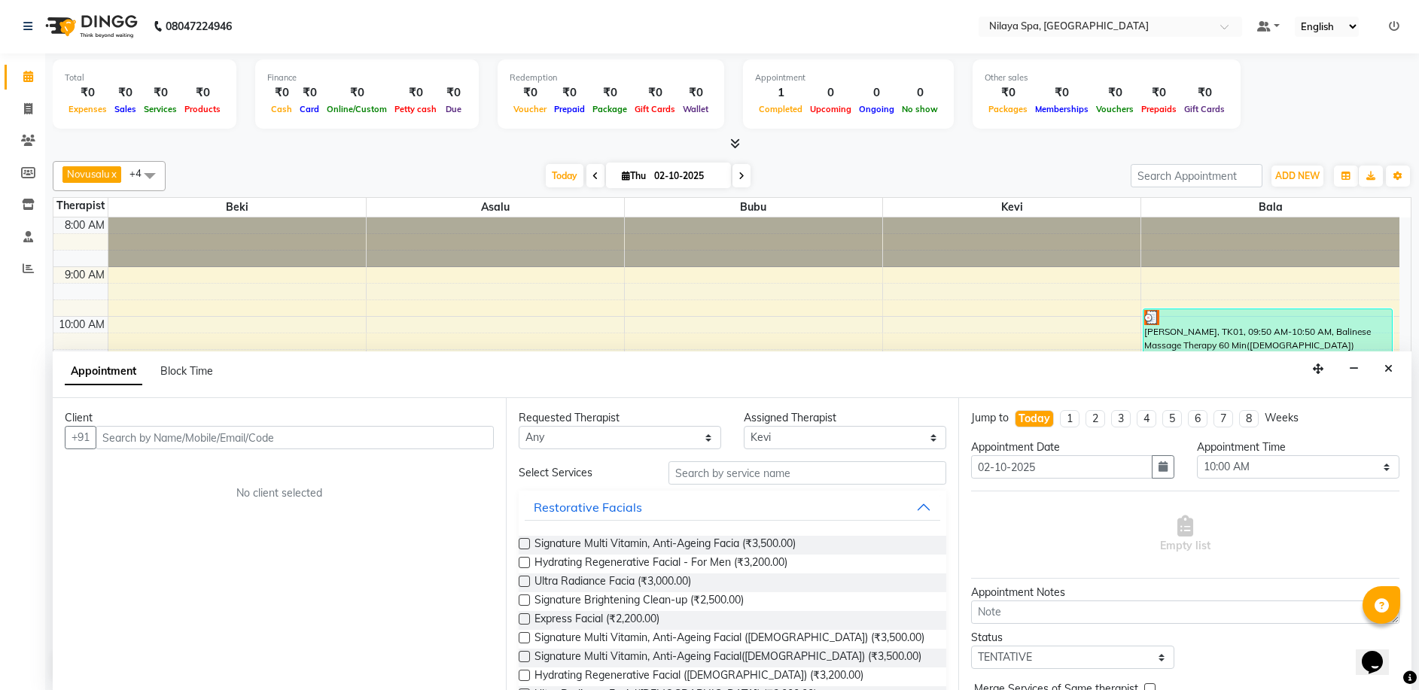
click at [964, 293] on div "8:00 AM 9:00 AM 10:00 AM 11:00 AM 12:00 PM 1:00 PM 2:00 PM 3:00 PM 4:00 PM 5:00…" at bounding box center [726, 614] width 1346 height 794
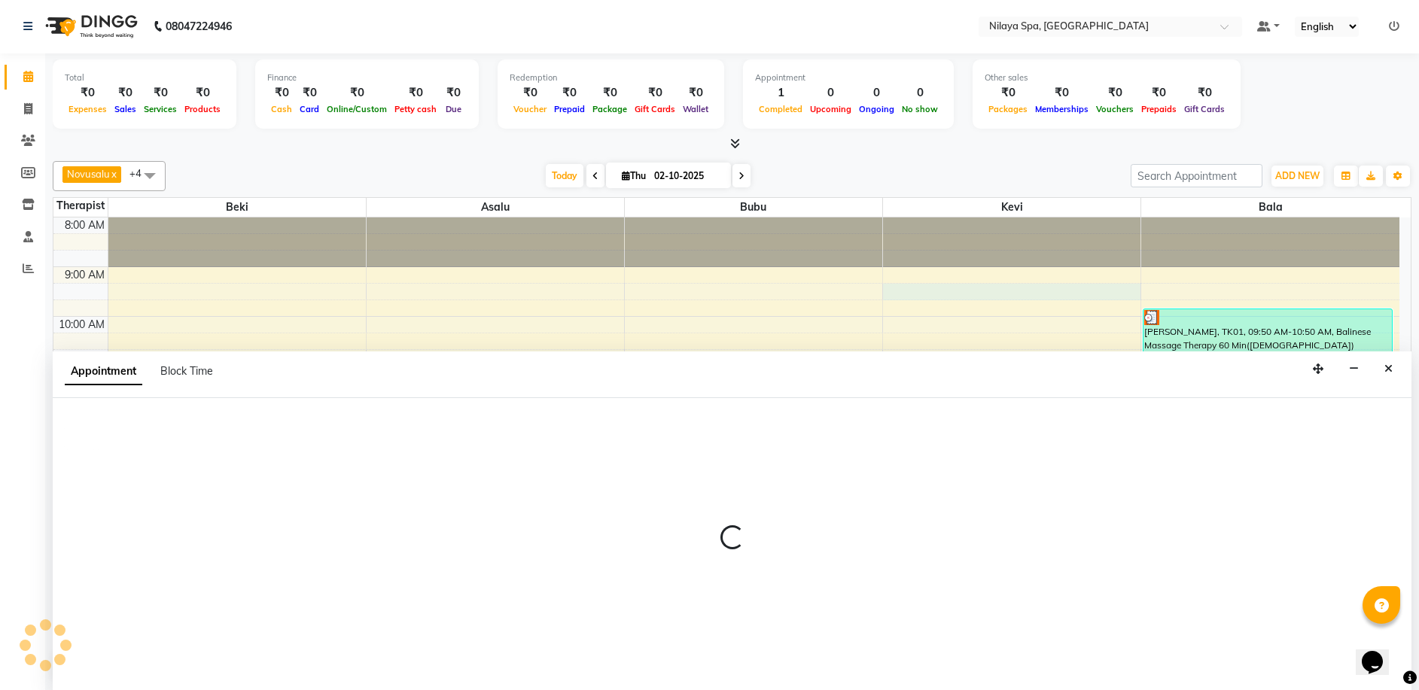
select select "92602"
select select "555"
select select "tentative"
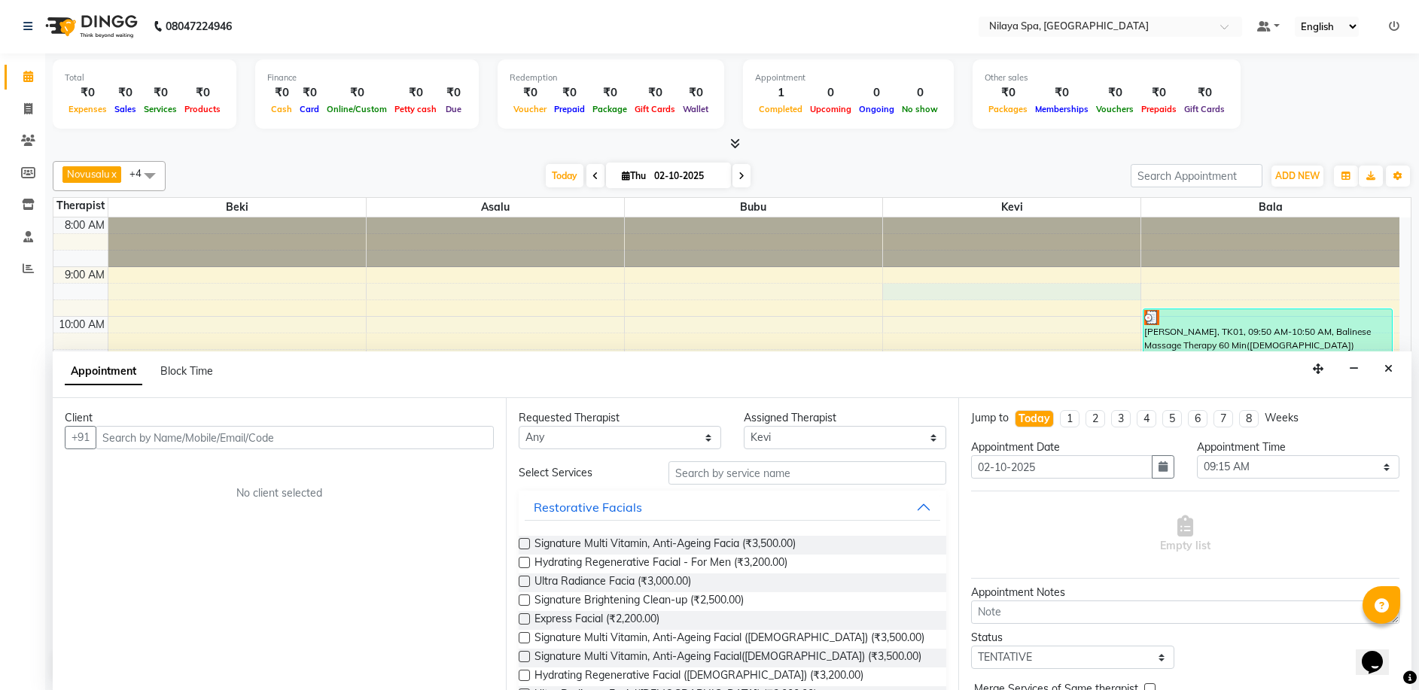
drag, startPoint x: 1385, startPoint y: 369, endPoint x: 1370, endPoint y: 385, distance: 21.8
click at [1376, 381] on div "Appointment Block Time" at bounding box center [732, 374] width 1358 height 47
click at [1347, 379] on button "button" at bounding box center [1353, 368] width 23 height 23
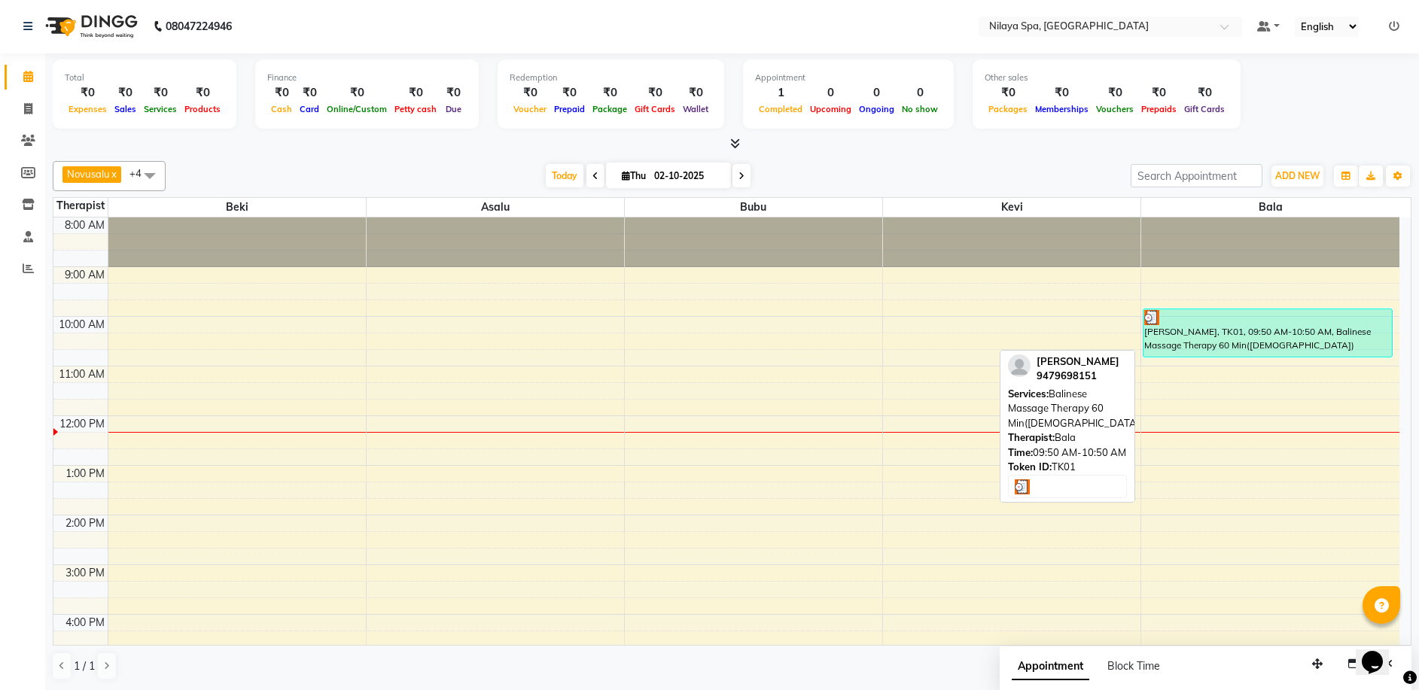
click at [1190, 335] on div "[PERSON_NAME], TK01, 09:50 AM-10:50 AM, Balinese Massage Therapy 60 Min([DEMOGR…" at bounding box center [1267, 332] width 248 height 47
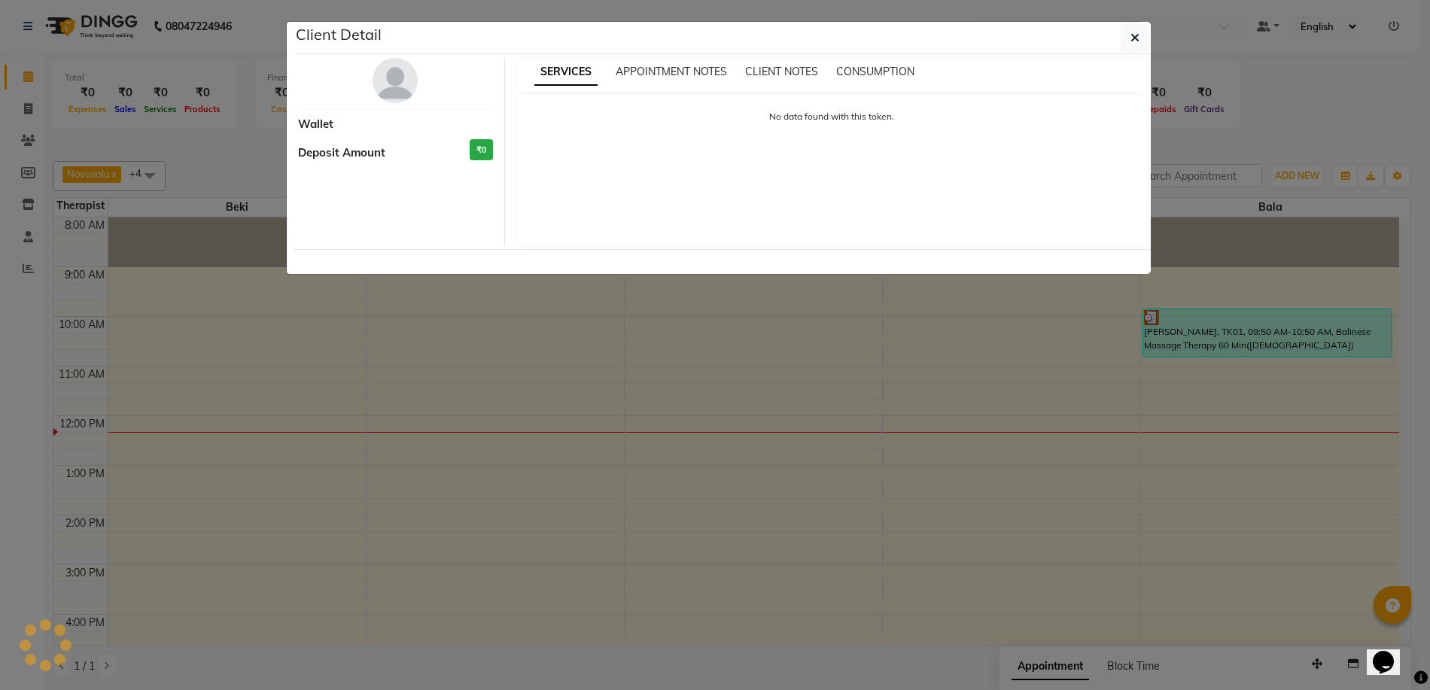
select select "3"
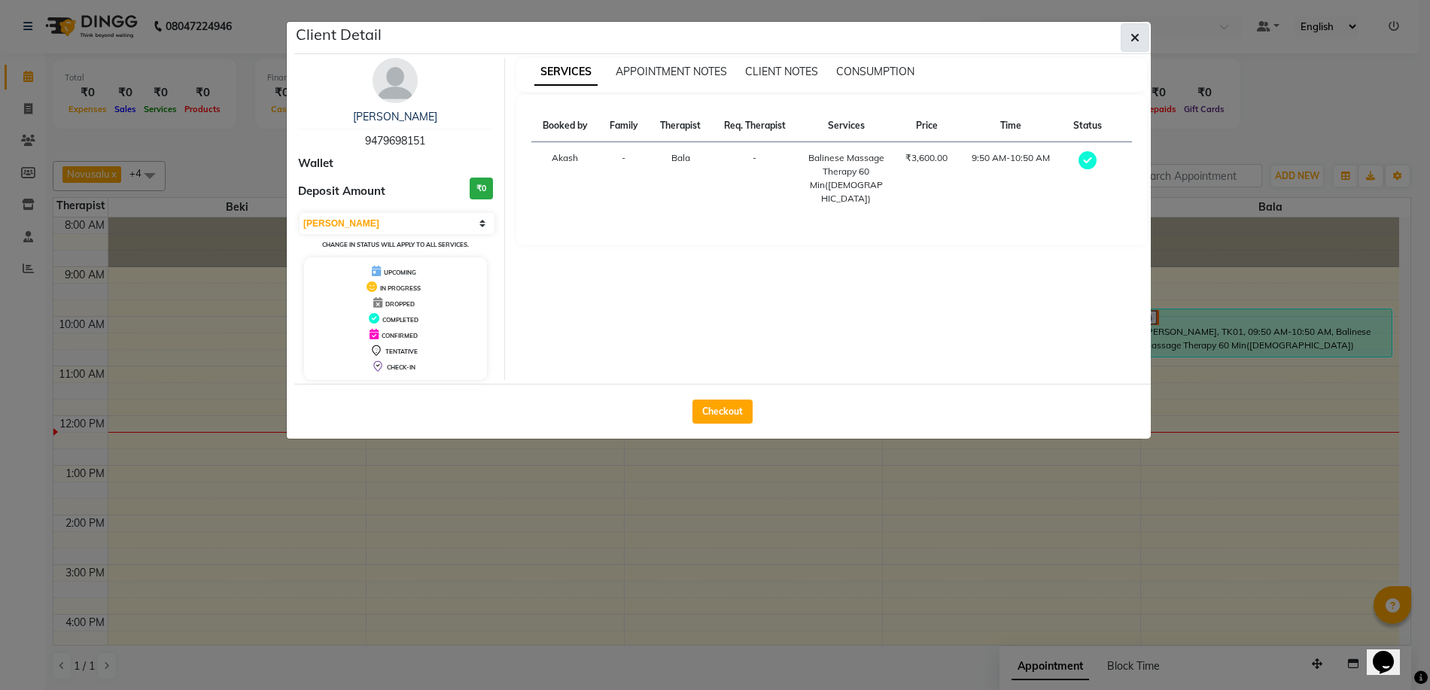
click at [1136, 44] on span "button" at bounding box center [1134, 37] width 9 height 15
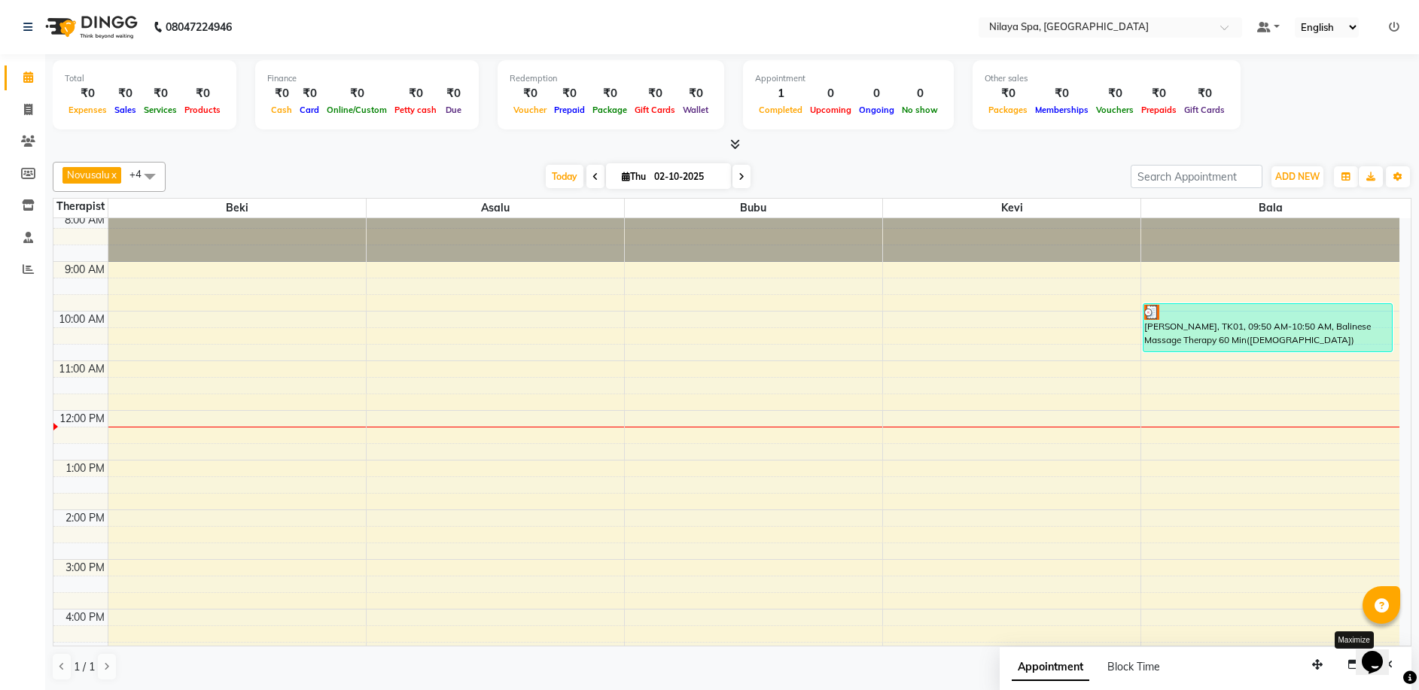
scroll to position [0, 0]
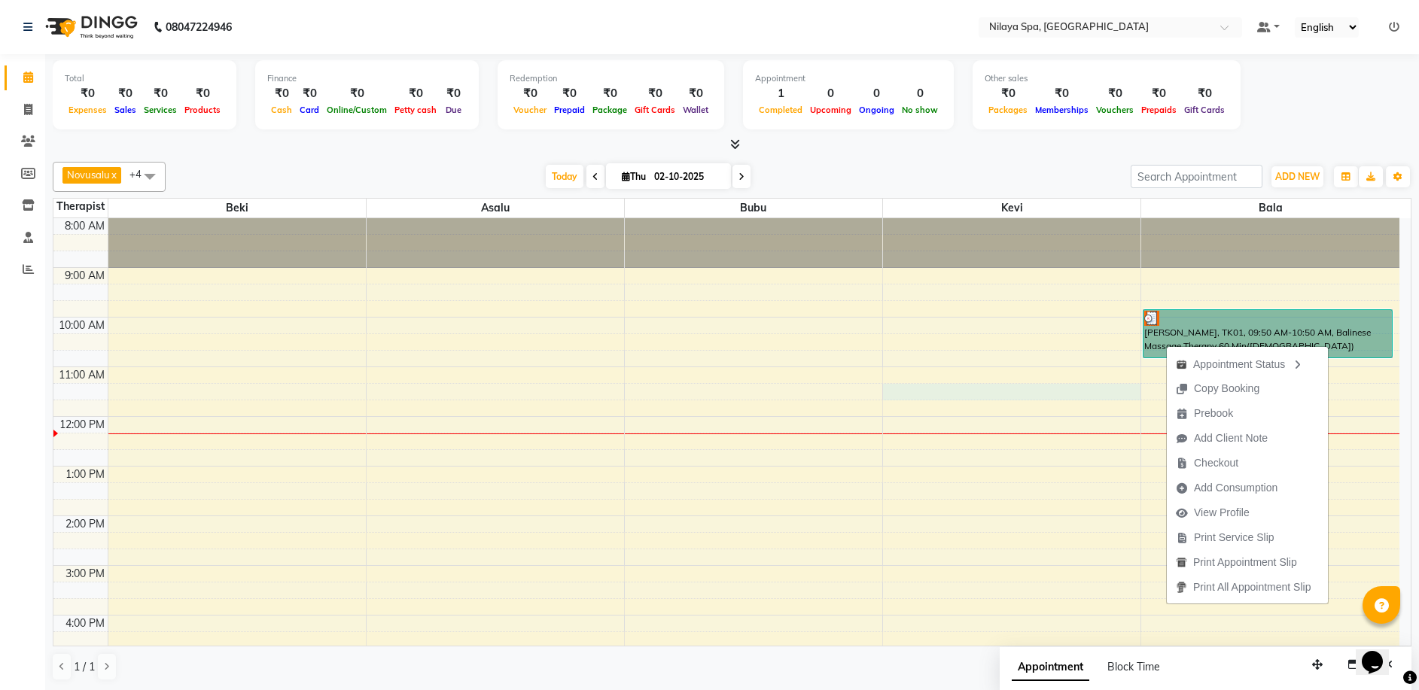
drag, startPoint x: 1119, startPoint y: 393, endPoint x: 1114, endPoint y: 378, distance: 15.9
click at [1114, 391] on div "8:00 AM 9:00 AM 10:00 AM 11:00 AM 12:00 PM 1:00 PM 2:00 PM 3:00 PM 4:00 PM 5:00…" at bounding box center [726, 615] width 1346 height 794
select select "92602"
select select "675"
select select "tentative"
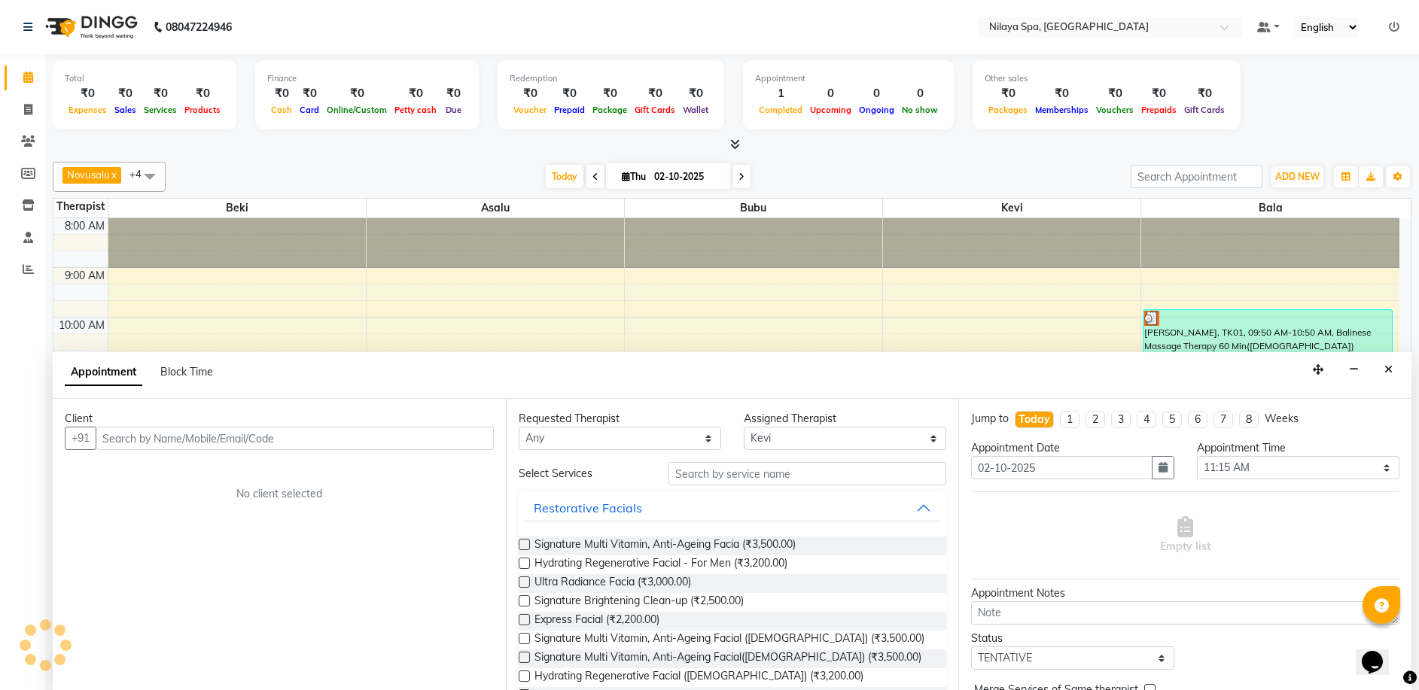
scroll to position [1, 0]
click at [1392, 363] on button "Close" at bounding box center [1388, 368] width 22 height 23
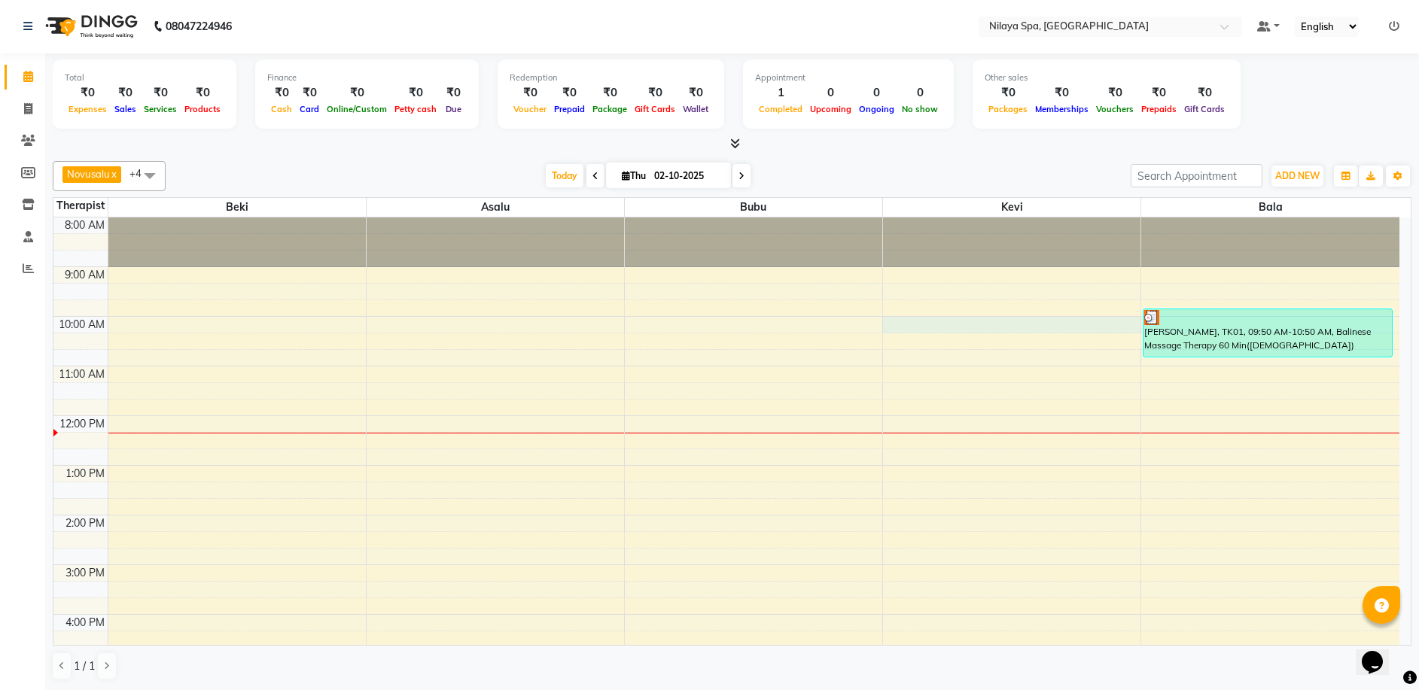
click at [1065, 319] on div "8:00 AM 9:00 AM 10:00 AM 11:00 AM 12:00 PM 1:00 PM 2:00 PM 3:00 PM 4:00 PM 5:00…" at bounding box center [726, 614] width 1346 height 794
select select "92602"
select select "600"
select select "tentative"
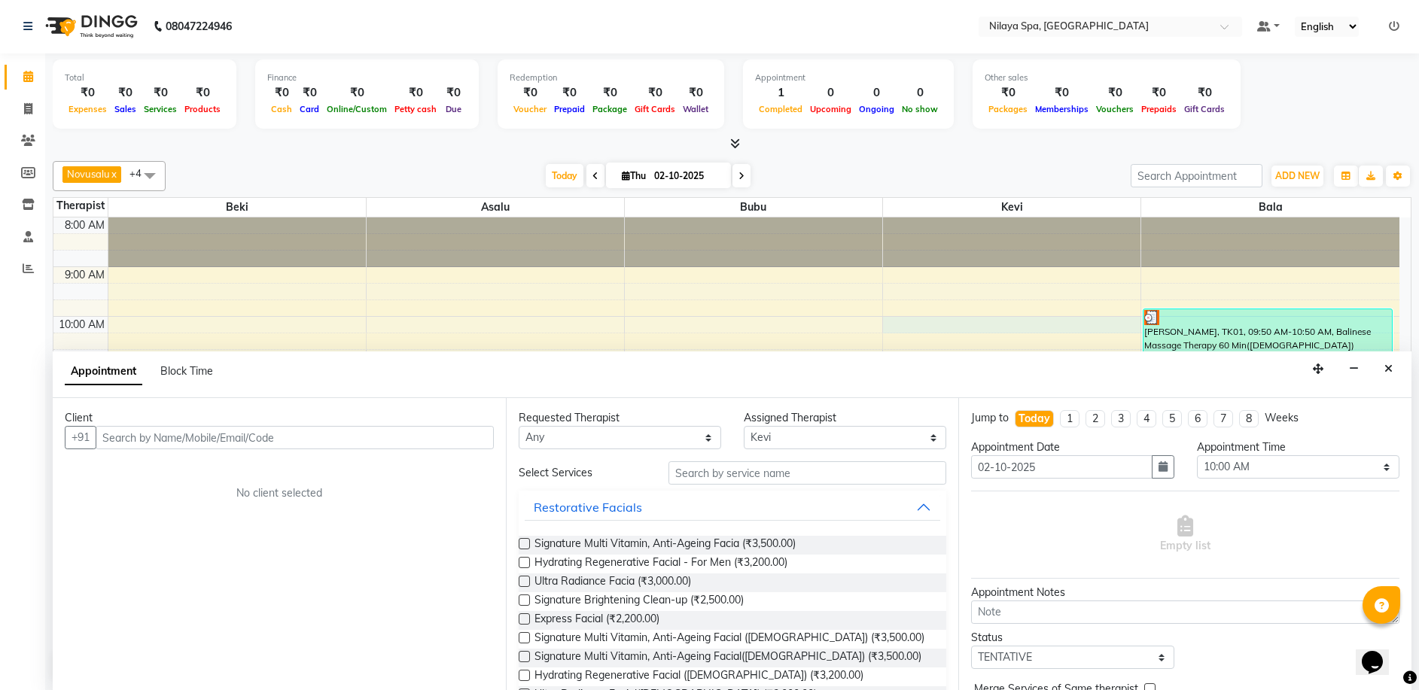
click at [100, 442] on input "text" at bounding box center [295, 437] width 398 height 23
click at [1363, 366] on button "button" at bounding box center [1353, 368] width 23 height 23
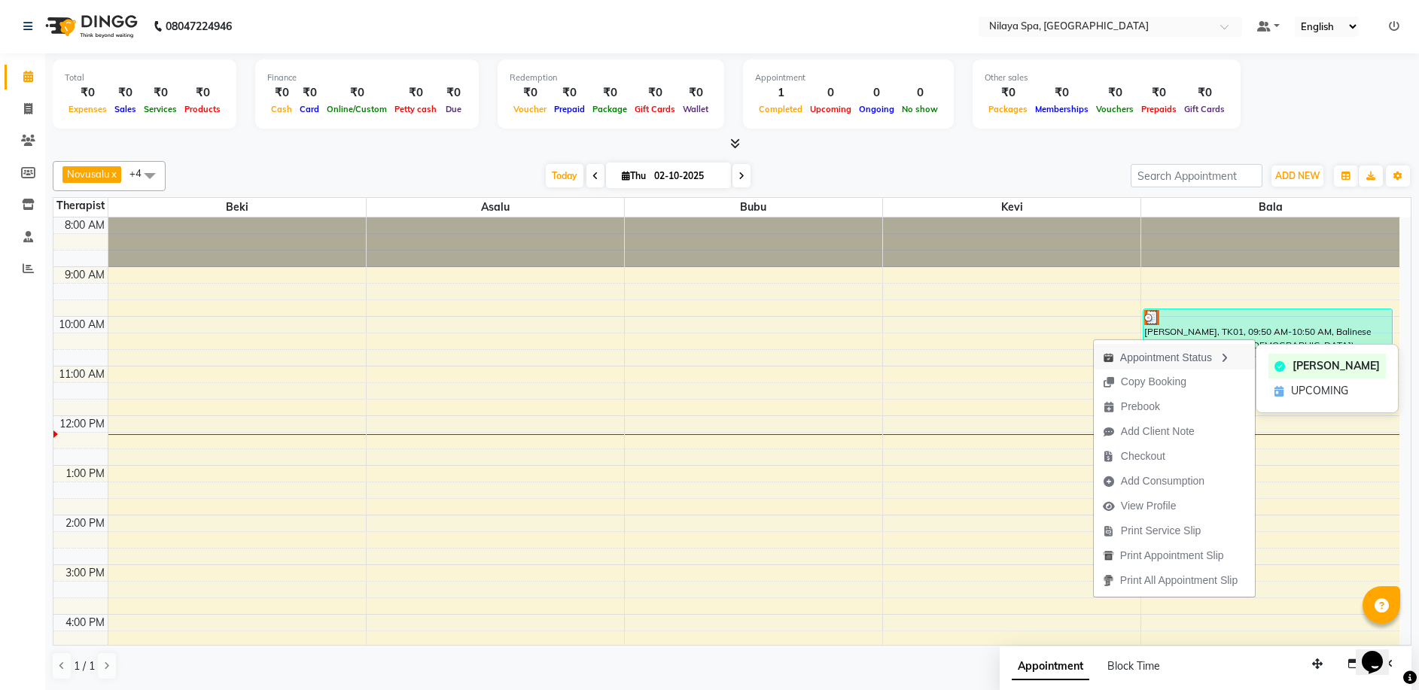
click at [1233, 359] on div "Appointment Status" at bounding box center [1173, 357] width 161 height 26
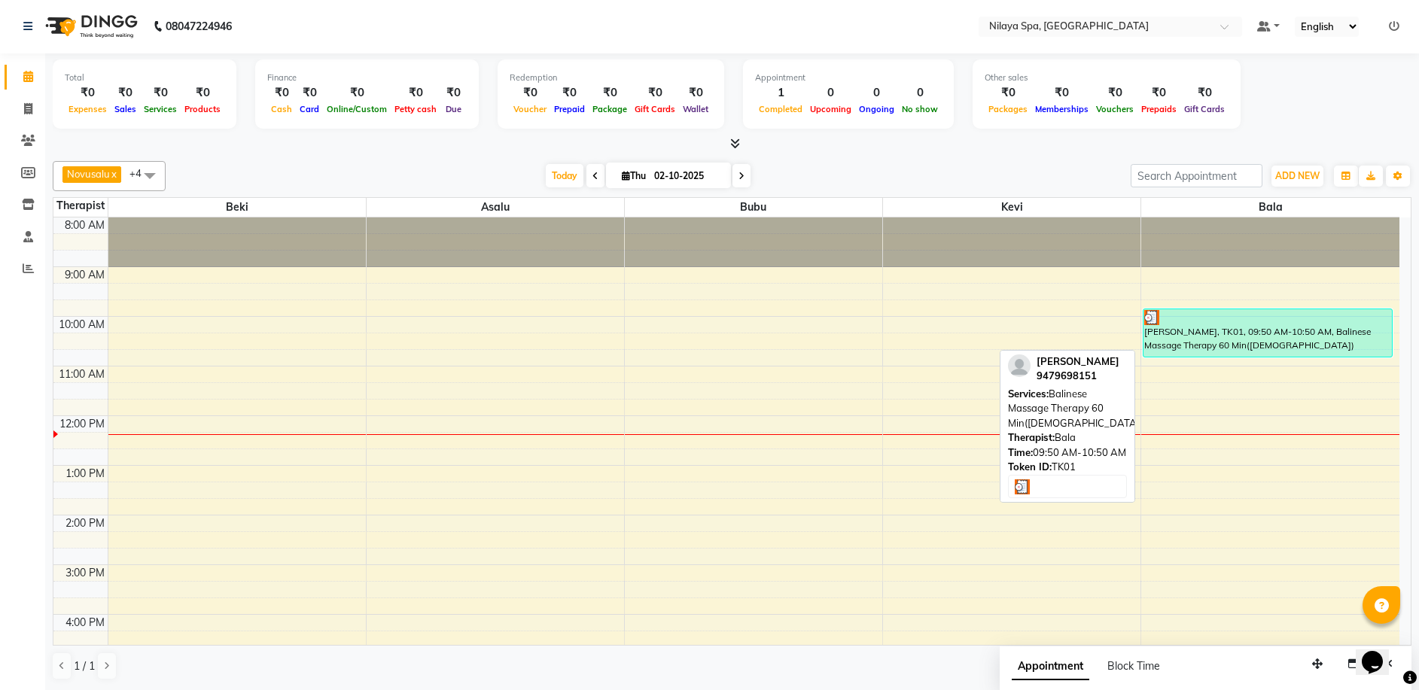
click at [1240, 338] on div "[PERSON_NAME], TK01, 09:50 AM-10:50 AM, Balinese Massage Therapy 60 Min([DEMOGR…" at bounding box center [1267, 332] width 248 height 47
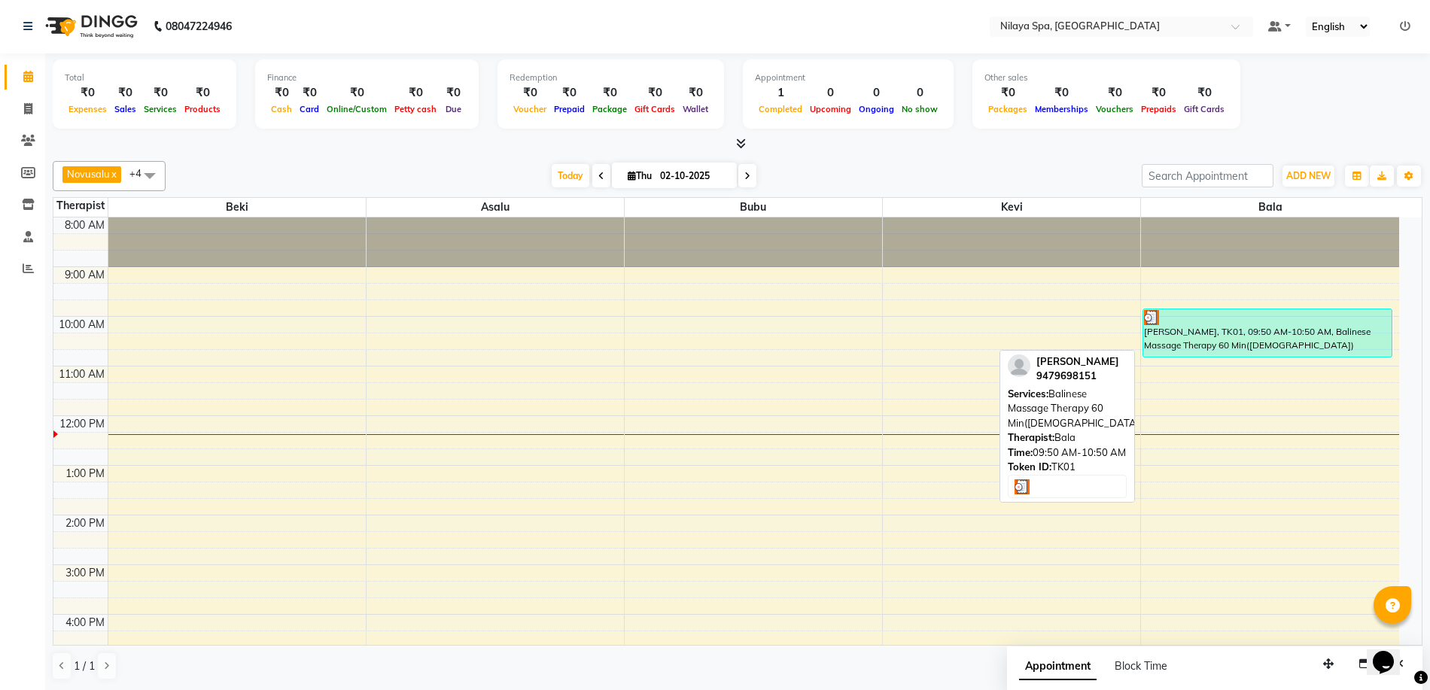
select select "3"
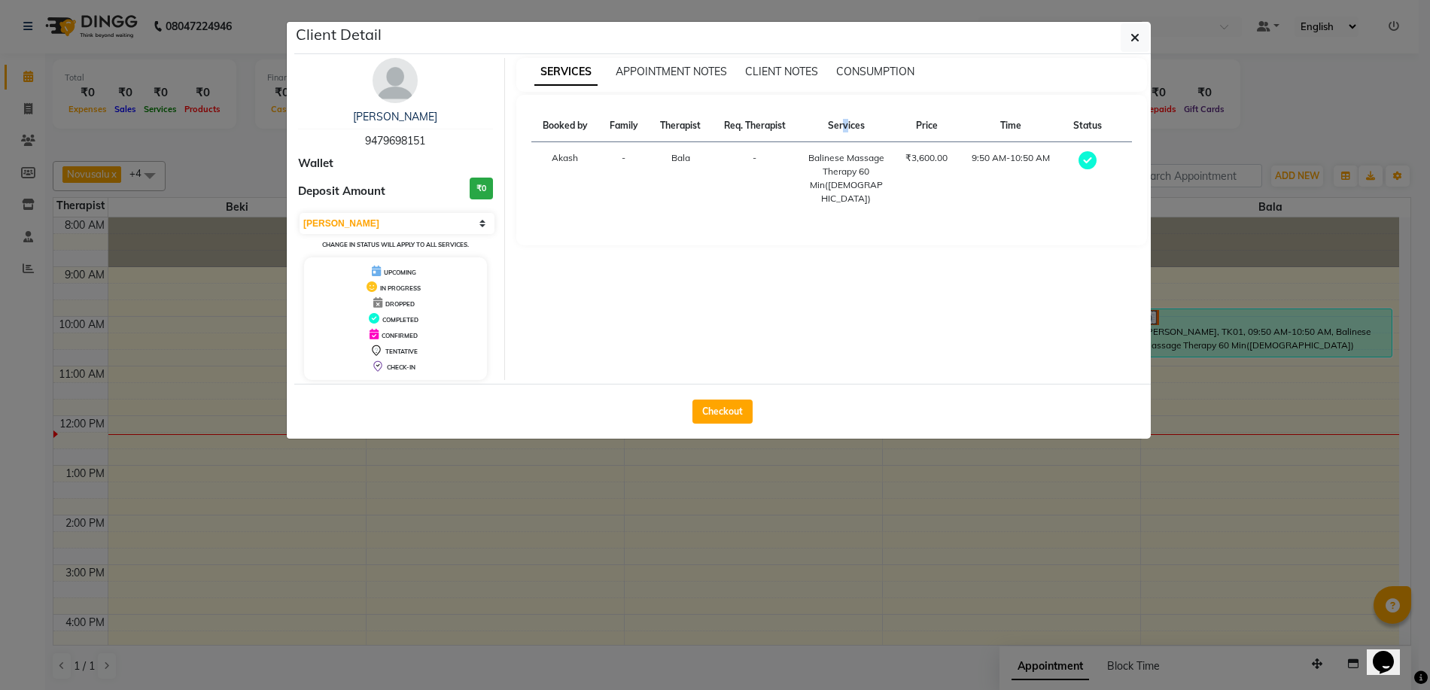
drag, startPoint x: 846, startPoint y: 118, endPoint x: 829, endPoint y: 123, distance: 18.1
click at [844, 119] on th "Services" at bounding box center [846, 126] width 97 height 32
click at [758, 127] on th "Req. Therapist" at bounding box center [755, 126] width 86 height 32
click at [667, 131] on th "Therapist" at bounding box center [680, 126] width 63 height 32
drag, startPoint x: 620, startPoint y: 127, endPoint x: 594, endPoint y: 126, distance: 25.6
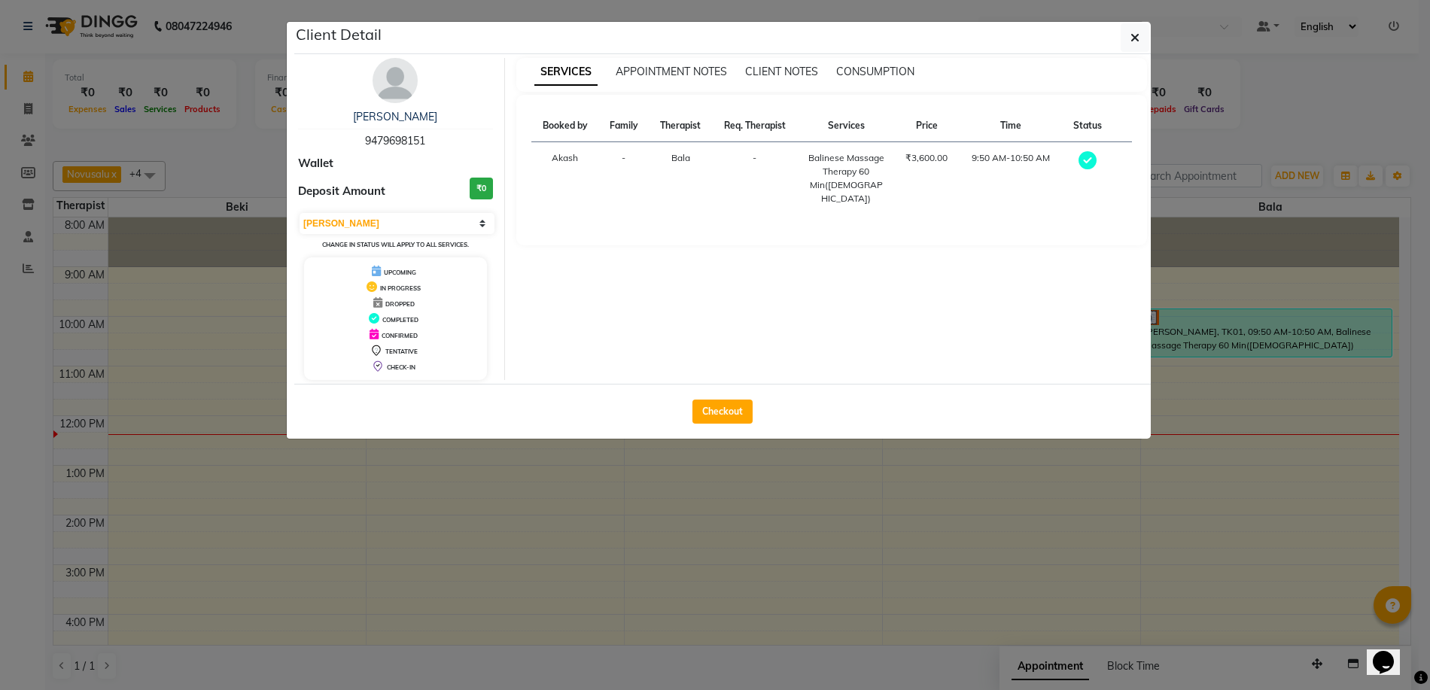
click at [616, 128] on th "Family" at bounding box center [624, 126] width 50 height 32
click at [562, 122] on th "Booked by" at bounding box center [565, 126] width 68 height 32
click at [786, 76] on span "CLIENT NOTES" at bounding box center [781, 72] width 73 height 14
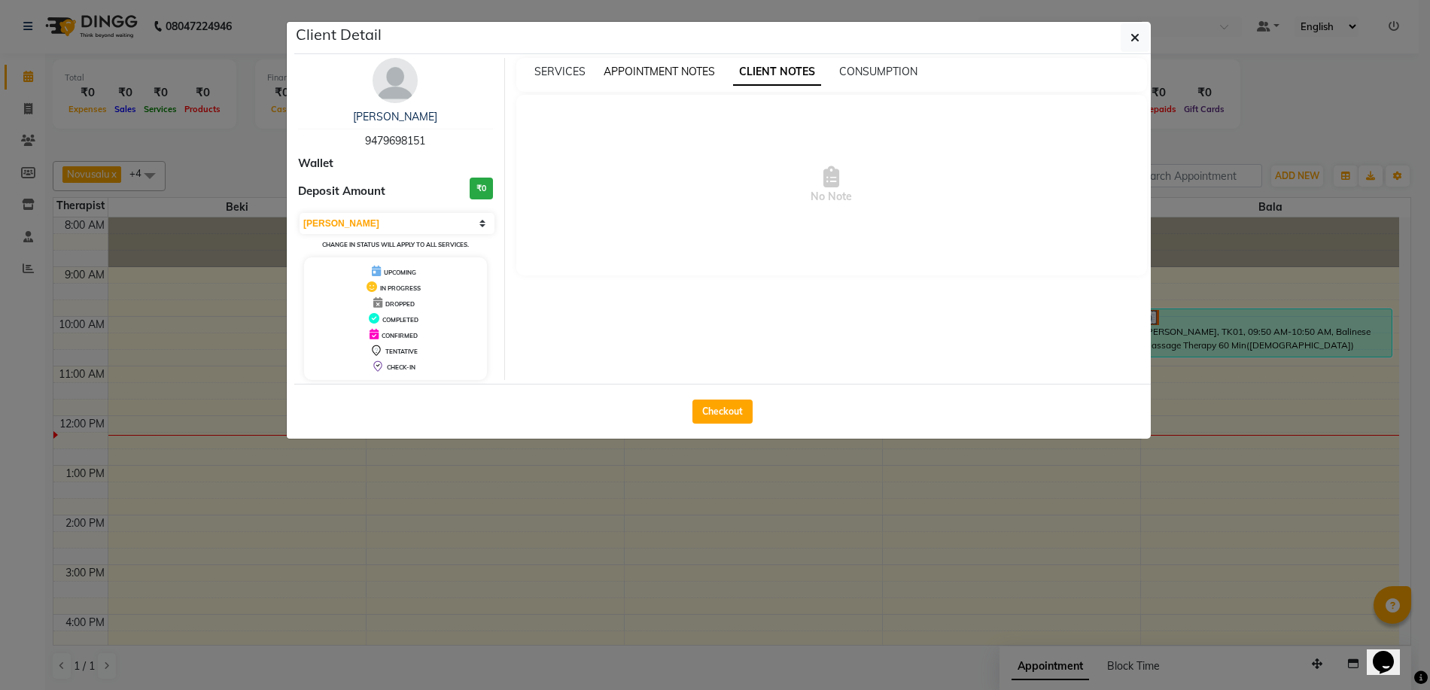
click at [673, 65] on span "APPOINTMENT NOTES" at bounding box center [659, 72] width 111 height 14
click at [905, 76] on span "CONSUMPTION" at bounding box center [880, 72] width 78 height 14
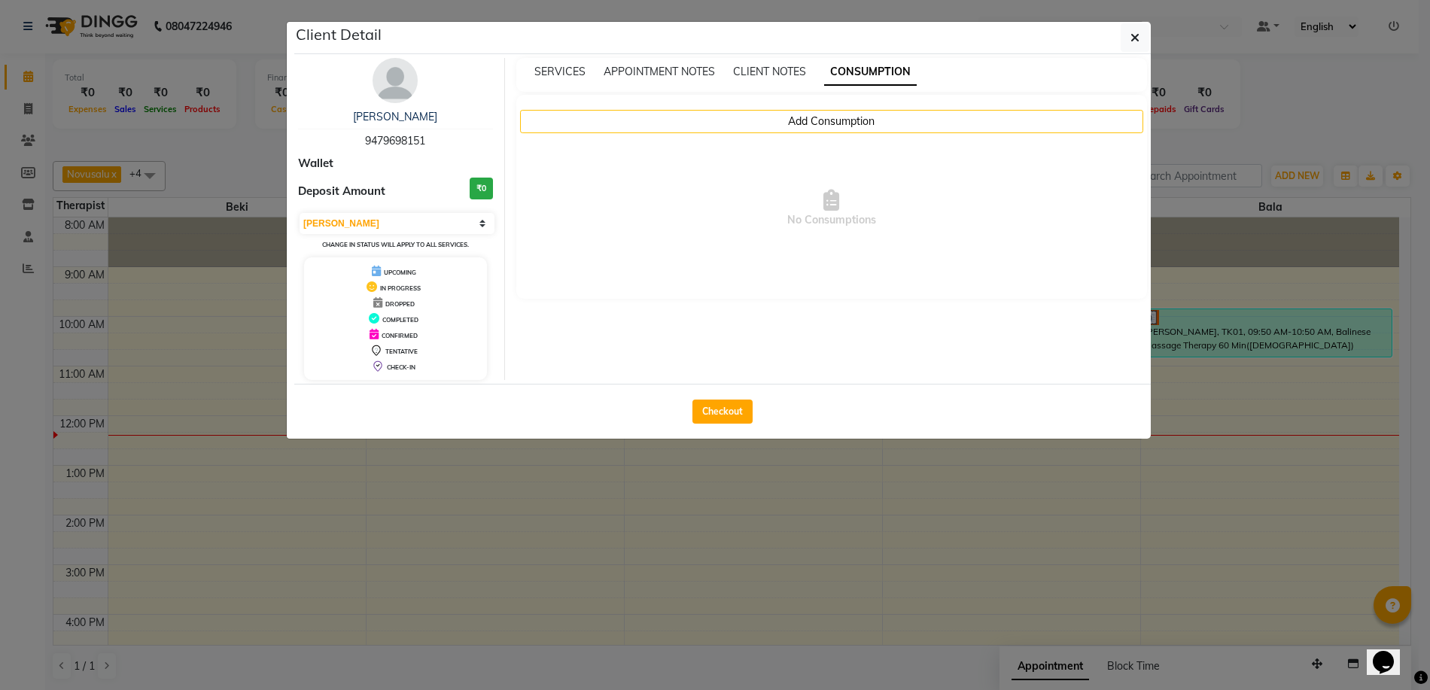
click at [1112, 26] on div "Client Detail" at bounding box center [722, 38] width 856 height 32
drag, startPoint x: 1146, startPoint y: 38, endPoint x: 1187, endPoint y: 108, distance: 80.3
click at [1145, 38] on button "button" at bounding box center [1135, 37] width 29 height 29
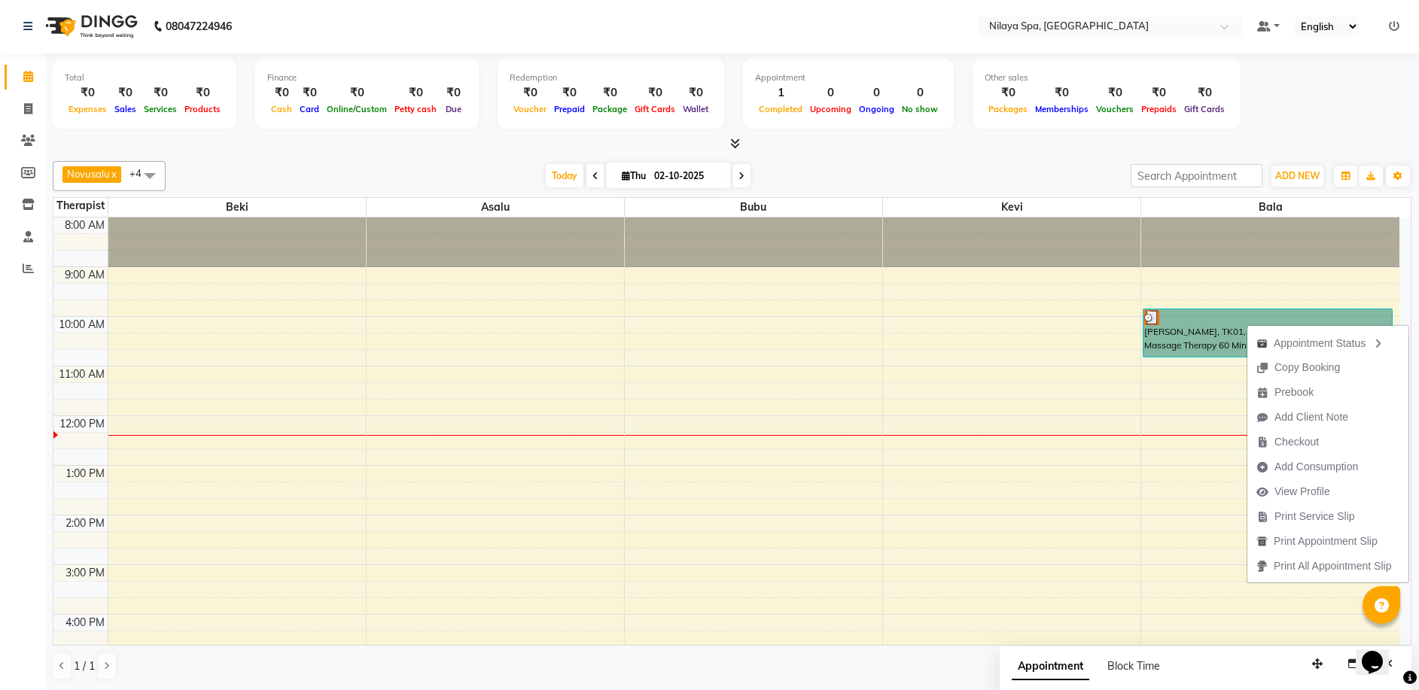
click at [1071, 415] on div "8:00 AM 9:00 AM 10:00 AM 11:00 AM 12:00 PM 1:00 PM 2:00 PM 3:00 PM 4:00 PM 5:00…" at bounding box center [726, 614] width 1346 height 794
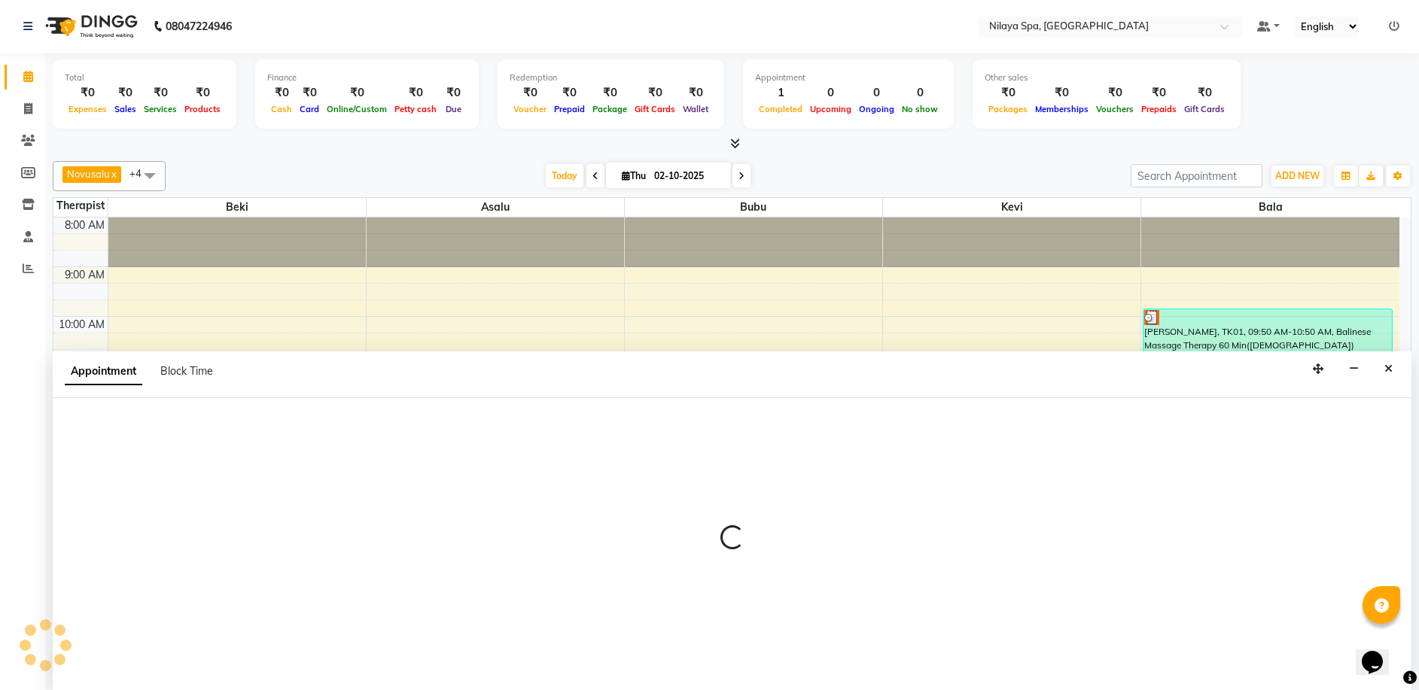
select select "92602"
select select "705"
select select "tentative"
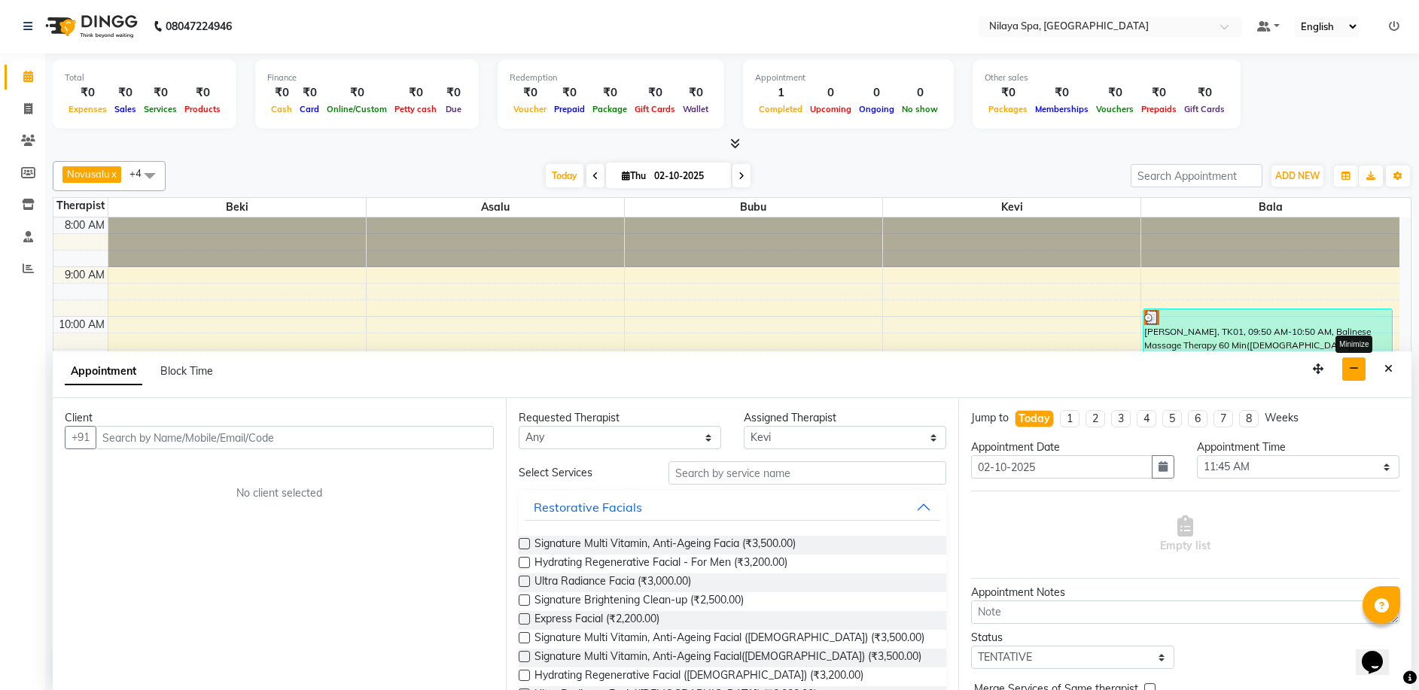
click at [1357, 362] on button "button" at bounding box center [1353, 368] width 23 height 23
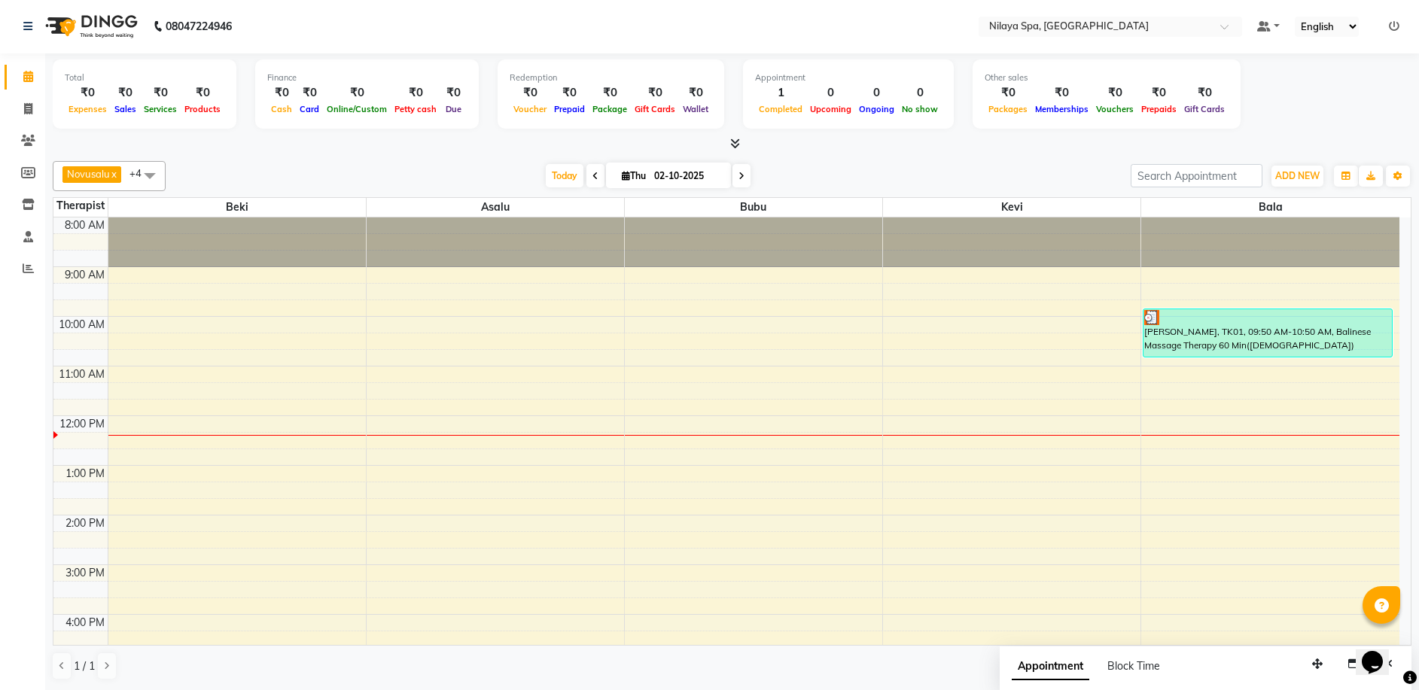
click at [1044, 321] on div "8:00 AM 9:00 AM 10:00 AM 11:00 AM 12:00 PM 1:00 PM 2:00 PM 3:00 PM 4:00 PM 5:00…" at bounding box center [726, 614] width 1346 height 794
select select "92602"
select select "tentative"
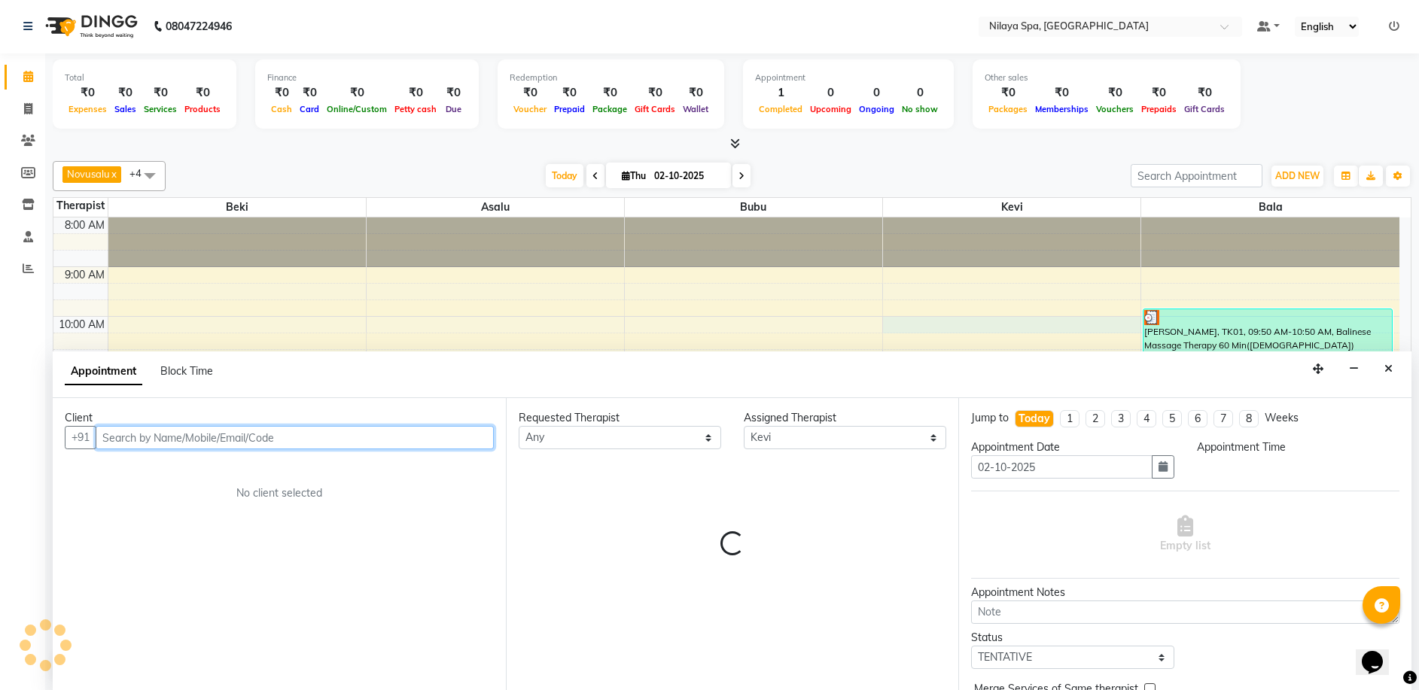
select select "600"
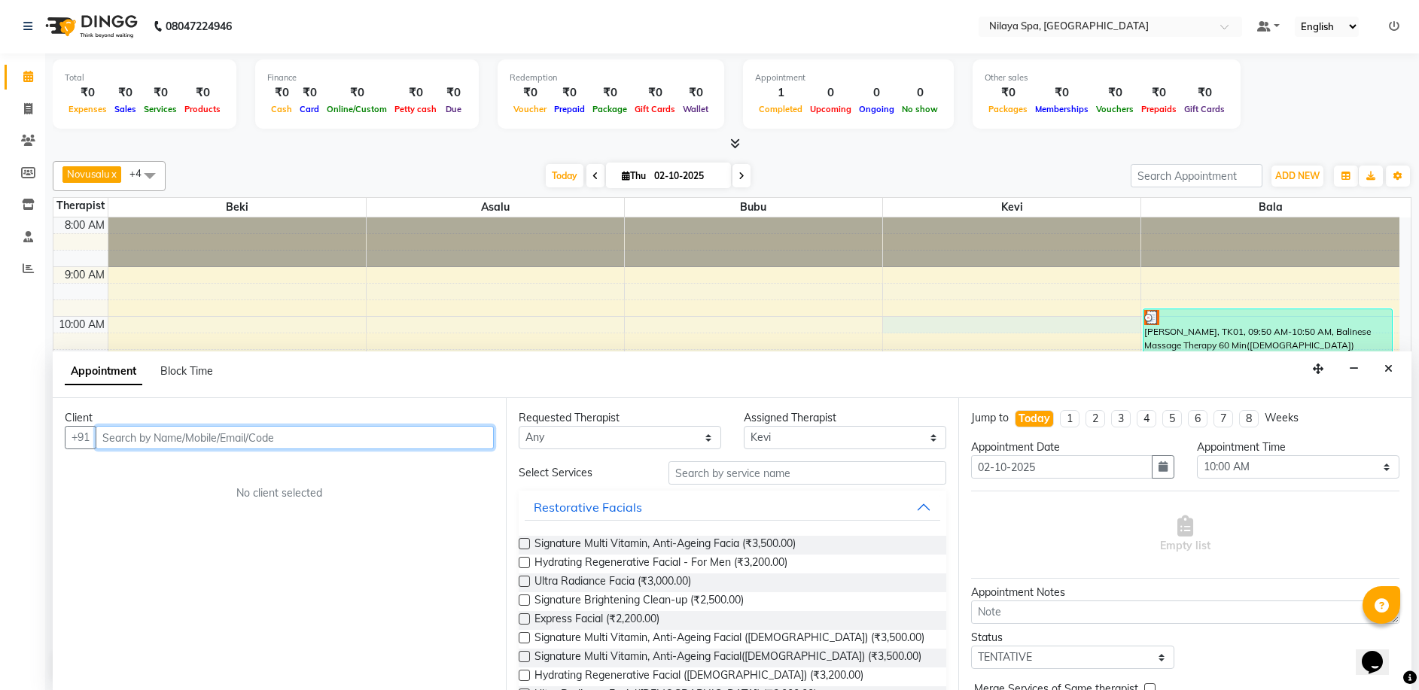
click at [107, 436] on input "text" at bounding box center [295, 437] width 398 height 23
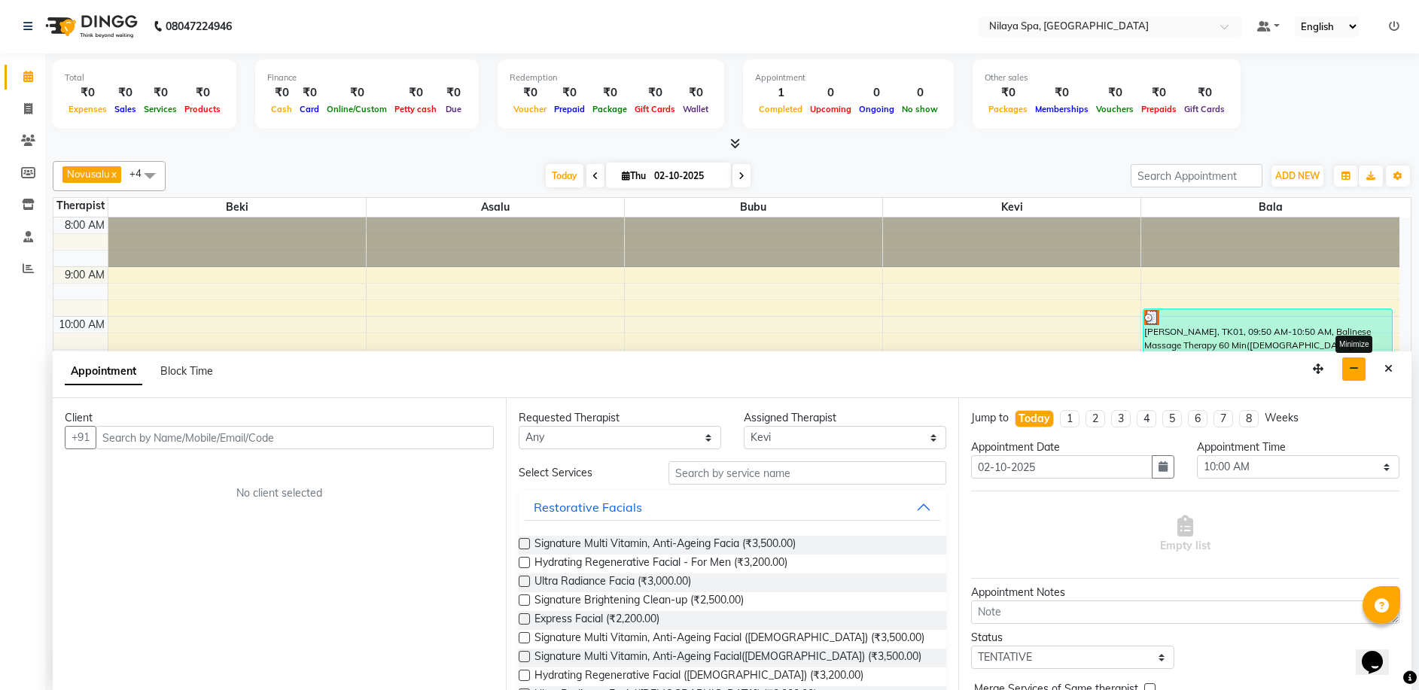
click at [1349, 371] on icon "button" at bounding box center [1354, 368] width 10 height 11
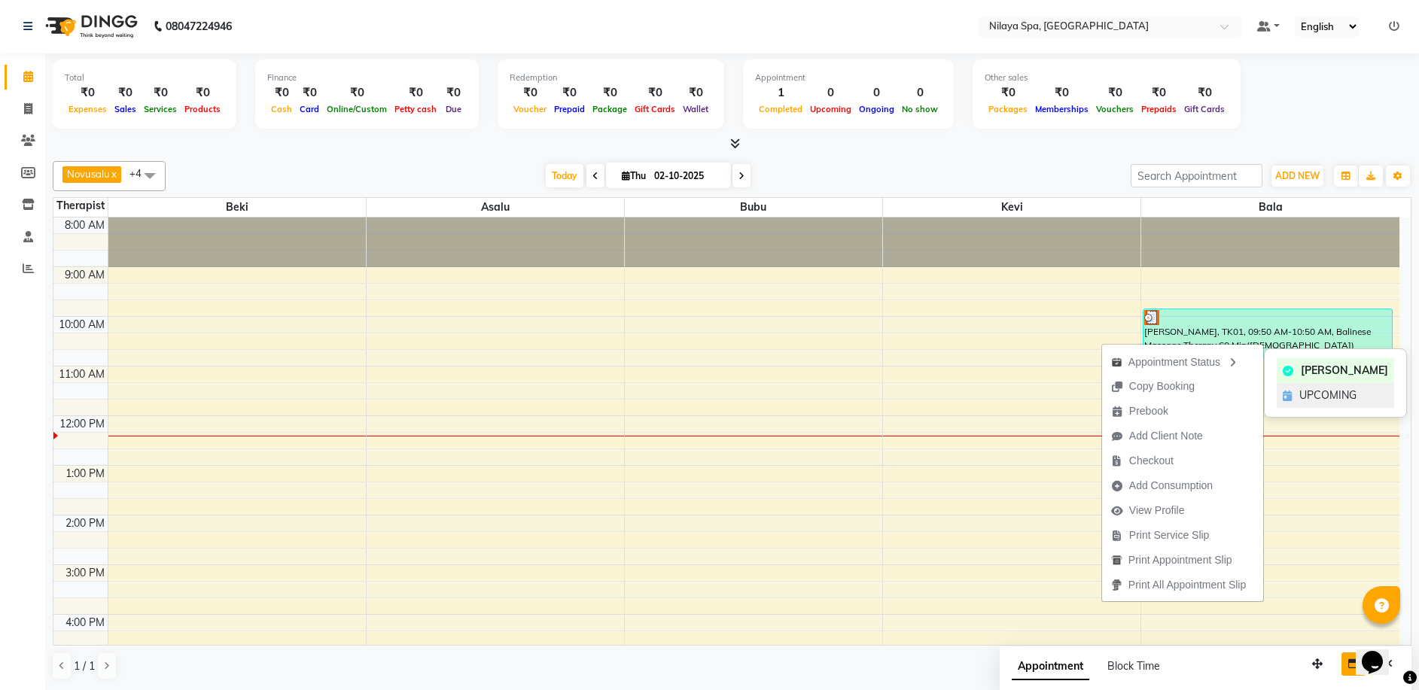
click at [1321, 391] on span "UPCOMING" at bounding box center [1327, 396] width 57 height 16
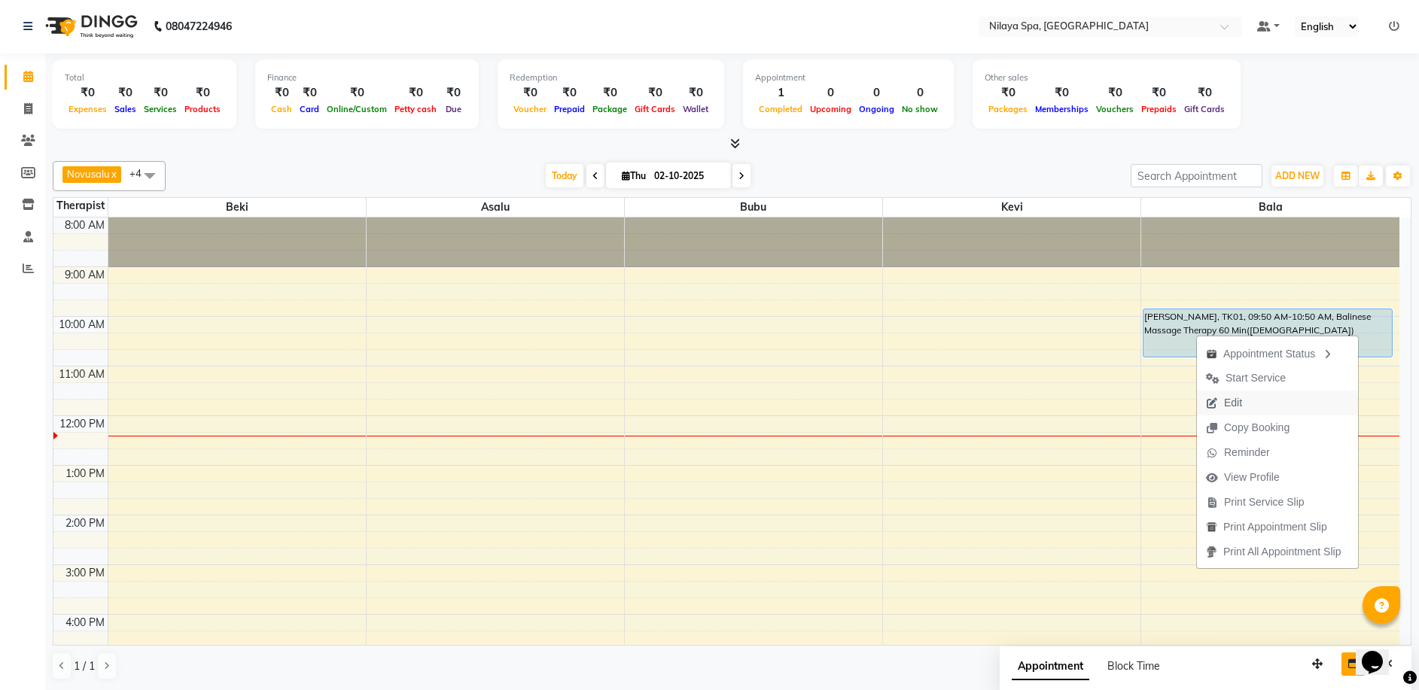
click at [1248, 400] on span "Edit" at bounding box center [1224, 403] width 54 height 25
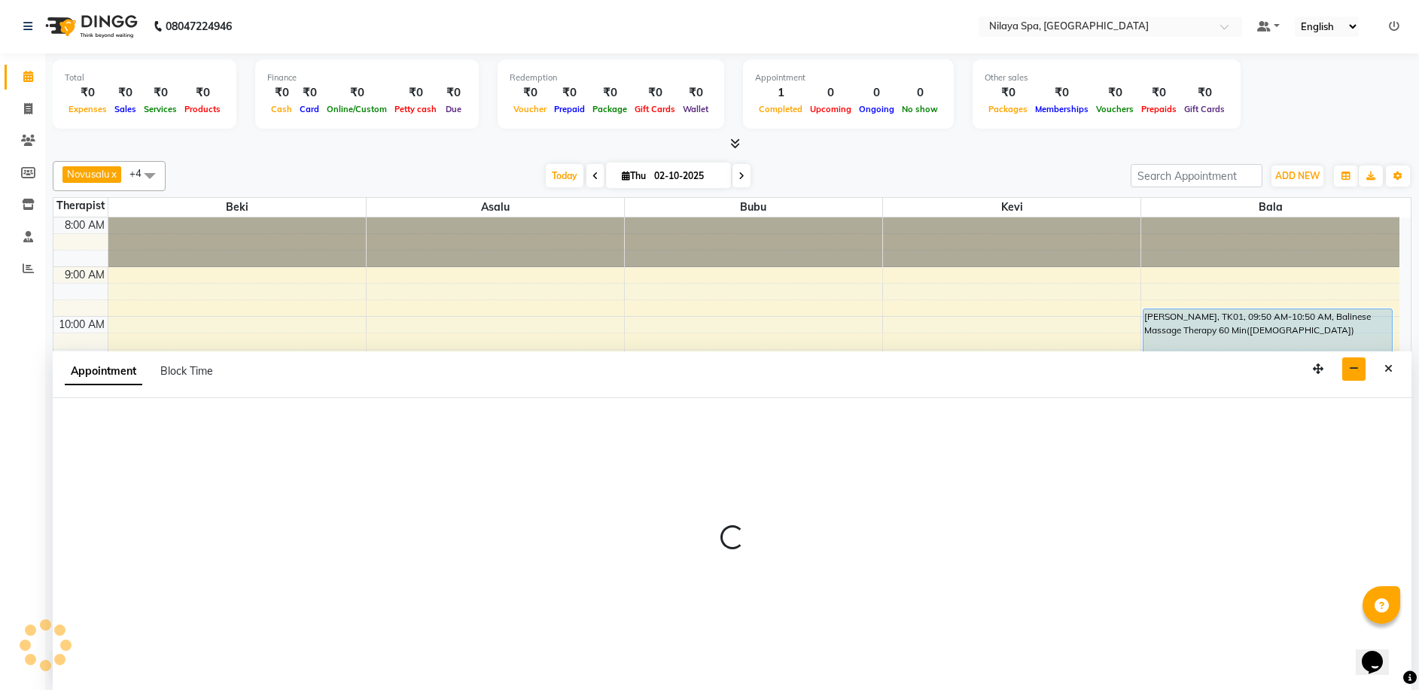
select select "92643"
select select "4564"
select select "upcoming"
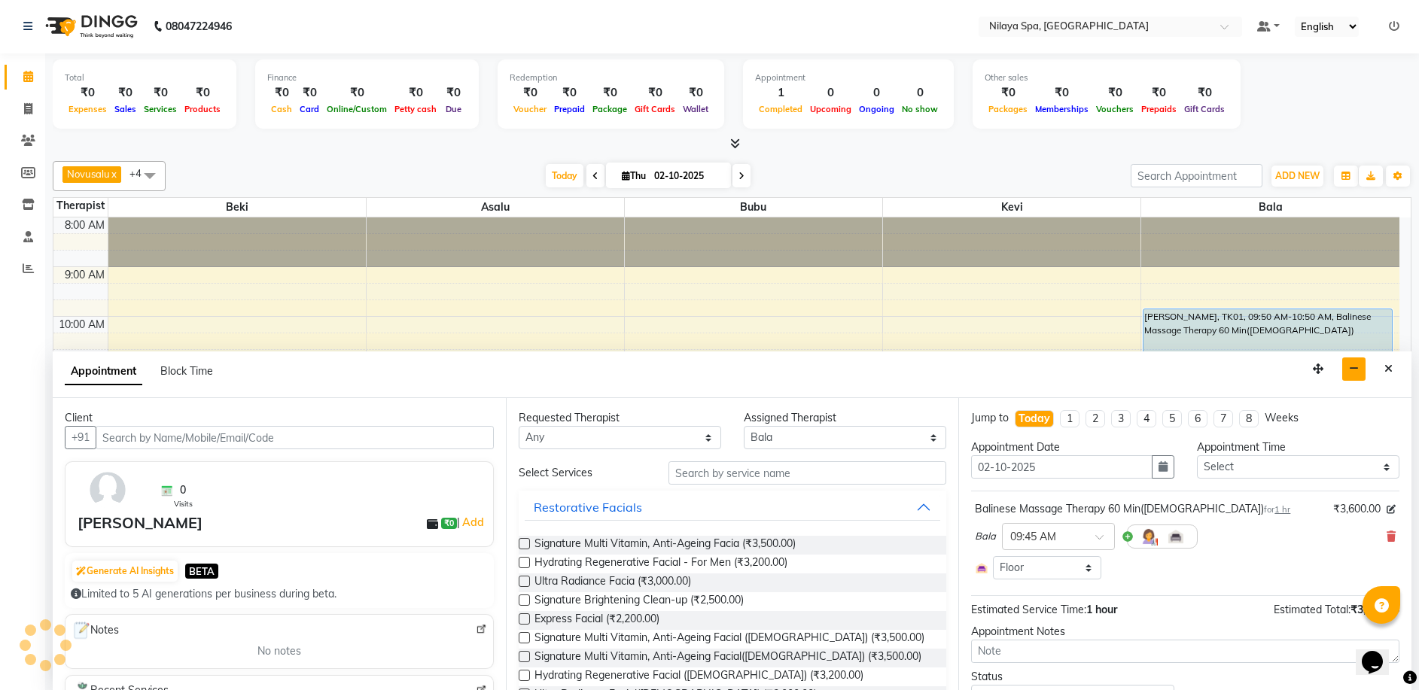
scroll to position [199, 0]
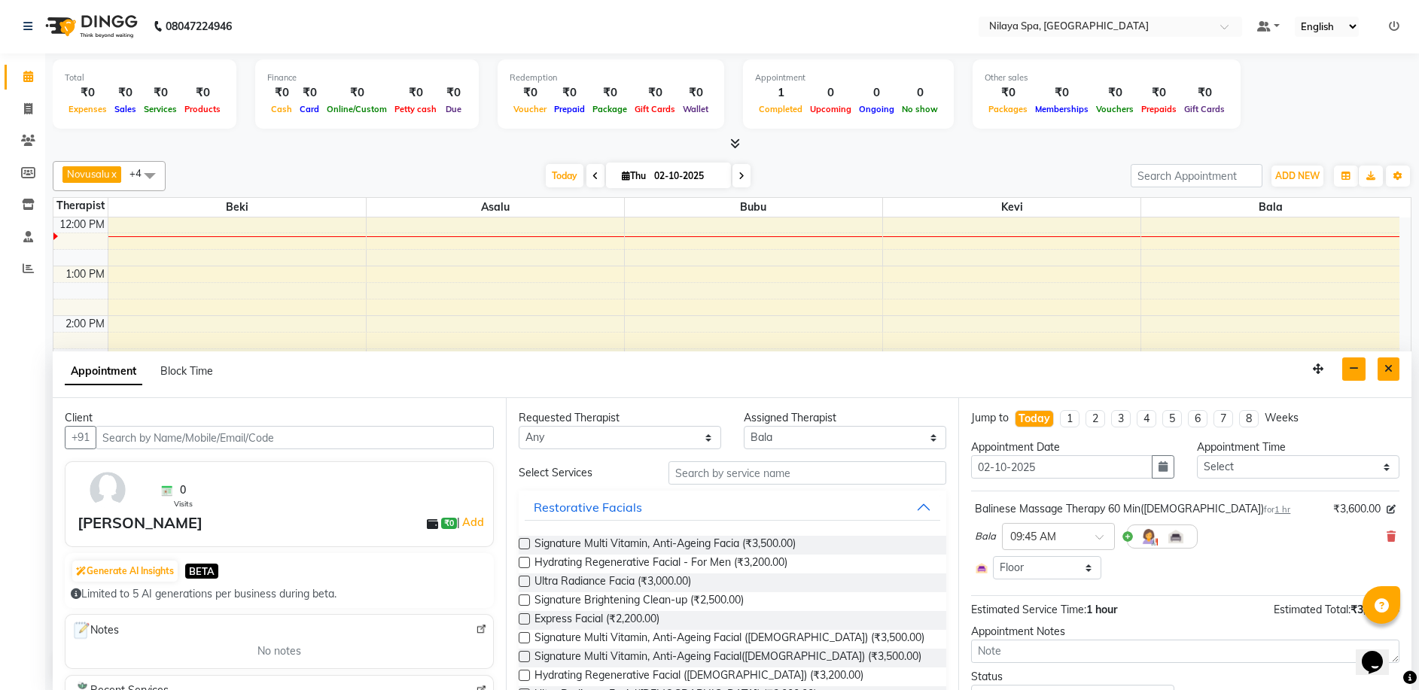
click at [1398, 379] on button "Close" at bounding box center [1388, 368] width 22 height 23
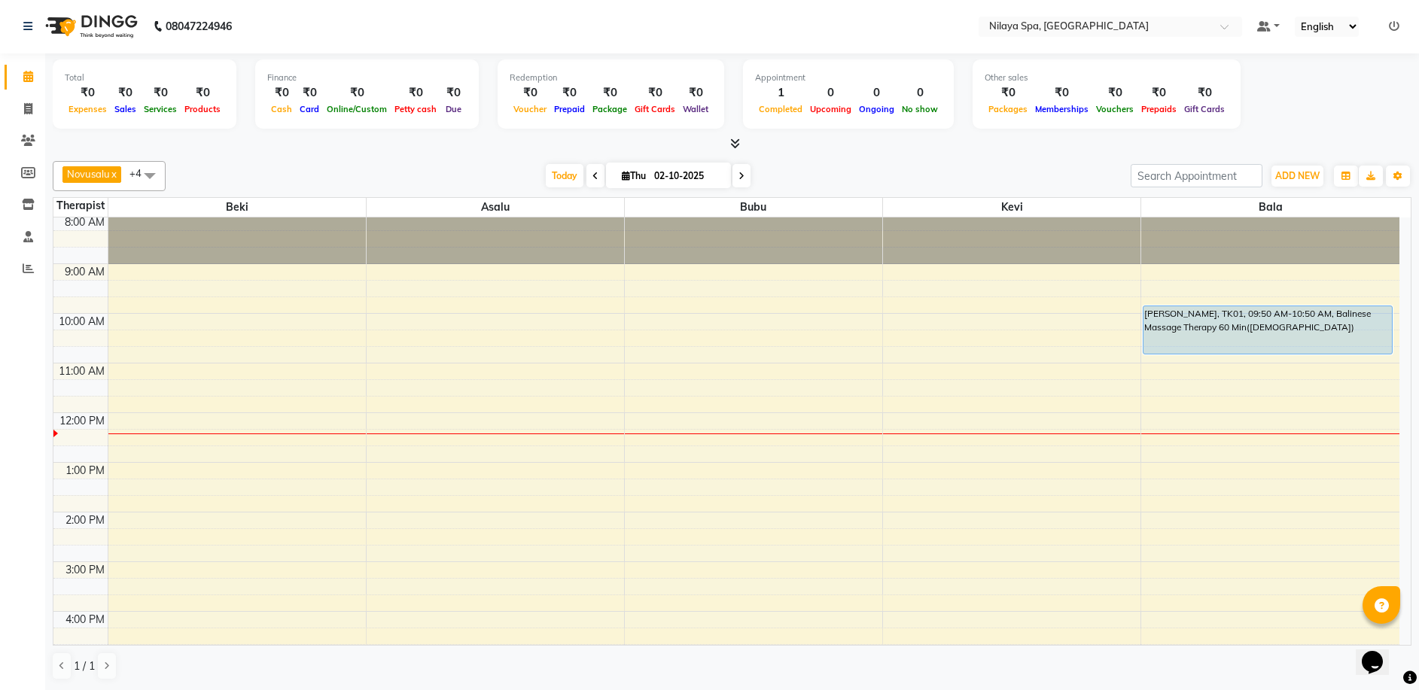
scroll to position [0, 0]
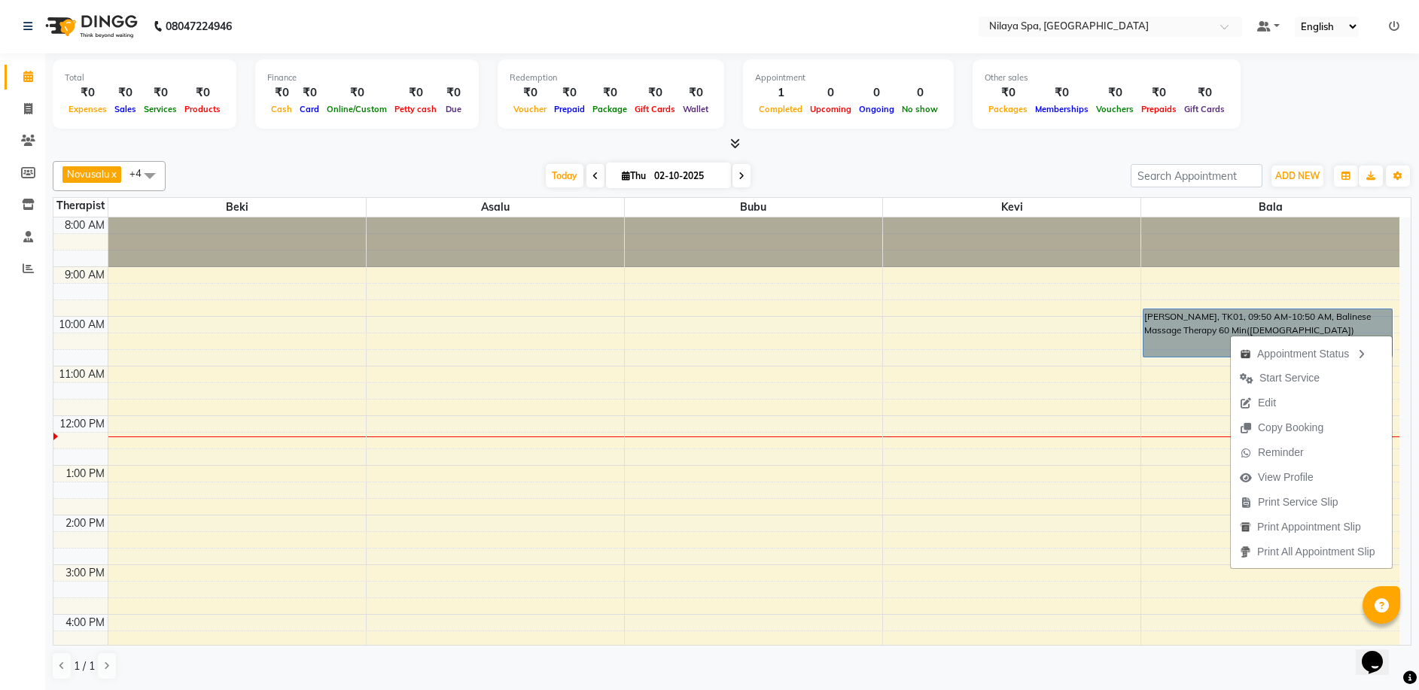
click at [1098, 320] on div "8:00 AM 9:00 AM 10:00 AM 11:00 AM 12:00 PM 1:00 PM 2:00 PM 3:00 PM 4:00 PM 5:00…" at bounding box center [726, 614] width 1346 height 794
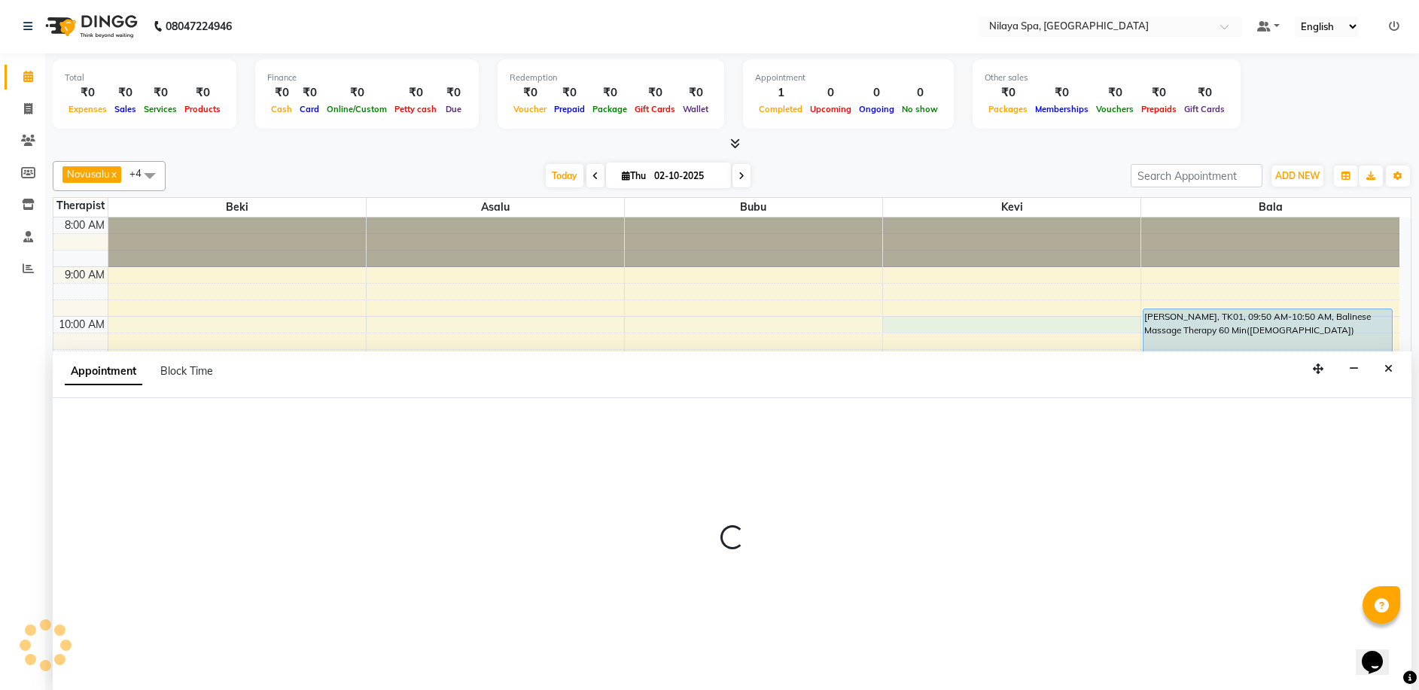
select select "92602"
select select "600"
select select "tentative"
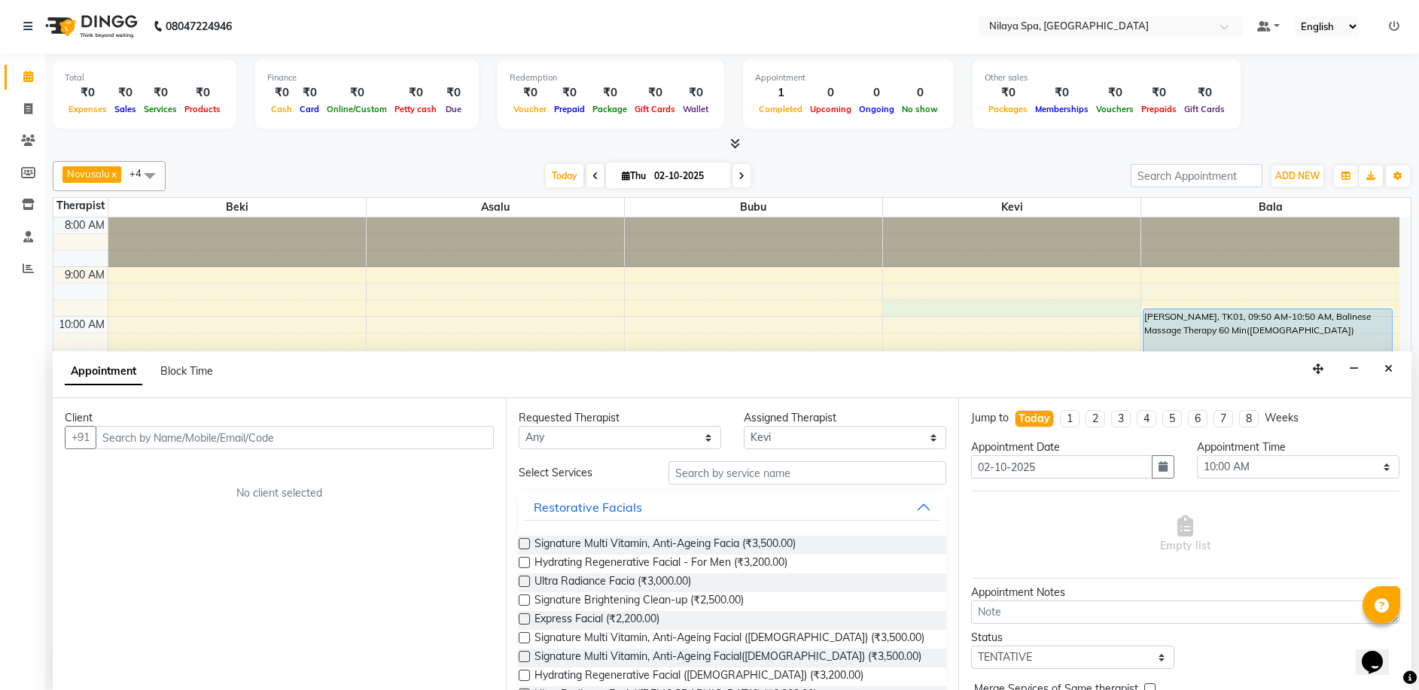
click at [1080, 309] on div "8:00 AM 9:00 AM 10:00 AM 11:00 AM 12:00 PM 1:00 PM 2:00 PM 3:00 PM 4:00 PM 5:00…" at bounding box center [726, 614] width 1346 height 794
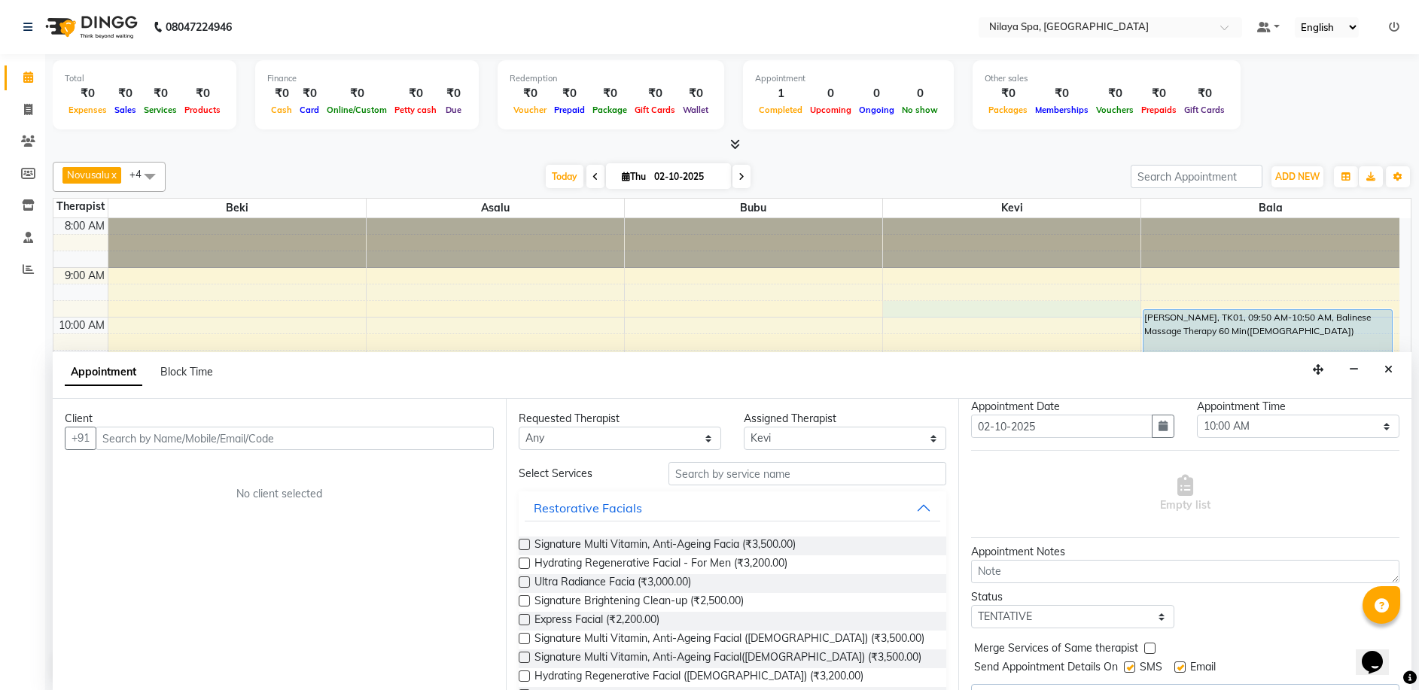
scroll to position [75, 0]
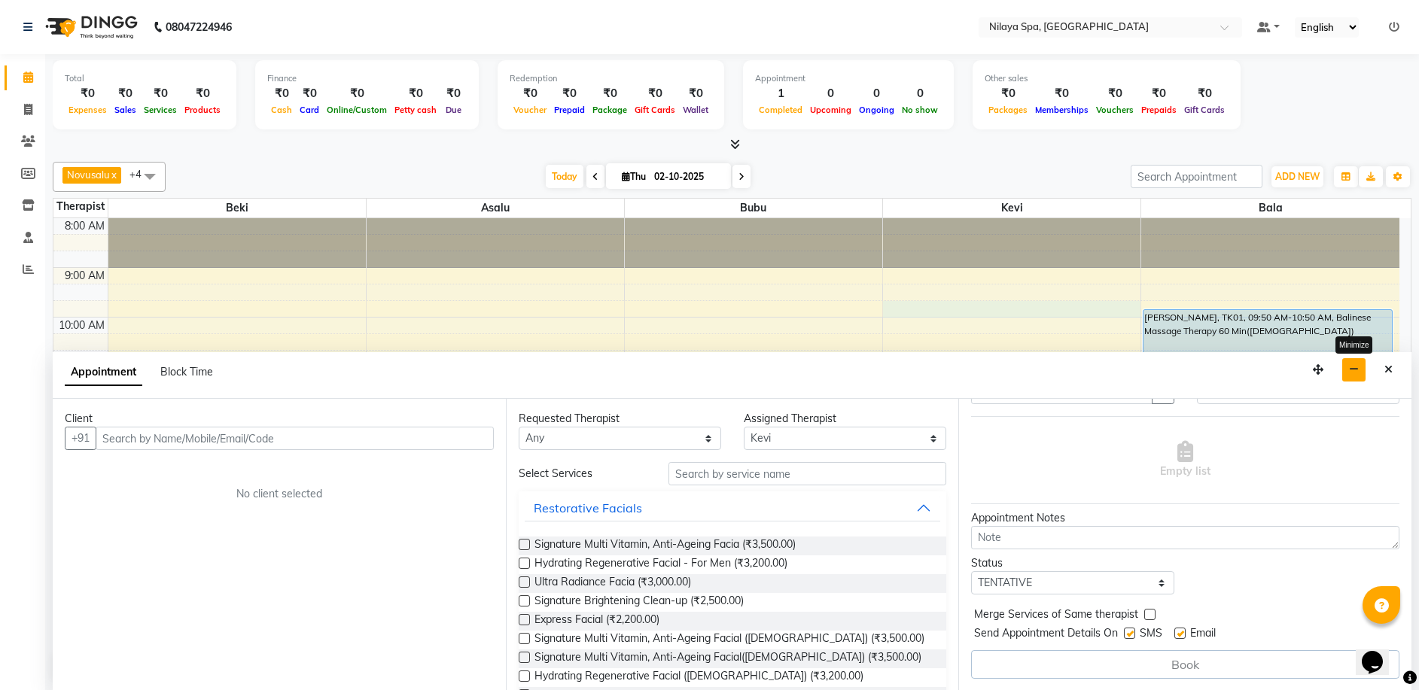
click at [1349, 376] on button "button" at bounding box center [1353, 369] width 23 height 23
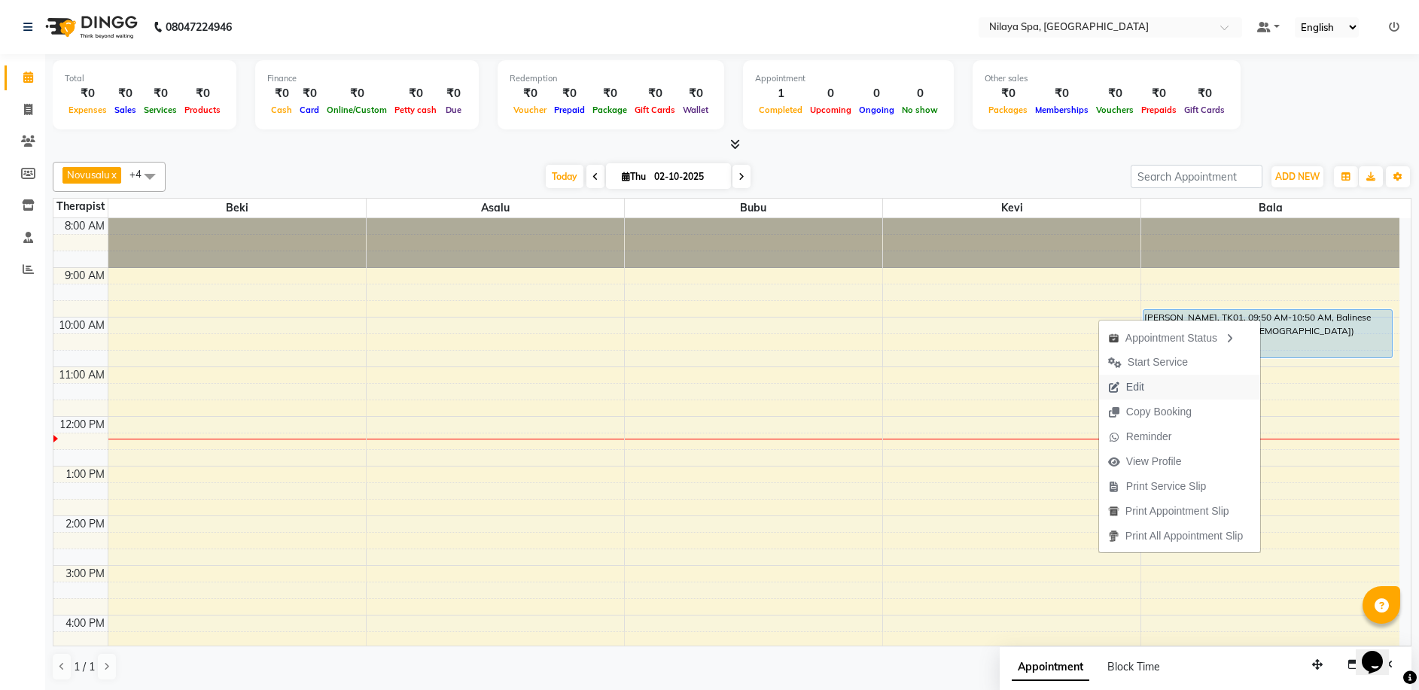
click at [1168, 382] on button "Edit" at bounding box center [1179, 387] width 161 height 25
select select "upcoming"
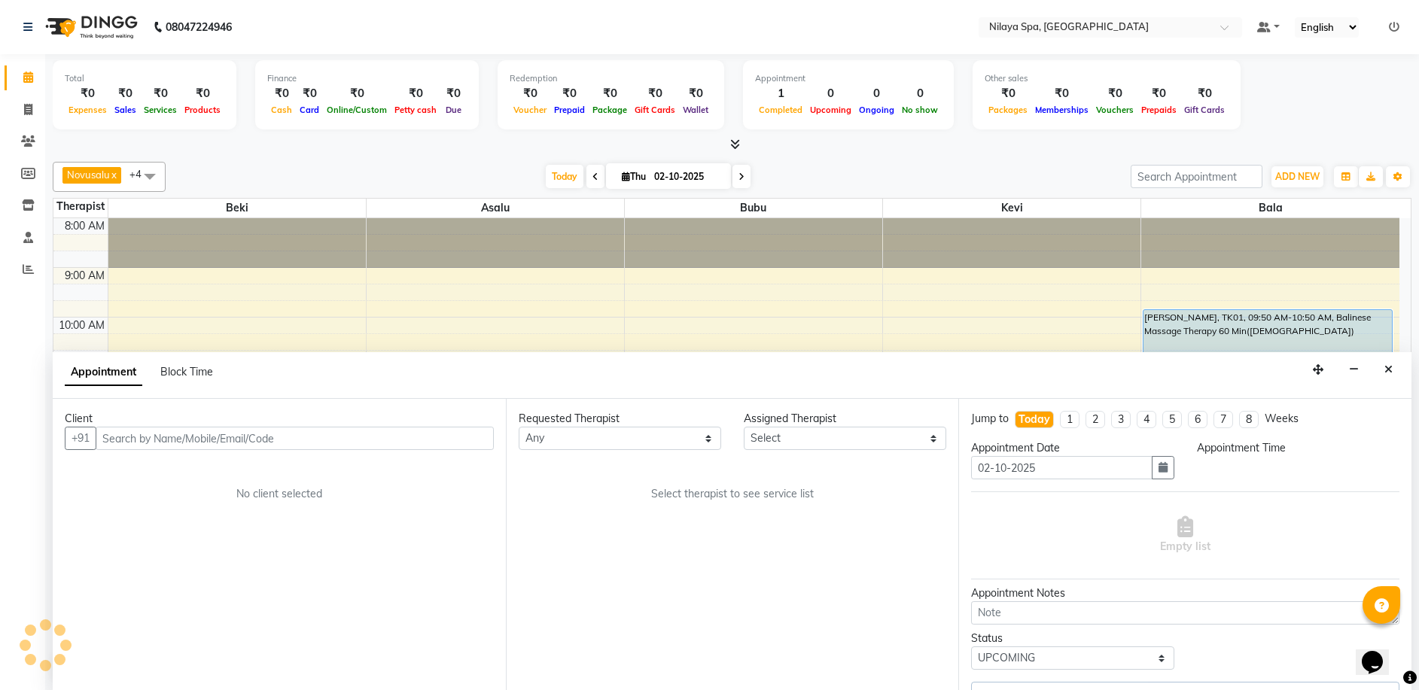
scroll to position [1, 0]
select select "92643"
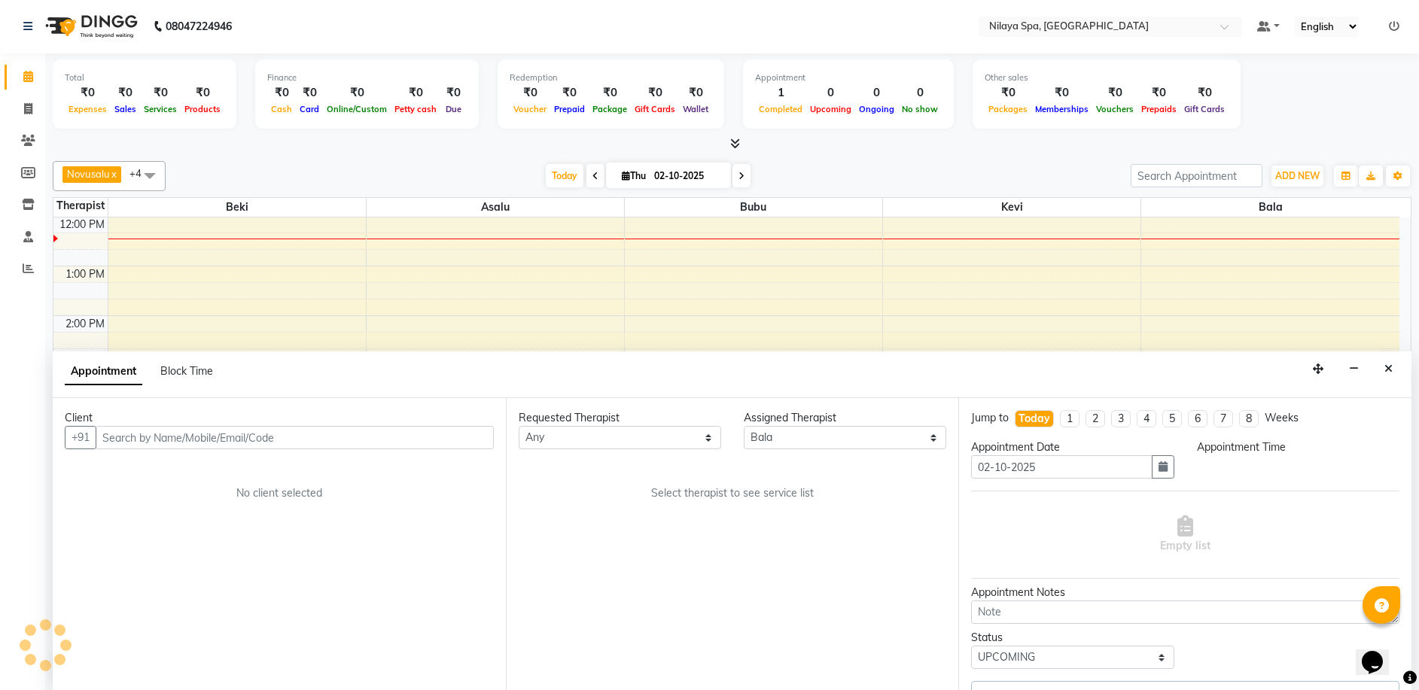
select select "4564"
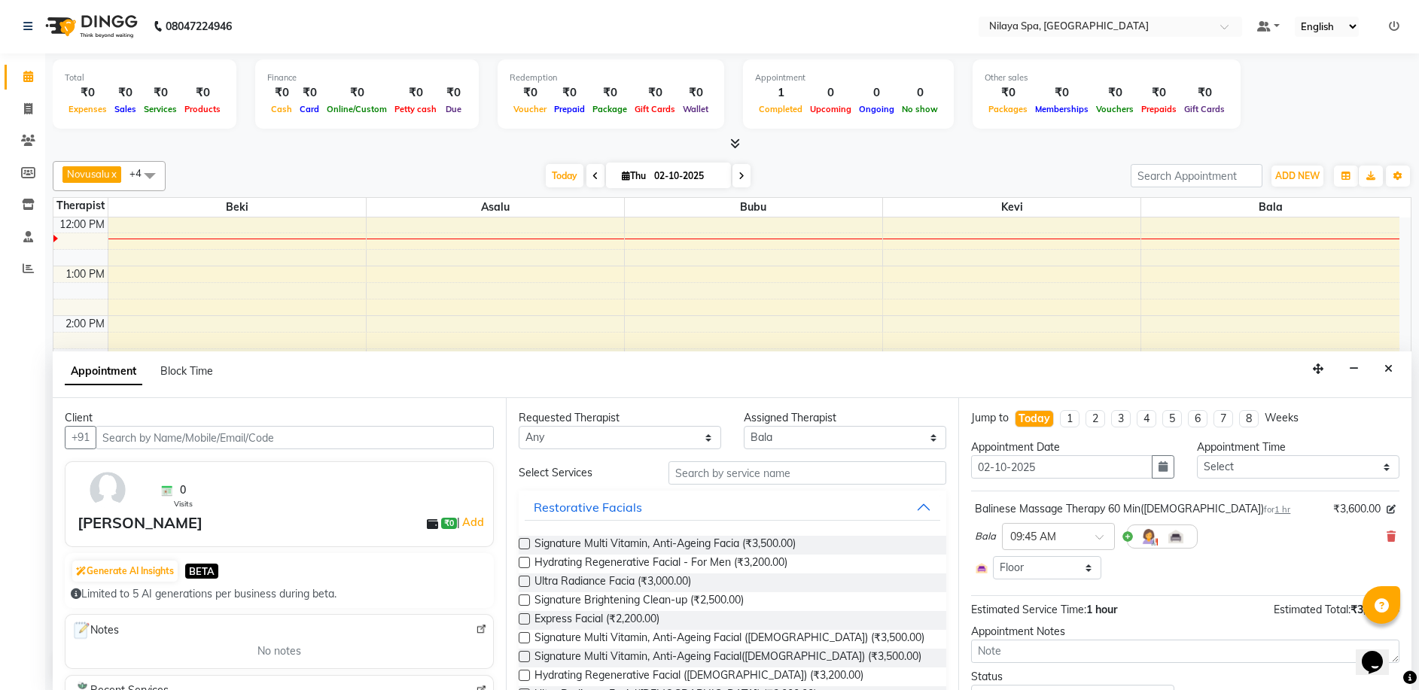
scroll to position [69, 0]
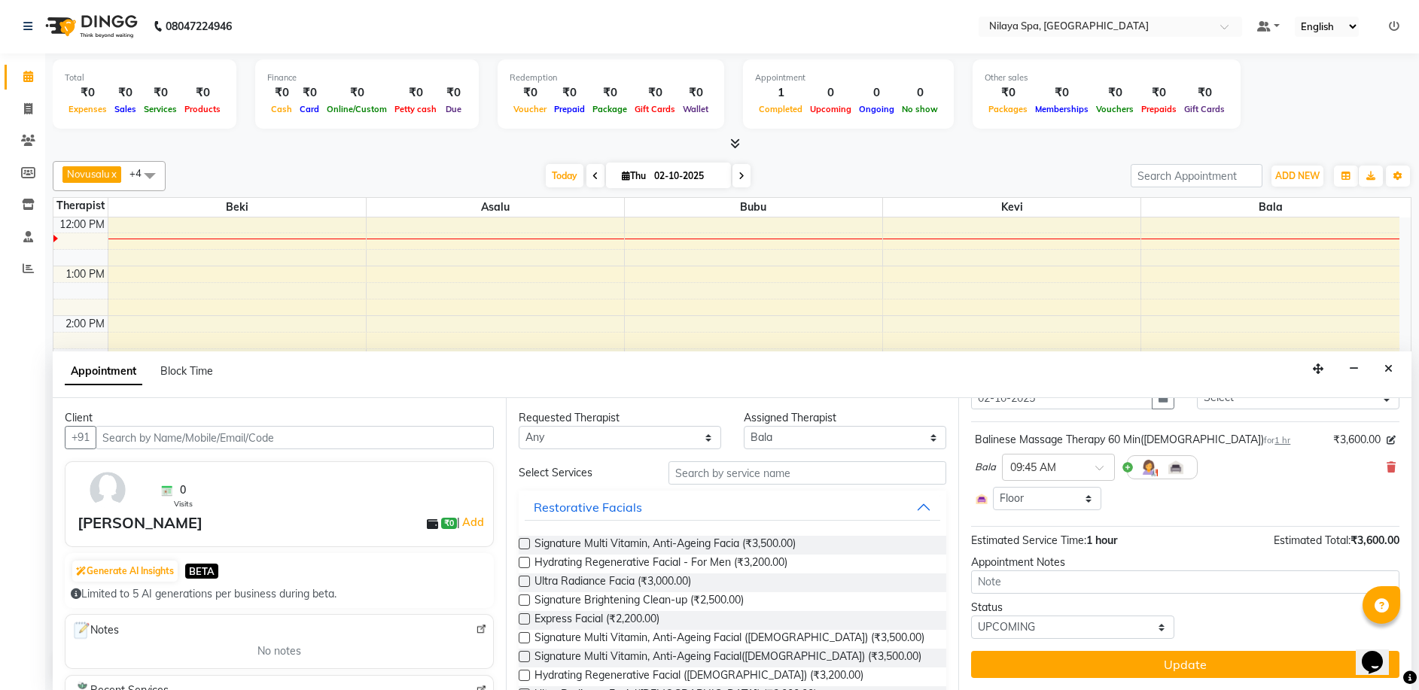
drag, startPoint x: 1252, startPoint y: 511, endPoint x: 1281, endPoint y: 481, distance: 41.5
click at [1281, 481] on div "Bala × 09:45 AM" at bounding box center [1185, 467] width 421 height 39
click at [1150, 468] on img at bounding box center [1148, 467] width 18 height 18
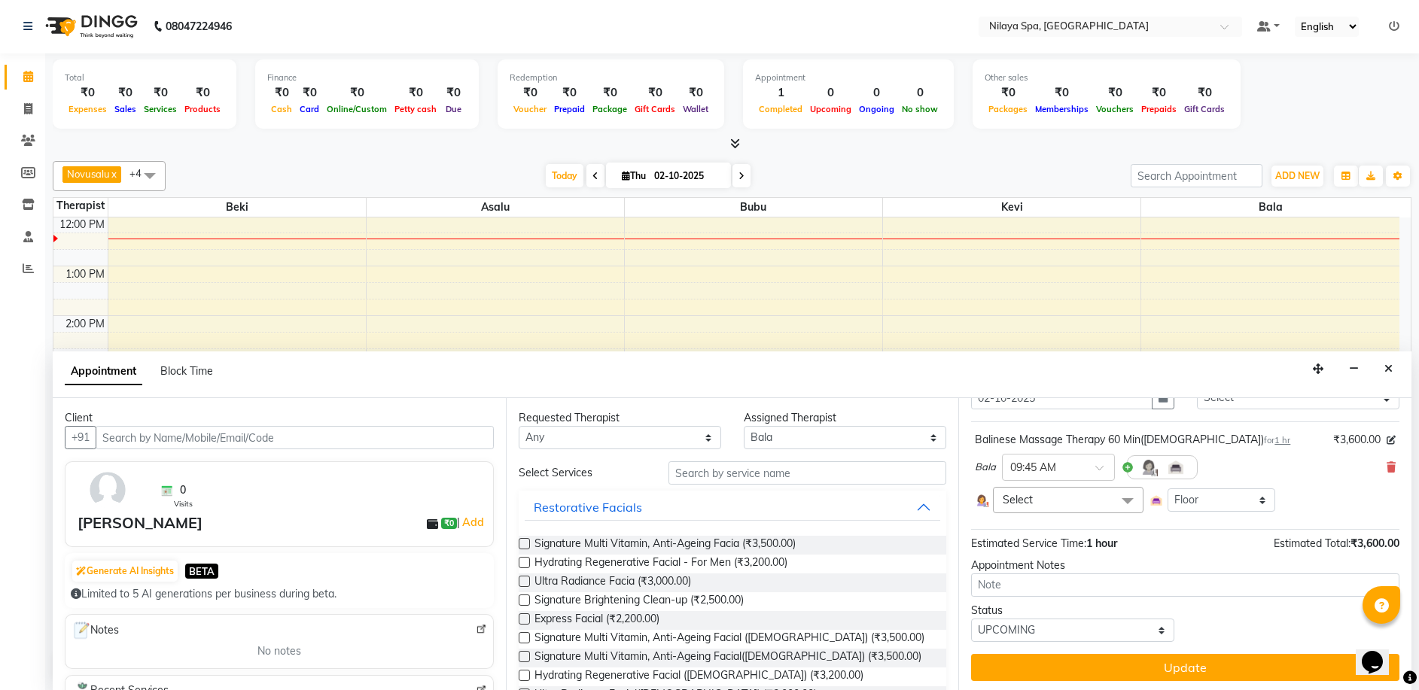
click at [1130, 495] on span at bounding box center [1127, 501] width 30 height 29
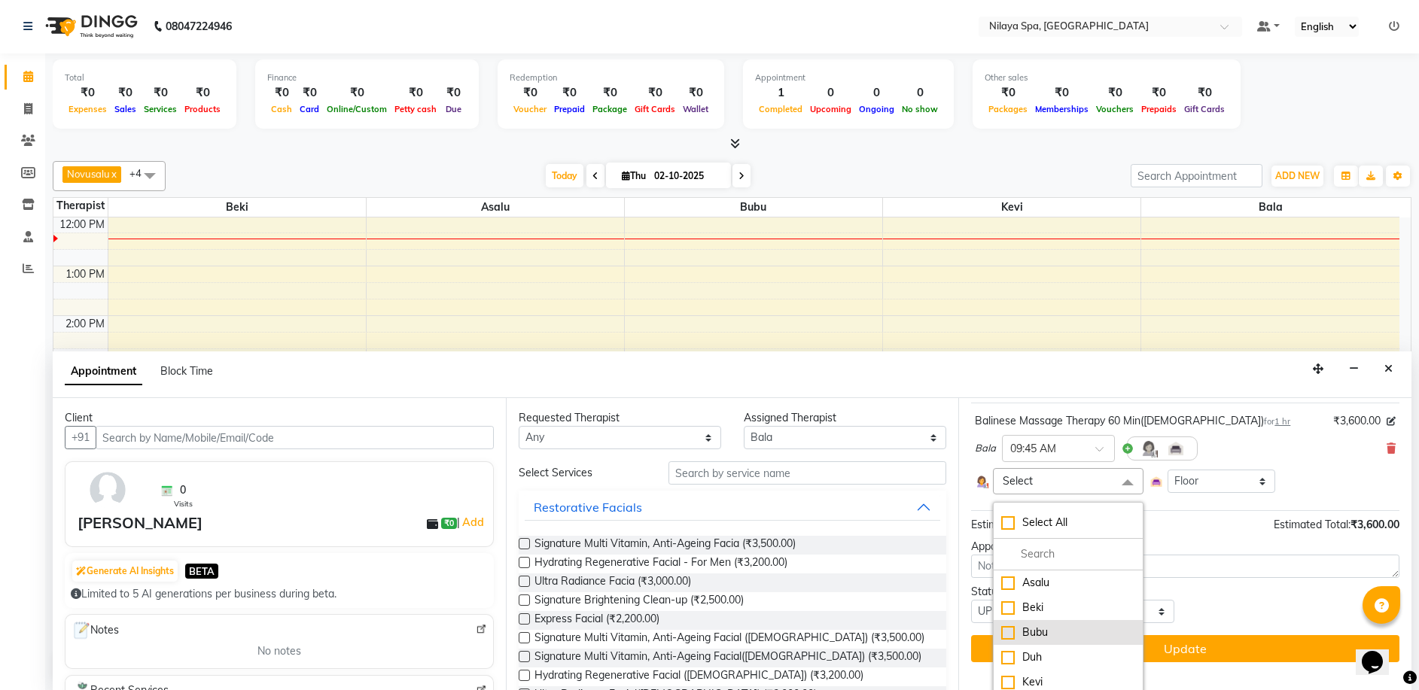
scroll to position [93, 0]
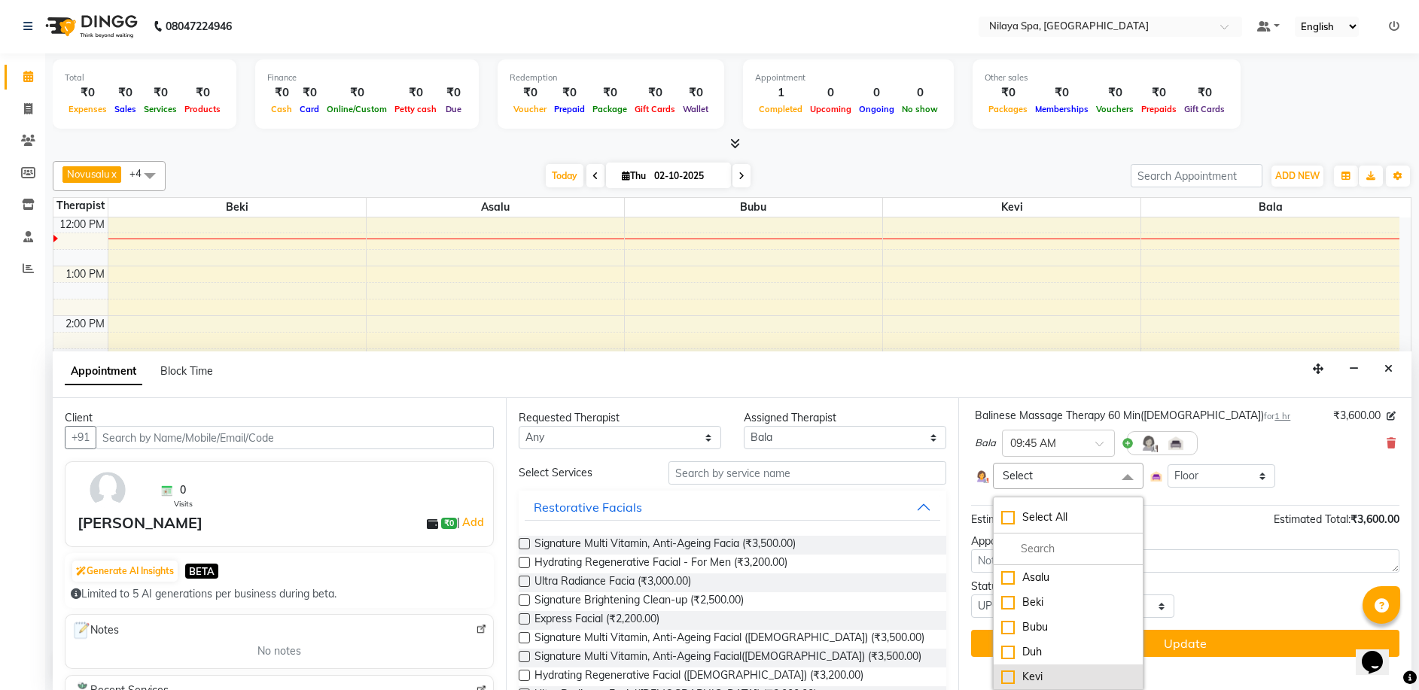
click at [1066, 682] on div "Kevi" at bounding box center [1067, 677] width 133 height 16
checkbox input "true"
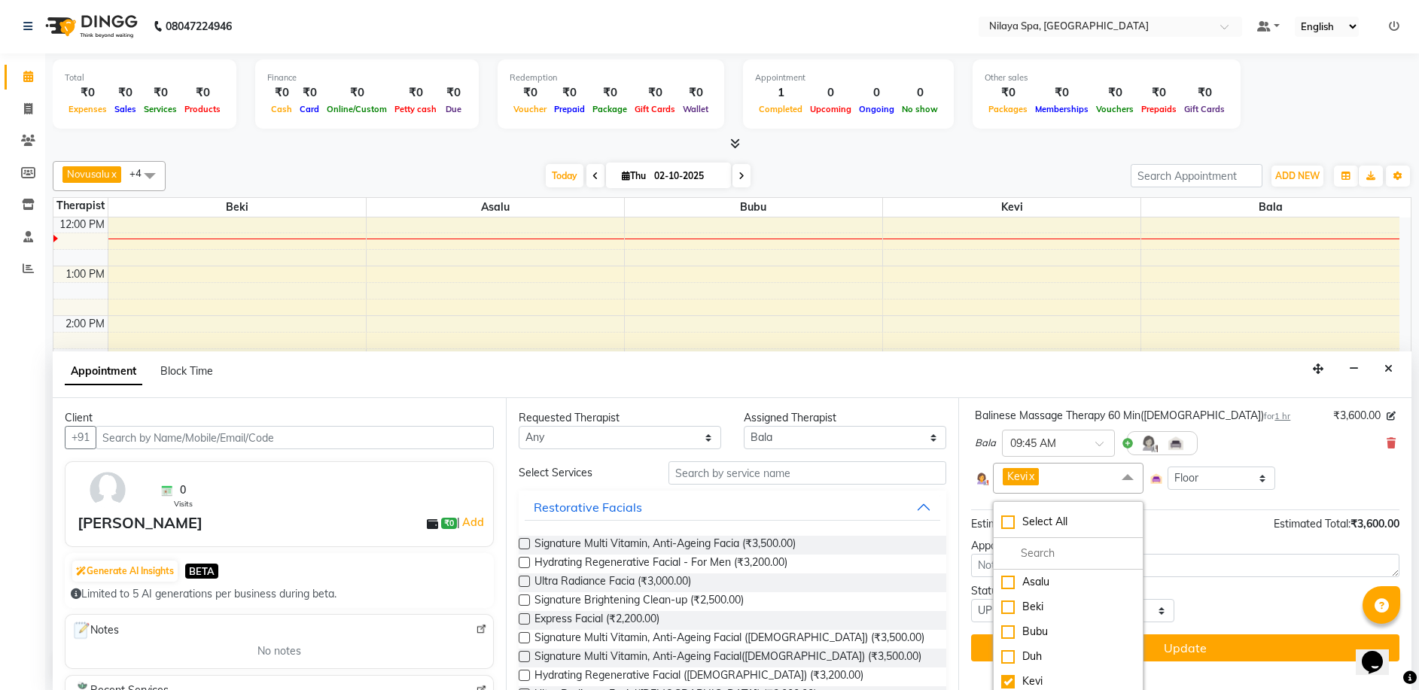
click at [1165, 579] on div "Jump to [DATE] 1 2 3 4 5 6 7 8 Weeks Appointment Date [DATE] Appointment Time S…" at bounding box center [1184, 544] width 453 height 292
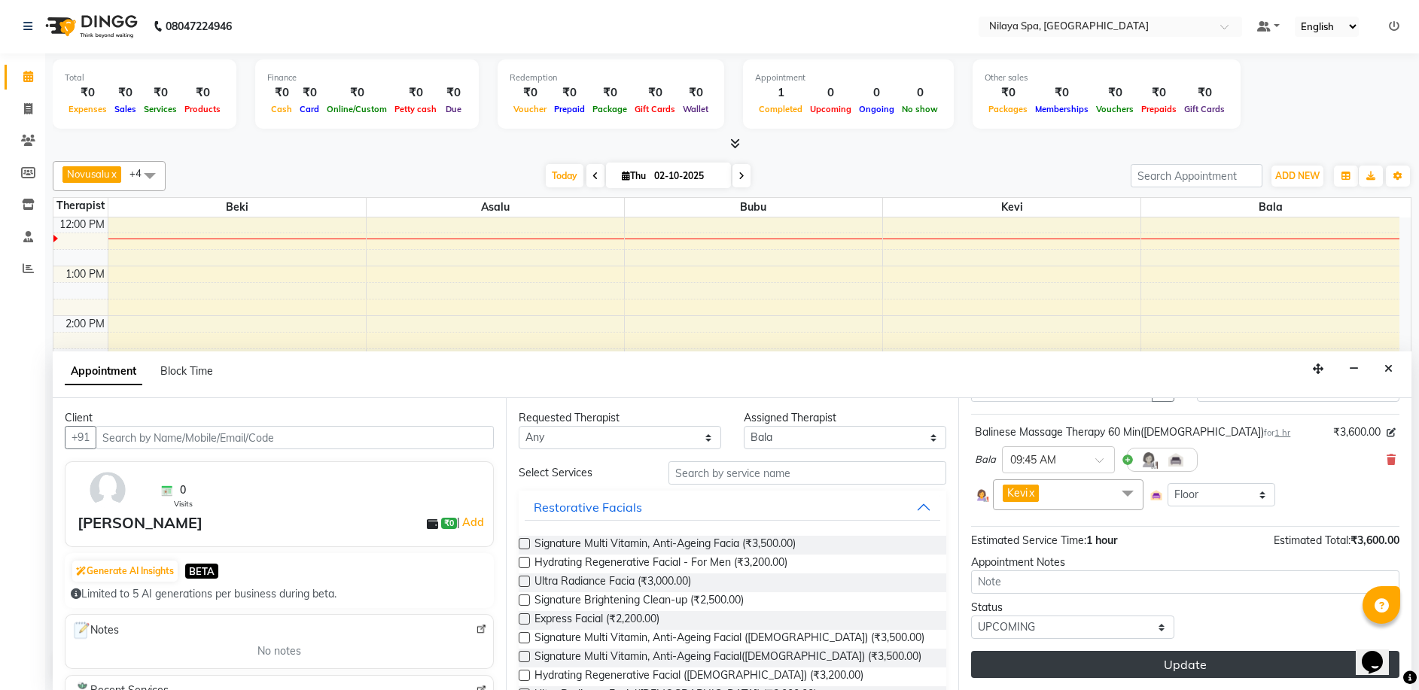
click at [1184, 662] on button "Update" at bounding box center [1185, 664] width 428 height 27
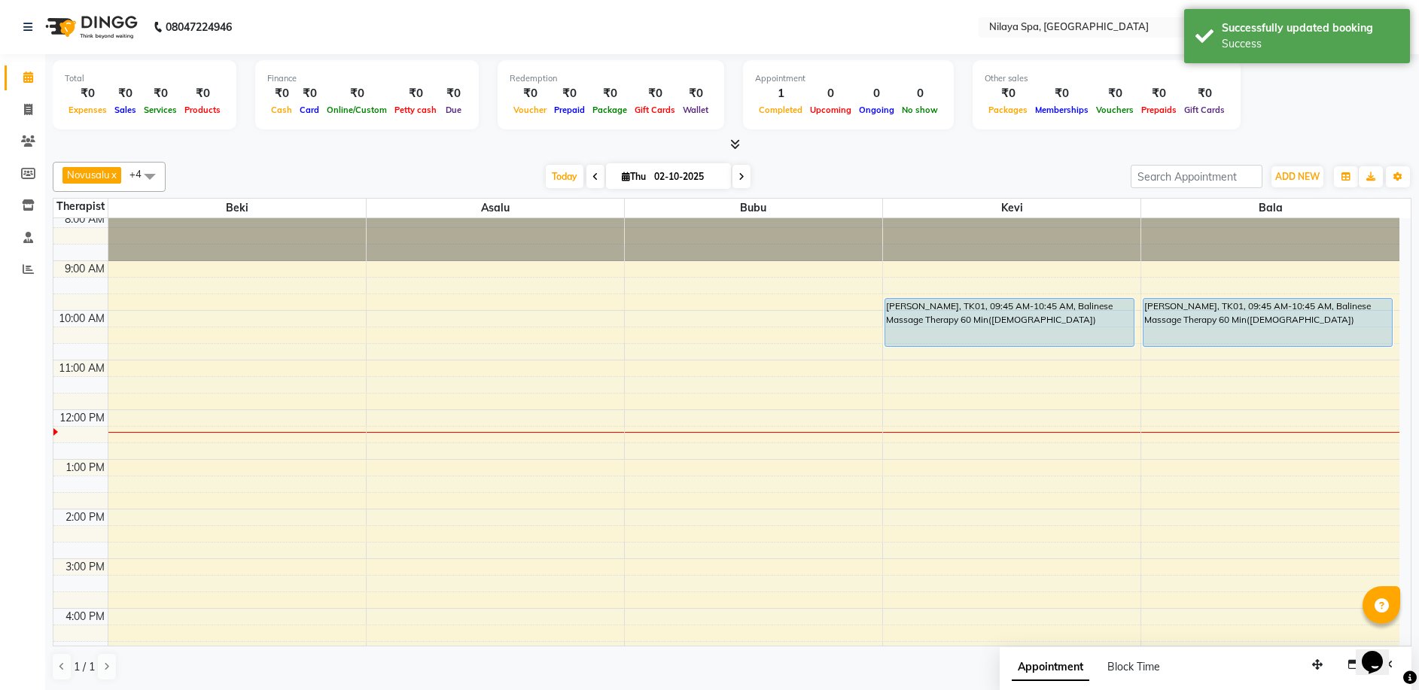
scroll to position [0, 0]
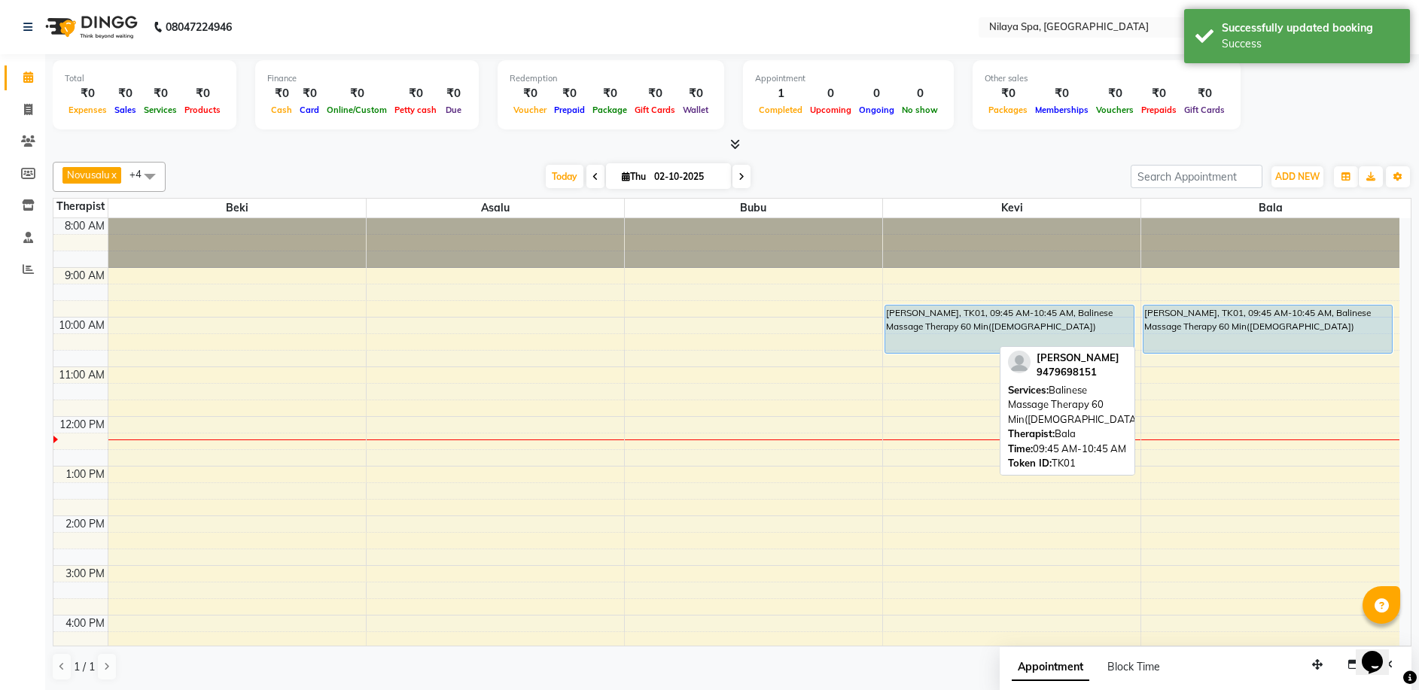
click at [1227, 334] on div "[PERSON_NAME], TK01, 09:45 AM-10:45 AM, Balinese Massage Therapy 60 Min([DEMOGR…" at bounding box center [1267, 329] width 248 height 47
select select "5"
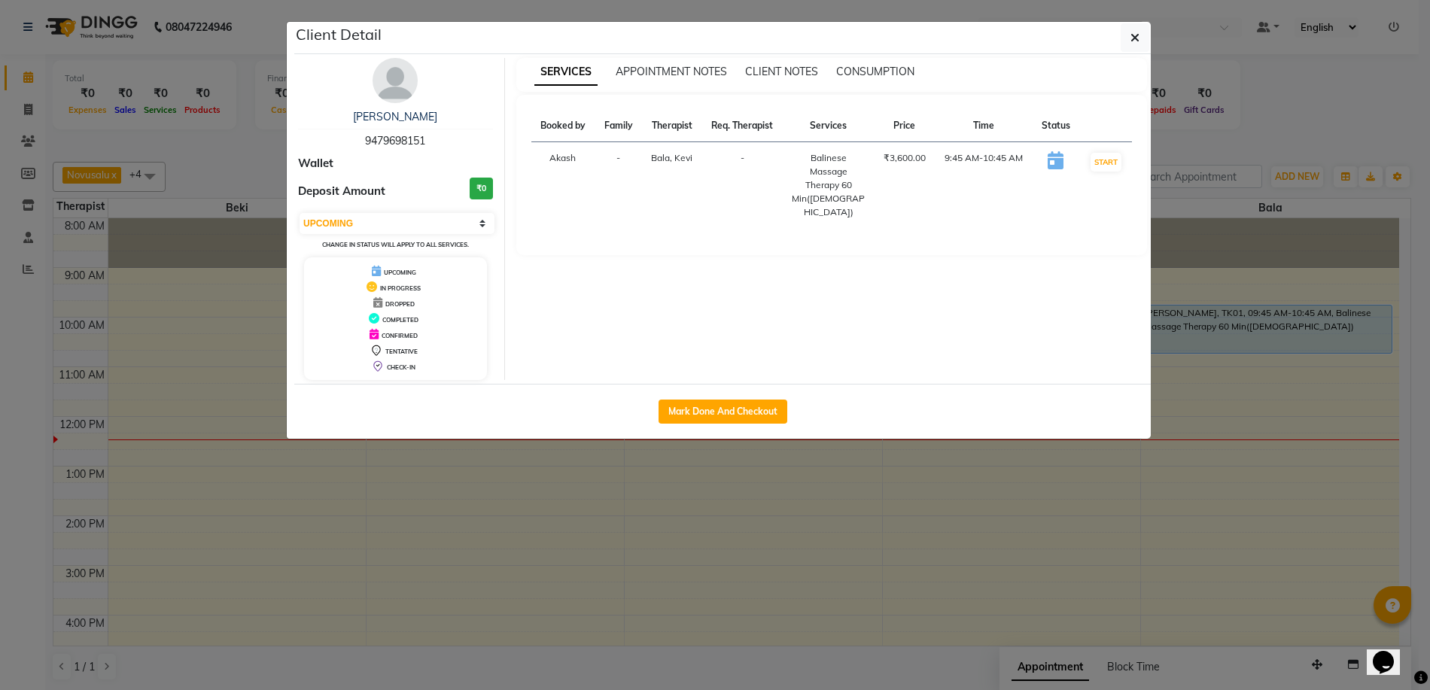
drag, startPoint x: 1394, startPoint y: 398, endPoint x: 1361, endPoint y: 398, distance: 33.9
click at [1362, 400] on ngb-modal-window "Client Detail [PERSON_NAME] 9479698151 Wallet Deposit Amount ₹0 Select IN SERVI…" at bounding box center [715, 345] width 1430 height 690
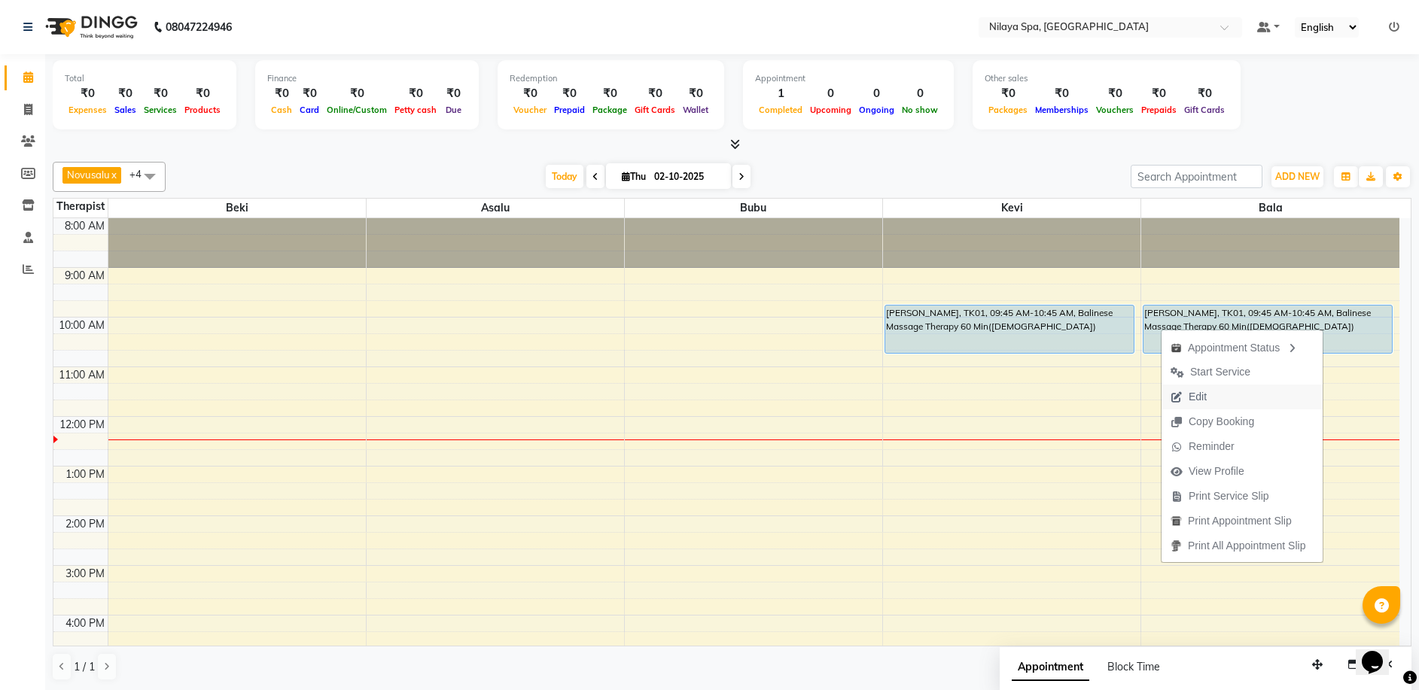
click at [1215, 394] on span "Edit" at bounding box center [1188, 397] width 54 height 25
select select "tentative"
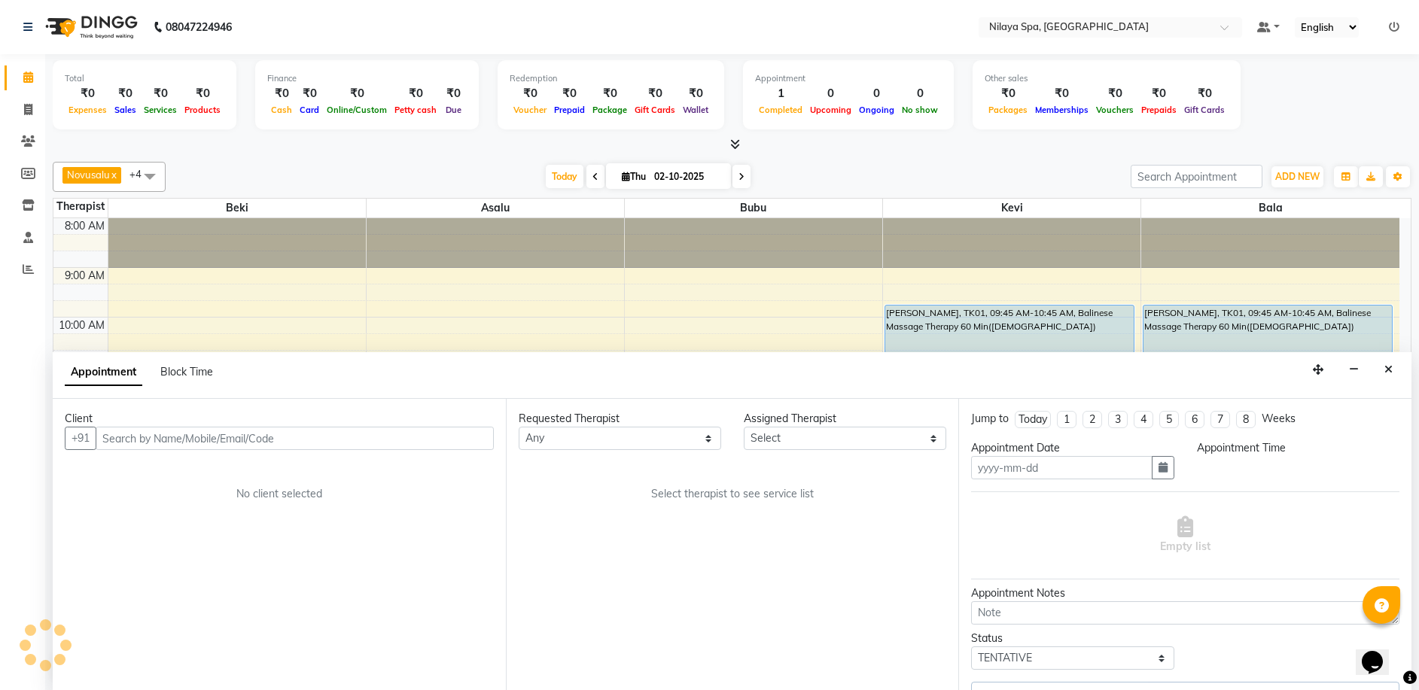
type input "02-10-2025"
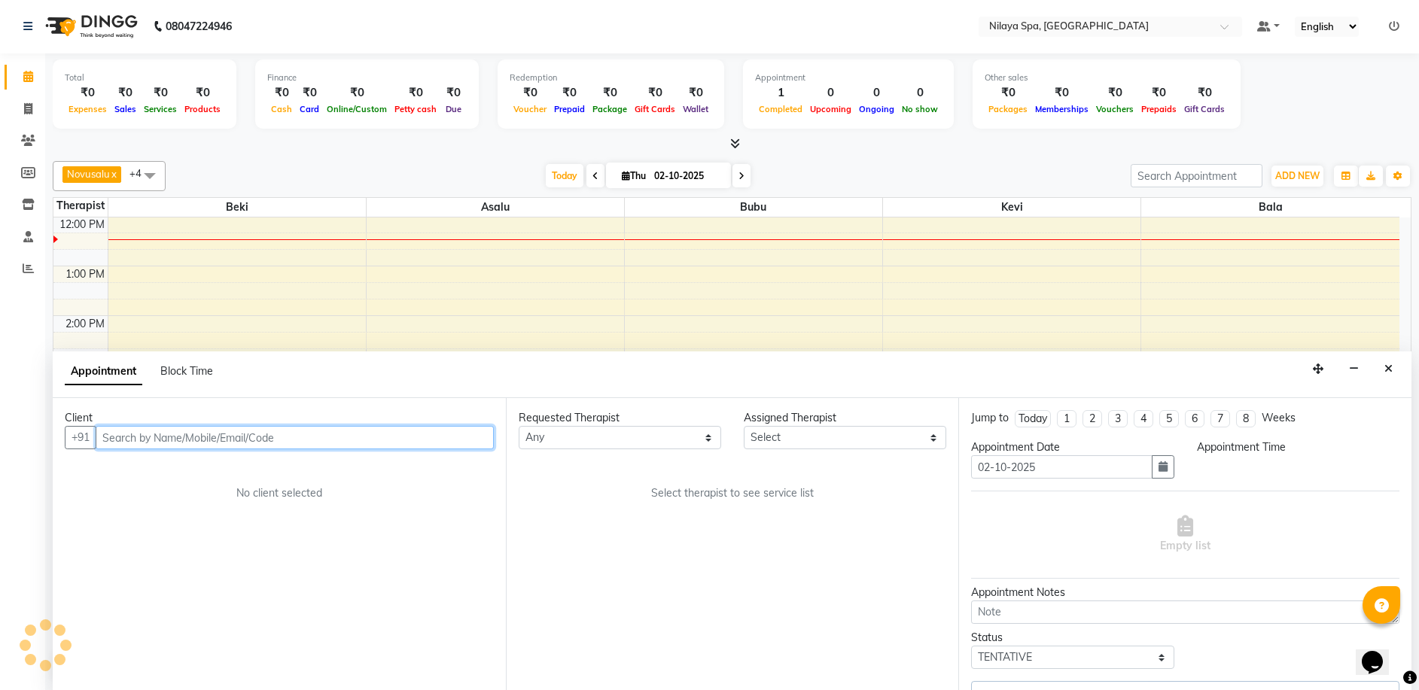
select select "upcoming"
select select "585"
select select "92643"
select select "4564"
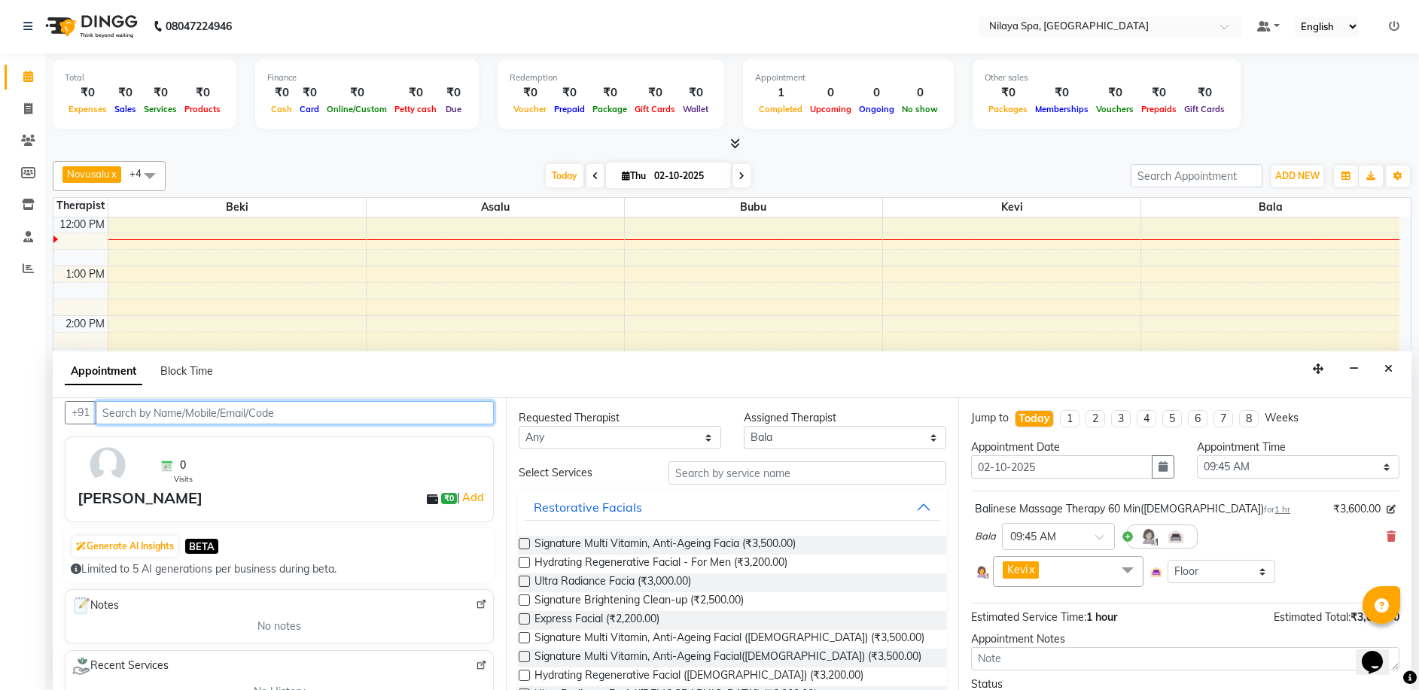
scroll to position [0, 0]
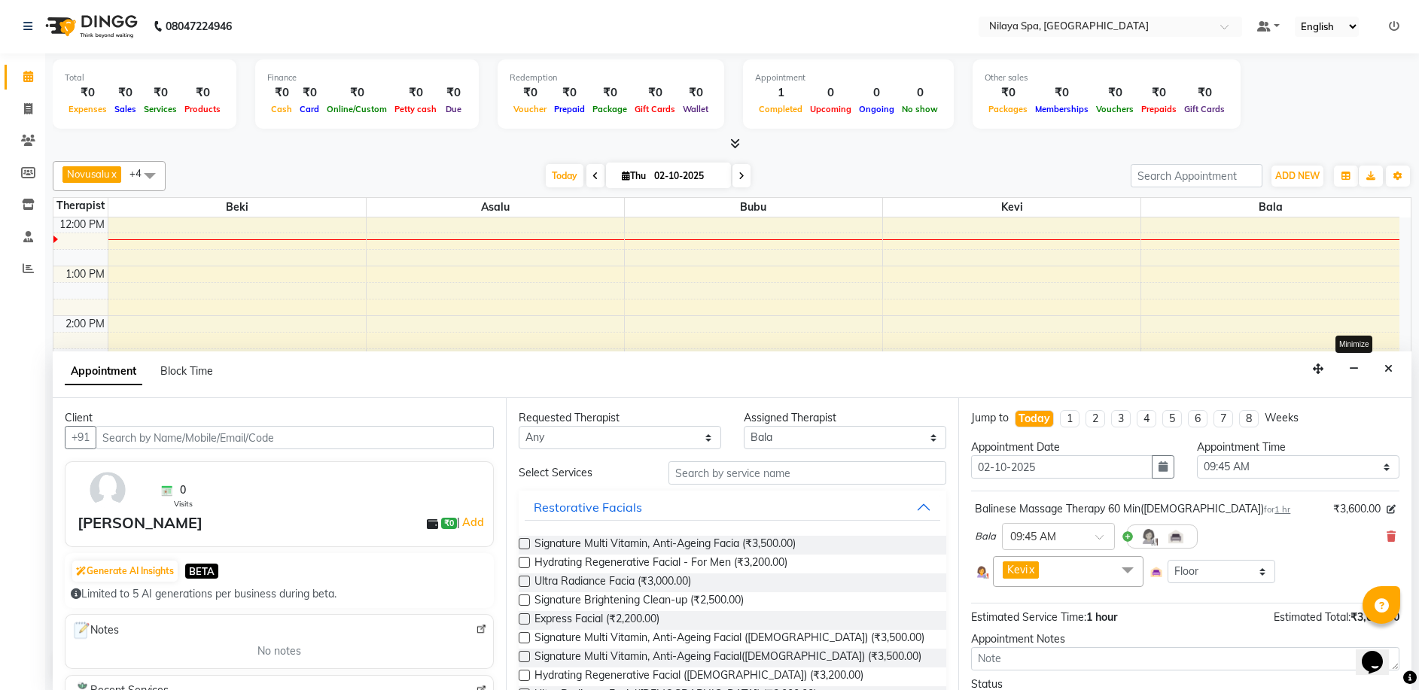
drag, startPoint x: 1360, startPoint y: 367, endPoint x: 1352, endPoint y: 367, distance: 8.3
click at [1359, 368] on button "button" at bounding box center [1353, 368] width 23 height 23
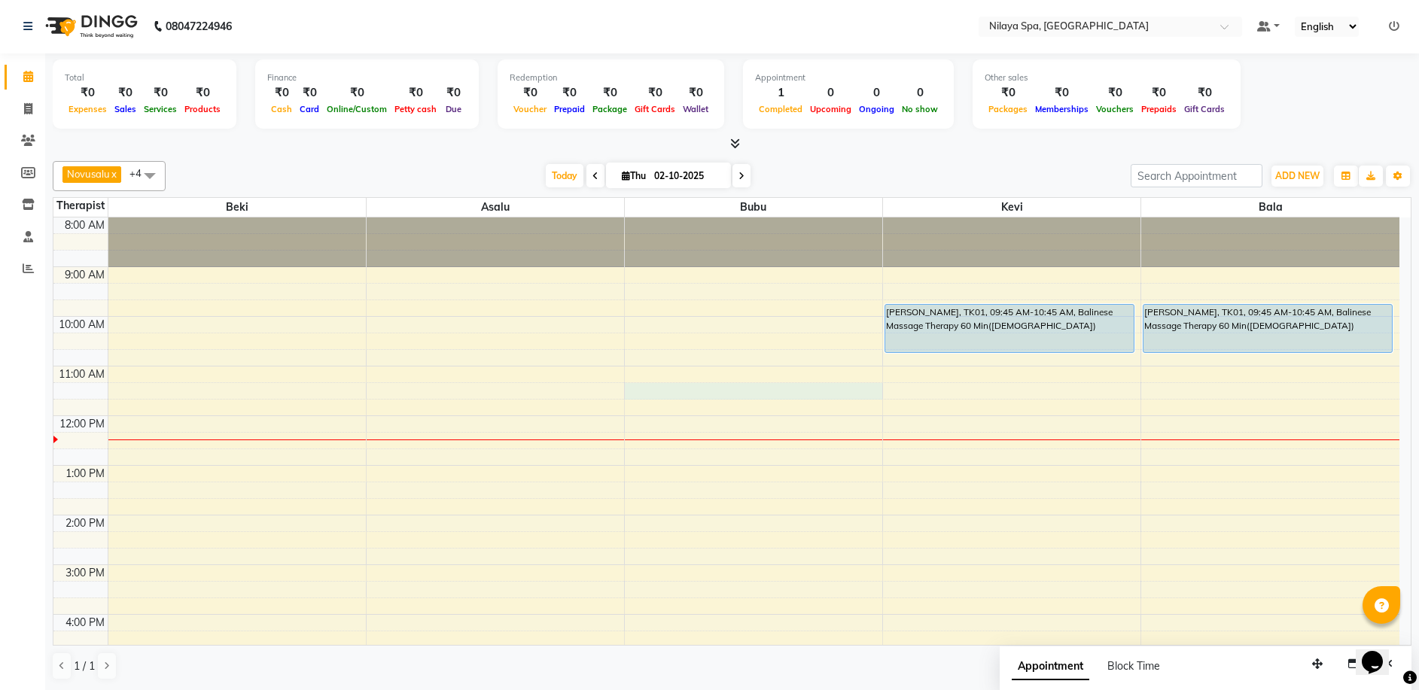
click at [826, 395] on div "8:00 AM 9:00 AM 10:00 AM 11:00 AM 12:00 PM 1:00 PM 2:00 PM 3:00 PM 4:00 PM 5:00…" at bounding box center [726, 614] width 1346 height 794
select select "92600"
select select "675"
select select "tentative"
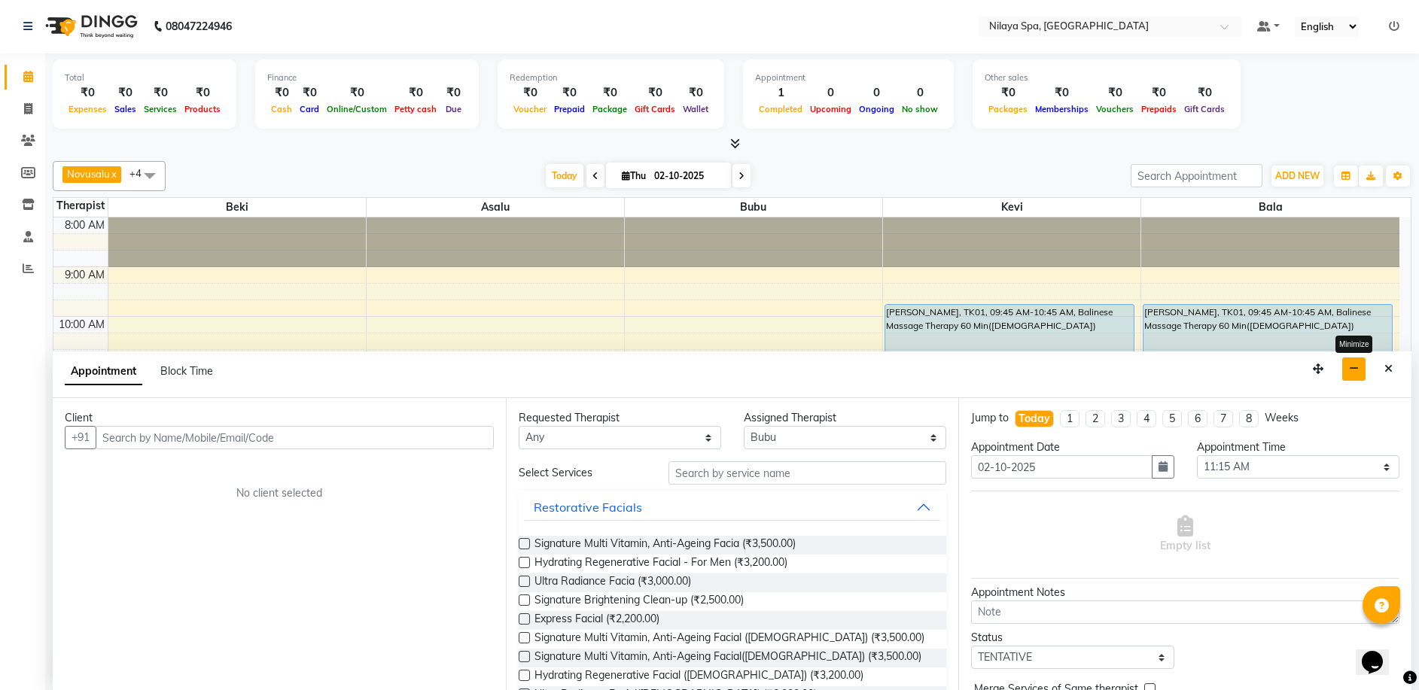
click at [1357, 367] on icon "button" at bounding box center [1354, 368] width 10 height 11
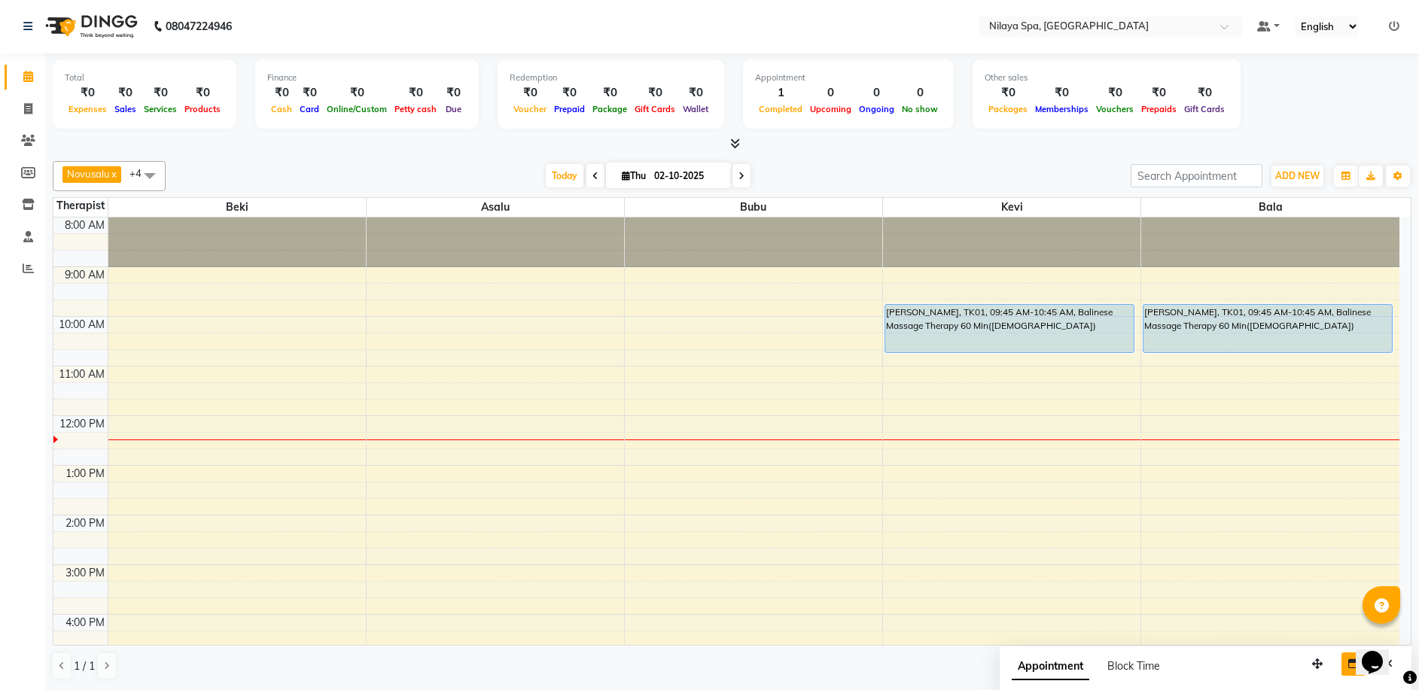
click at [839, 327] on div "8:00 AM 9:00 AM 10:00 AM 11:00 AM 12:00 PM 1:00 PM 2:00 PM 3:00 PM 4:00 PM 5:00…" at bounding box center [726, 614] width 1346 height 794
select select "92600"
select select "tentative"
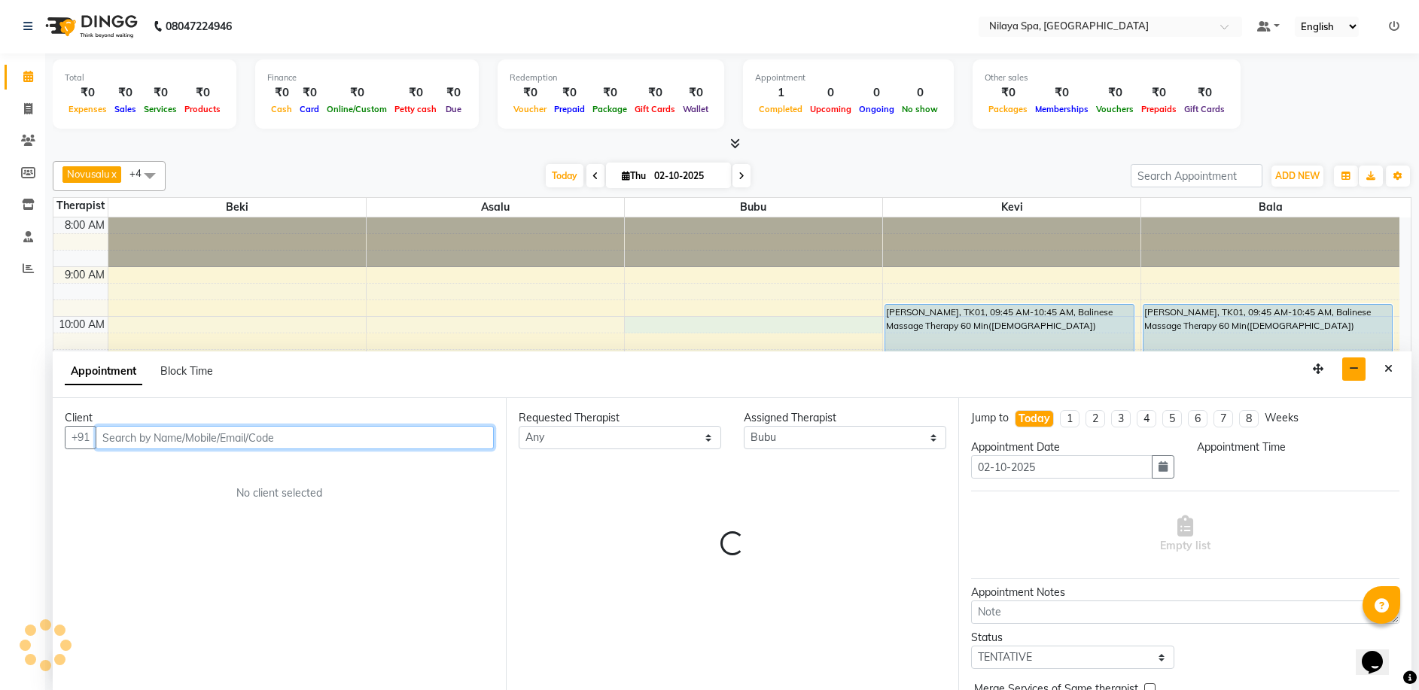
select select "600"
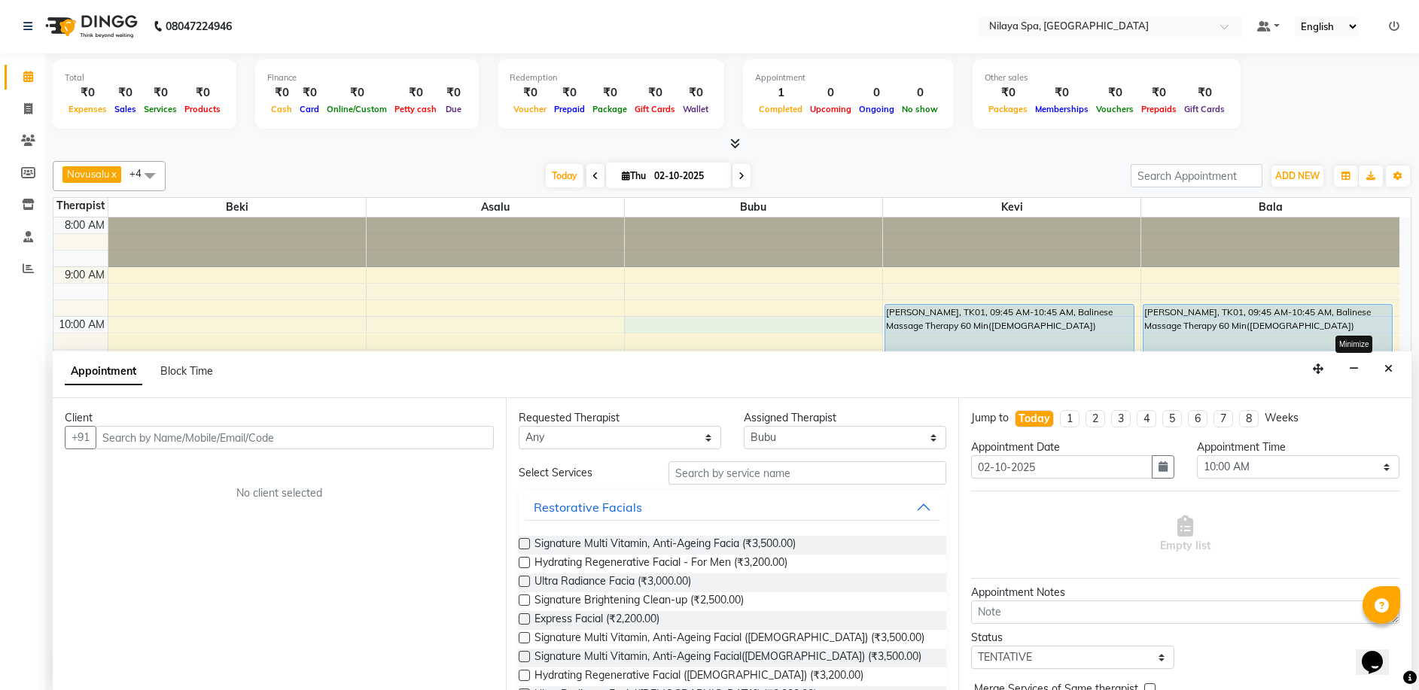
click at [1355, 375] on button "button" at bounding box center [1353, 368] width 23 height 23
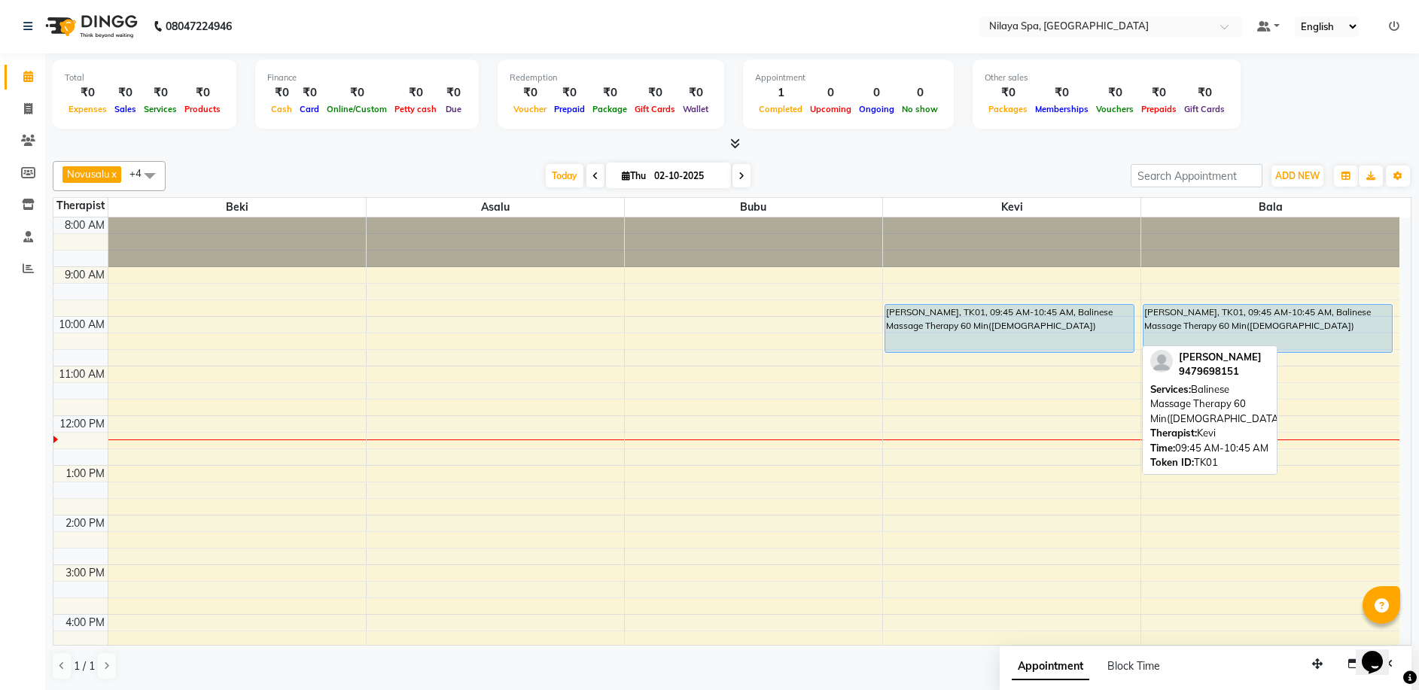
click at [1040, 330] on div "[PERSON_NAME], TK01, 09:45 AM-10:45 AM, Balinese Massage Therapy 60 Min([DEMOGR…" at bounding box center [1009, 328] width 248 height 47
select select "5"
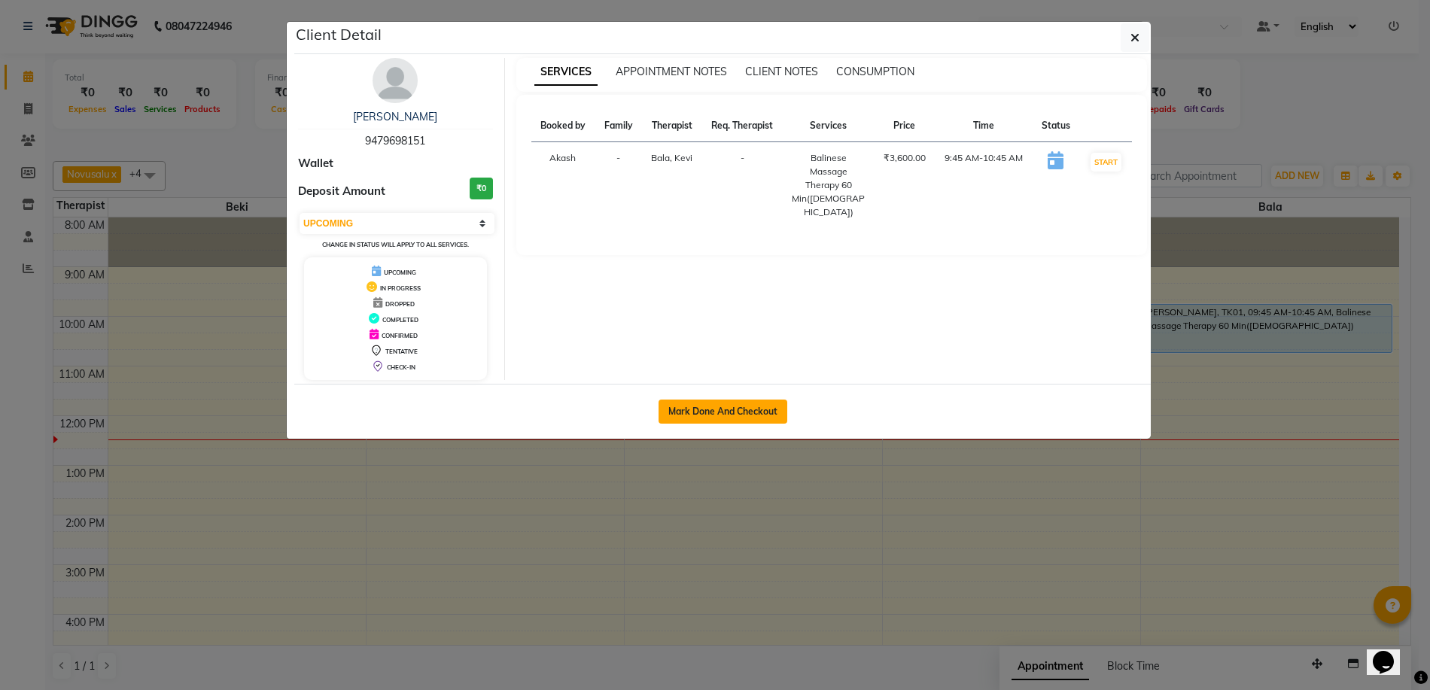
click at [756, 415] on button "Mark Done And Checkout" at bounding box center [722, 412] width 129 height 24
select select "service"
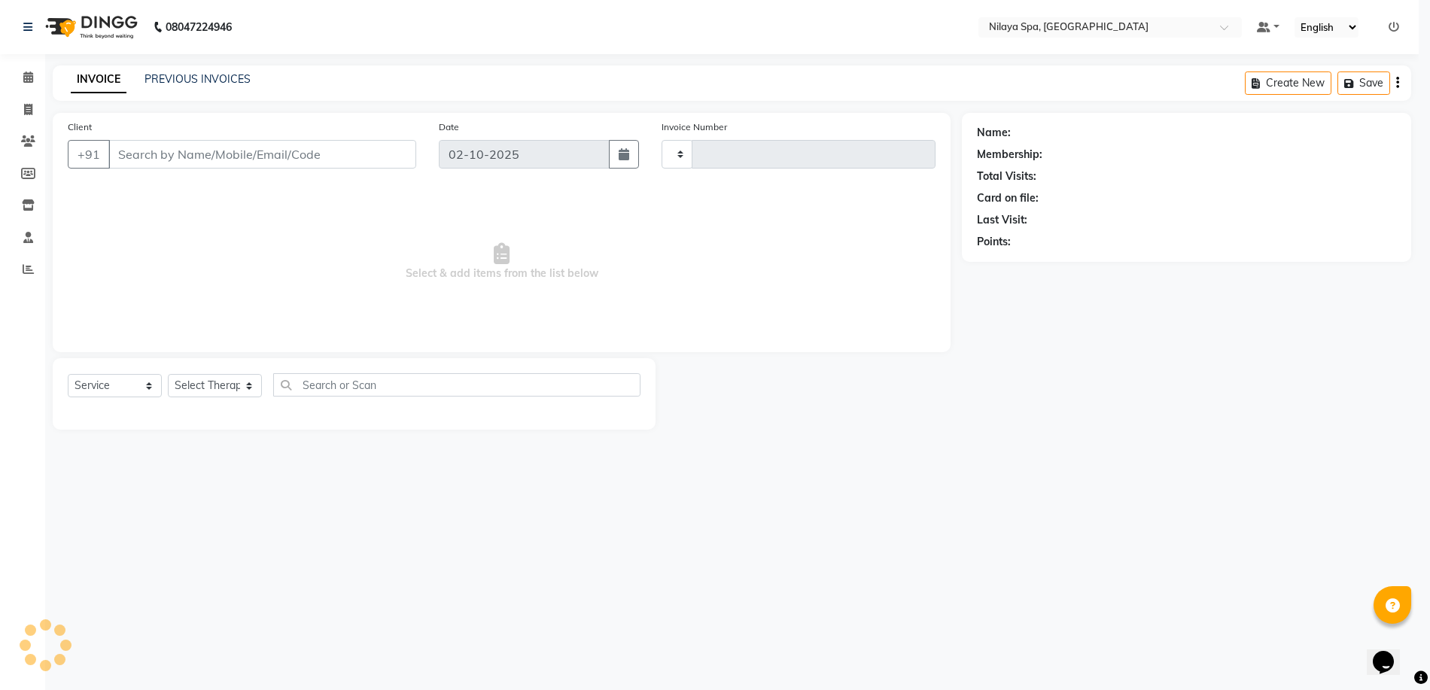
type input "0033"
select select "9038"
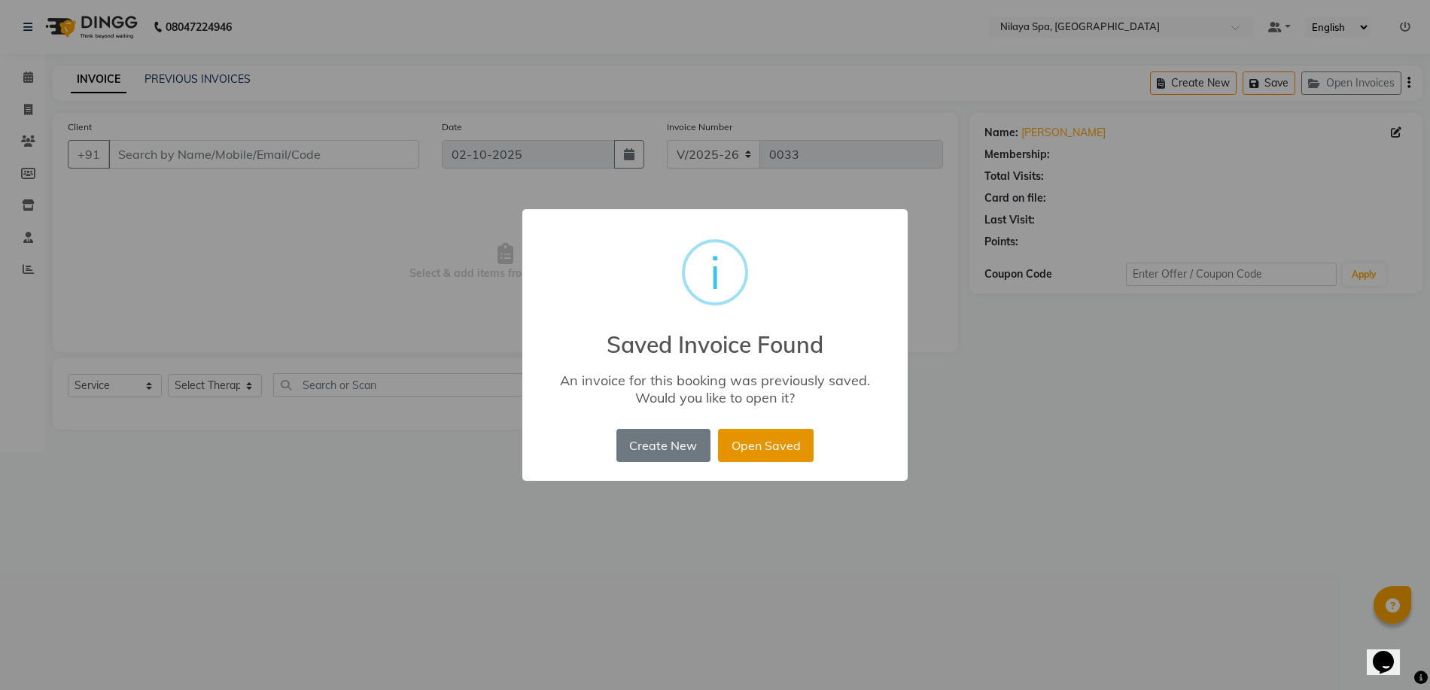
click at [756, 445] on button "Open Saved" at bounding box center [766, 445] width 96 height 33
type input "94******51"
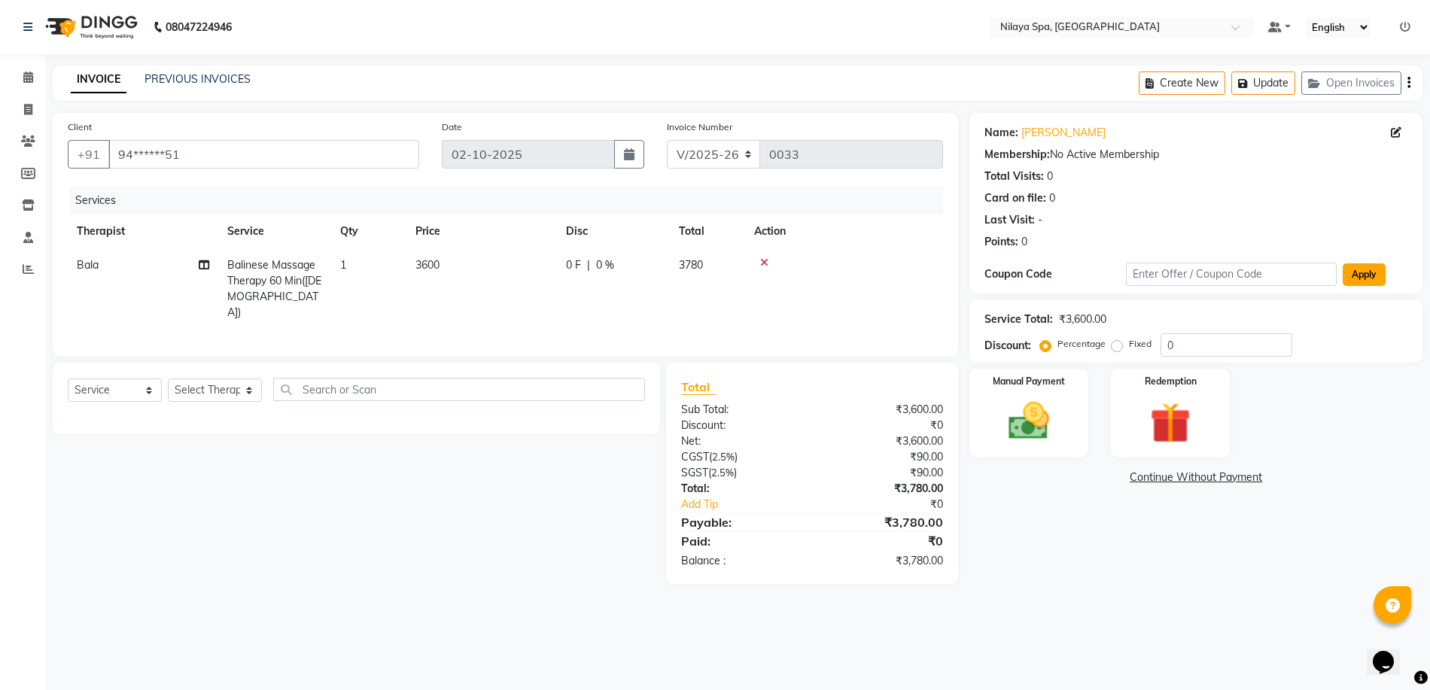
click at [1372, 278] on button "Apply" at bounding box center [1364, 274] width 43 height 23
click at [1356, 452] on div "Manual Payment Redemption" at bounding box center [1196, 413] width 476 height 89
click at [1305, 272] on input "text" at bounding box center [1231, 274] width 211 height 23
click at [1400, 136] on icon at bounding box center [1396, 132] width 11 height 11
select select "[DEMOGRAPHIC_DATA]"
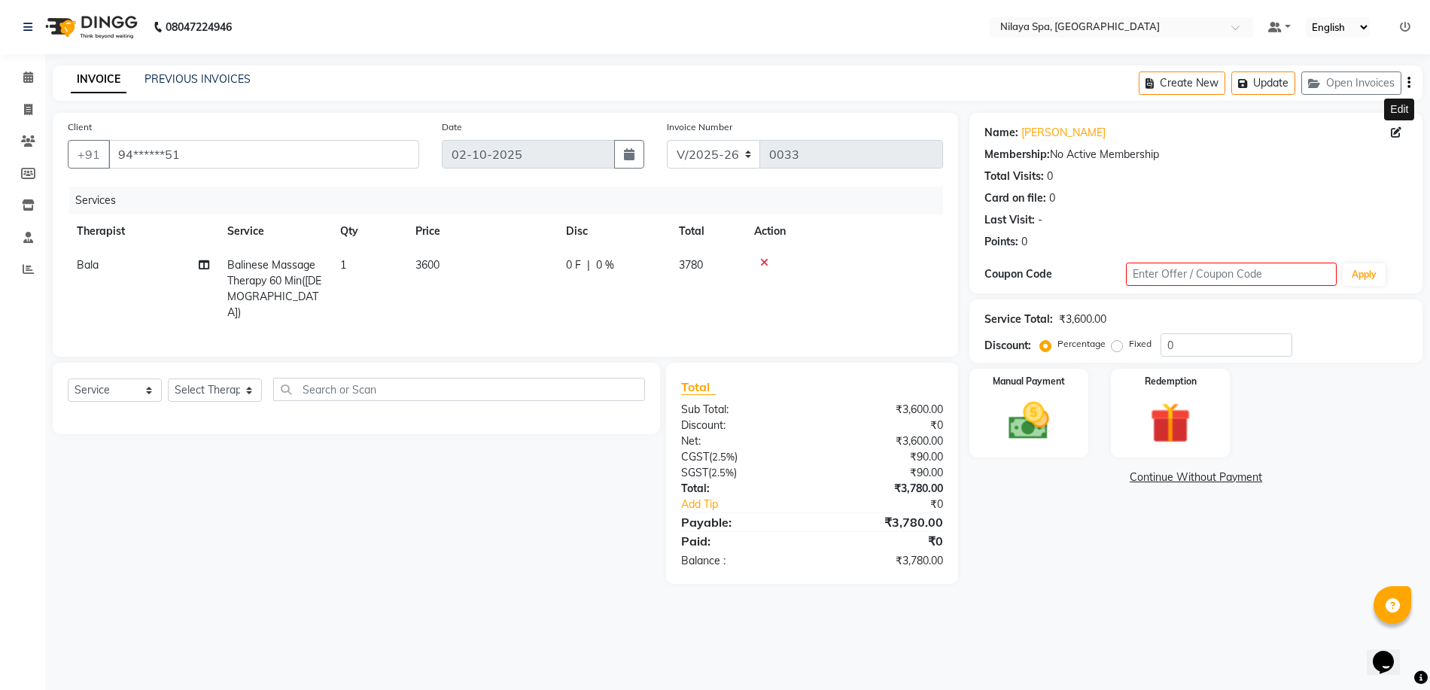
select select "57538"
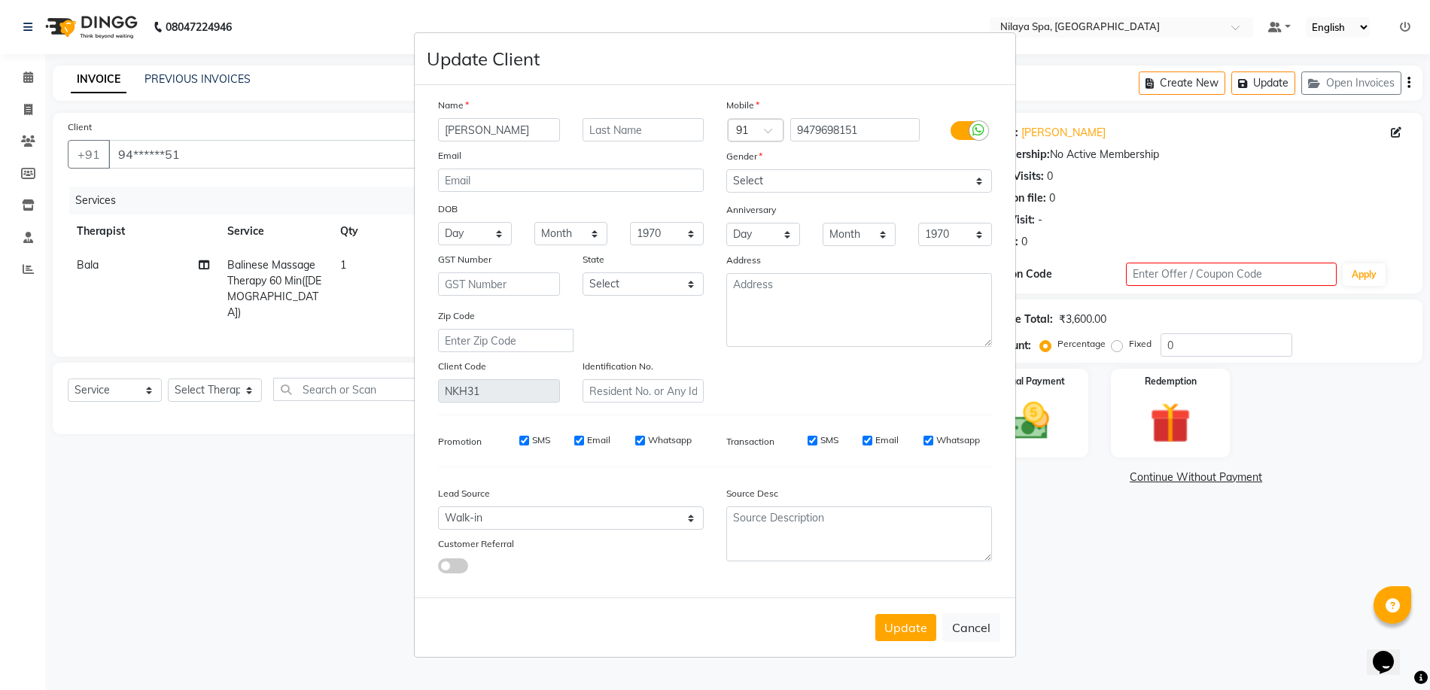
click at [1105, 184] on ngb-modal-window "Update Client Name [PERSON_NAME] Email DOB Day 01 02 03 04 05 06 07 08 09 10 11…" at bounding box center [715, 345] width 1430 height 690
click at [966, 635] on button "Cancel" at bounding box center [971, 627] width 58 height 29
select select
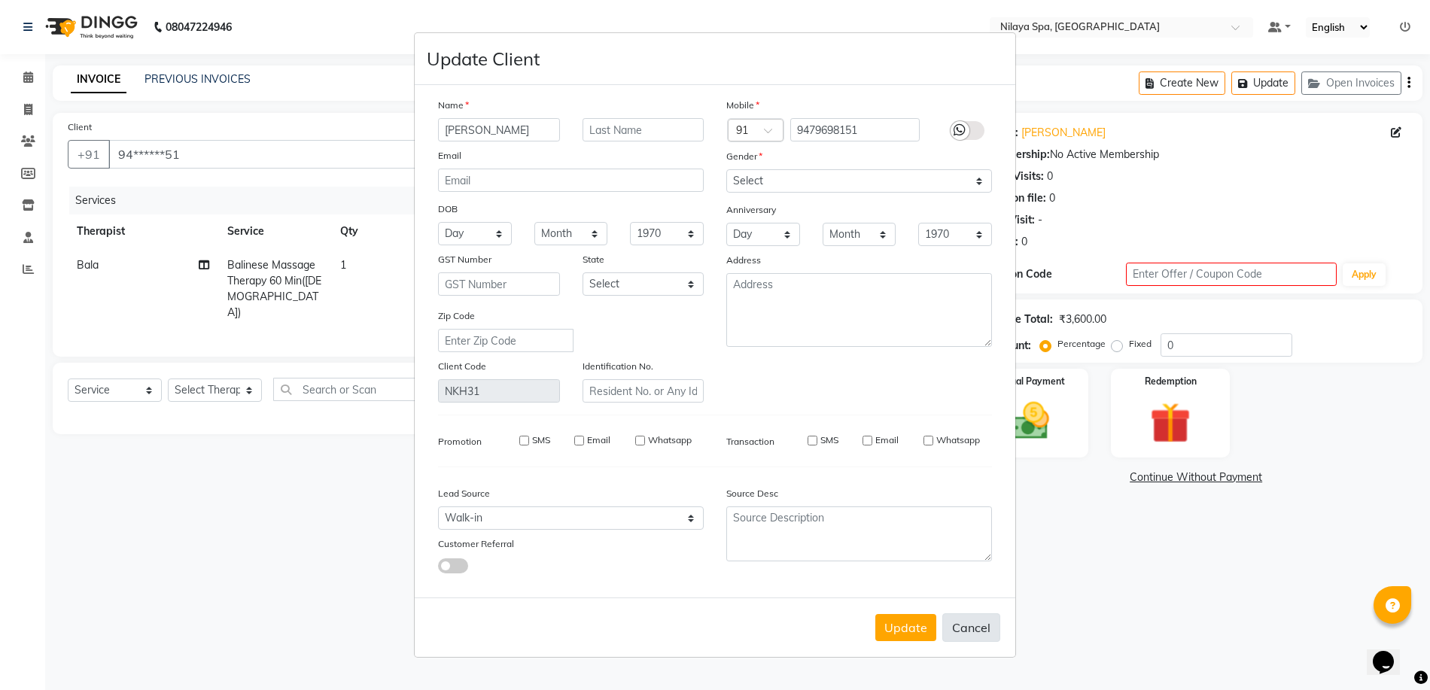
select select
checkbox input "false"
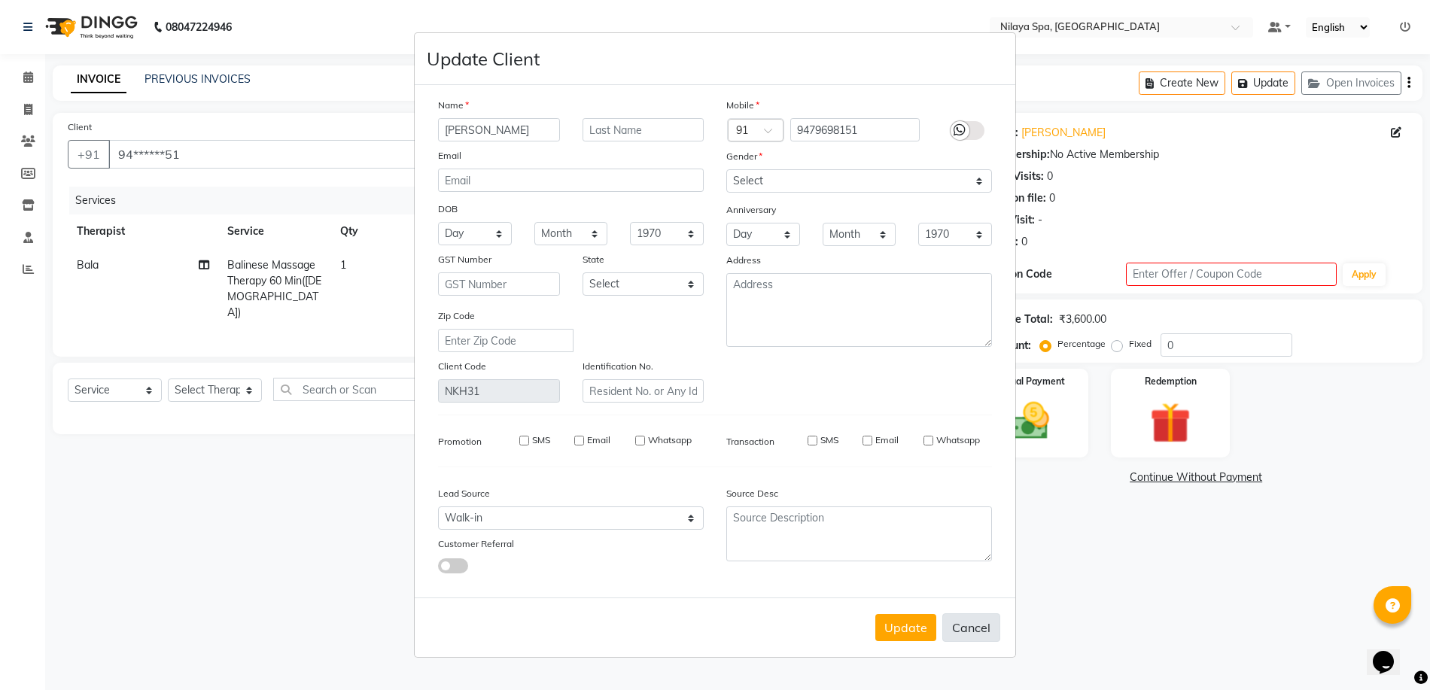
checkbox input "false"
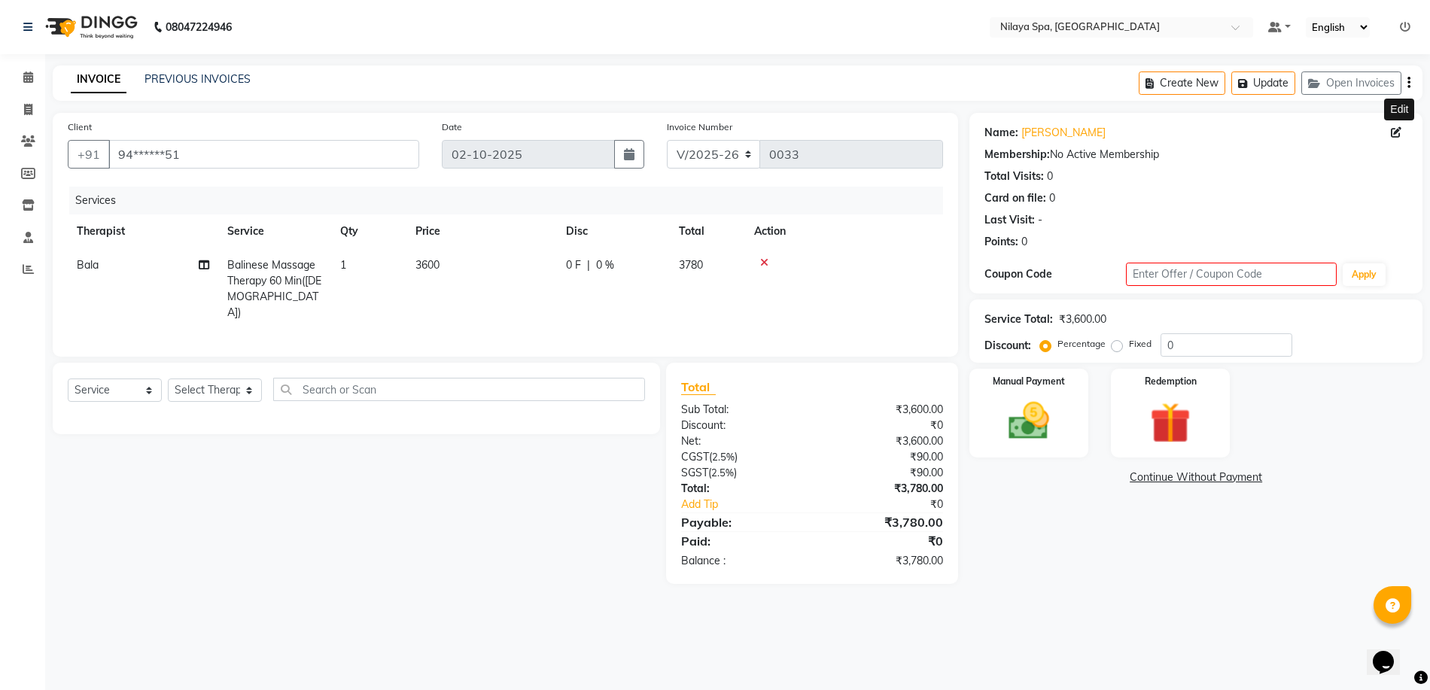
click at [1392, 134] on icon at bounding box center [1396, 132] width 11 height 11
select select "[DEMOGRAPHIC_DATA]"
select select "57538"
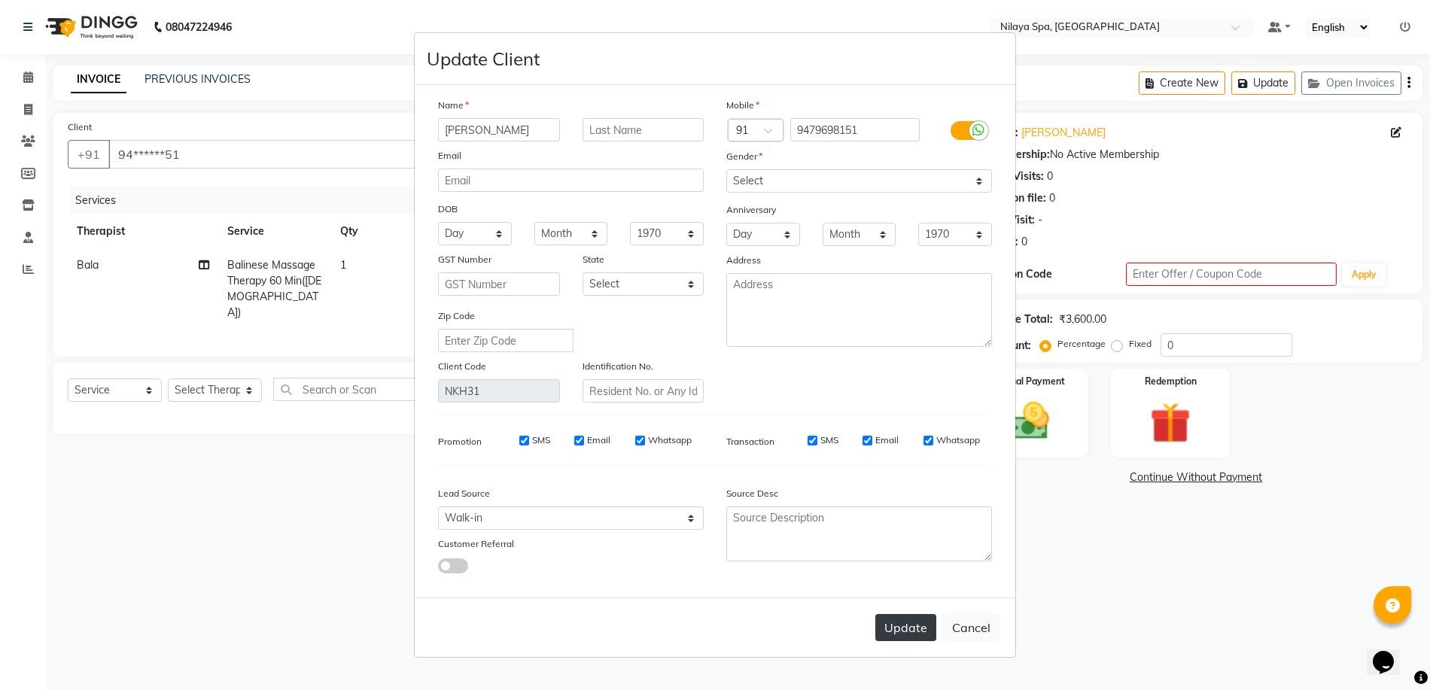
click at [902, 631] on button "Update" at bounding box center [905, 627] width 61 height 27
select select
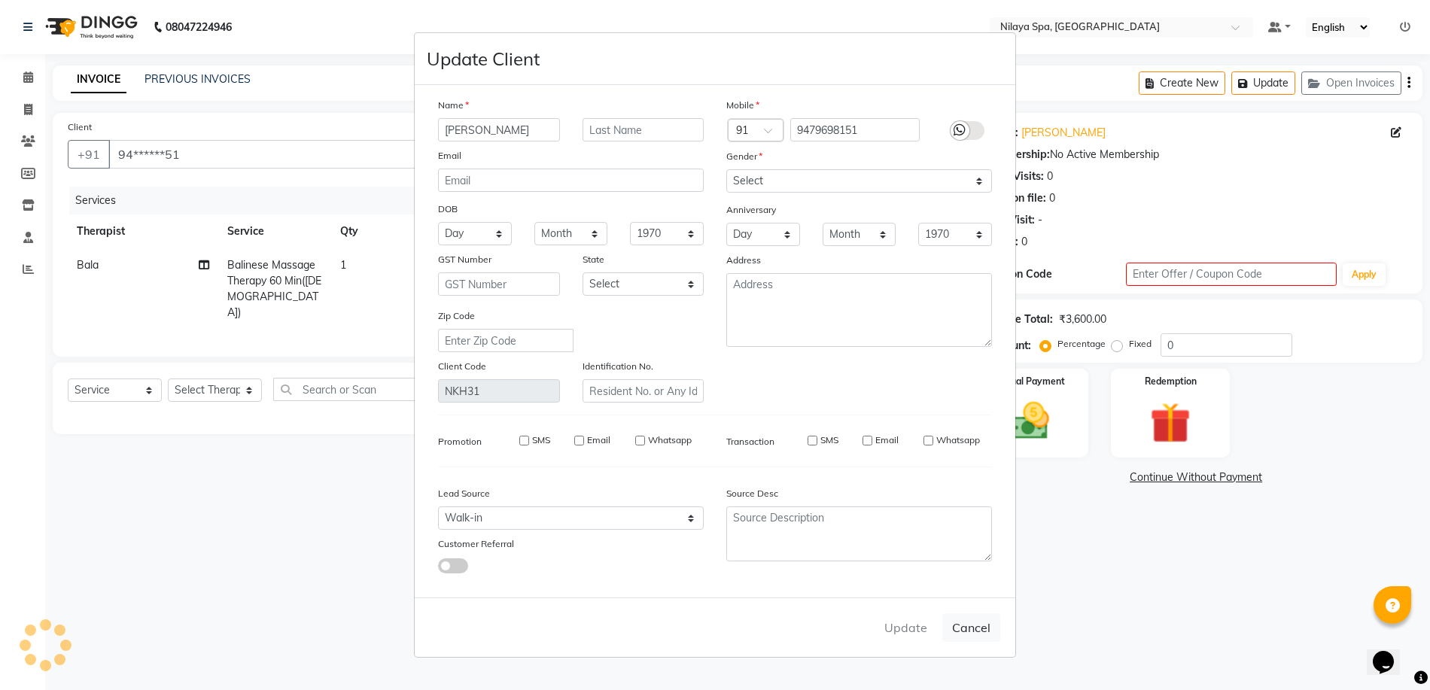
select select
checkbox input "false"
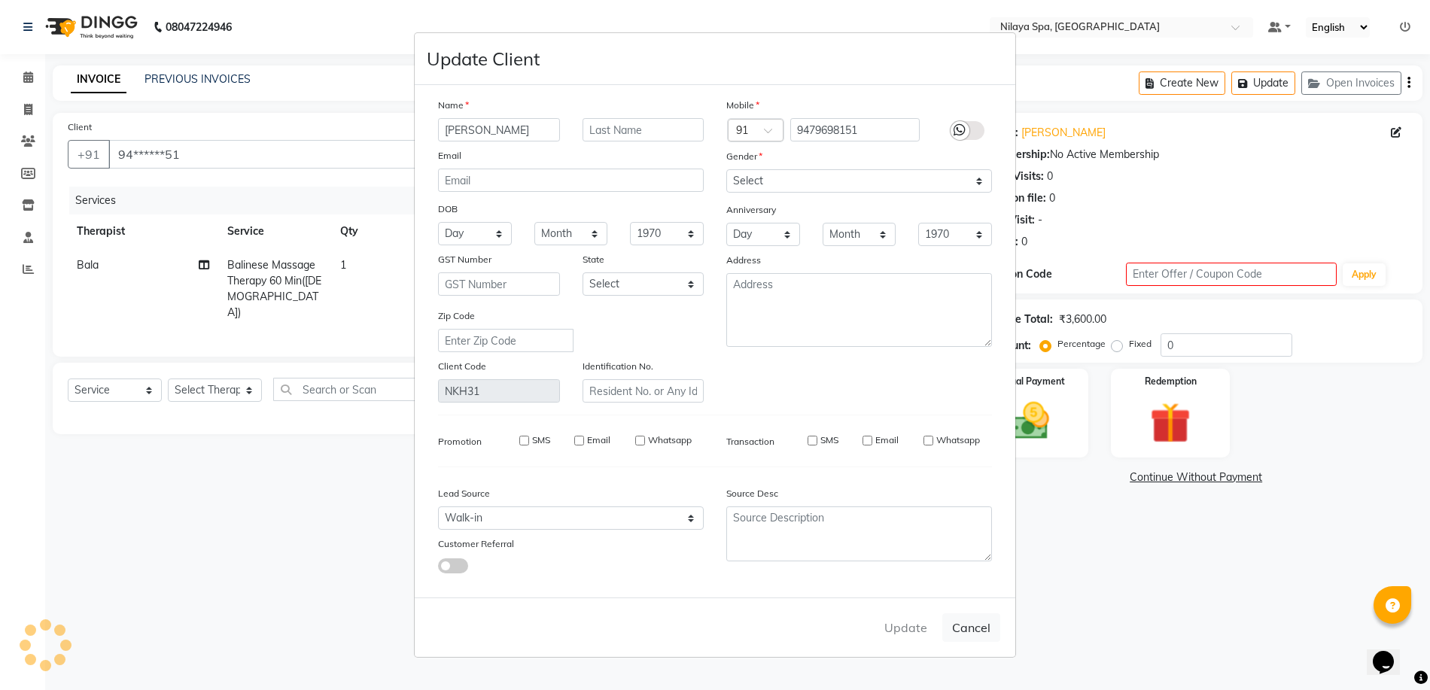
checkbox input "false"
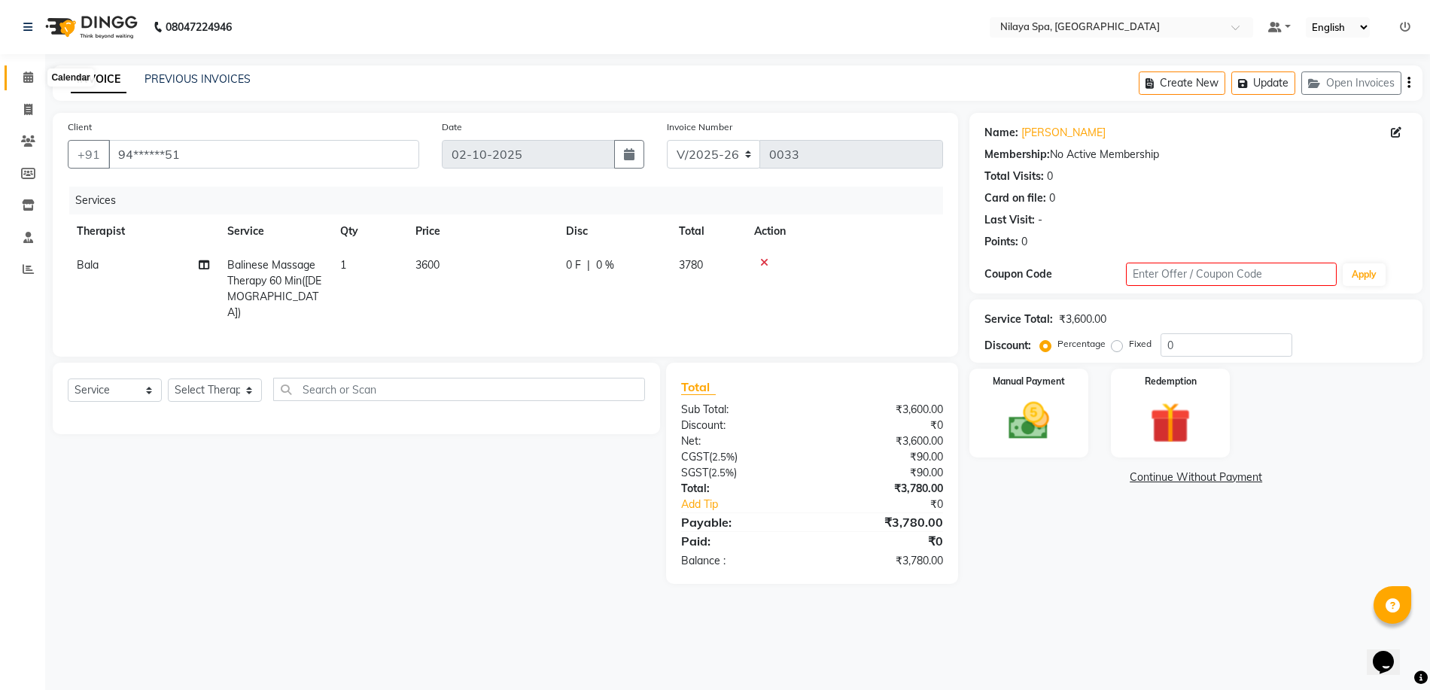
click at [38, 78] on span at bounding box center [28, 77] width 26 height 17
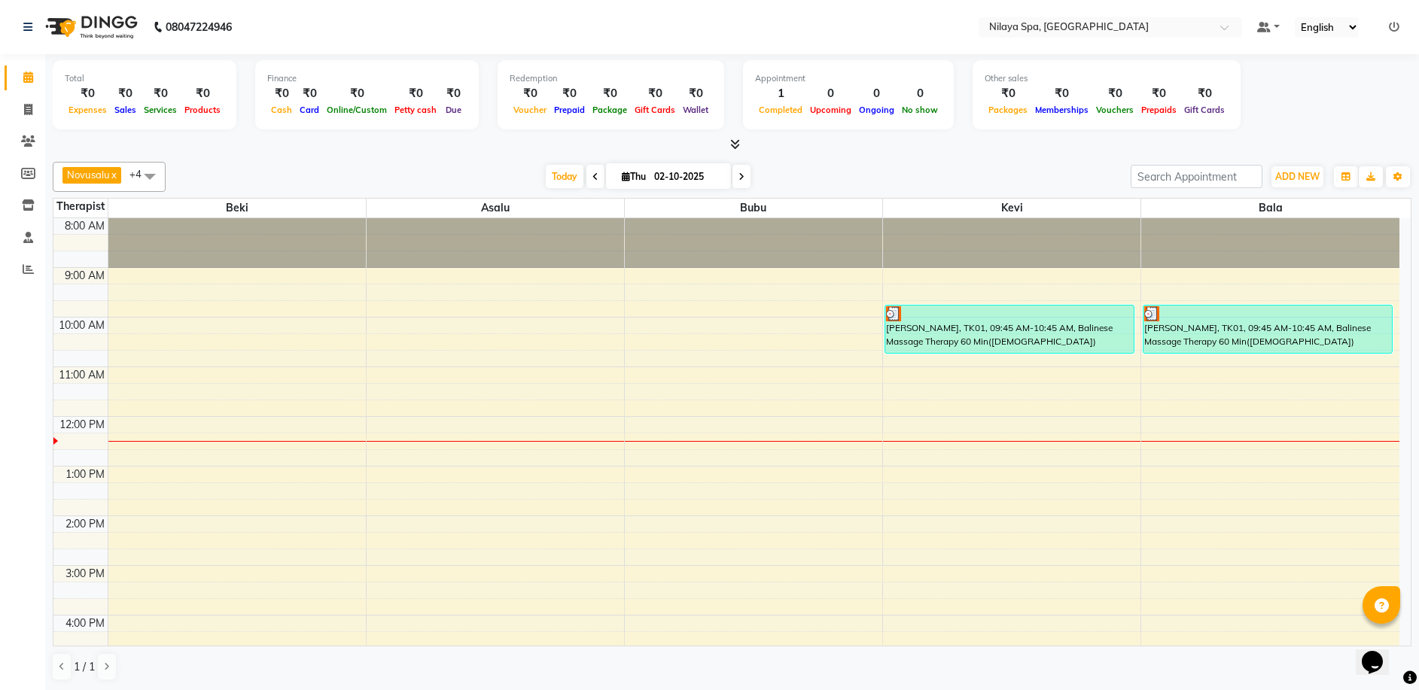
scroll to position [75, 0]
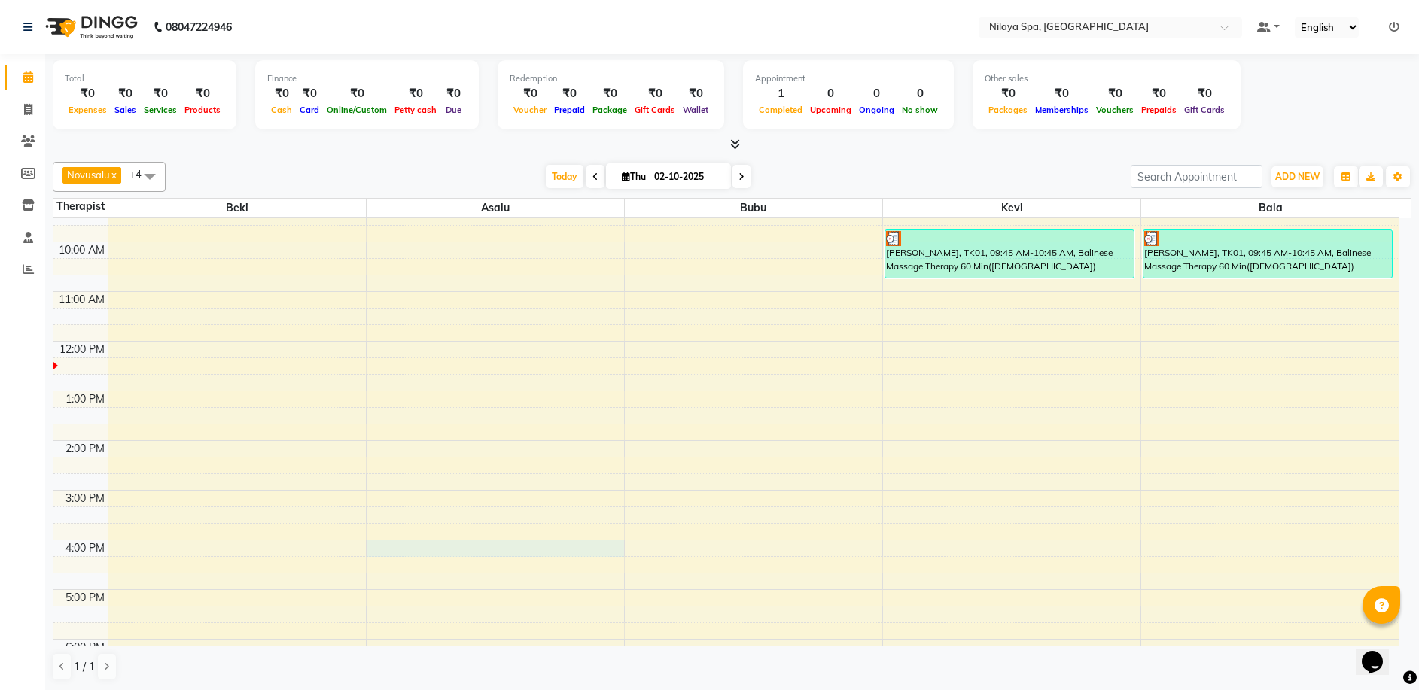
click at [418, 542] on div "8:00 AM 9:00 AM 10:00 AM 11:00 AM 12:00 PM 1:00 PM 2:00 PM 3:00 PM 4:00 PM 5:00…" at bounding box center [726, 540] width 1346 height 794
select select "92599"
select select "tentative"
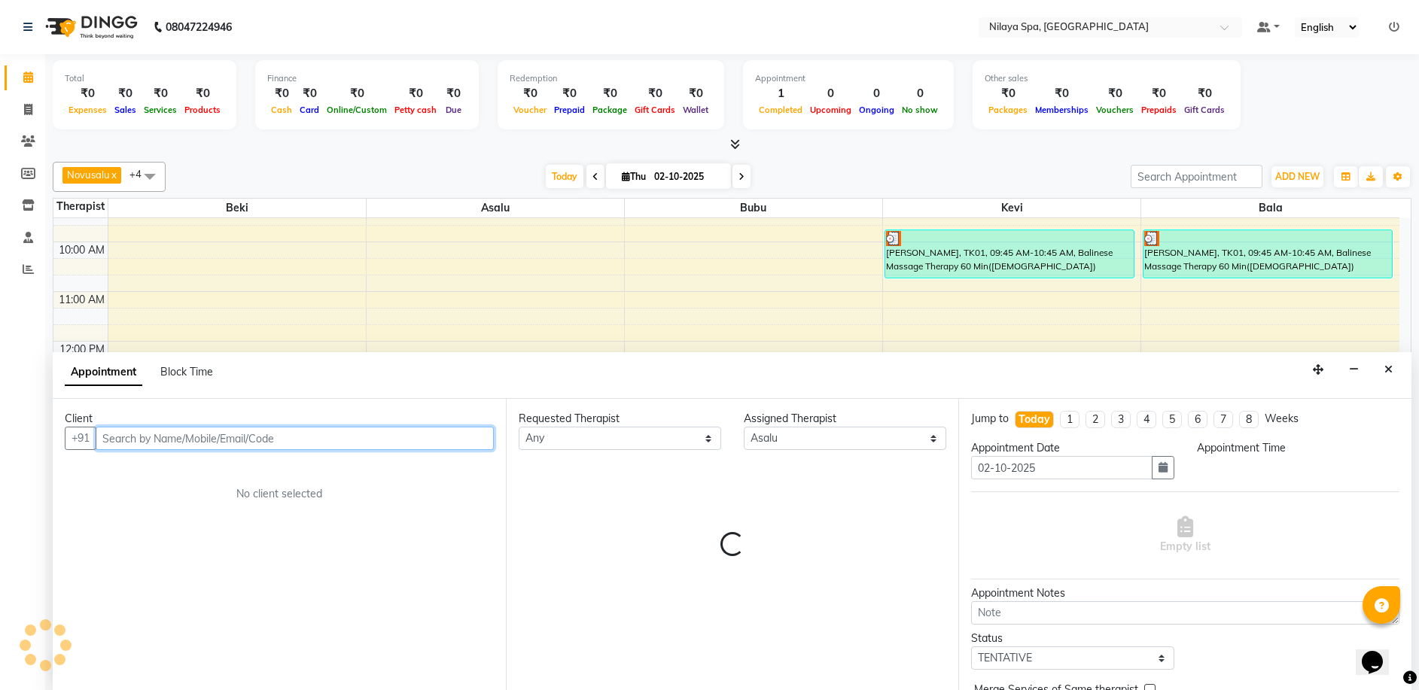
scroll to position [1, 0]
select select "960"
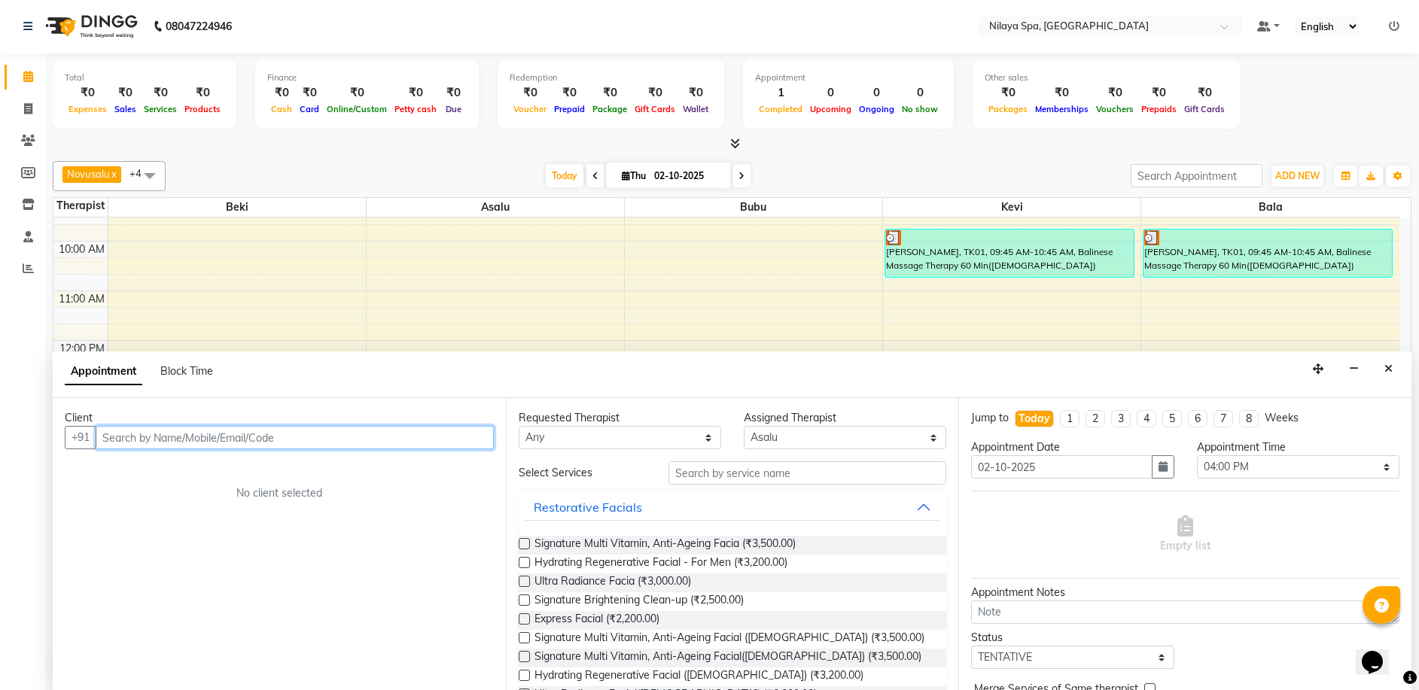
drag, startPoint x: 108, startPoint y: 438, endPoint x: 165, endPoint y: 453, distance: 58.4
click at [113, 438] on input "text" at bounding box center [295, 437] width 398 height 23
type input "9899127000"
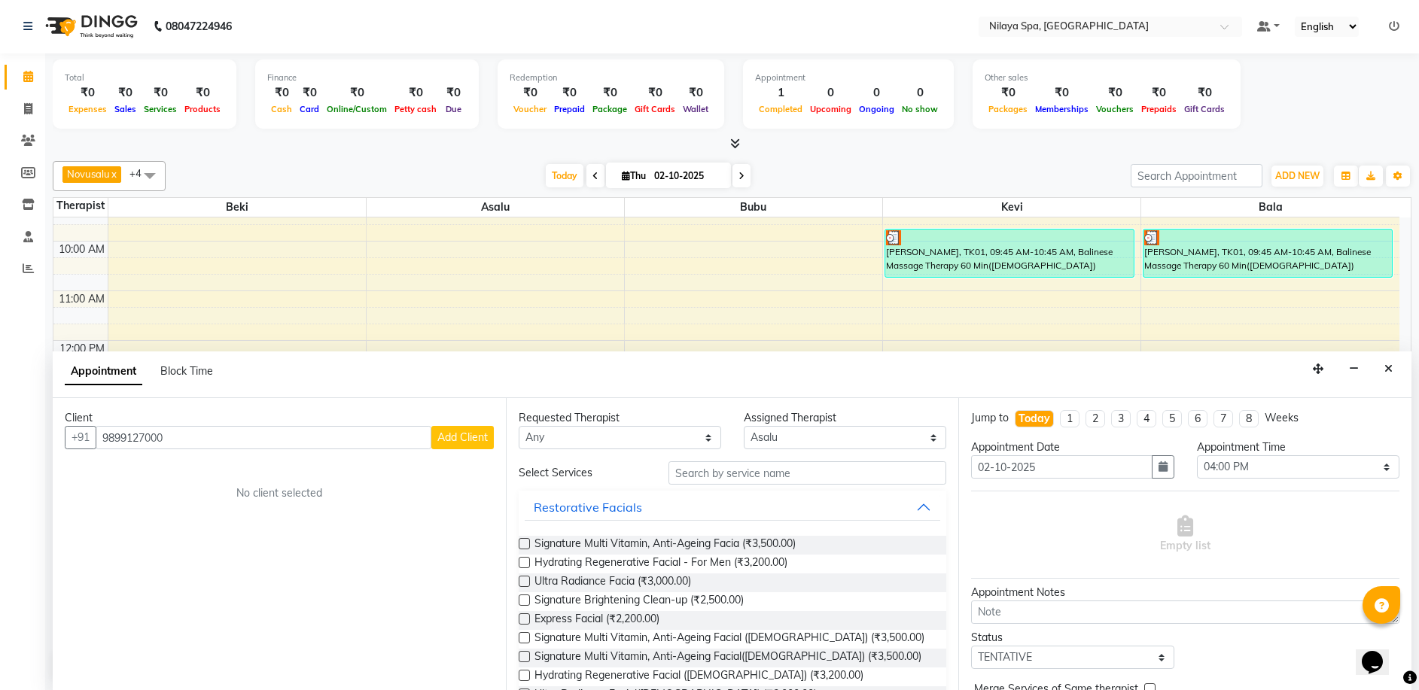
click at [477, 433] on span "Add Client" at bounding box center [462, 437] width 50 height 14
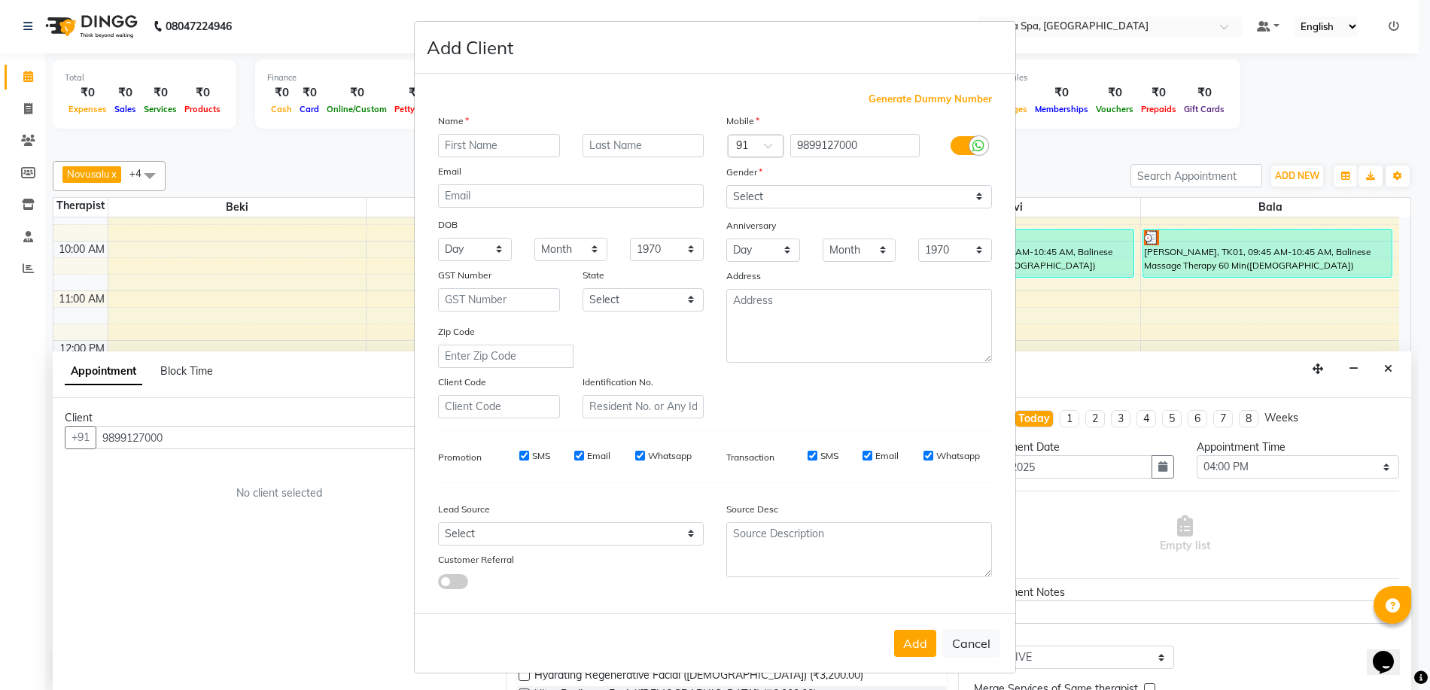
click at [438, 141] on input "text" at bounding box center [499, 145] width 122 height 23
type input "n"
type input "Neha"
click at [974, 198] on select "Select [DEMOGRAPHIC_DATA] [DEMOGRAPHIC_DATA] Other Prefer Not To Say" at bounding box center [859, 196] width 266 height 23
select select "[DEMOGRAPHIC_DATA]"
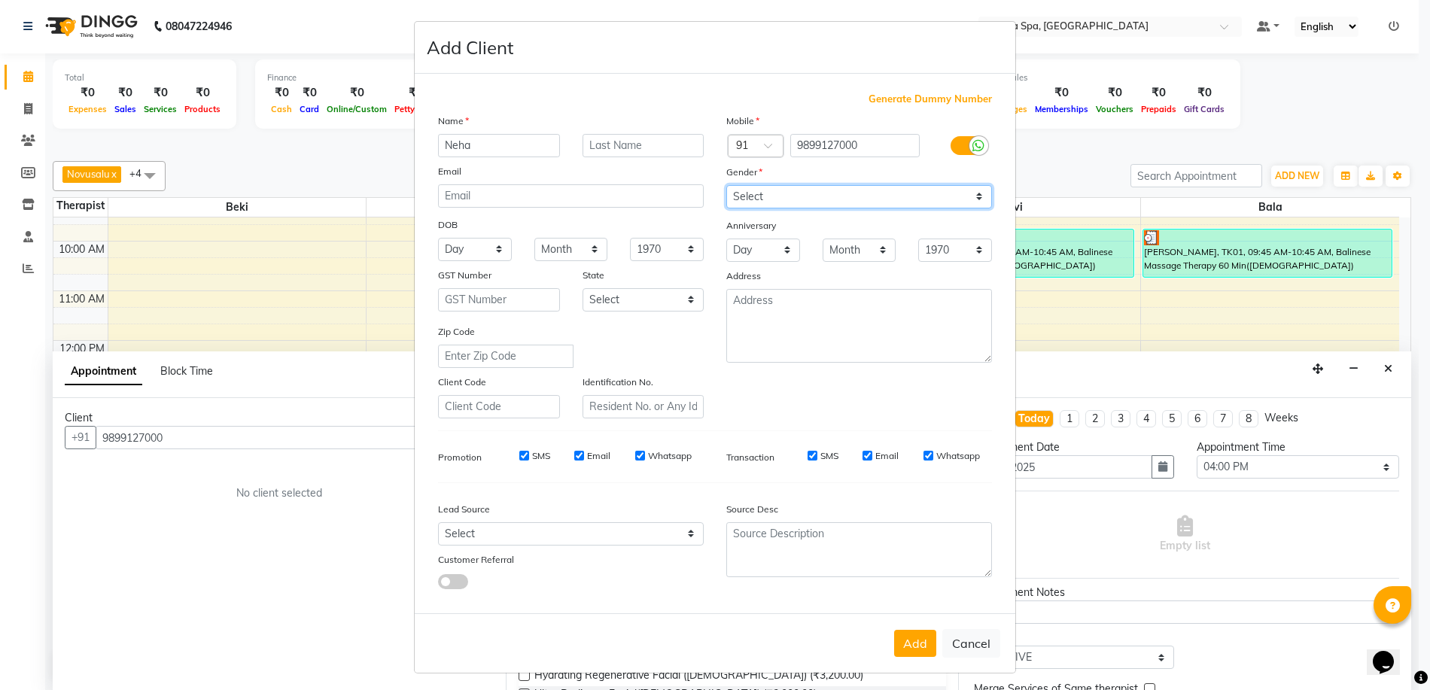
click at [726, 185] on select "Select [DEMOGRAPHIC_DATA] [DEMOGRAPHIC_DATA] Other Prefer Not To Say" at bounding box center [859, 196] width 266 height 23
click at [683, 532] on select "Select Walk-in Referral Internet Friend Word of Mouth Advertisement Facebook Ju…" at bounding box center [571, 533] width 266 height 23
select select "57538"
click at [438, 522] on select "Select Walk-in Referral Internet Friend Word of Mouth Advertisement Facebook Ju…" at bounding box center [571, 533] width 266 height 23
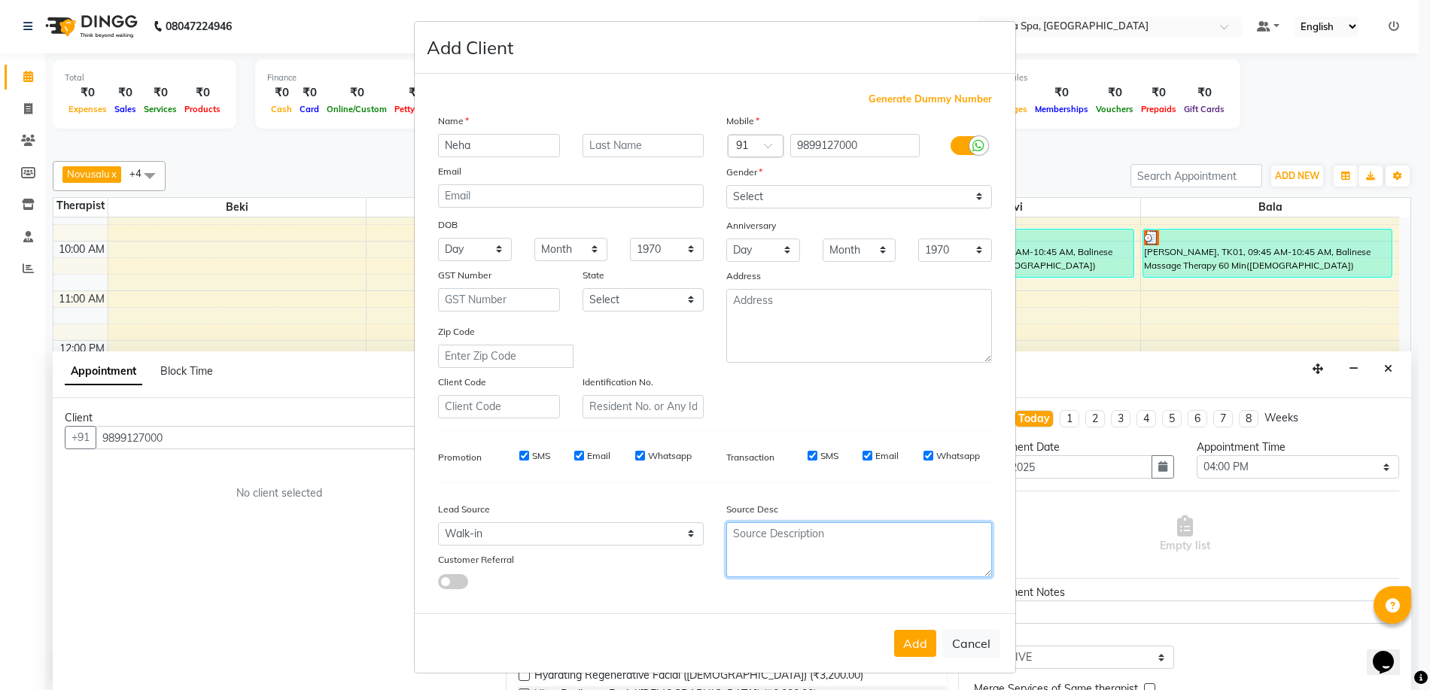
click at [797, 547] on textarea at bounding box center [859, 549] width 266 height 55
click at [916, 648] on button "Add" at bounding box center [915, 643] width 42 height 27
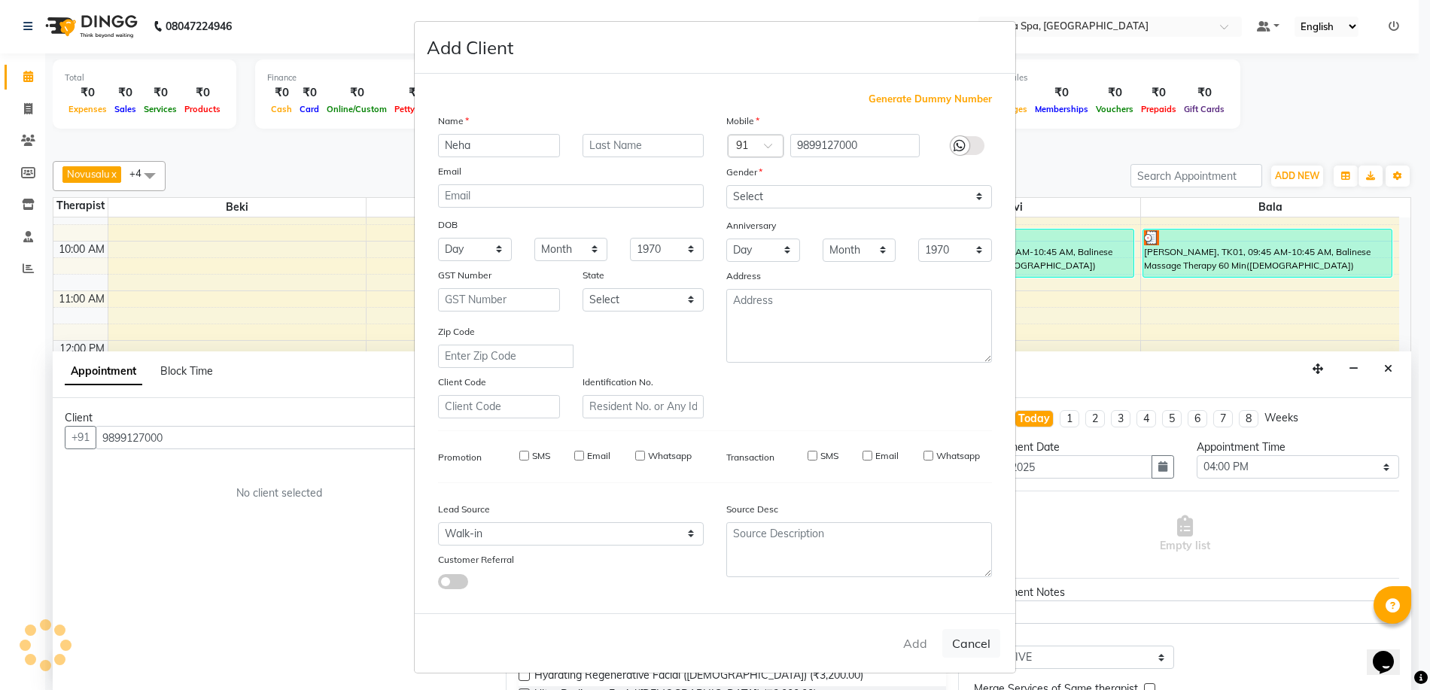
type input "98******00"
select select
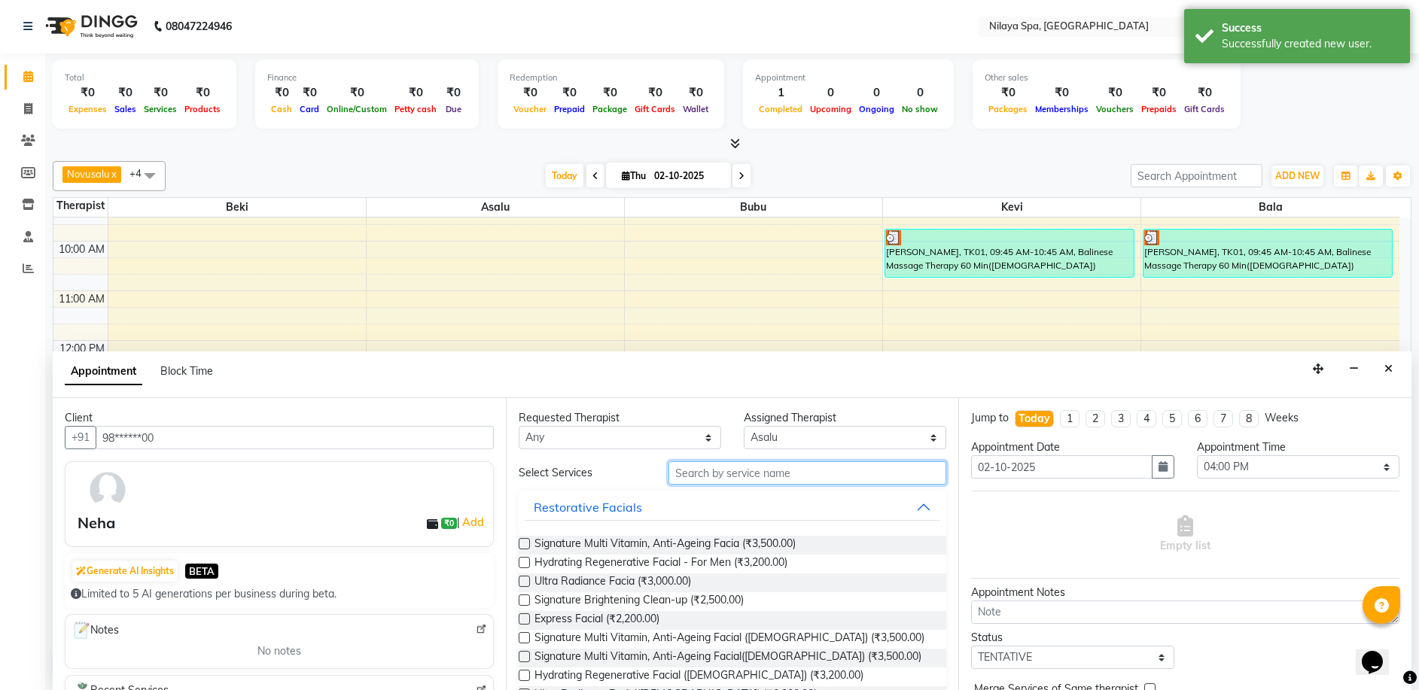
click at [708, 475] on input "text" at bounding box center [807, 472] width 278 height 23
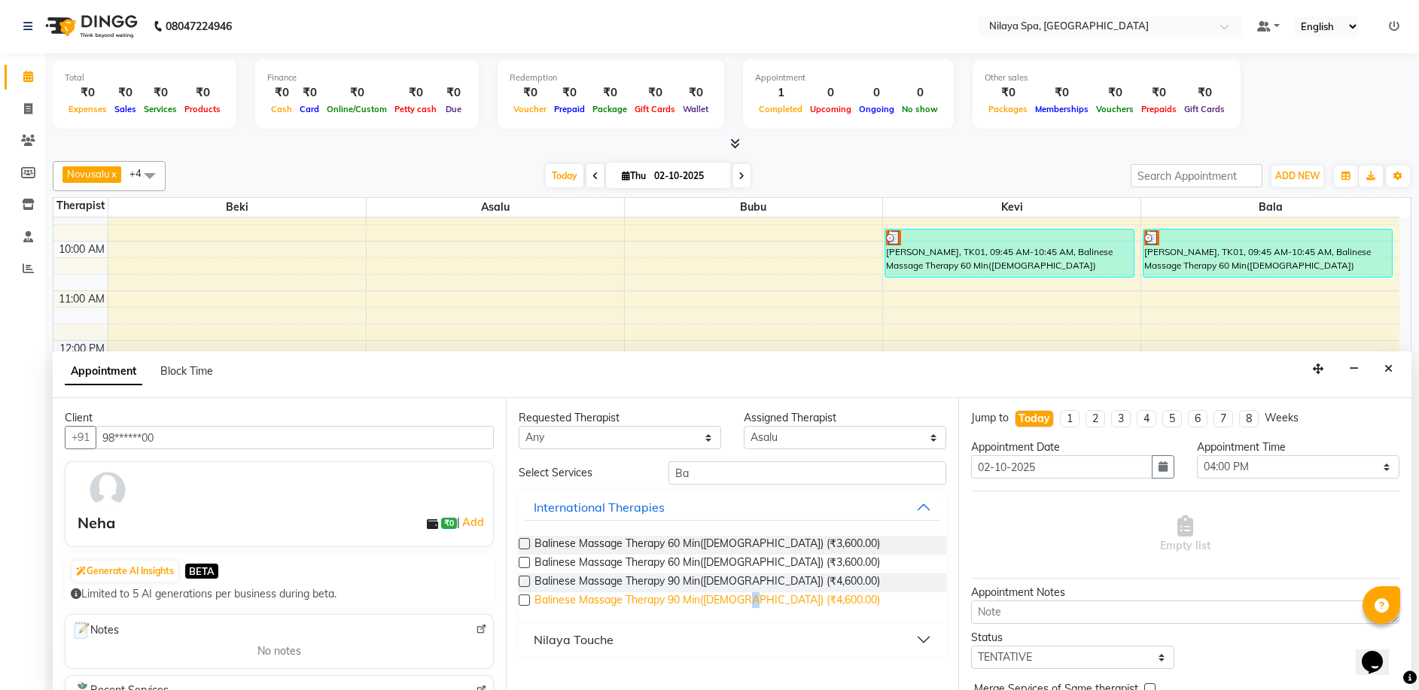
click at [745, 601] on span "Balinese Massage Therapy 90 Min([DEMOGRAPHIC_DATA]) (₹4,600.00)" at bounding box center [706, 601] width 345 height 19
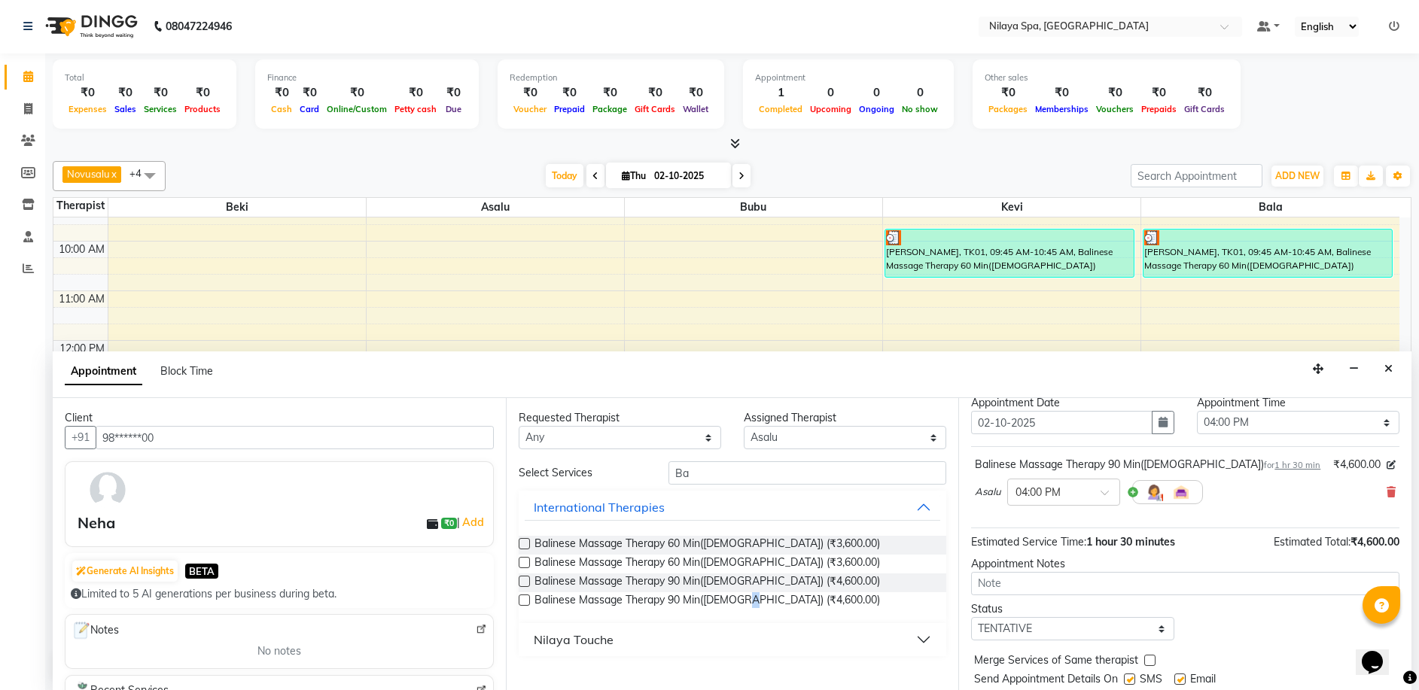
scroll to position [90, 0]
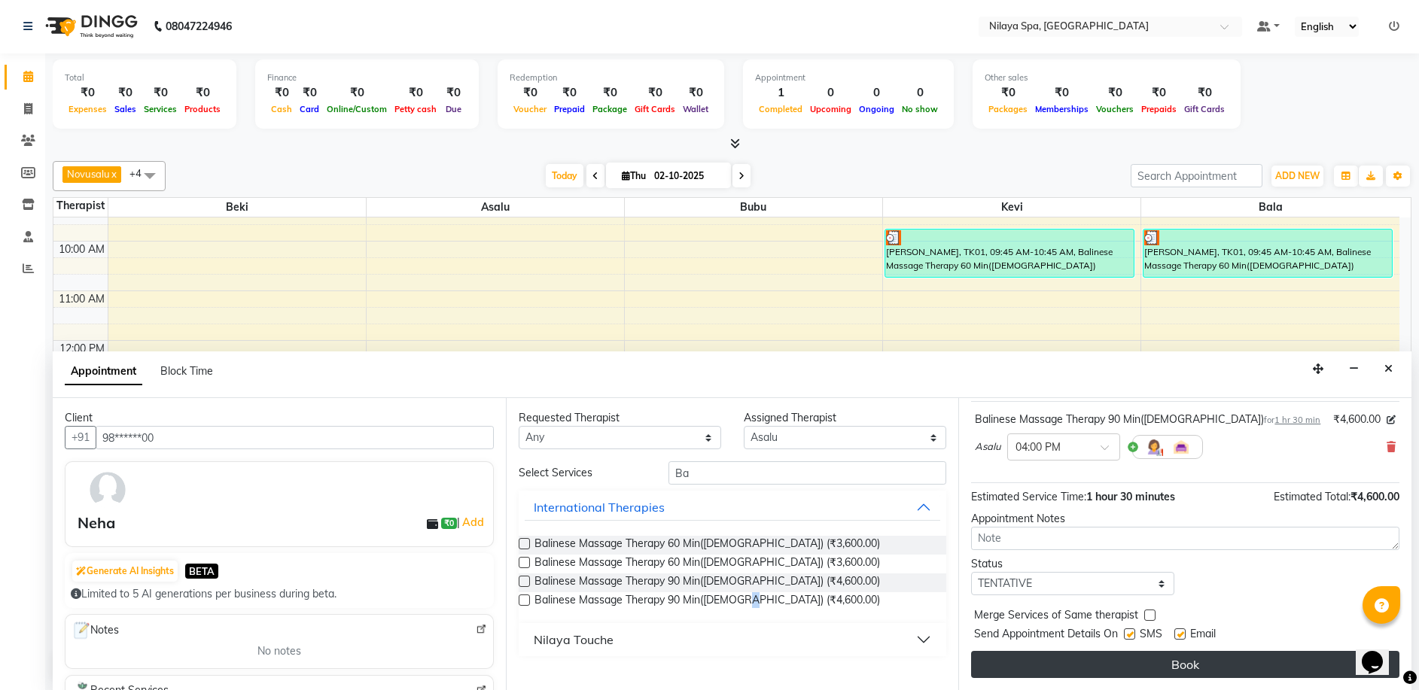
click at [1127, 665] on button "Book" at bounding box center [1185, 664] width 428 height 27
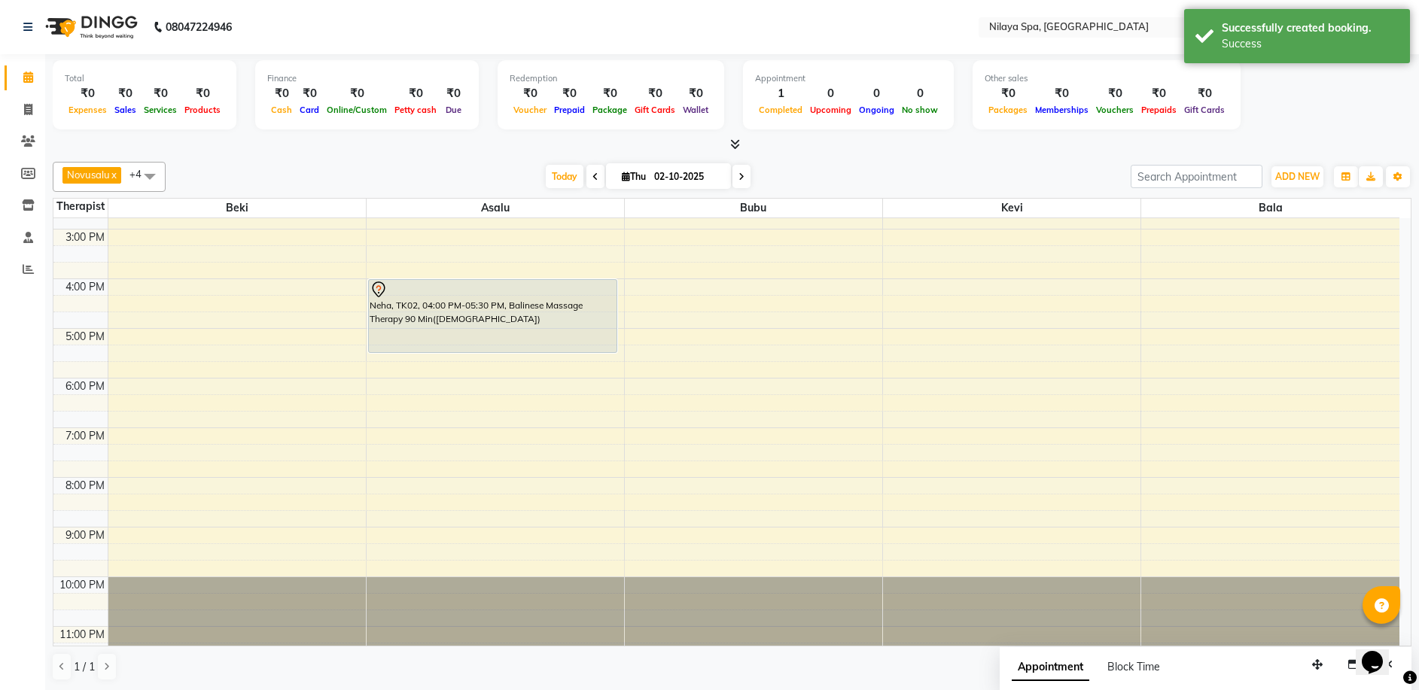
scroll to position [366, 0]
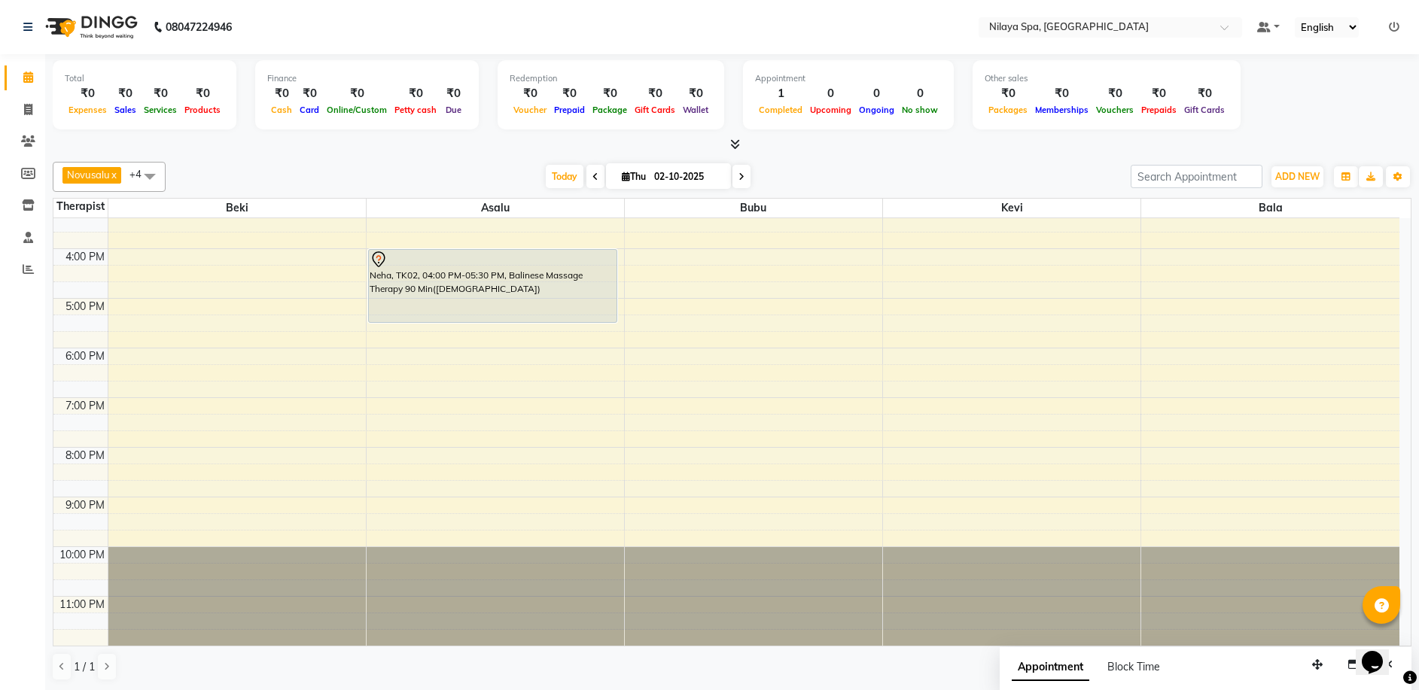
click at [209, 449] on div "8:00 AM 9:00 AM 10:00 AM 11:00 AM 12:00 PM 1:00 PM 2:00 PM 3:00 PM 4:00 PM 5:00…" at bounding box center [726, 249] width 1346 height 794
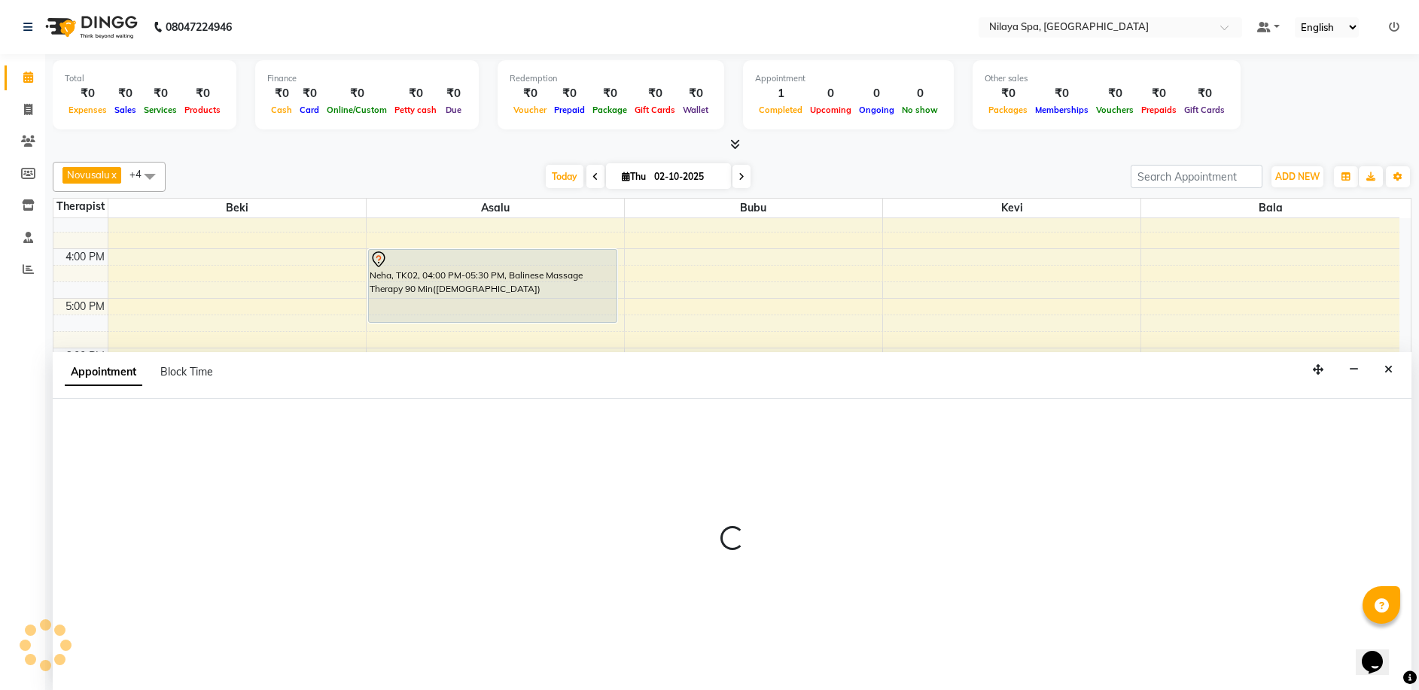
scroll to position [1, 0]
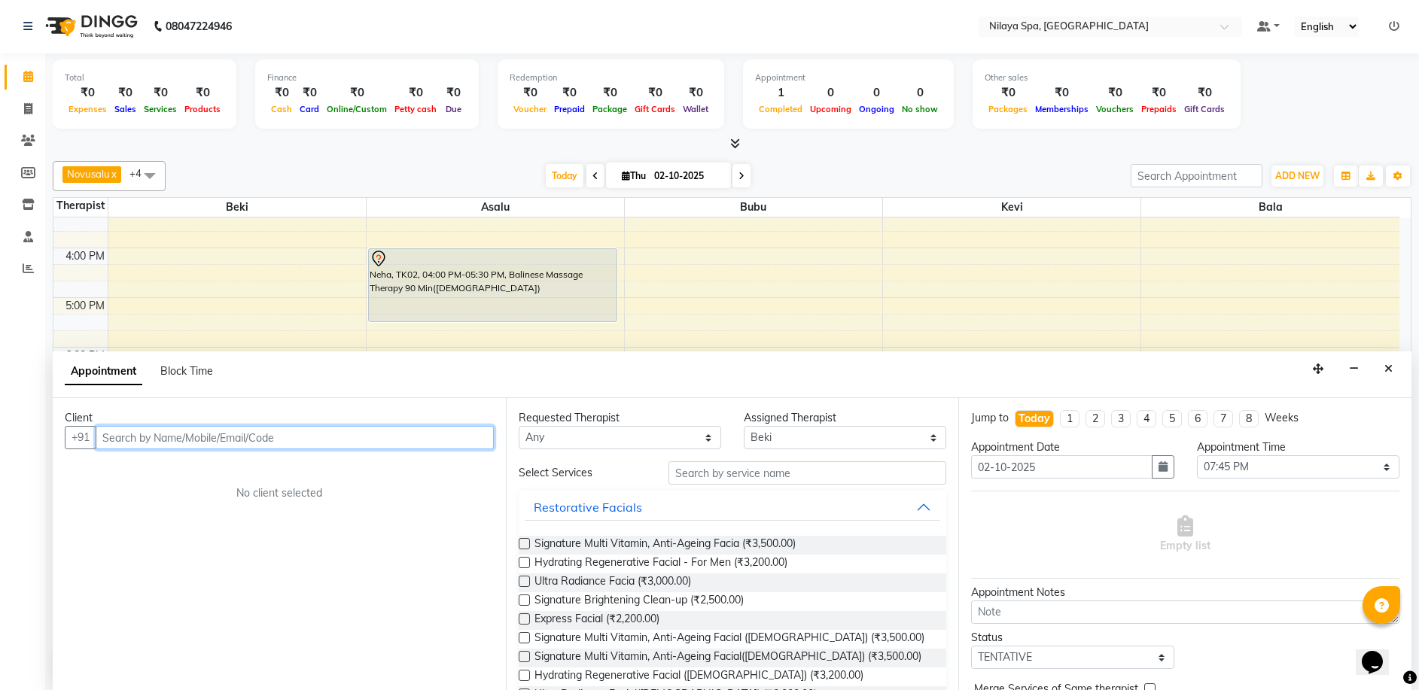
click at [225, 300] on div "8:00 AM 9:00 AM 10:00 AM 11:00 AM 12:00 PM 1:00 PM 2:00 PM 3:00 PM 4:00 PM 5:00…" at bounding box center [726, 248] width 1346 height 794
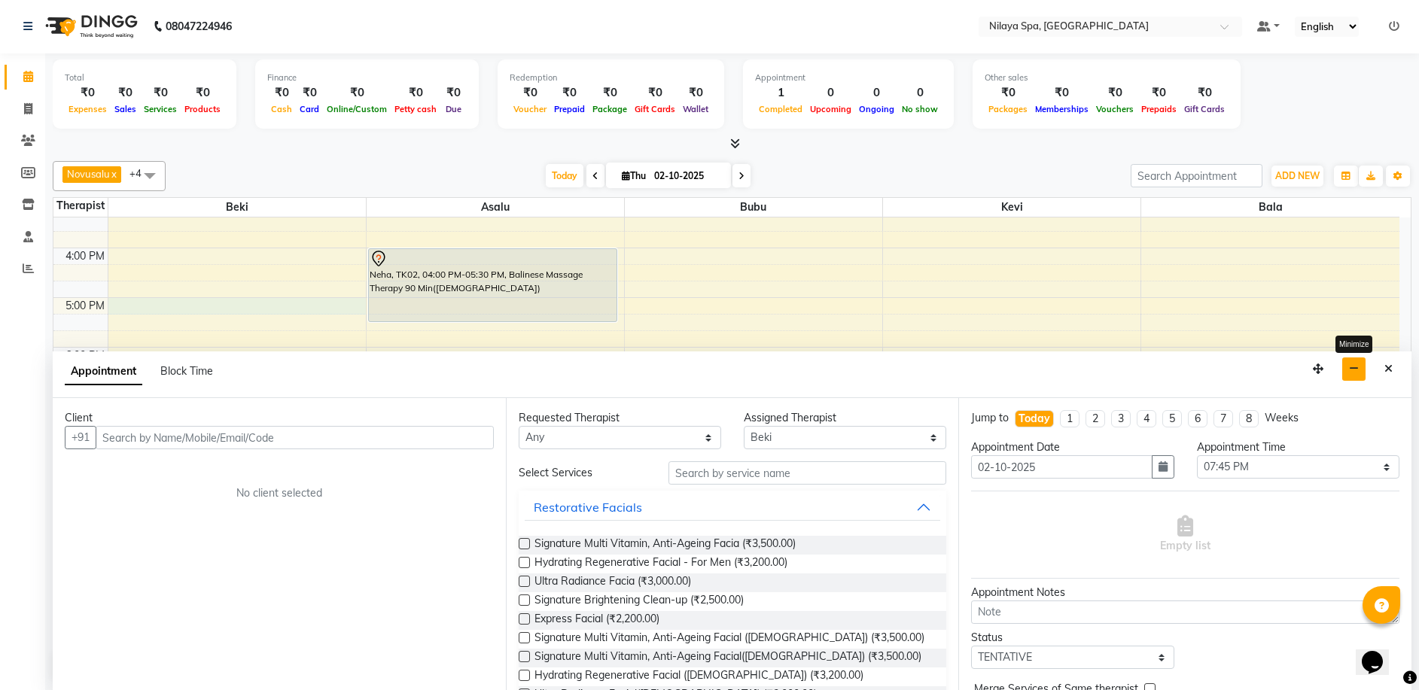
click at [1351, 369] on icon "button" at bounding box center [1354, 368] width 10 height 11
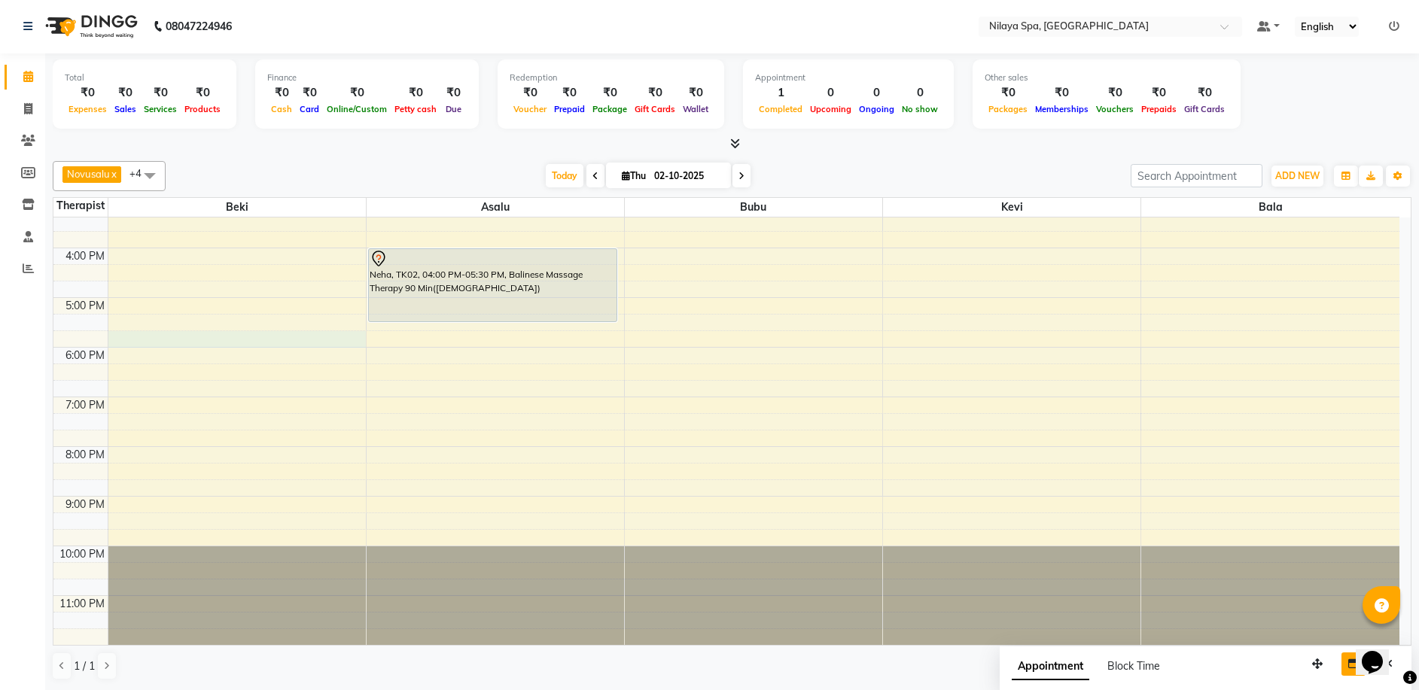
click at [207, 347] on div "8:00 AM 9:00 AM 10:00 AM 11:00 AM 12:00 PM 1:00 PM 2:00 PM 3:00 PM 4:00 PM 5:00…" at bounding box center [726, 248] width 1346 height 794
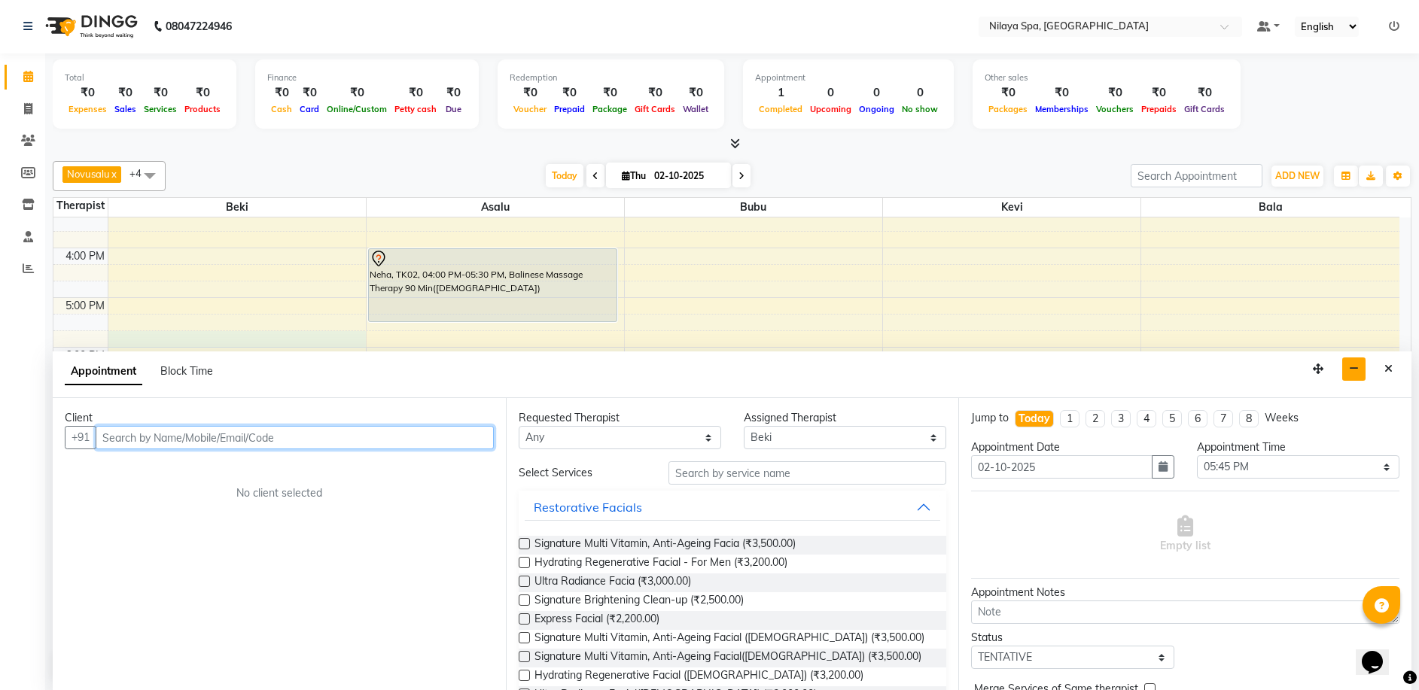
click at [110, 440] on input "text" at bounding box center [295, 437] width 398 height 23
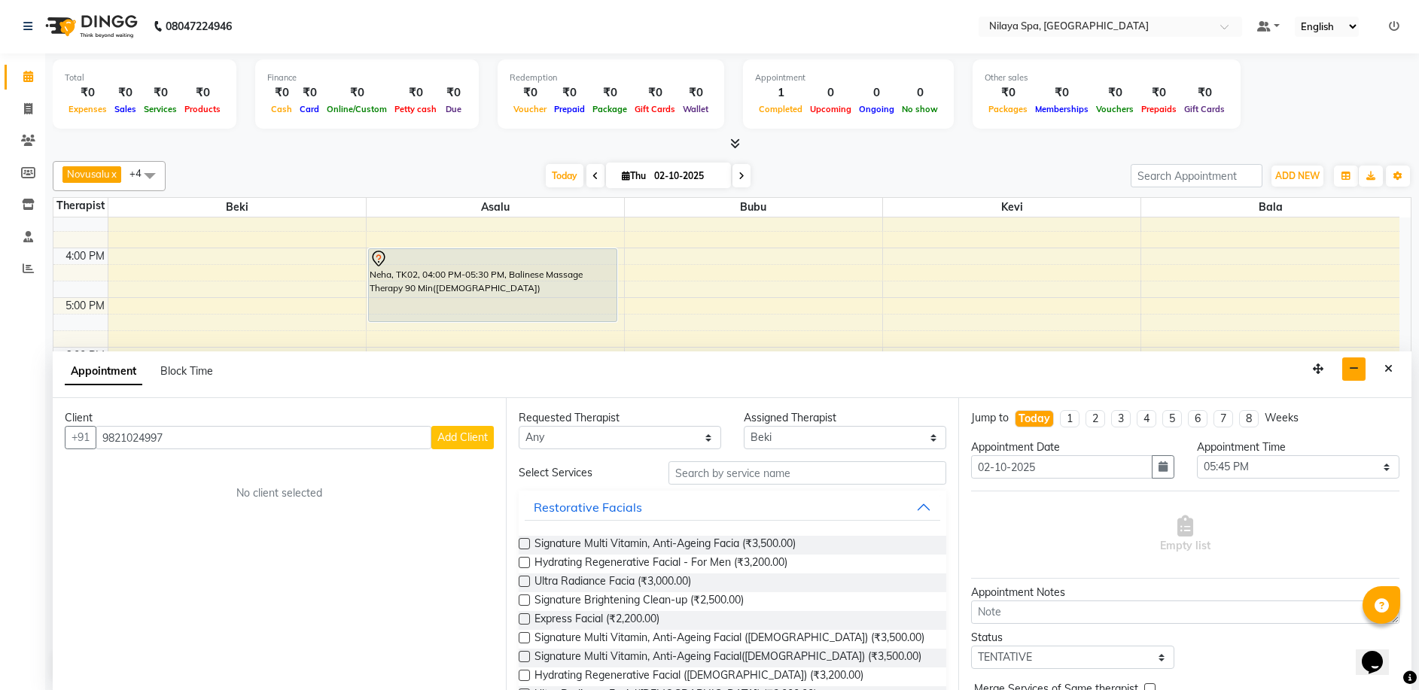
click at [461, 439] on span "Add Client" at bounding box center [462, 437] width 50 height 14
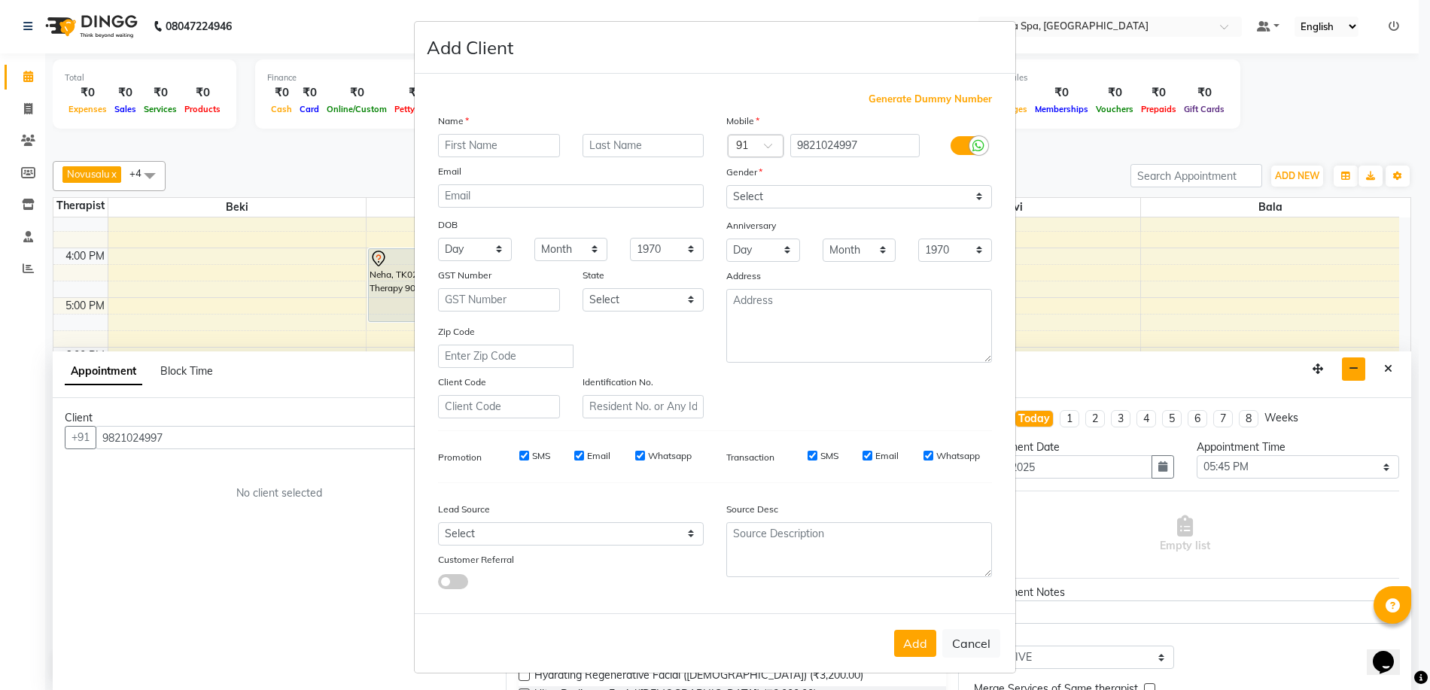
drag, startPoint x: 433, startPoint y: 142, endPoint x: 439, endPoint y: 158, distance: 17.2
click at [439, 157] on div "Name Email DOB Day 01 02 03 04 05 06 07 08 09 10 11 12 13 14 15 16 17 18 19 20 …" at bounding box center [571, 266] width 288 height 306
drag, startPoint x: 594, startPoint y: 138, endPoint x: 585, endPoint y: 138, distance: 9.0
click at [585, 138] on input "text" at bounding box center [643, 145] width 122 height 23
click at [973, 198] on select "Select [DEMOGRAPHIC_DATA] [DEMOGRAPHIC_DATA] Other Prefer Not To Say" at bounding box center [859, 196] width 266 height 23
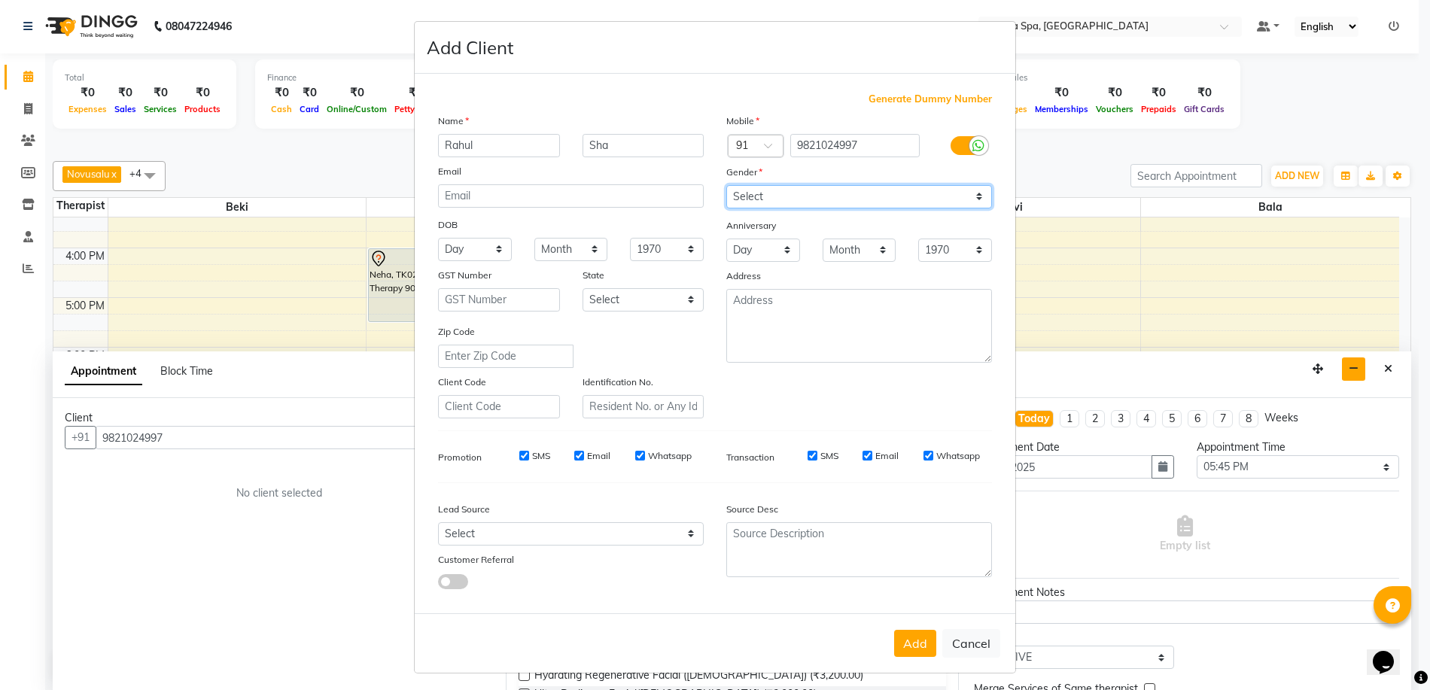
click at [726, 185] on select "Select [DEMOGRAPHIC_DATA] [DEMOGRAPHIC_DATA] Other Prefer Not To Say" at bounding box center [859, 196] width 266 height 23
click at [684, 533] on select "Select Walk-in Referral Internet Friend Word of Mouth Advertisement Facebook Ju…" at bounding box center [571, 533] width 266 height 23
click at [438, 522] on select "Select Walk-in Referral Internet Friend Word of Mouth Advertisement Facebook Ju…" at bounding box center [571, 533] width 266 height 23
click at [905, 645] on button "Add" at bounding box center [915, 643] width 42 height 27
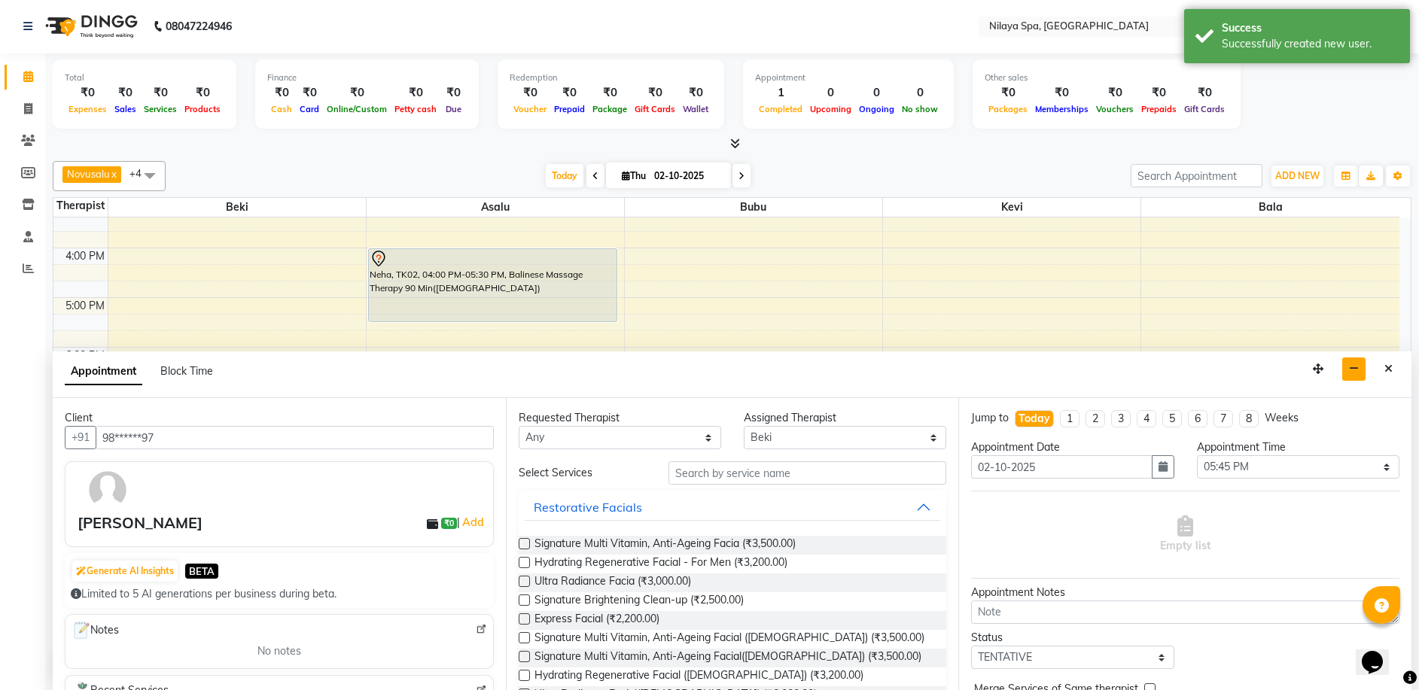
scroll to position [75, 0]
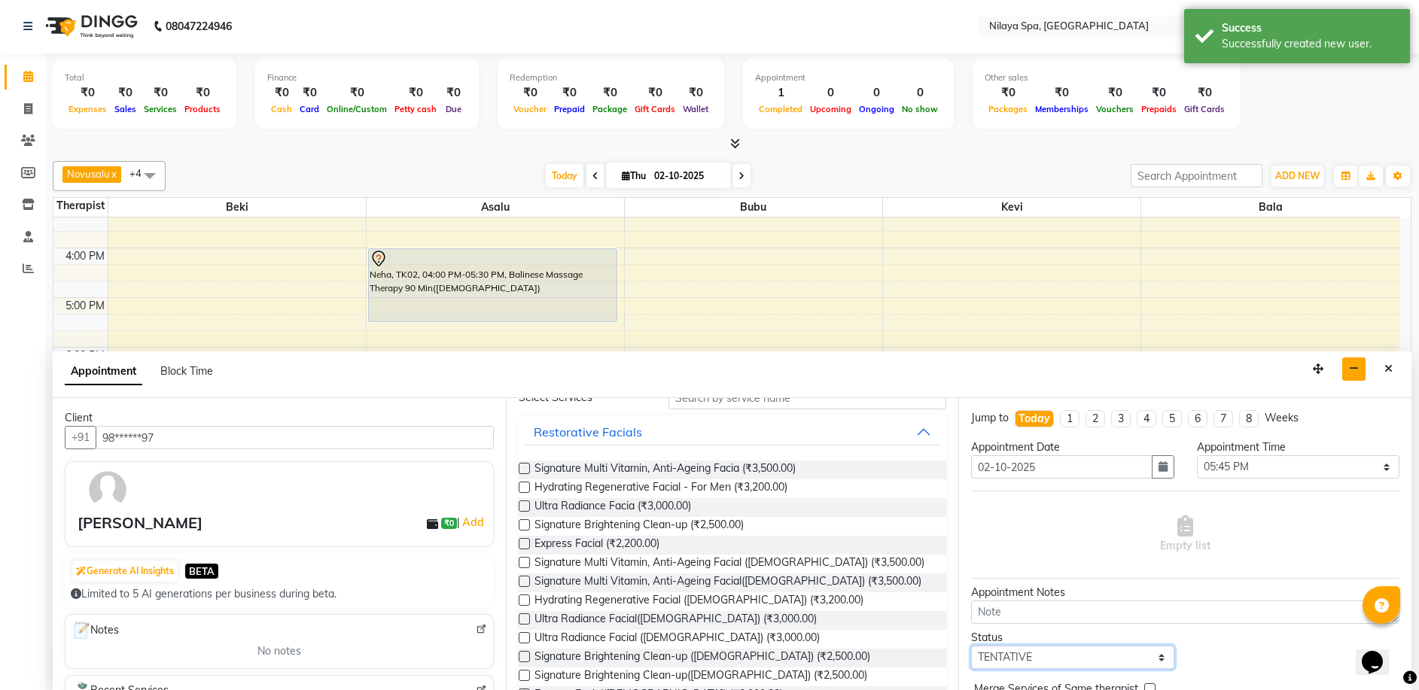
click at [1037, 656] on select "Select TENTATIVE CONFIRM CHECK-IN UPCOMING" at bounding box center [1072, 657] width 202 height 23
click at [971, 646] on select "Select TENTATIVE CONFIRM CHECK-IN UPCOMING" at bounding box center [1072, 657] width 202 height 23
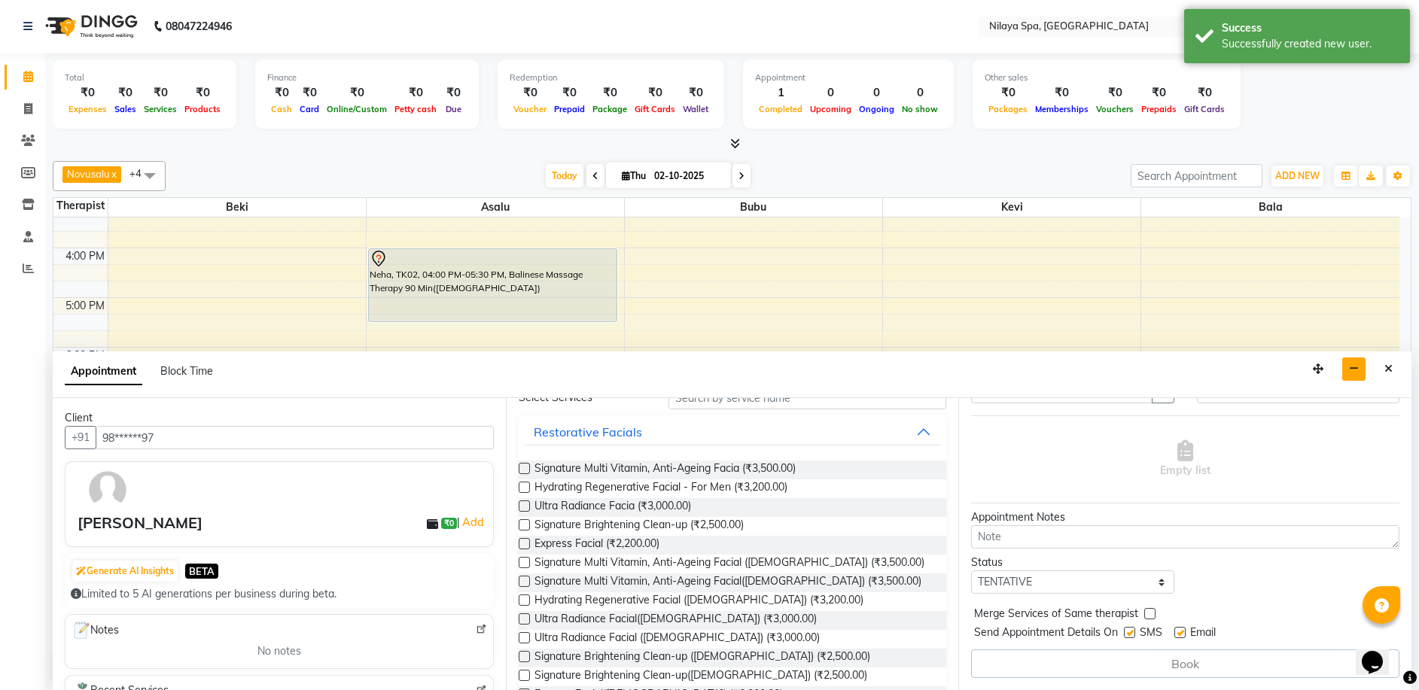
click at [1136, 663] on div "Book" at bounding box center [1185, 663] width 428 height 29
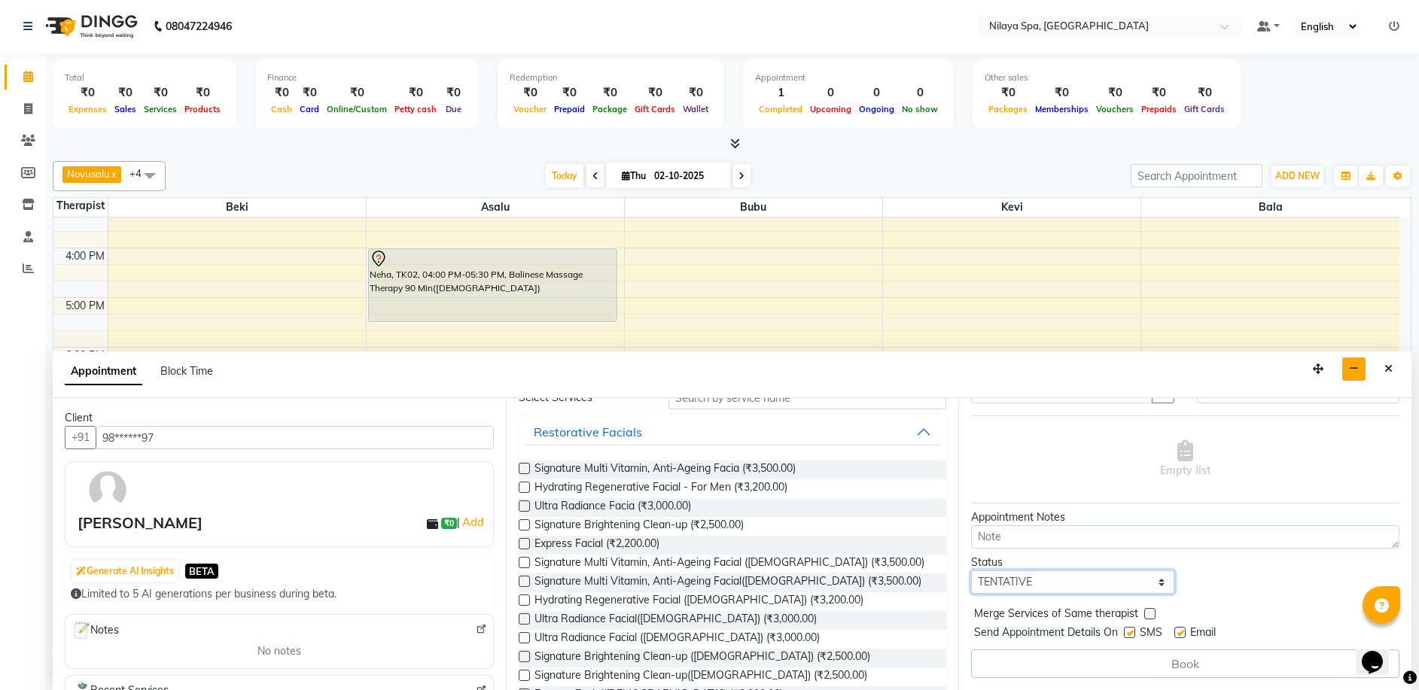
drag, startPoint x: 1167, startPoint y: 585, endPoint x: 1160, endPoint y: 580, distance: 9.2
click at [1160, 580] on select "Select TENTATIVE CONFIRM CHECK-IN UPCOMING" at bounding box center [1072, 581] width 202 height 23
click at [971, 570] on select "Select TENTATIVE CONFIRM CHECK-IN UPCOMING" at bounding box center [1072, 581] width 202 height 23
click at [1078, 619] on span "Merge Services of Same therapist" at bounding box center [1056, 615] width 164 height 19
click at [318, 269] on div "8:00 AM 9:00 AM 10:00 AM 11:00 AM 12:00 PM 1:00 PM 2:00 PM 3:00 PM 4:00 PM 5:00…" at bounding box center [726, 248] width 1346 height 794
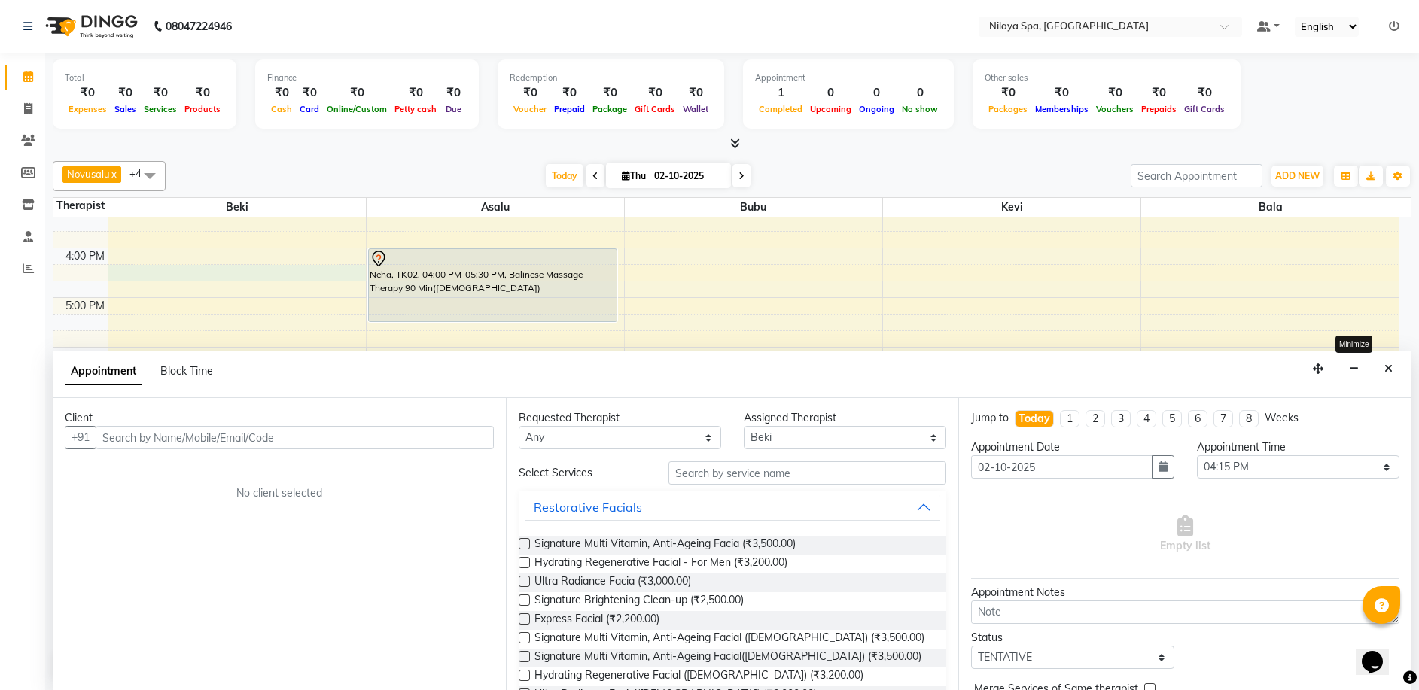
click at [1349, 374] on button "button" at bounding box center [1353, 368] width 23 height 23
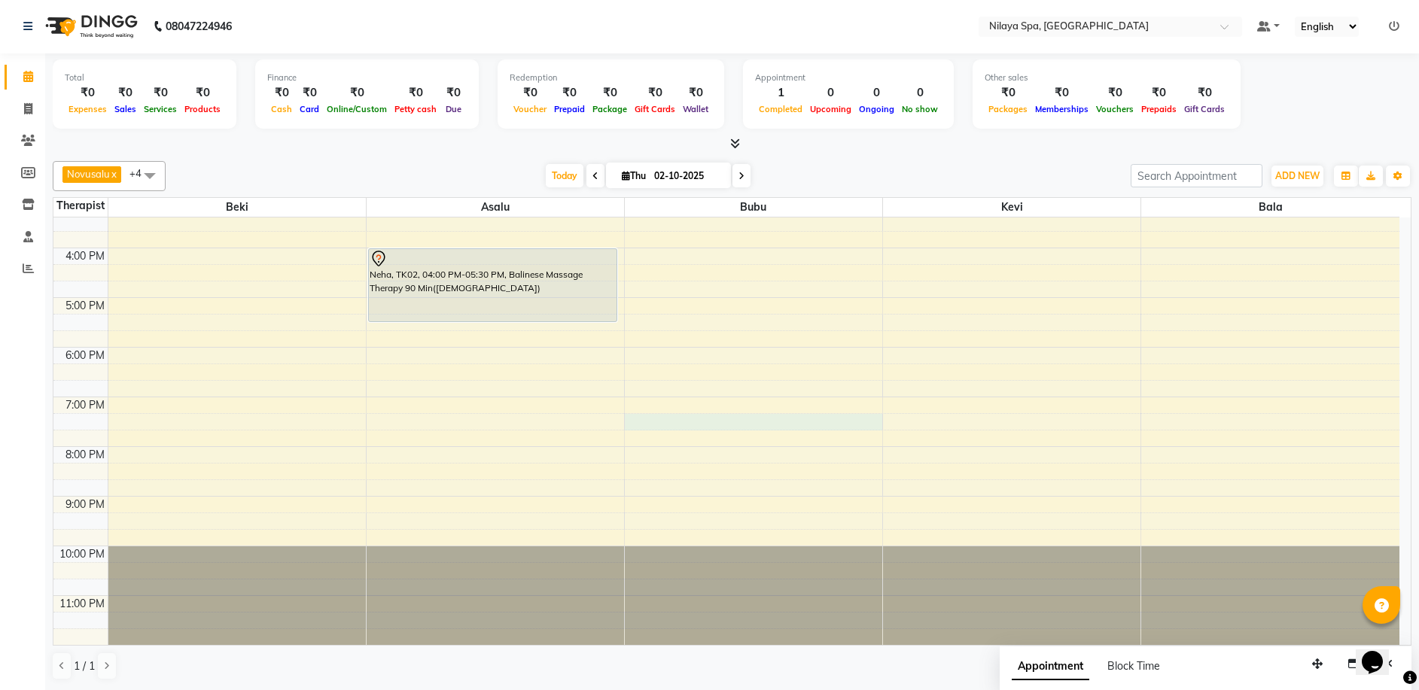
drag, startPoint x: 836, startPoint y: 429, endPoint x: 816, endPoint y: 418, distance: 22.9
click at [818, 420] on div "8:00 AM 9:00 AM 10:00 AM 11:00 AM 12:00 PM 1:00 PM 2:00 PM 3:00 PM 4:00 PM 5:00…" at bounding box center [726, 248] width 1346 height 794
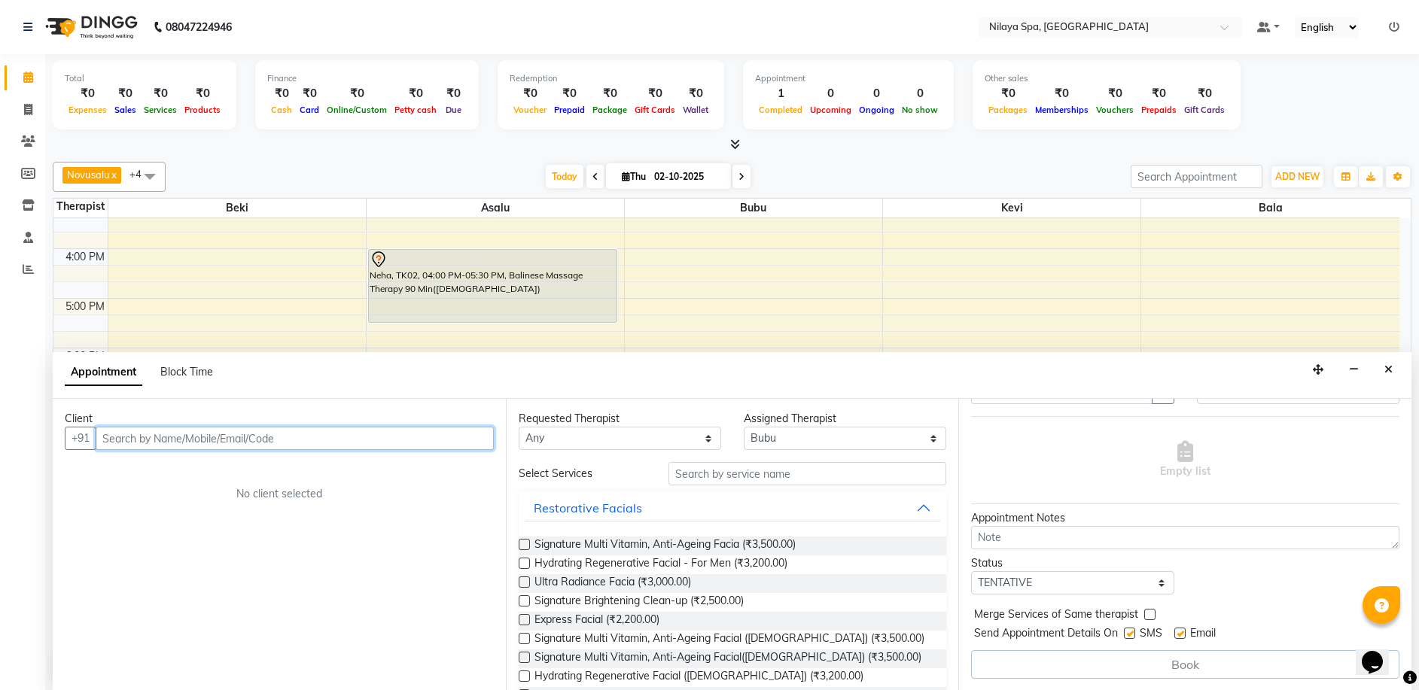
scroll to position [1, 0]
click at [1348, 372] on button "button" at bounding box center [1353, 368] width 23 height 23
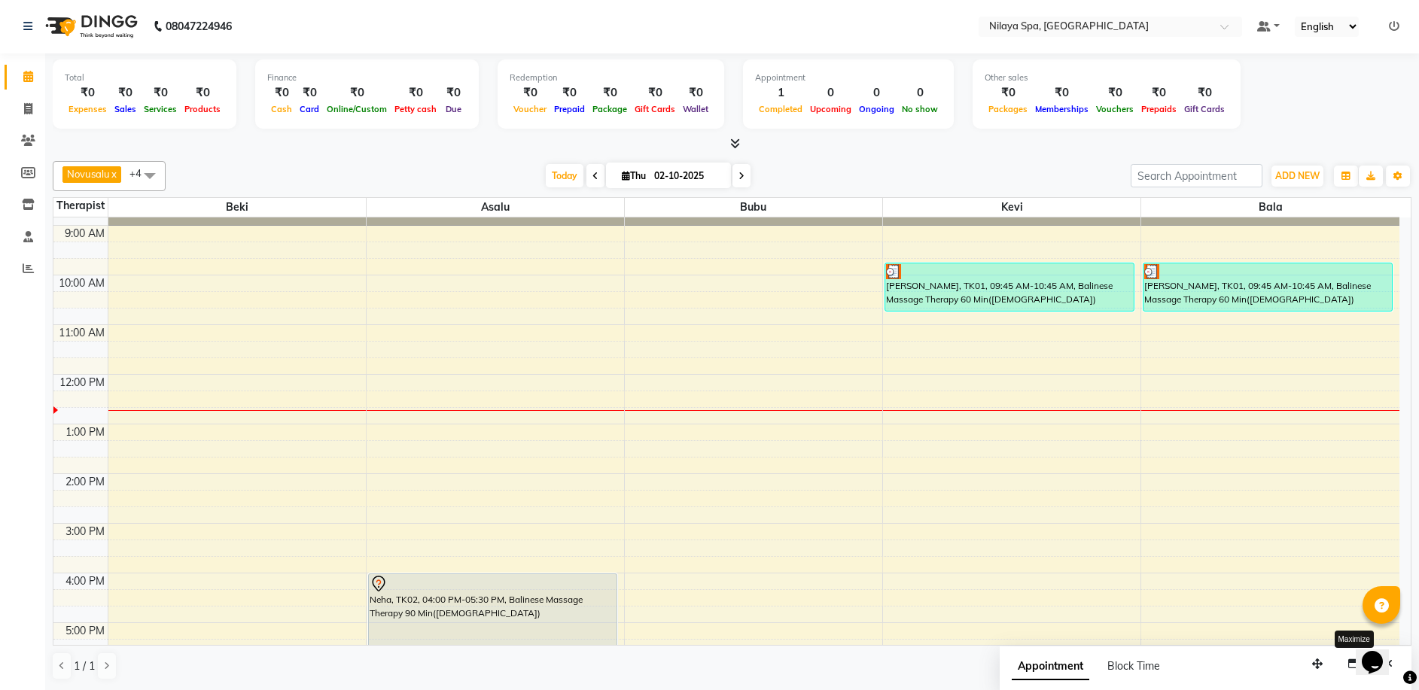
scroll to position [75, 0]
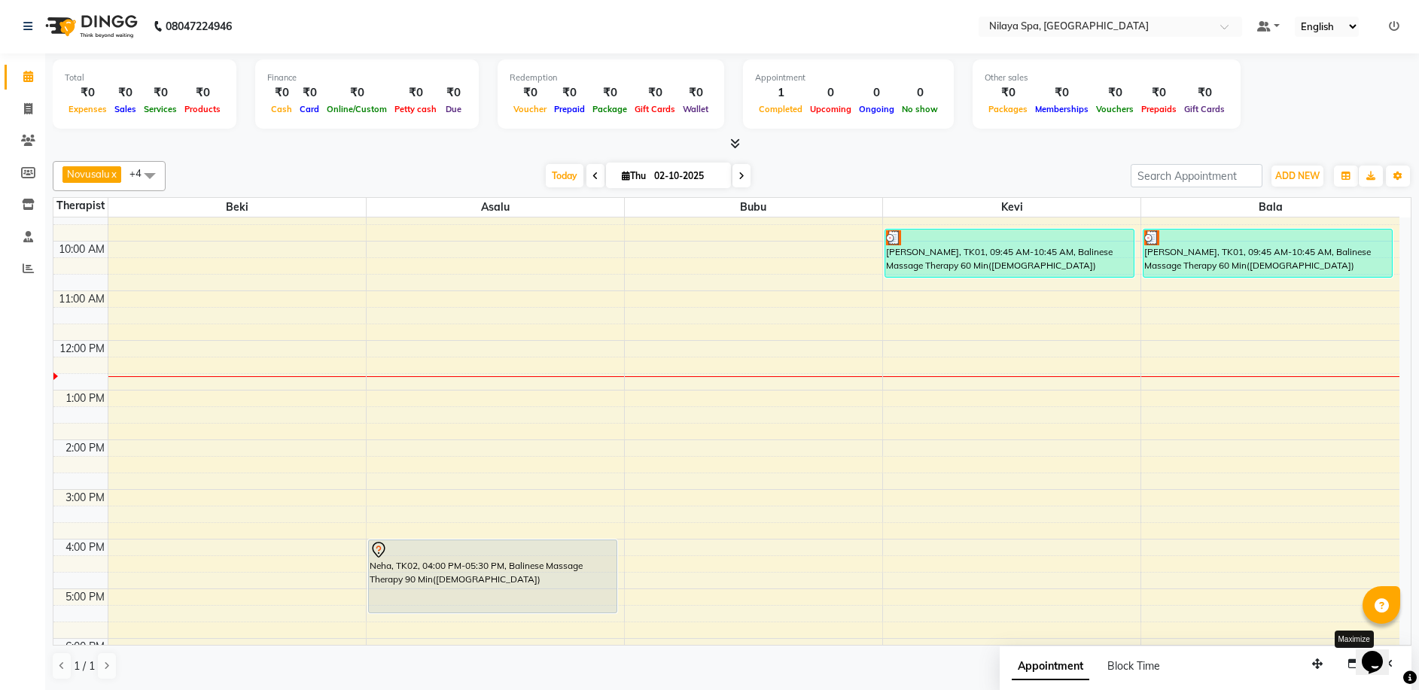
click at [948, 582] on div "8:00 AM 9:00 AM 10:00 AM 11:00 AM 12:00 PM 1:00 PM 2:00 PM 3:00 PM 4:00 PM 5:00…" at bounding box center [726, 539] width 1346 height 794
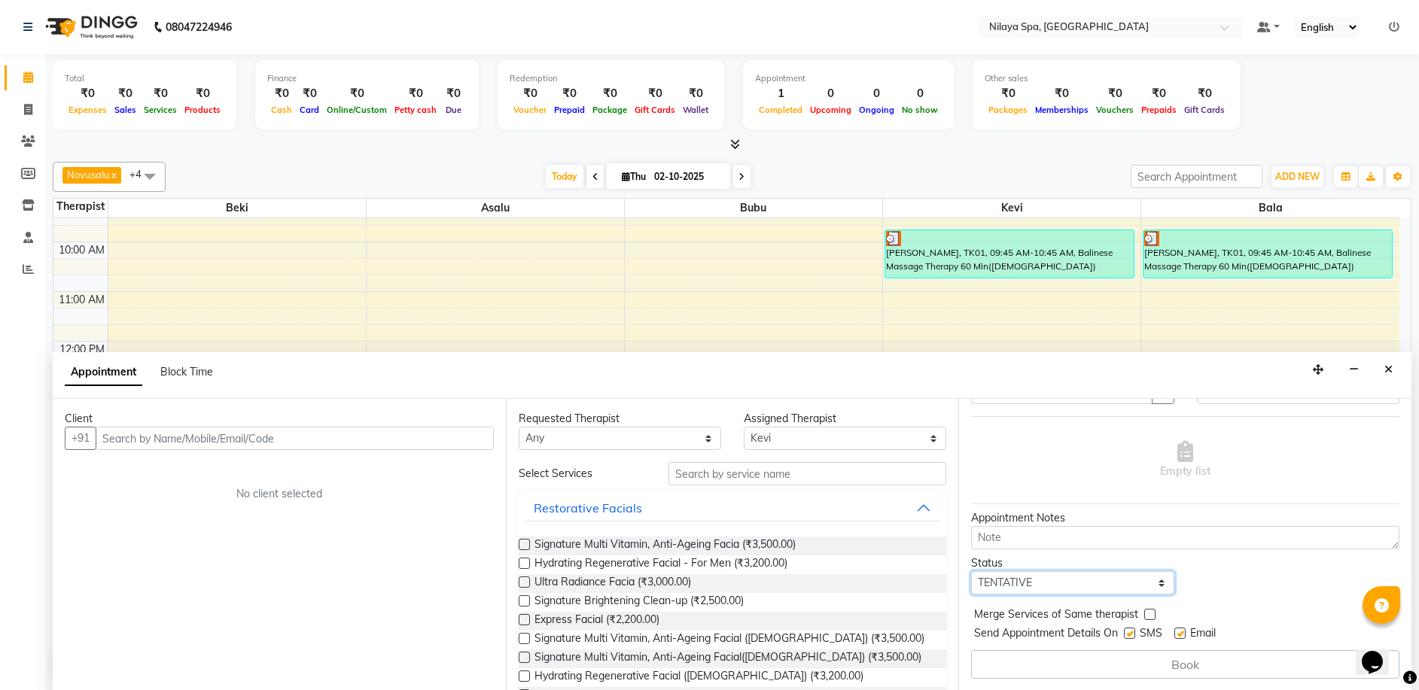
click at [1154, 584] on select "Select TENTATIVE CONFIRM CHECK-IN UPCOMING" at bounding box center [1072, 582] width 202 height 23
click at [1136, 583] on select "Select TENTATIVE CONFIRM CHECK-IN UPCOMING" at bounding box center [1072, 582] width 202 height 23
click at [490, 320] on div "8:00 AM 9:00 AM 10:00 AM 11:00 AM 12:00 PM 1:00 PM 2:00 PM 3:00 PM 4:00 PM 5:00…" at bounding box center [726, 540] width 1346 height 794
click at [1352, 370] on icon "button" at bounding box center [1354, 368] width 10 height 11
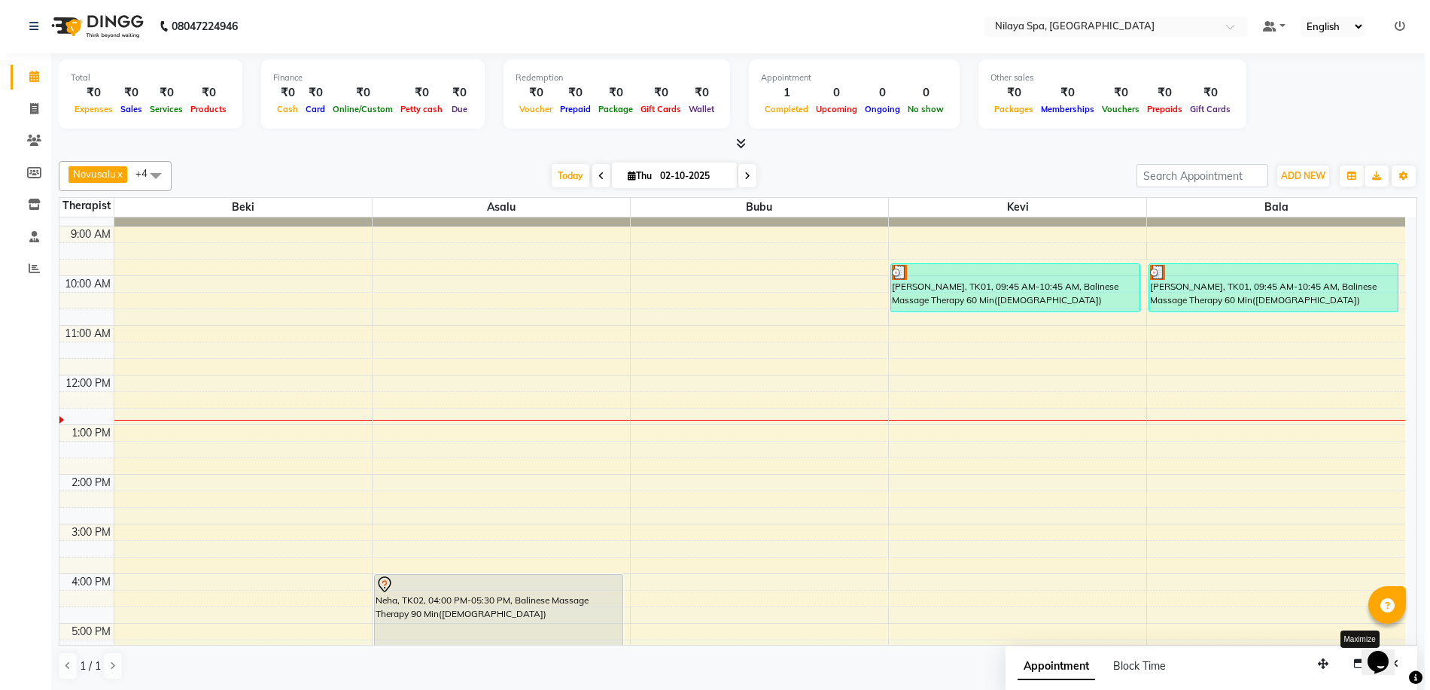
scroll to position [75, 0]
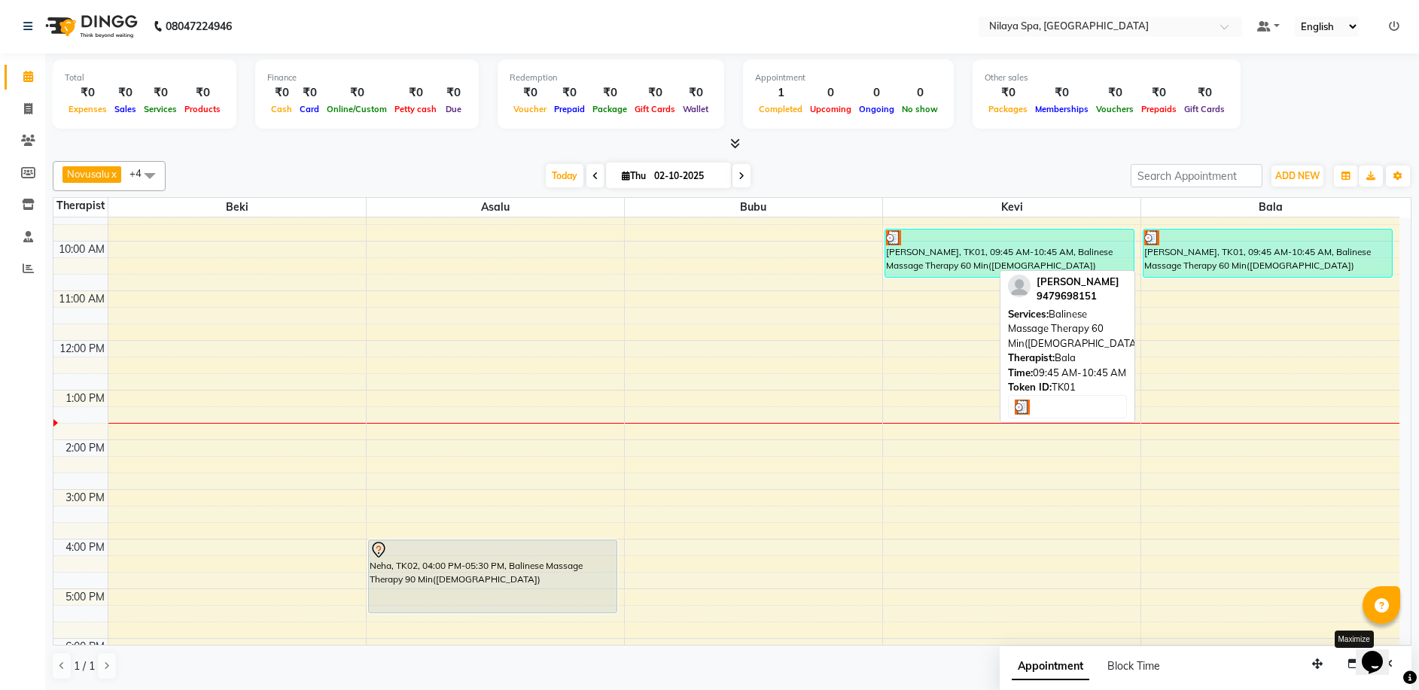
click at [1211, 264] on div "[PERSON_NAME], TK01, 09:45 AM-10:45 AM, Balinese Massage Therapy 60 Min([DEMOGR…" at bounding box center [1267, 253] width 248 height 47
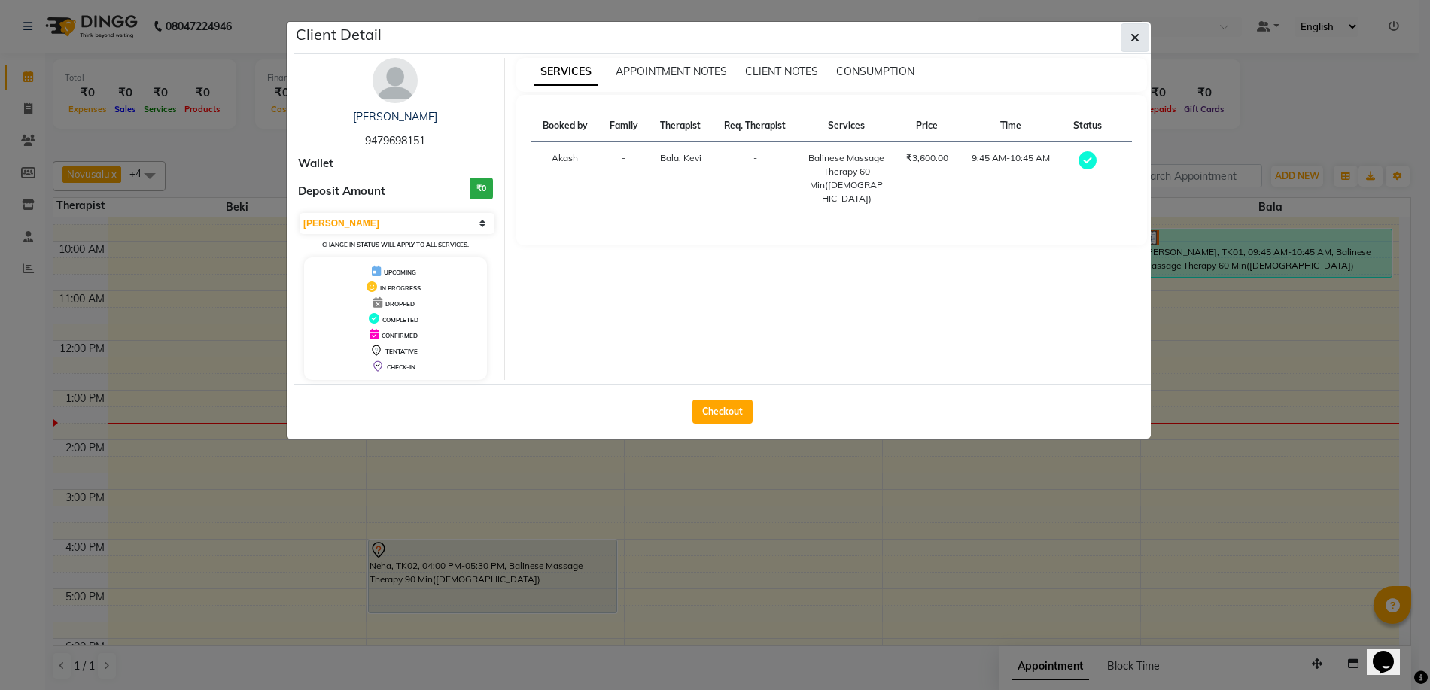
click at [1136, 37] on icon "button" at bounding box center [1134, 38] width 9 height 12
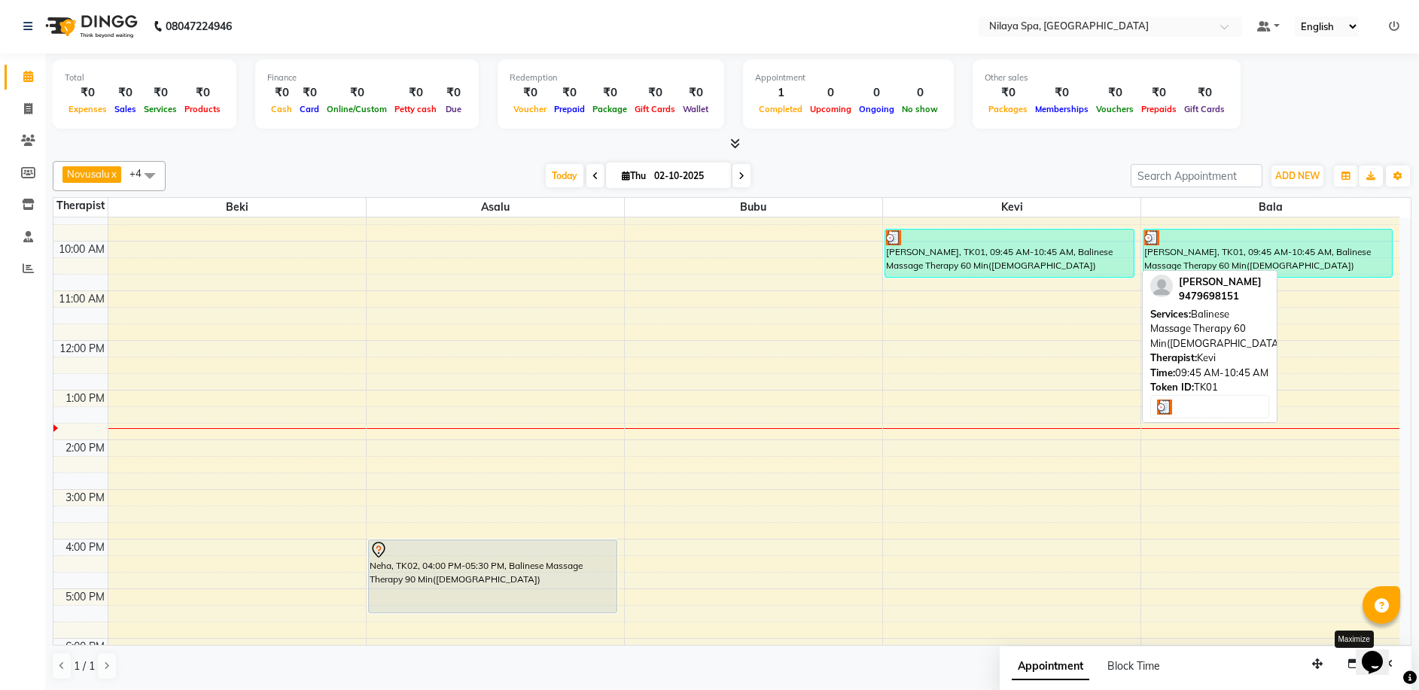
click at [992, 266] on div "[PERSON_NAME], TK01, 09:45 AM-10:45 AM, Balinese Massage Therapy 60 Min([DEMOGR…" at bounding box center [1009, 253] width 248 height 47
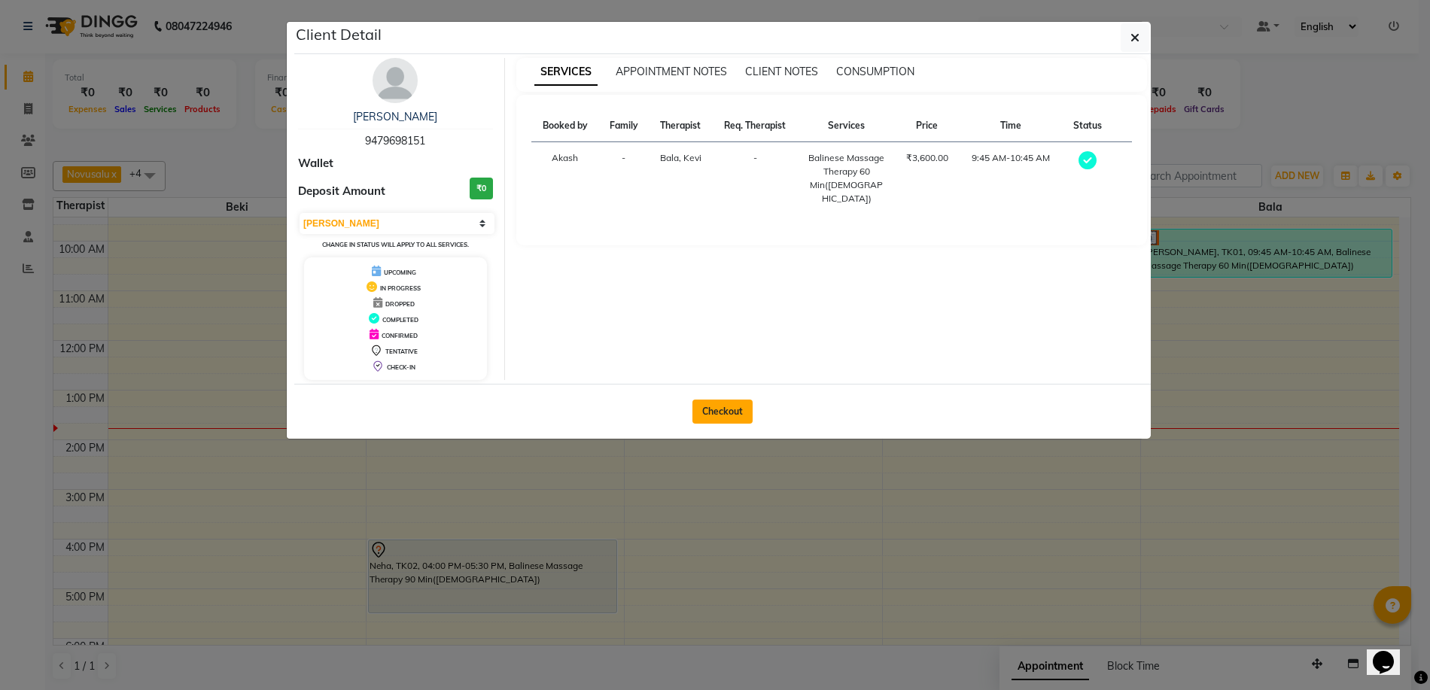
click at [740, 406] on button "Checkout" at bounding box center [722, 412] width 60 height 24
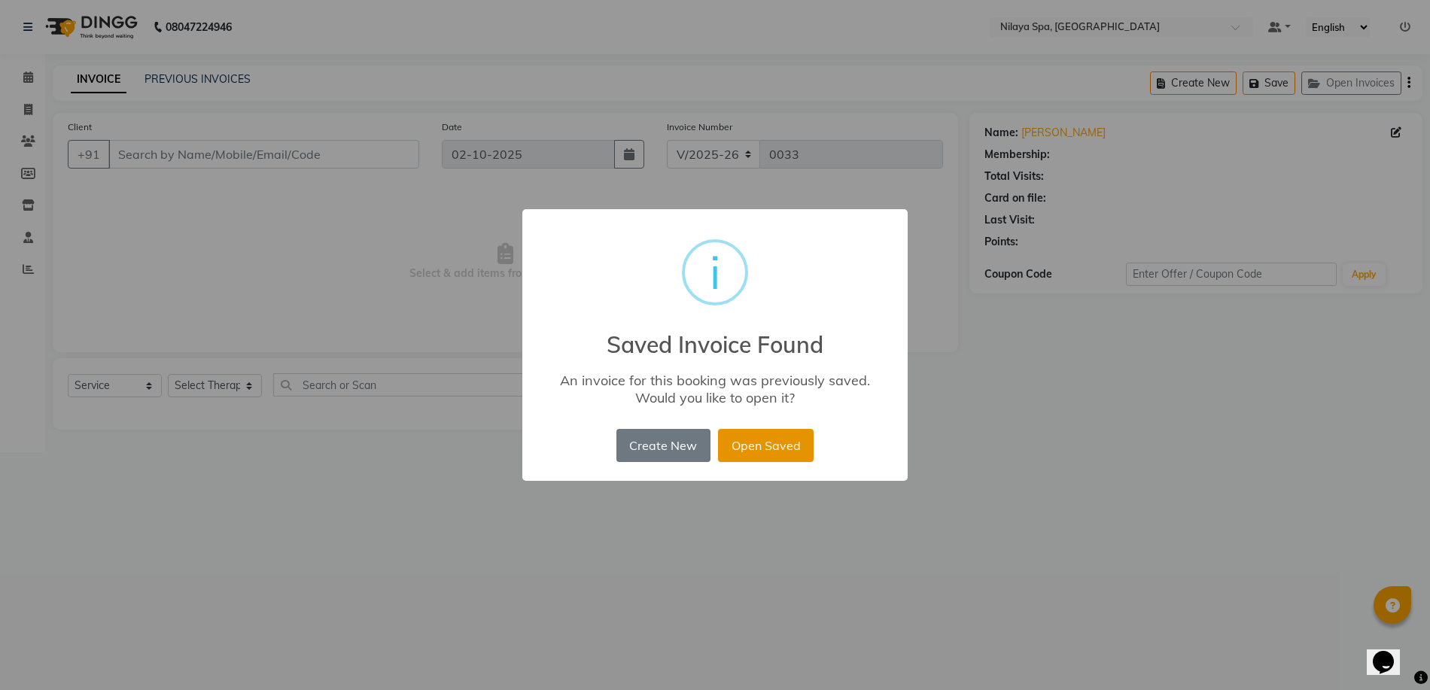
click at [792, 452] on button "Open Saved" at bounding box center [766, 445] width 96 height 33
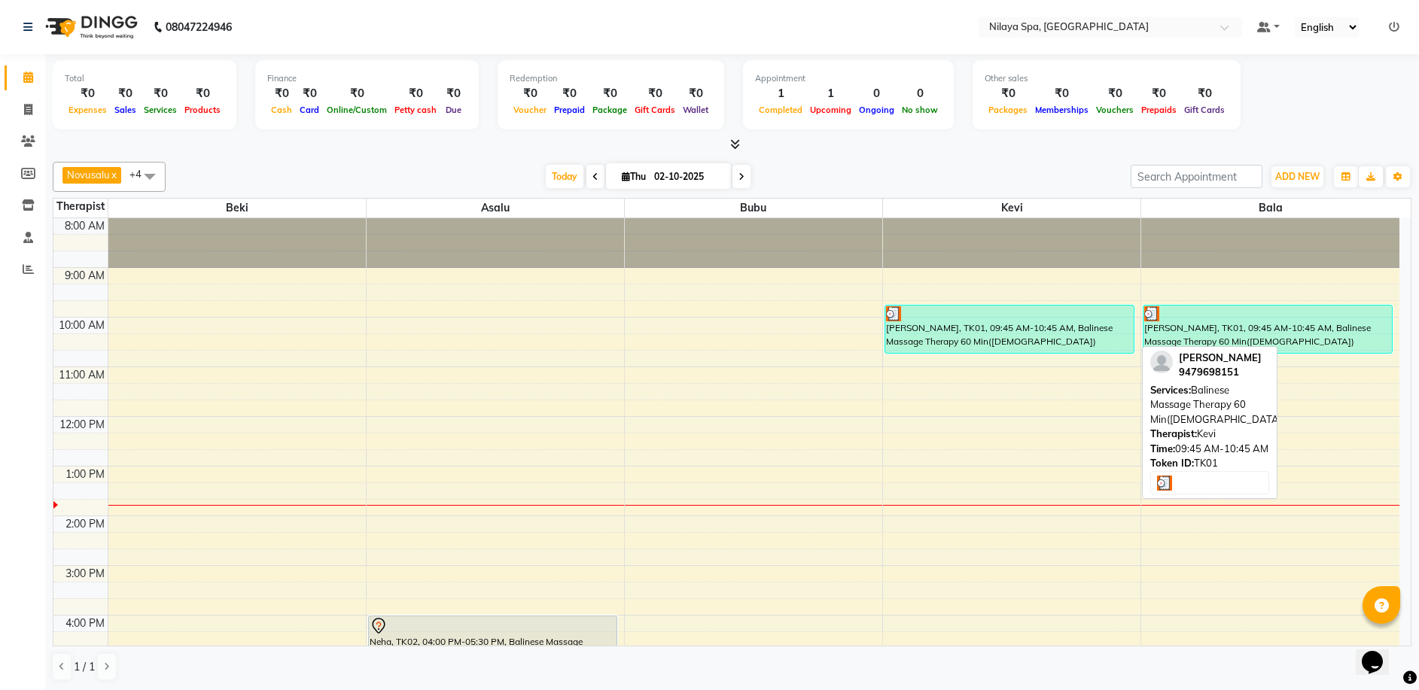
click at [971, 332] on div "[PERSON_NAME], TK01, 09:45 AM-10:45 AM, Balinese Massage Therapy 60 Min([DEMOGR…" at bounding box center [1009, 329] width 248 height 47
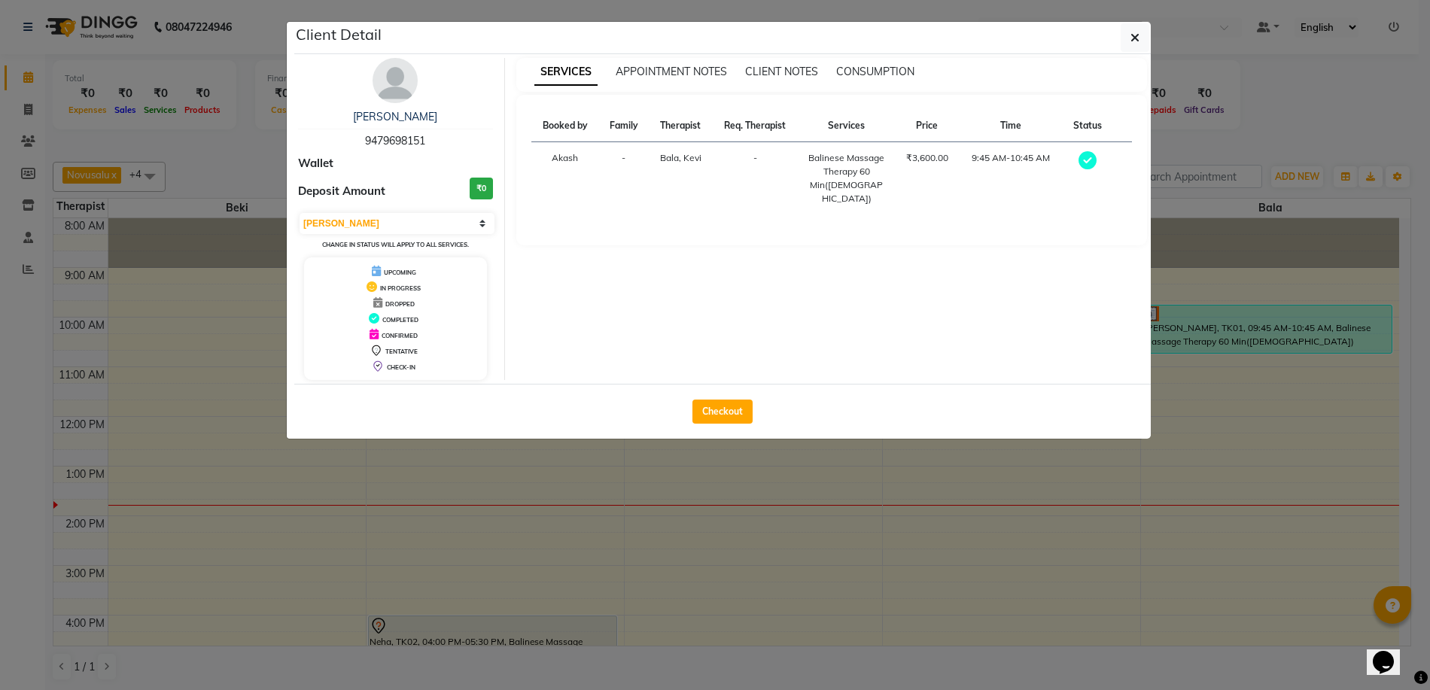
click at [948, 503] on ngb-modal-window "Client Detail [PERSON_NAME] 9479698151 Wallet Deposit Amount ₹0 Select MARK DON…" at bounding box center [715, 345] width 1430 height 690
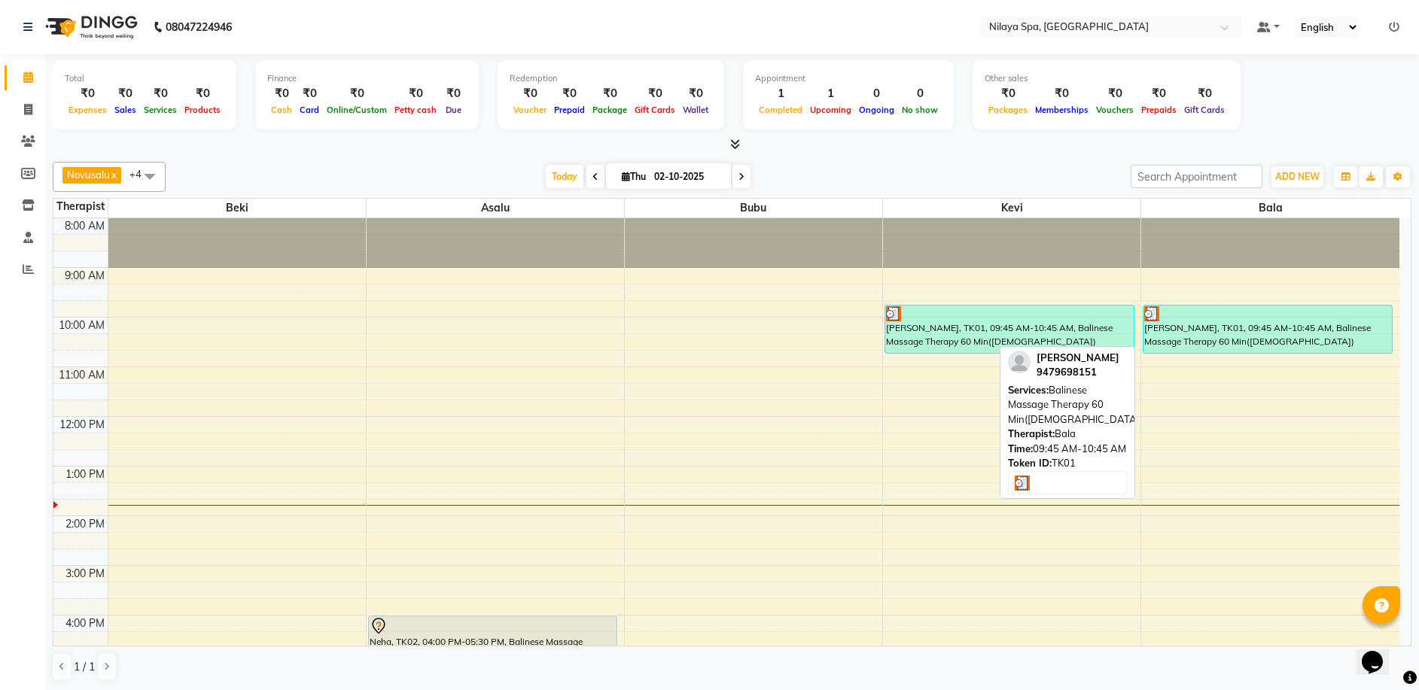
click at [1273, 337] on div "[PERSON_NAME], TK01, 09:45 AM-10:45 AM, Balinese Massage Therapy 60 Min([DEMOGR…" at bounding box center [1267, 329] width 248 height 47
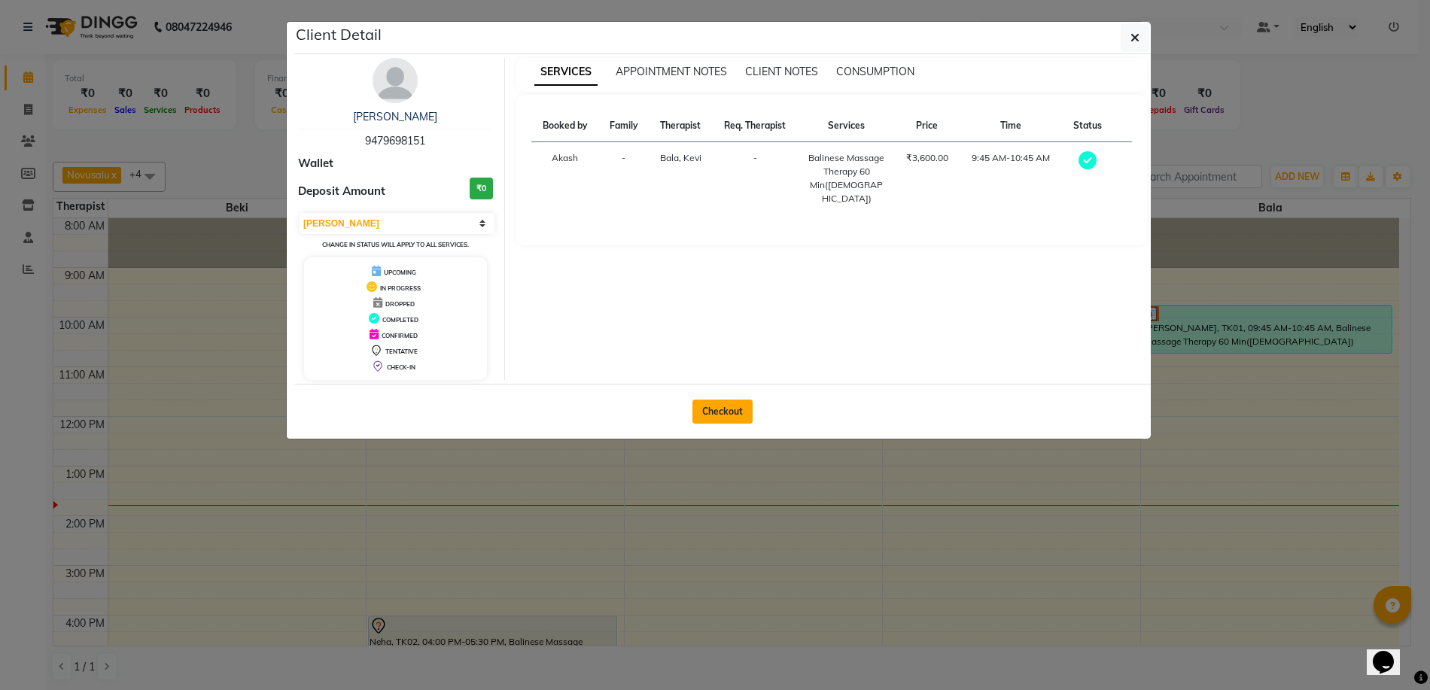
click at [744, 412] on button "Checkout" at bounding box center [722, 412] width 60 height 24
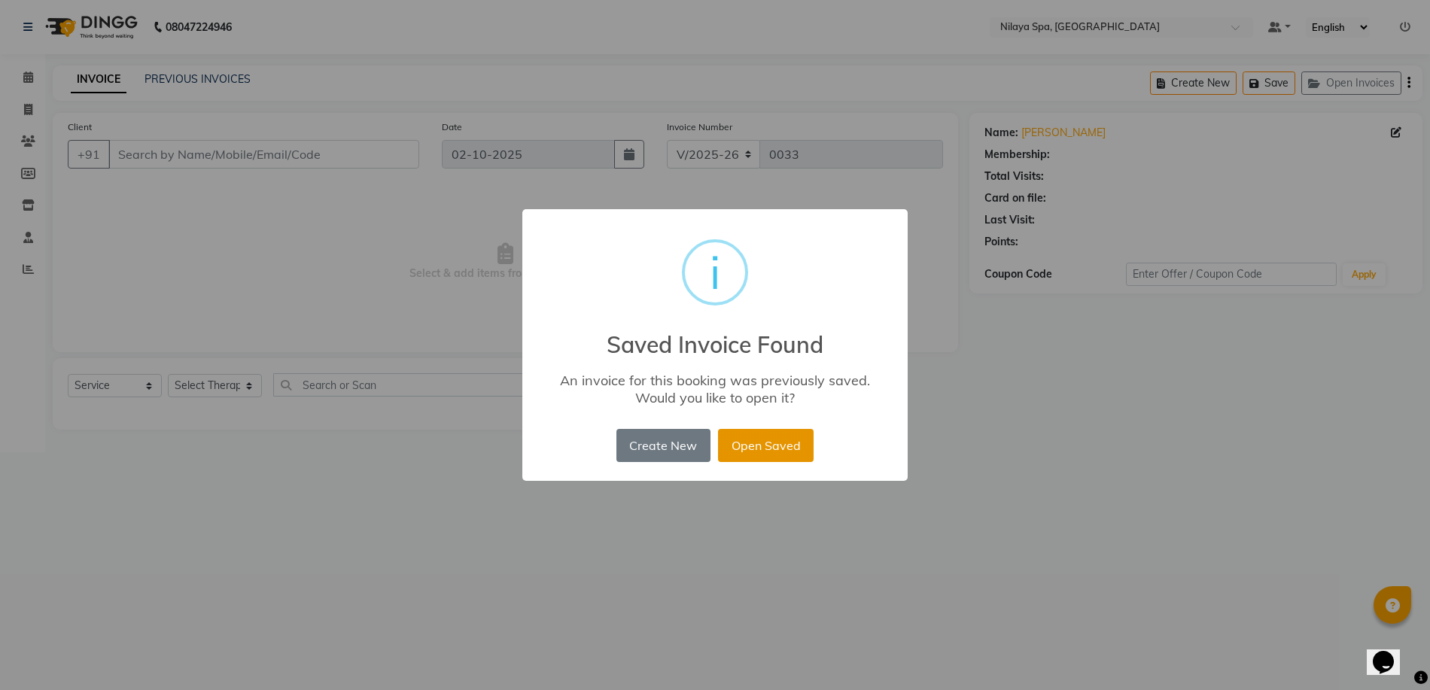
click at [772, 447] on button "Open Saved" at bounding box center [766, 445] width 96 height 33
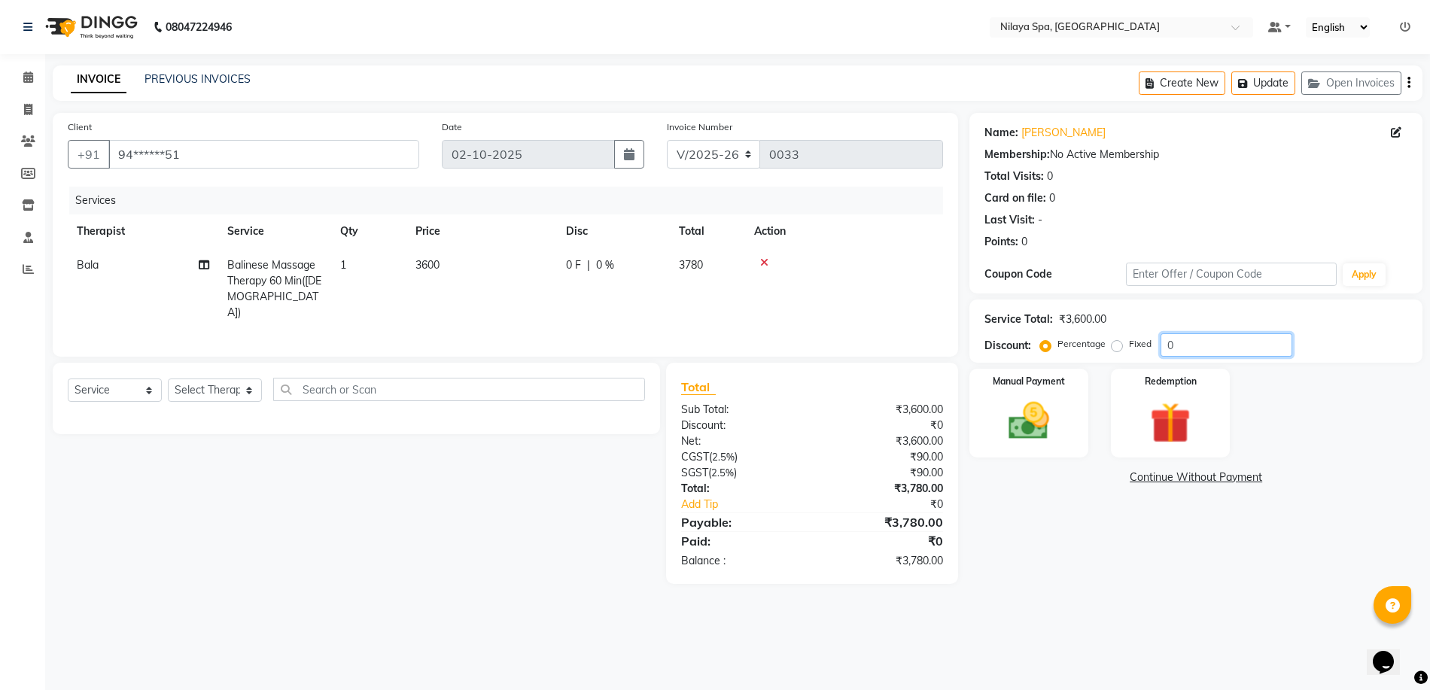
click at [1184, 342] on input "0" at bounding box center [1226, 344] width 132 height 23
click at [1057, 395] on div "Manual Payment" at bounding box center [1028, 413] width 123 height 92
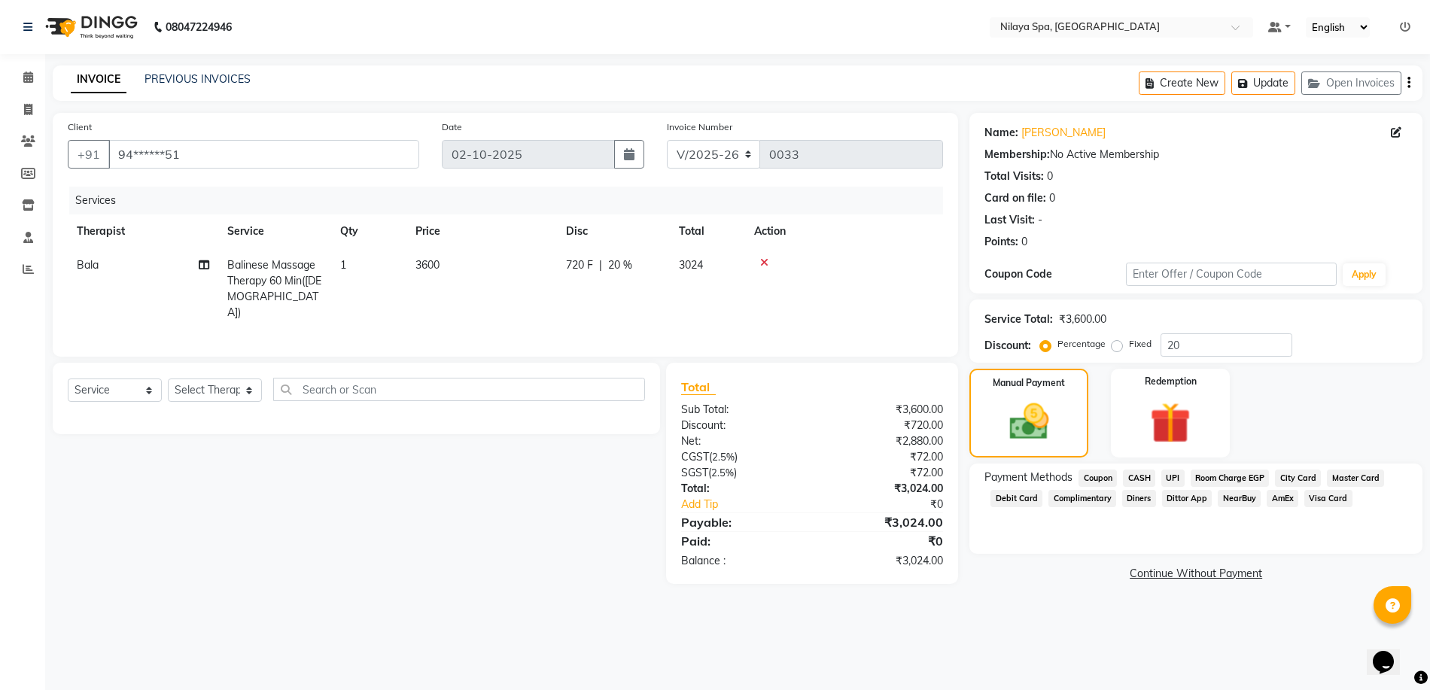
click at [1239, 478] on span "Room Charge EGP" at bounding box center [1229, 478] width 79 height 17
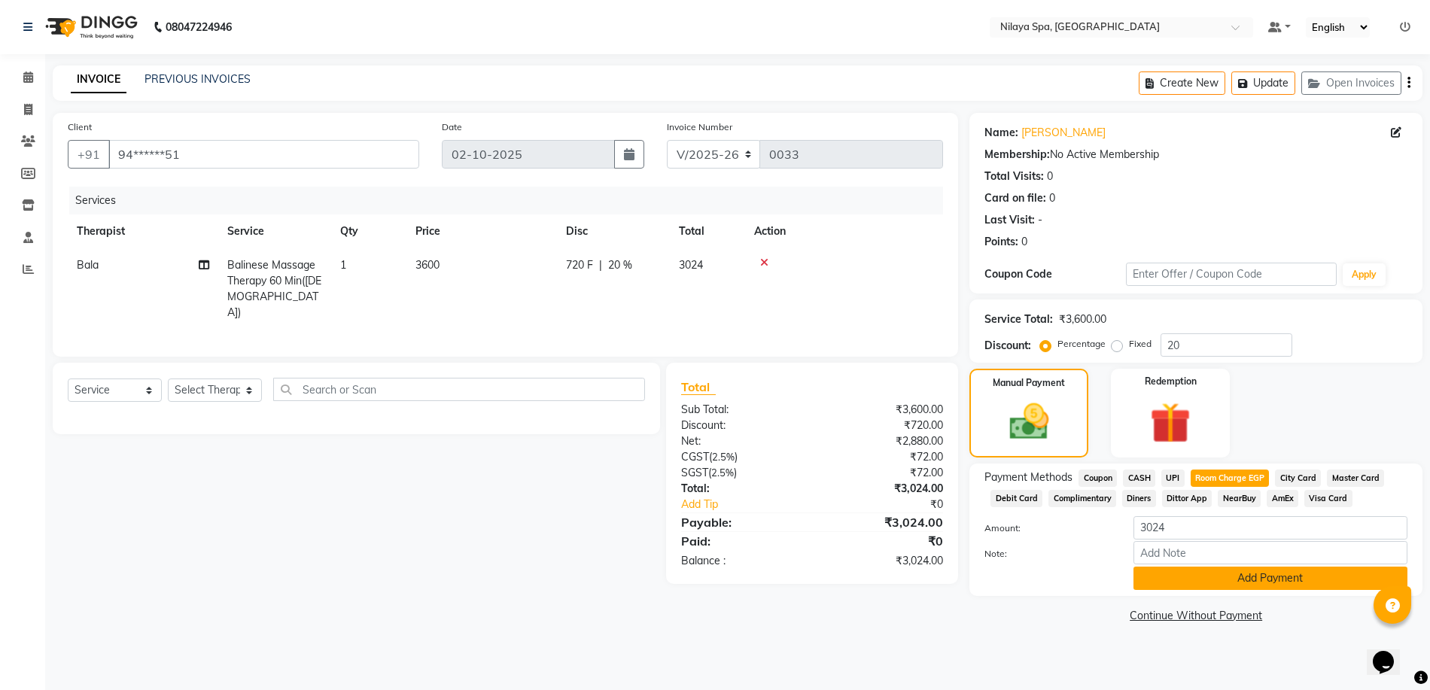
click at [1205, 577] on button "Add Payment" at bounding box center [1270, 578] width 274 height 23
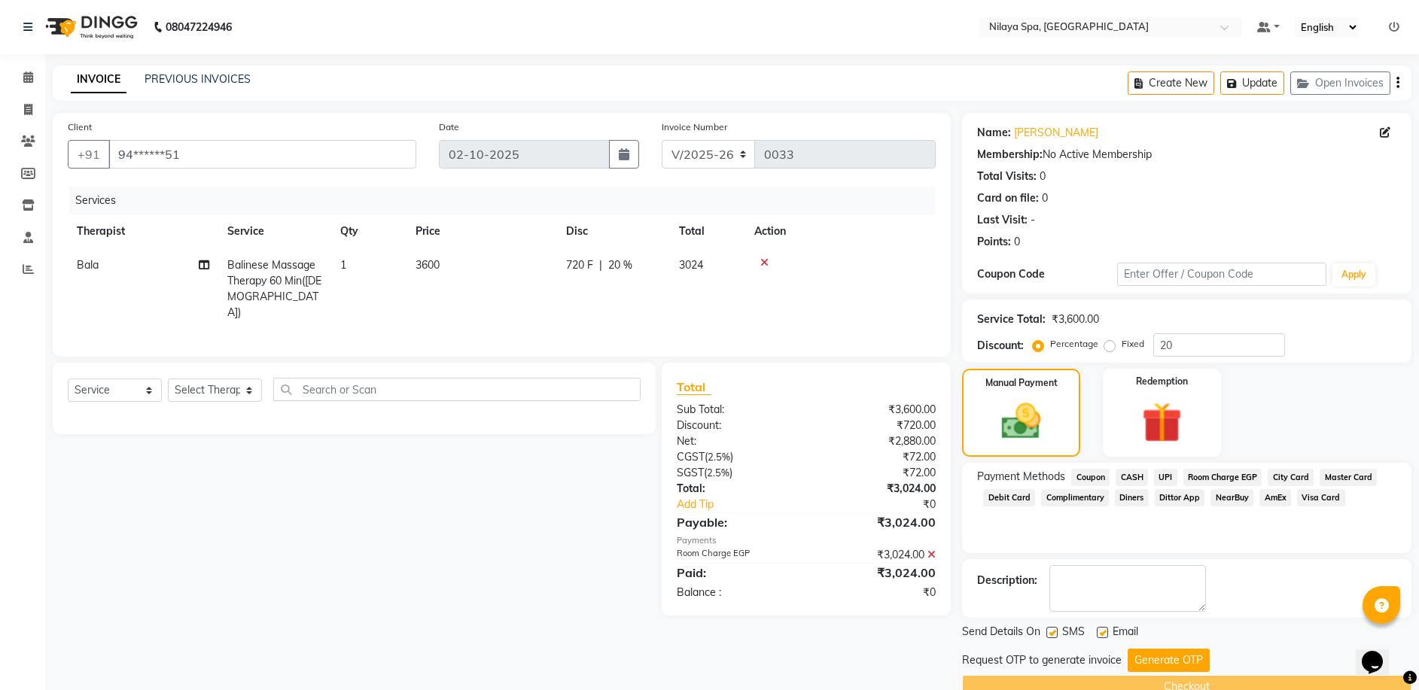
scroll to position [31, 0]
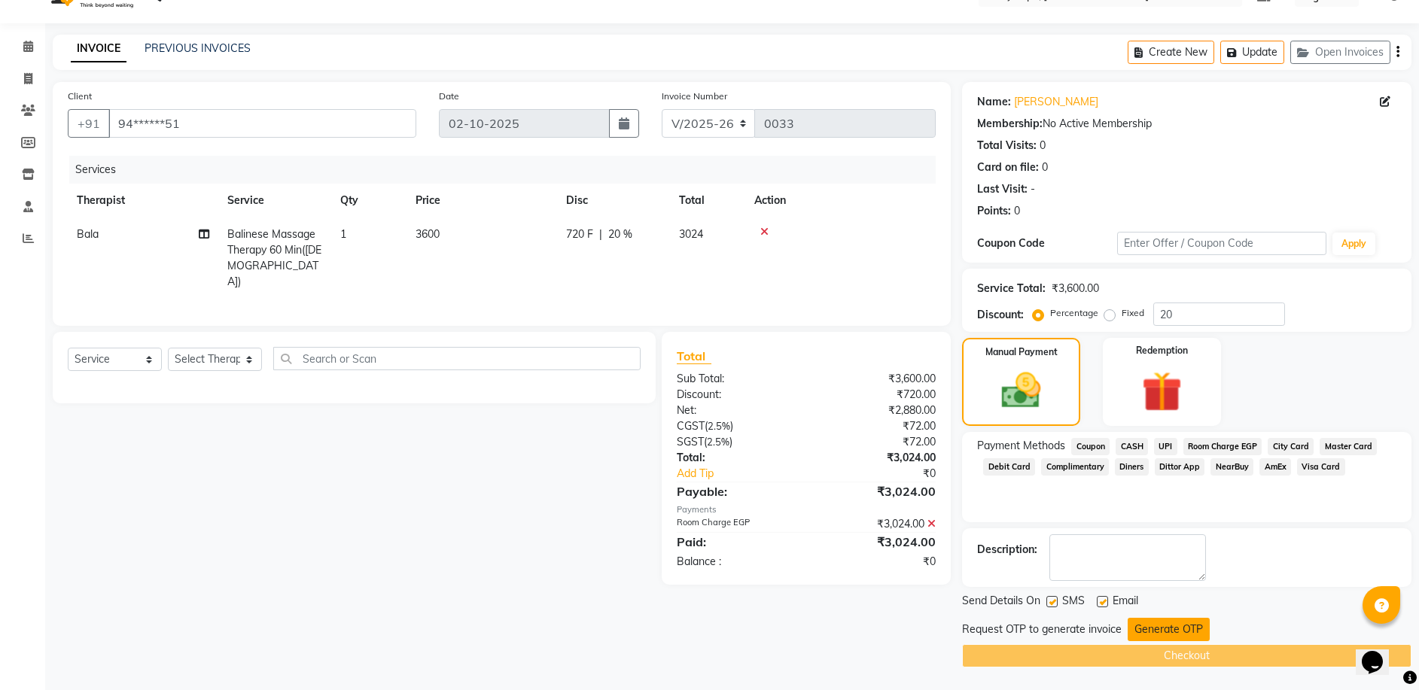
click at [1145, 625] on button "Generate OTP" at bounding box center [1168, 629] width 82 height 23
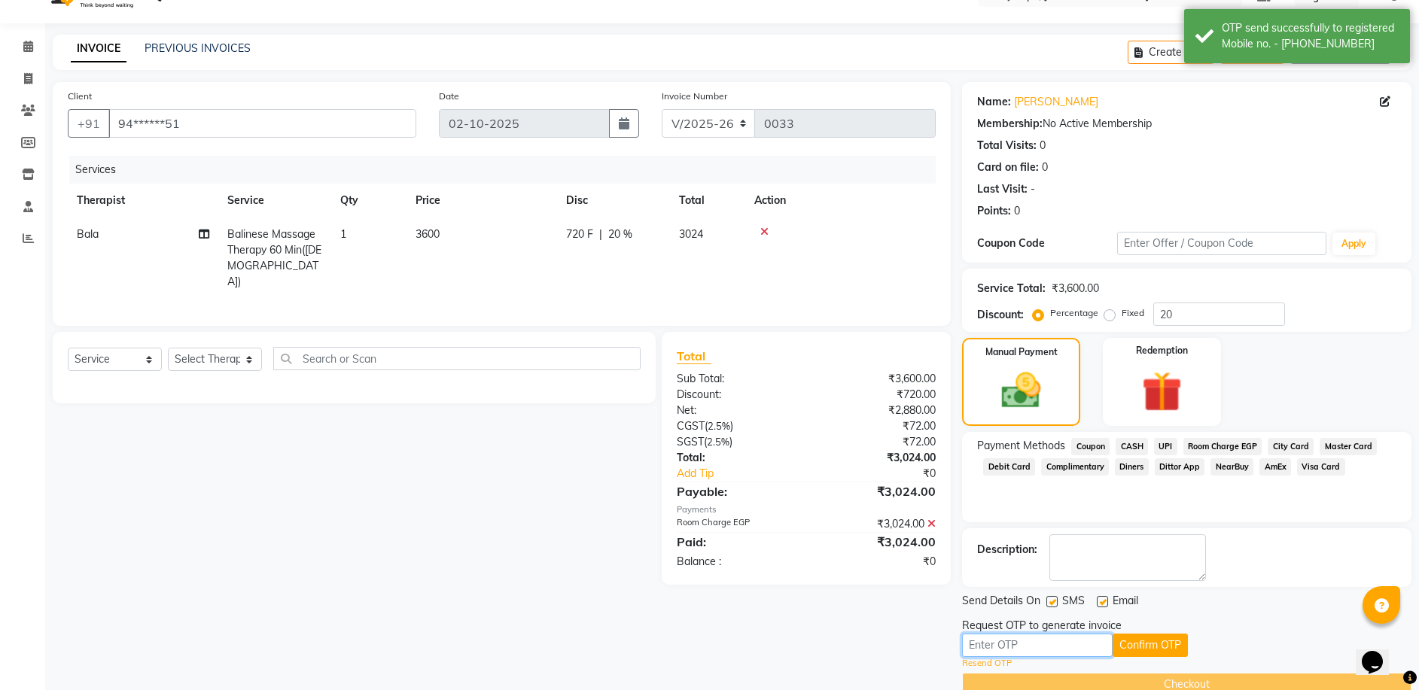
click at [1051, 639] on input "text" at bounding box center [1037, 645] width 151 height 23
click at [1143, 647] on button "Confirm OTP" at bounding box center [1149, 645] width 75 height 23
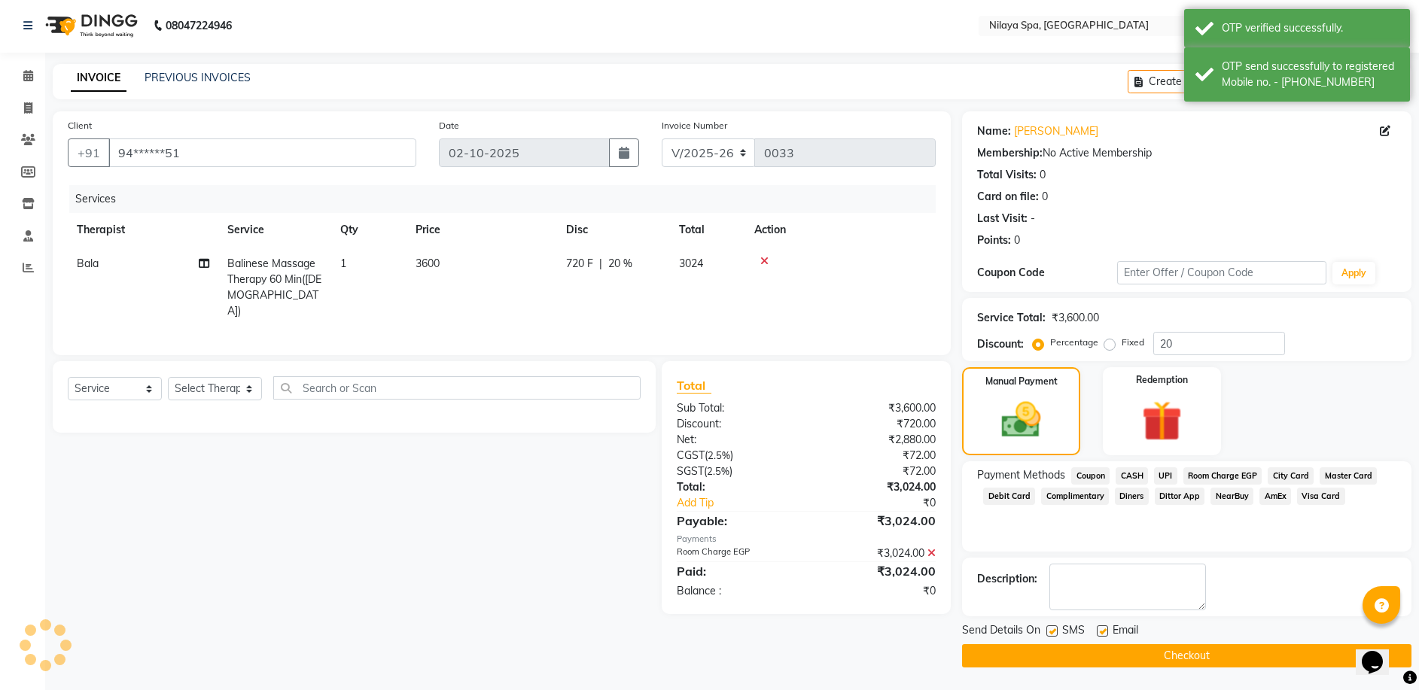
scroll to position [2, 0]
click at [1214, 655] on button "Checkout" at bounding box center [1186, 655] width 449 height 23
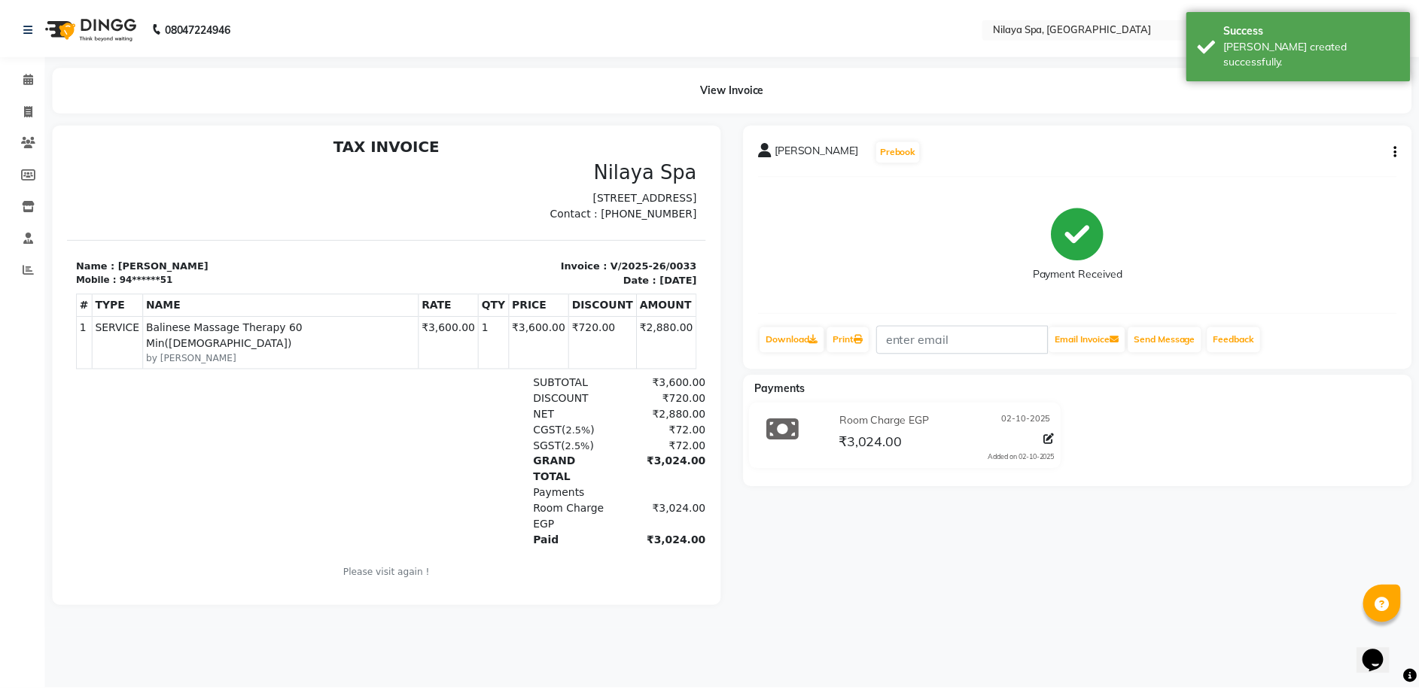
scroll to position [12, 0]
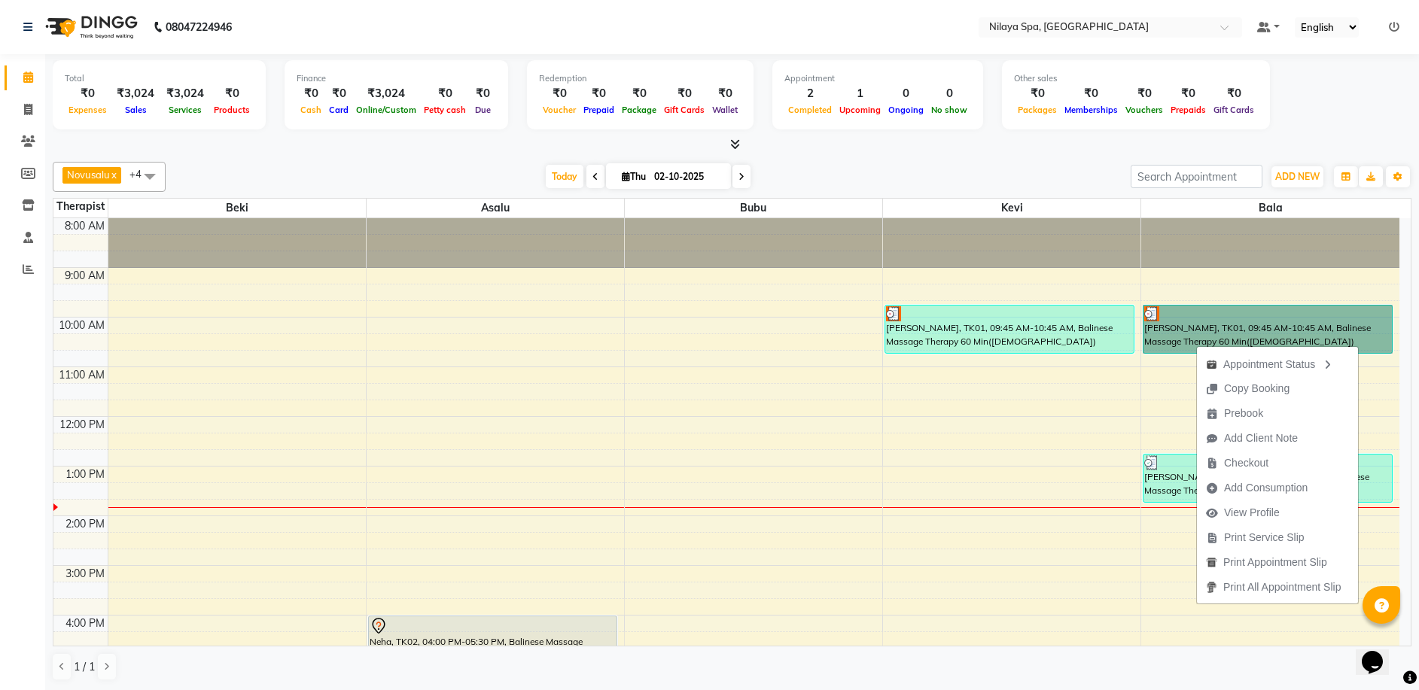
click at [743, 425] on div "8:00 AM 9:00 AM 10:00 AM 11:00 AM 12:00 PM 1:00 PM 2:00 PM 3:00 PM 4:00 PM 5:00…" at bounding box center [726, 615] width 1346 height 794
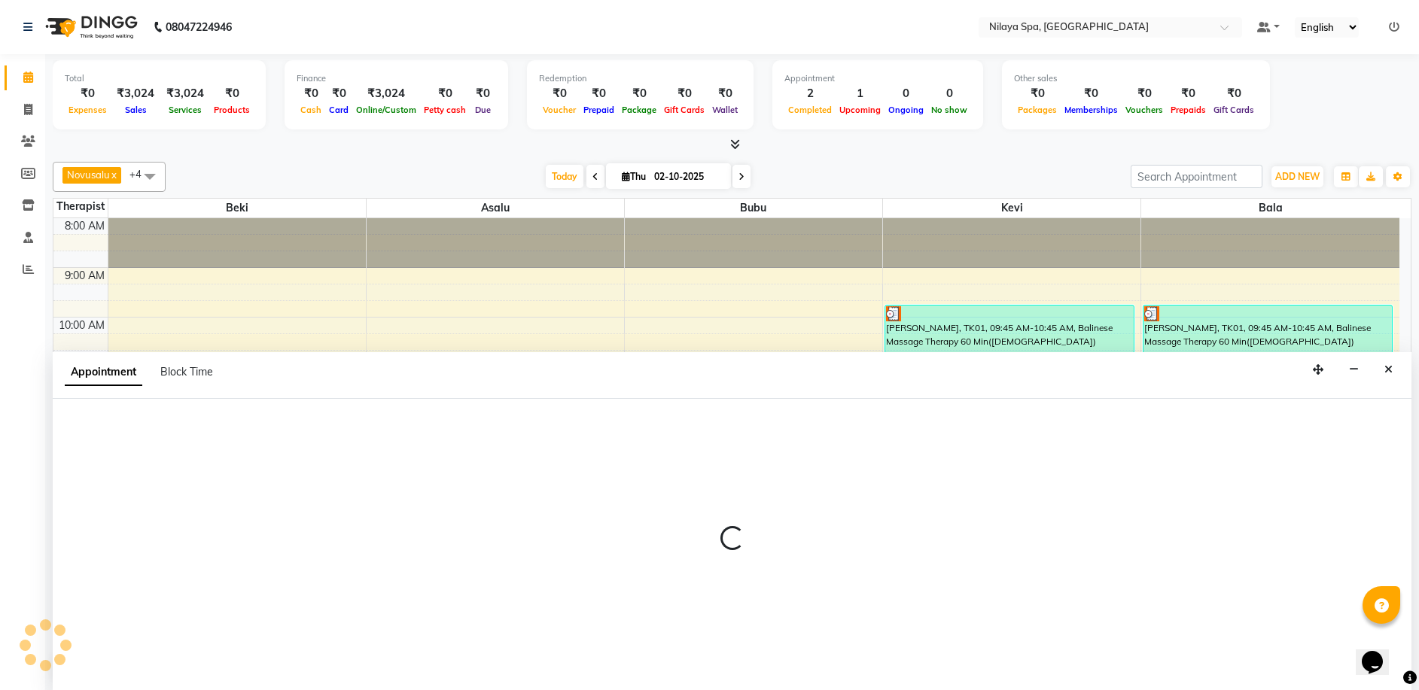
scroll to position [1, 0]
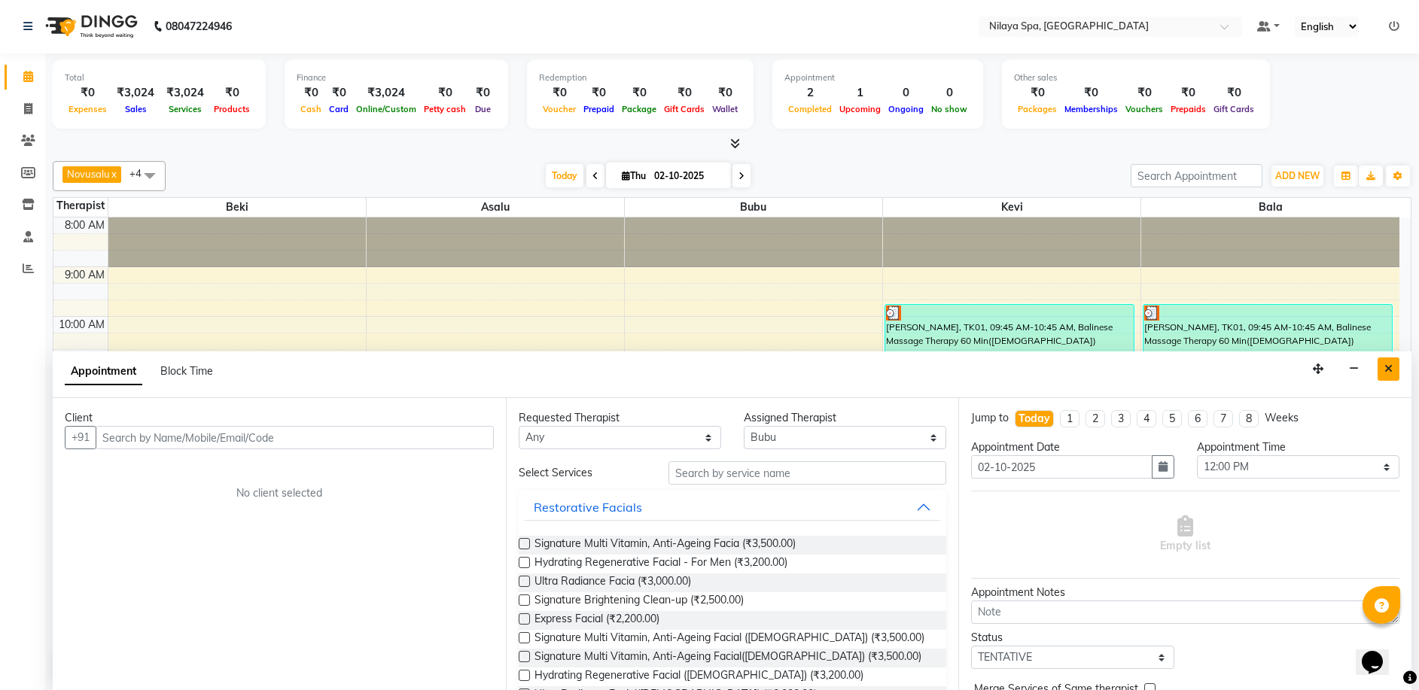
click at [1387, 361] on button "Close" at bounding box center [1388, 368] width 22 height 23
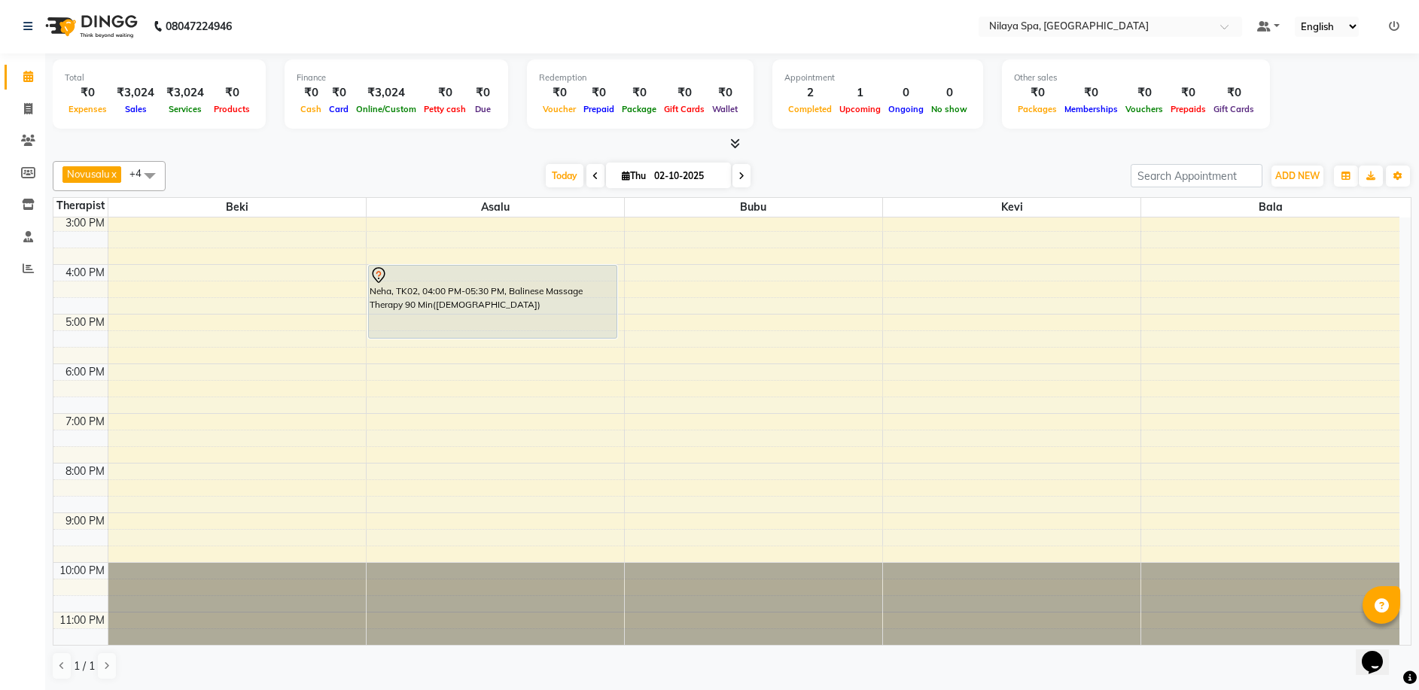
scroll to position [366, 0]
